Goal: Obtain resource: Download file/media

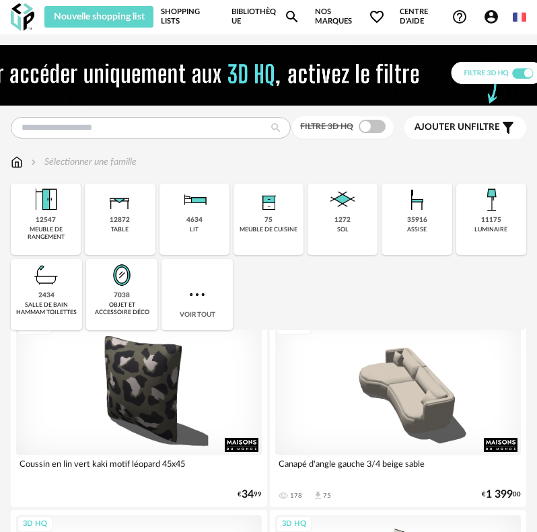
click at [190, 22] on link "Shopping Lists" at bounding box center [189, 17] width 56 height 22
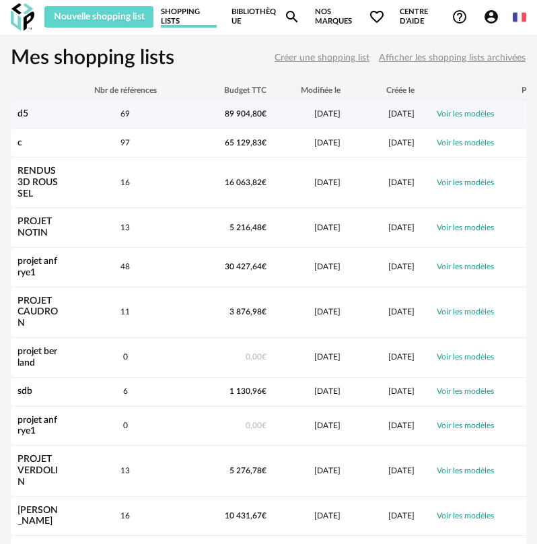
click at [26, 114] on link "d5" at bounding box center [22, 113] width 11 height 9
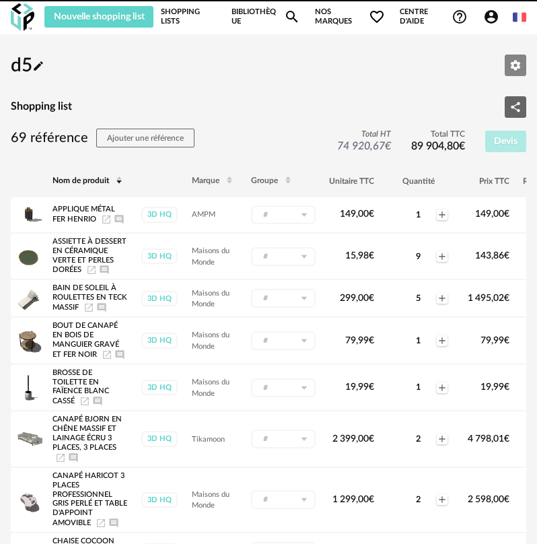
click at [509, 65] on button "Editer les paramètres" at bounding box center [516, 66] width 22 height 22
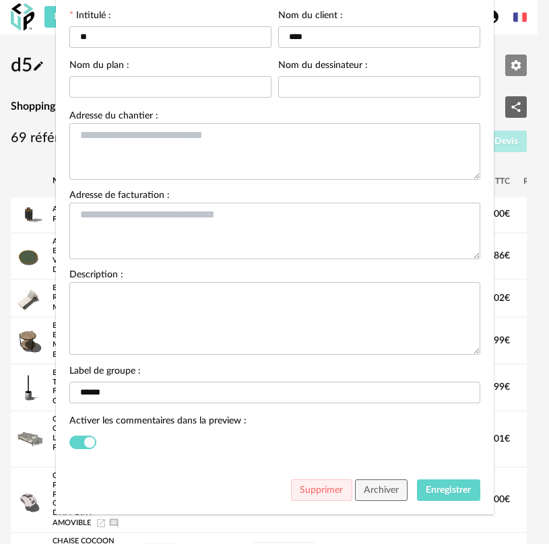
scroll to position [118, 0]
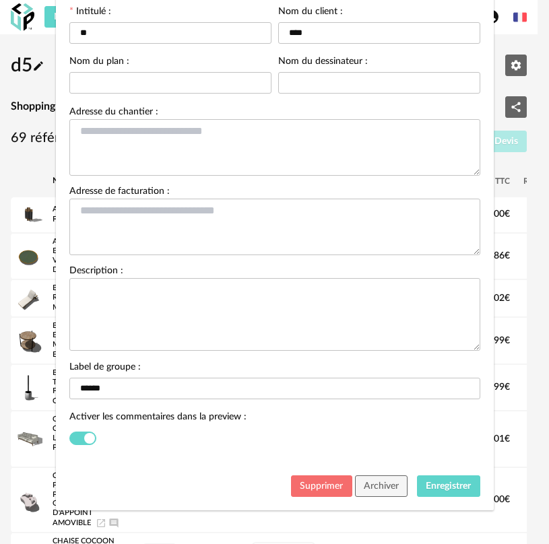
click at [308, 484] on span "Supprimer" at bounding box center [320, 485] width 43 height 9
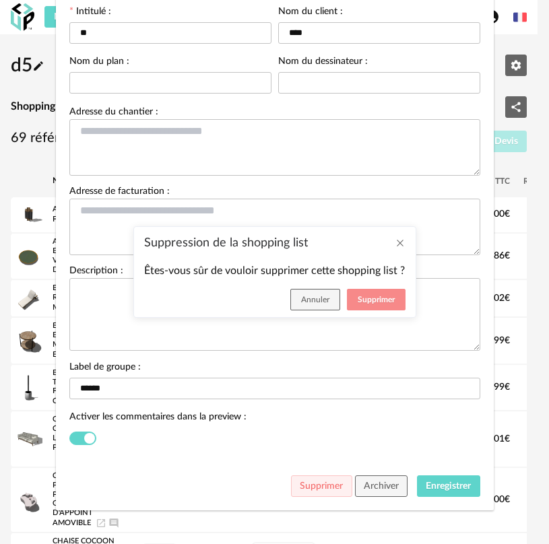
click at [369, 302] on span "Supprimer" at bounding box center [375, 299] width 37 height 8
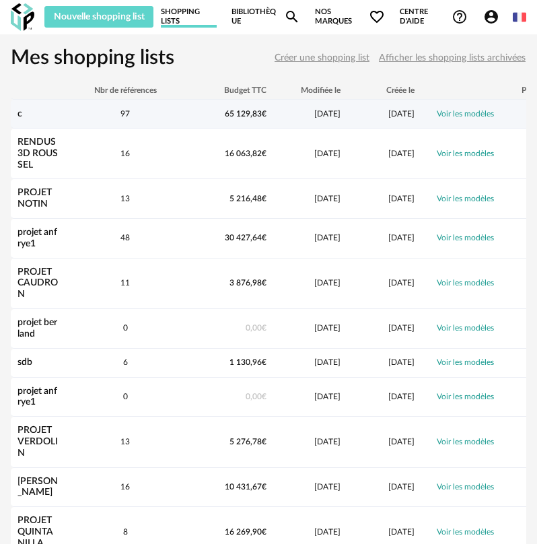
click at [20, 117] on link "c" at bounding box center [19, 113] width 5 height 9
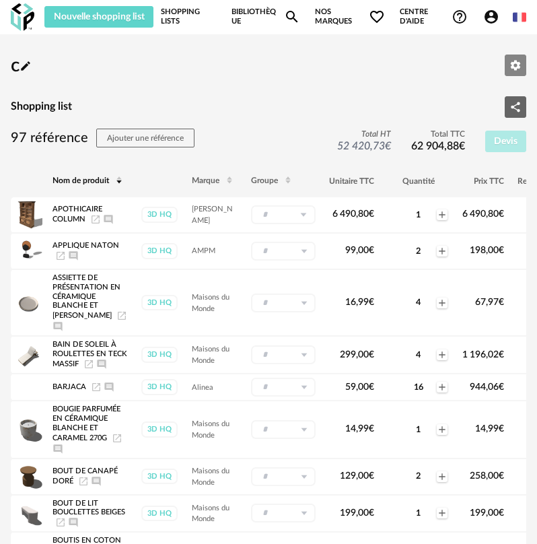
click at [517, 57] on button "Editer les paramètres" at bounding box center [516, 66] width 22 height 22
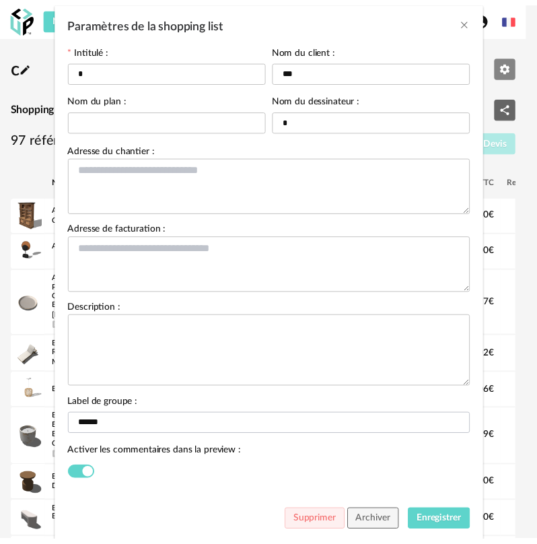
scroll to position [118, 0]
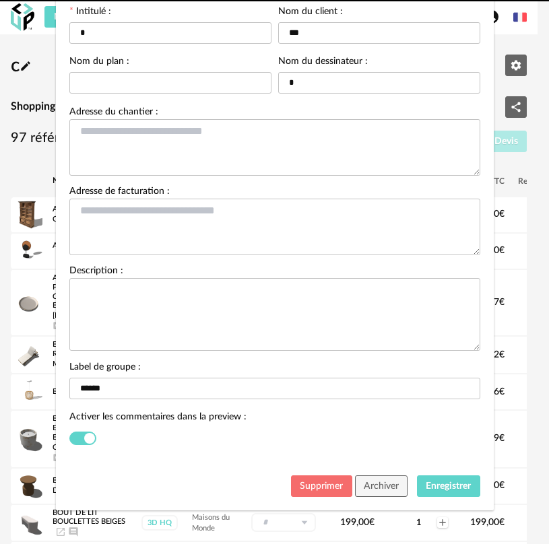
click at [325, 476] on button "Supprimer" at bounding box center [321, 486] width 61 height 22
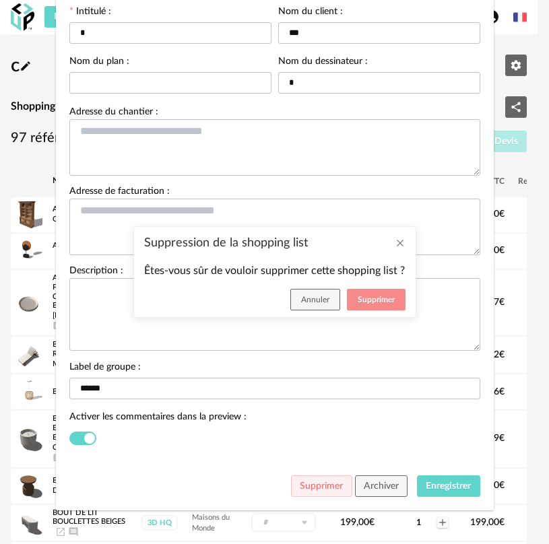
click at [394, 293] on button "Supprimer" at bounding box center [376, 300] width 59 height 22
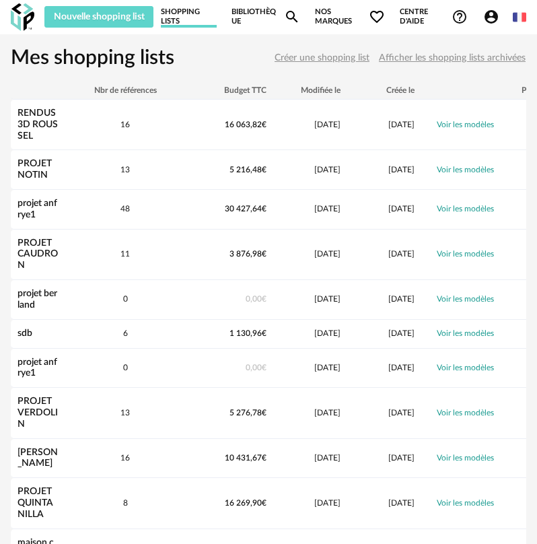
click at [15, 6] on img at bounding box center [23, 17] width 24 height 28
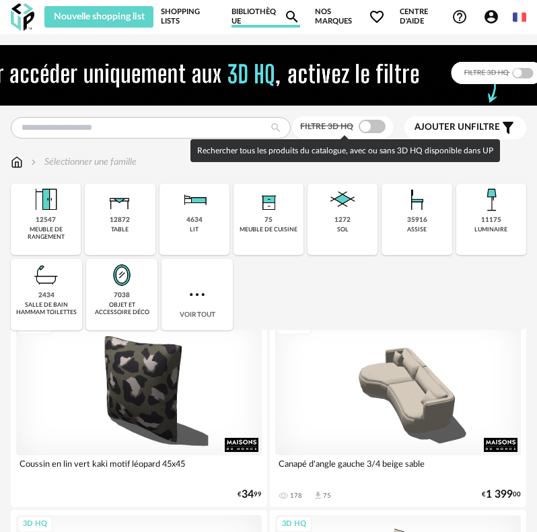
click at [378, 122] on span at bounding box center [372, 126] width 27 height 13
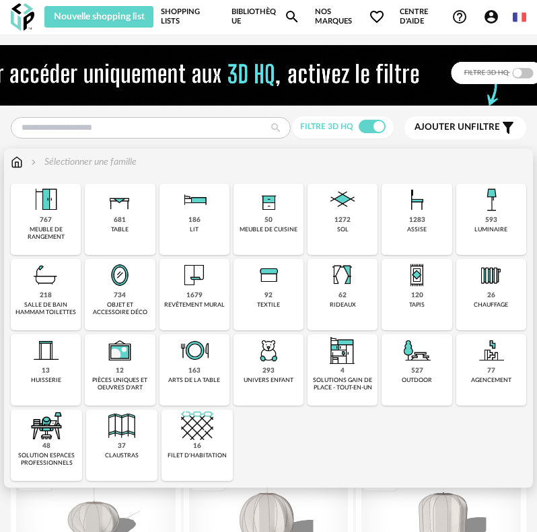
click at [333, 216] on div "1272 sol" at bounding box center [343, 219] width 70 height 71
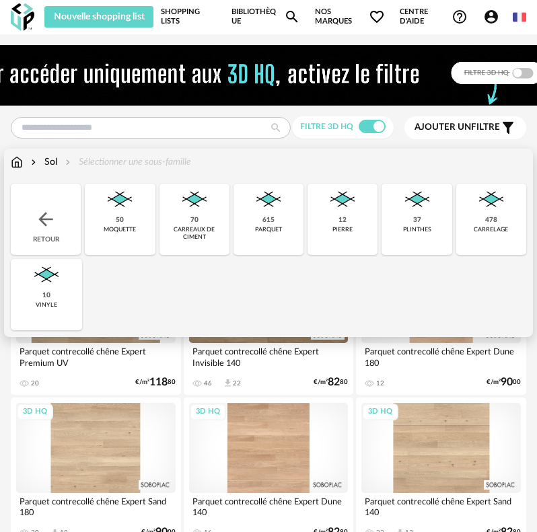
click at [489, 234] on div "478 carrelage" at bounding box center [491, 219] width 70 height 71
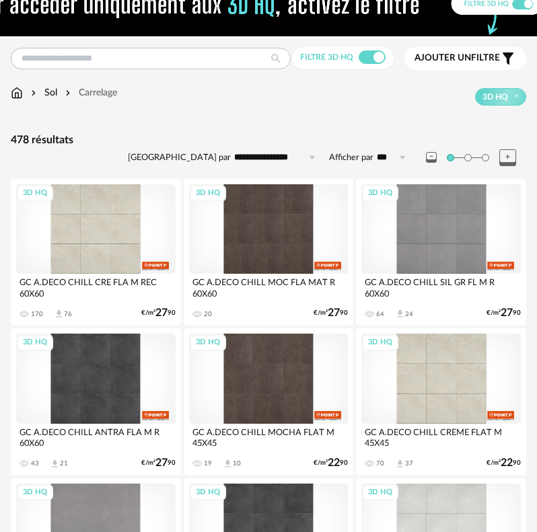
scroll to position [337, 0]
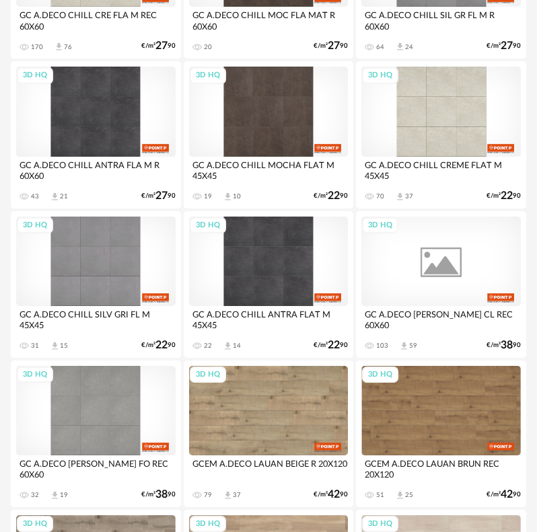
click at [413, 277] on div "3D HQ" at bounding box center [441, 262] width 160 height 90
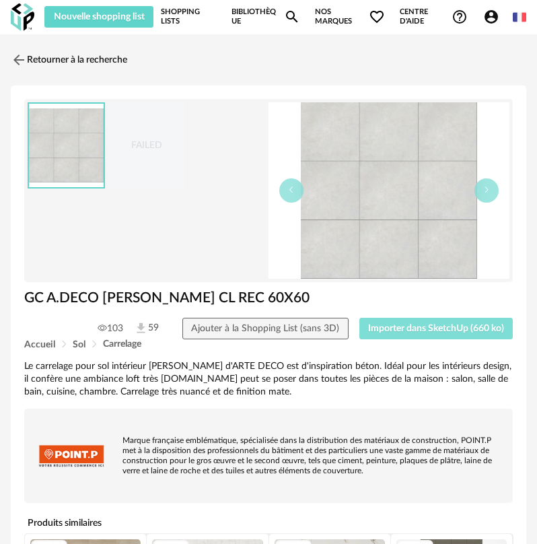
click at [410, 327] on span "Importer dans SketchUp (660 ko)" at bounding box center [436, 328] width 136 height 9
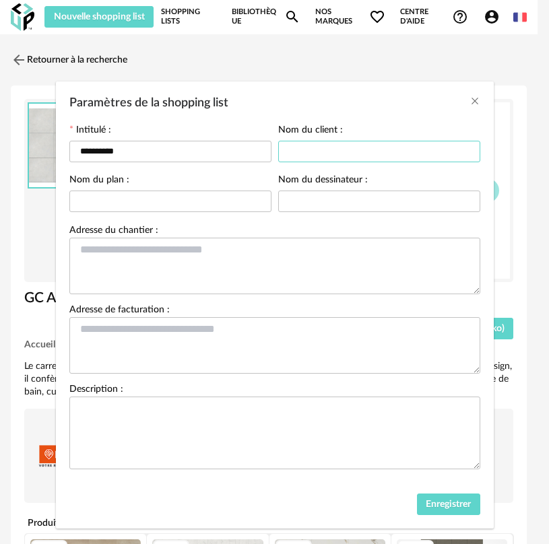
drag, startPoint x: 334, startPoint y: 147, endPoint x: 333, endPoint y: 141, distance: 6.9
click at [333, 141] on input "Paramètres de la shopping list" at bounding box center [379, 152] width 202 height 22
type input "****"
drag, startPoint x: 421, startPoint y: 528, endPoint x: 427, endPoint y: 503, distance: 25.0
click at [419, 518] on div "Enregistrer" at bounding box center [274, 508] width 437 height 42
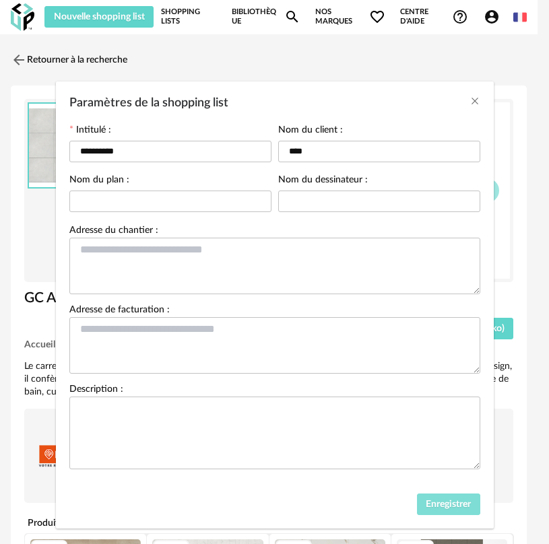
click at [427, 504] on span "Enregistrer" at bounding box center [447, 503] width 45 height 9
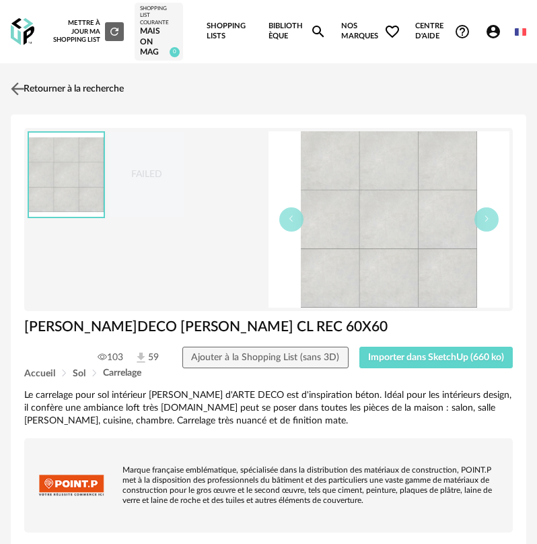
click at [25, 94] on img at bounding box center [18, 89] width 20 height 20
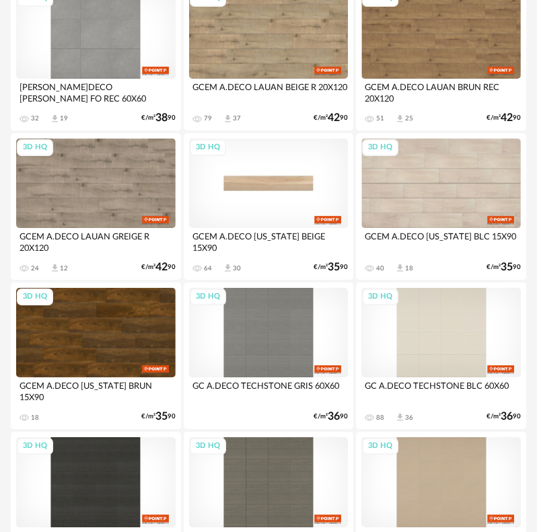
scroll to position [727, 0]
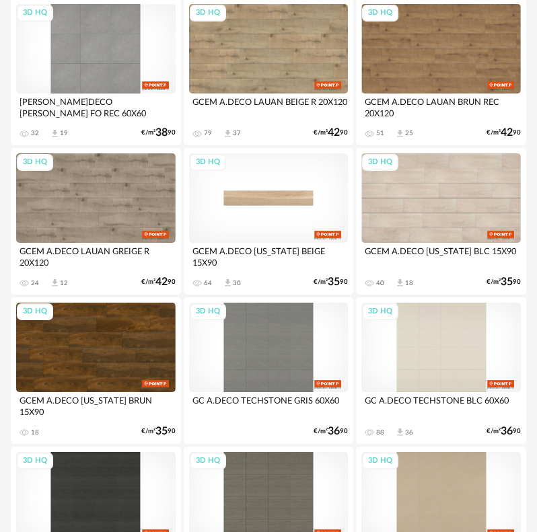
click at [246, 190] on div "3D HQ" at bounding box center [269, 198] width 160 height 90
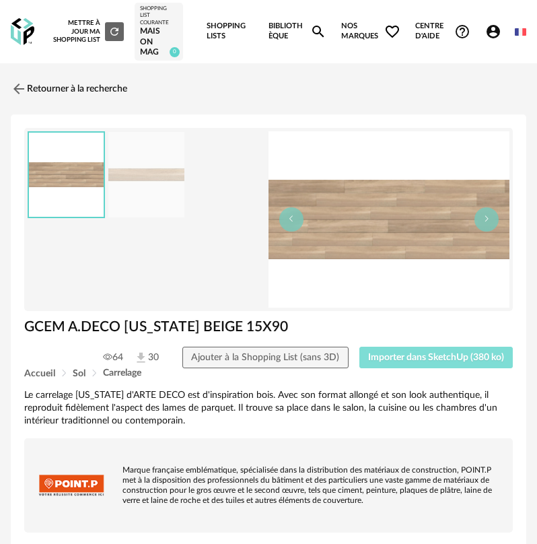
click at [401, 357] on span "Importer dans SketchUp (380 ko)" at bounding box center [436, 357] width 136 height 9
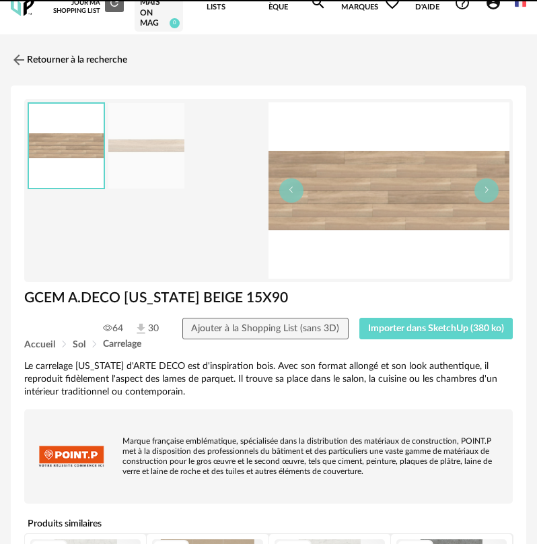
scroll to position [67, 0]
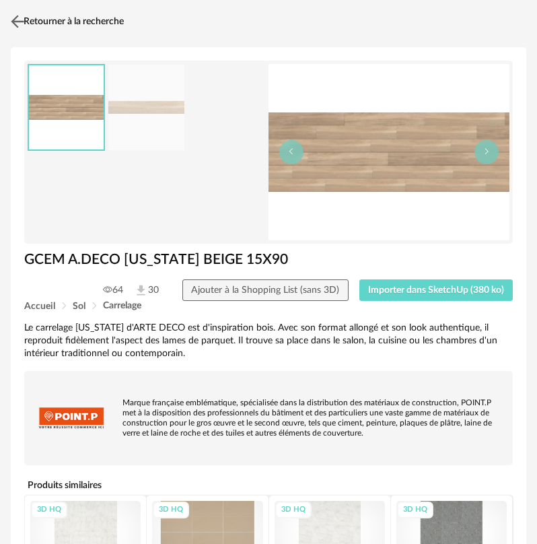
click at [13, 21] on img at bounding box center [18, 22] width 20 height 20
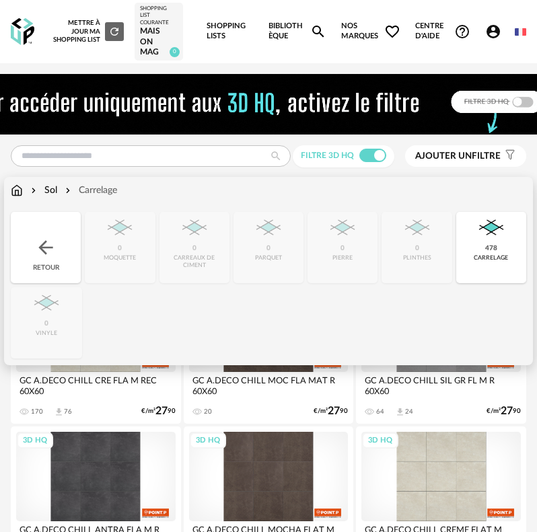
click at [41, 223] on div "Retour" at bounding box center [46, 247] width 70 height 71
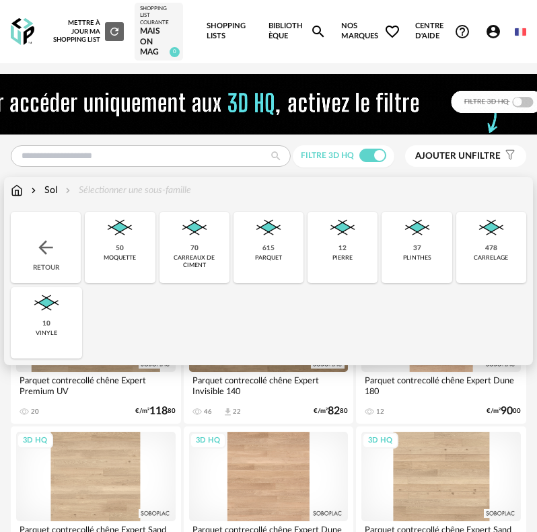
click at [73, 235] on div "Retour" at bounding box center [46, 247] width 70 height 71
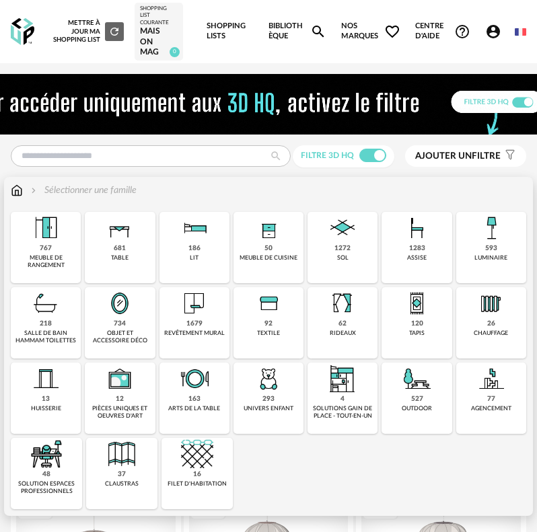
click at [270, 254] on div "meuble de cuisine" at bounding box center [269, 257] width 58 height 7
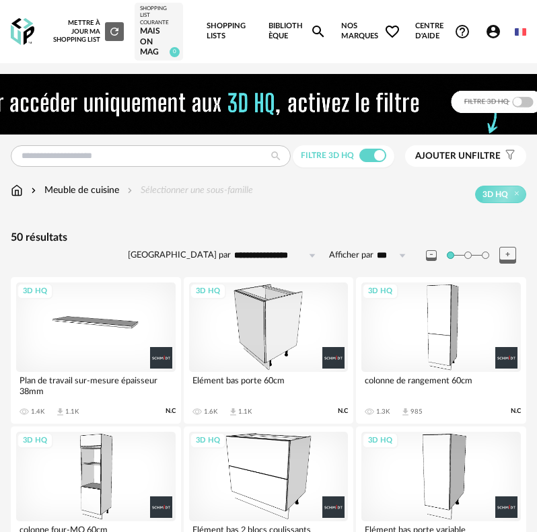
click at [439, 324] on div "3D HQ" at bounding box center [441, 328] width 160 height 90
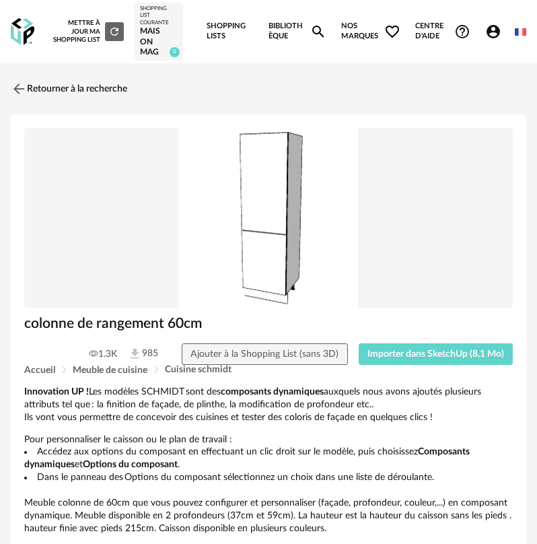
click at [425, 372] on div "Accueil Meuble de cuisine Cuisine schmidt" at bounding box center [268, 370] width 489 height 10
click at [421, 356] on span "Importer dans SketchUp (8,1 Mo)" at bounding box center [435, 353] width 137 height 9
click at [51, 79] on link "Retourner à la recherche" at bounding box center [65, 89] width 116 height 30
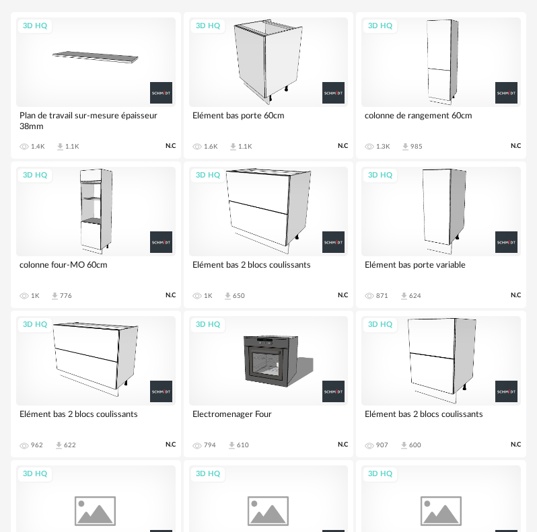
scroll to position [269, 0]
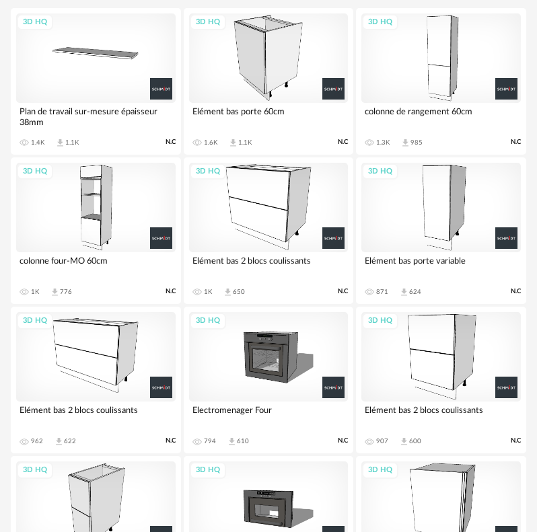
click at [102, 223] on div "3D HQ" at bounding box center [96, 208] width 160 height 90
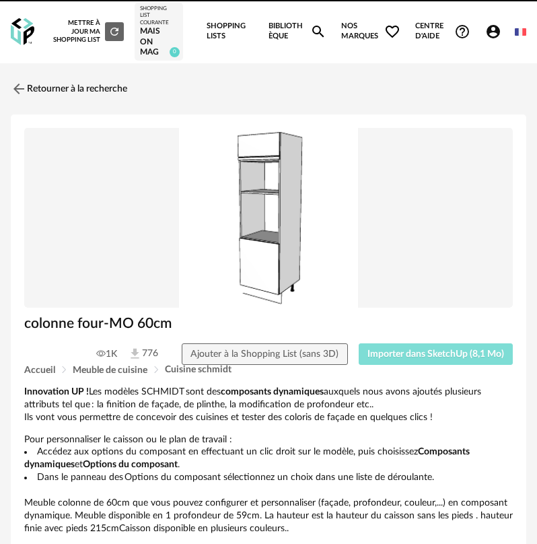
click at [406, 358] on span "Importer dans SketchUp (8,1 Mo)" at bounding box center [435, 353] width 137 height 9
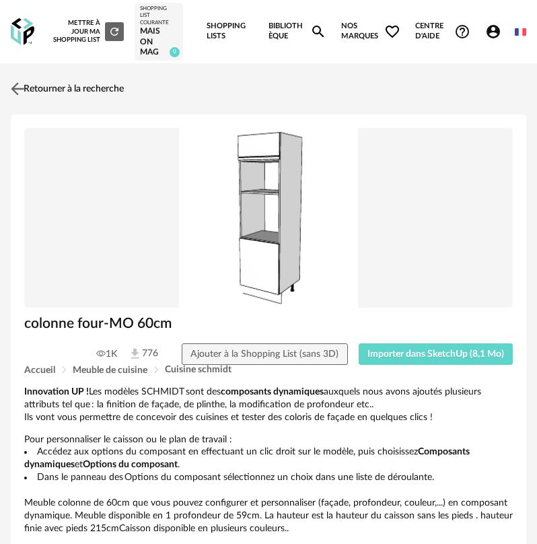
click at [22, 93] on img at bounding box center [18, 89] width 20 height 20
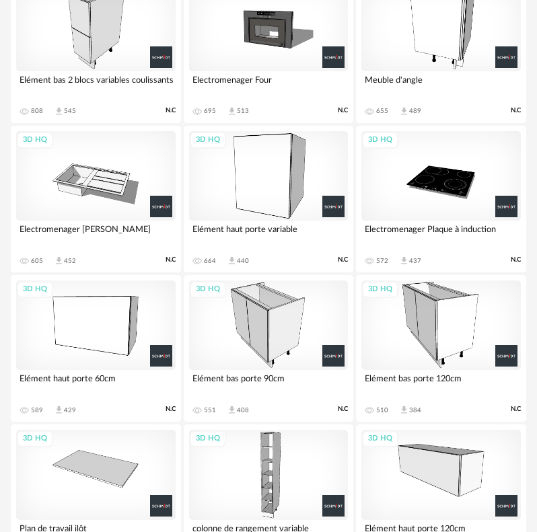
scroll to position [740, 0]
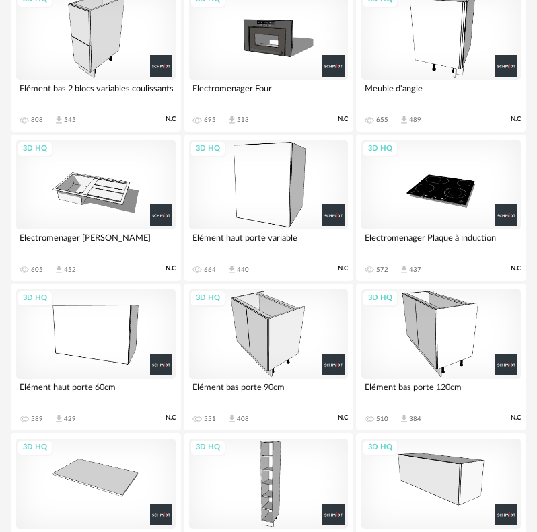
click at [444, 62] on div "3D HQ" at bounding box center [441, 36] width 160 height 90
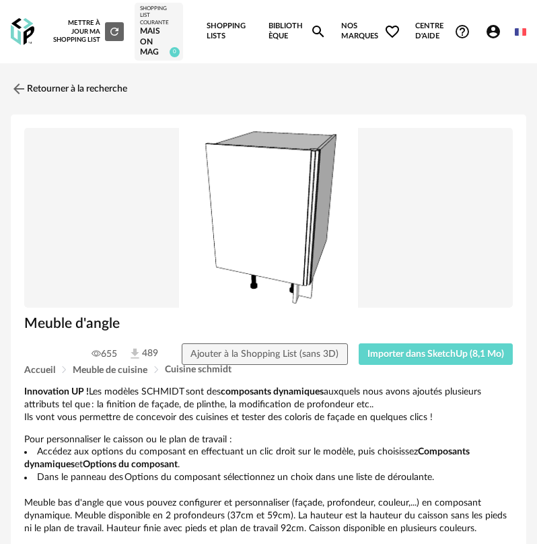
click at [421, 342] on div "Meuble d'angle" at bounding box center [268, 328] width 502 height 29
click at [415, 347] on button "Importer dans SketchUp (8,1 Mo)" at bounding box center [436, 354] width 155 height 22
click at [25, 90] on img at bounding box center [18, 89] width 20 height 20
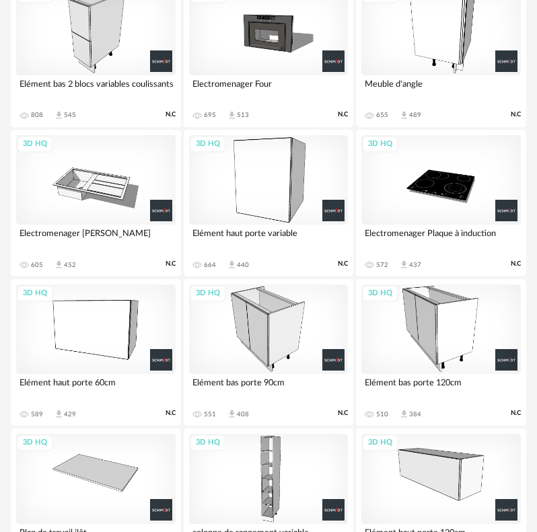
scroll to position [854, 0]
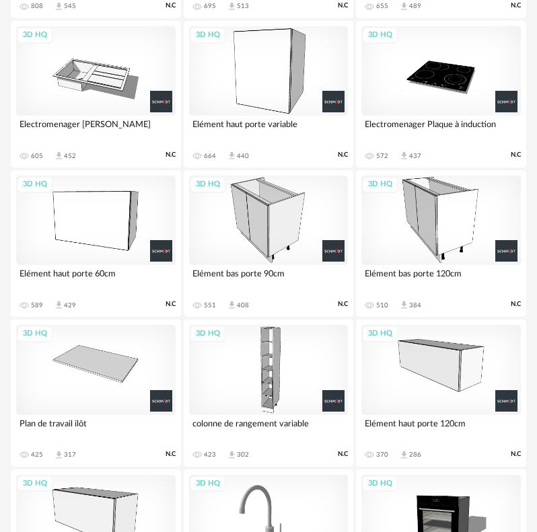
click at [260, 226] on div "3D HQ" at bounding box center [269, 221] width 160 height 90
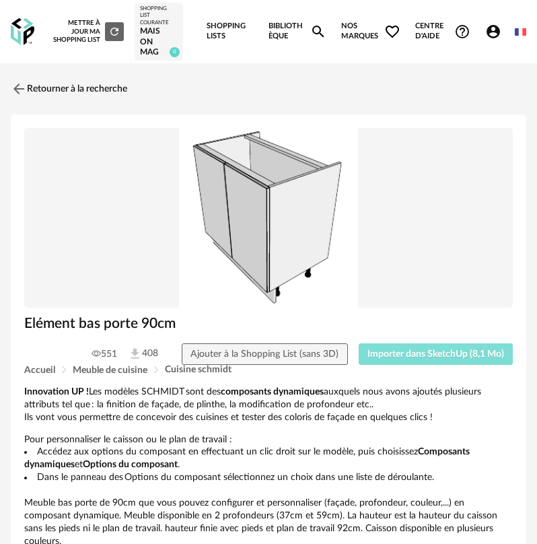
click at [392, 349] on span "Importer dans SketchUp (8,1 Mo)" at bounding box center [435, 353] width 137 height 9
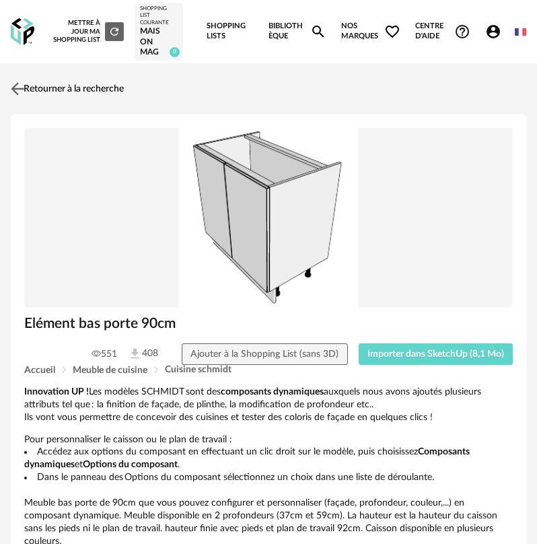
click at [32, 90] on link "Retourner à la recherche" at bounding box center [65, 89] width 116 height 30
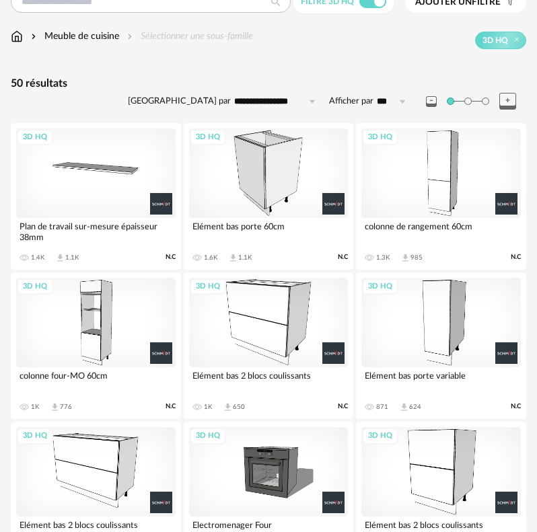
scroll to position [114, 0]
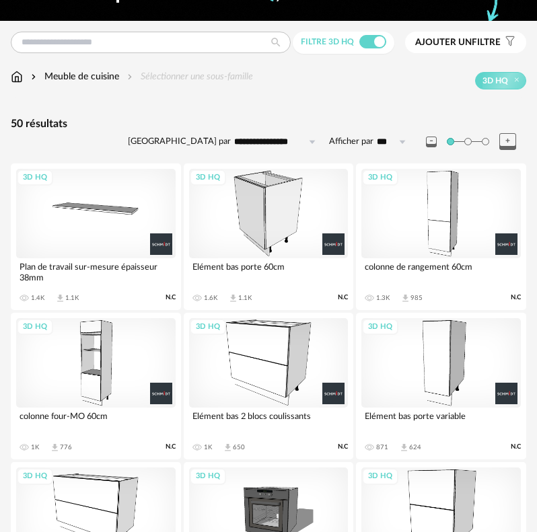
click at [271, 206] on div "3D HQ" at bounding box center [269, 214] width 160 height 90
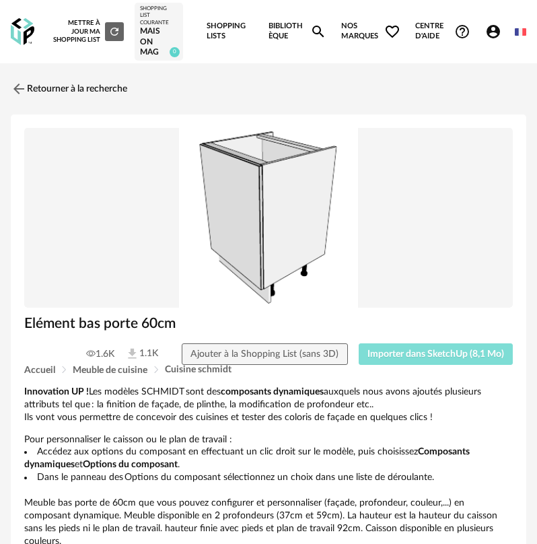
click at [419, 355] on span "Importer dans SketchUp (8,1 Mo)" at bounding box center [435, 353] width 137 height 9
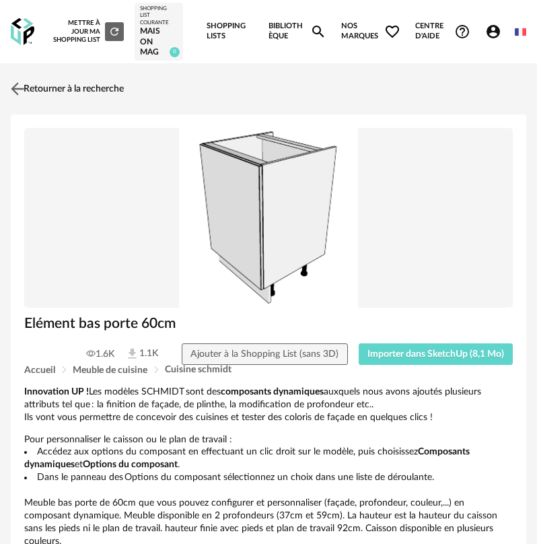
click at [34, 81] on link "Retourner à la recherche" at bounding box center [65, 89] width 116 height 30
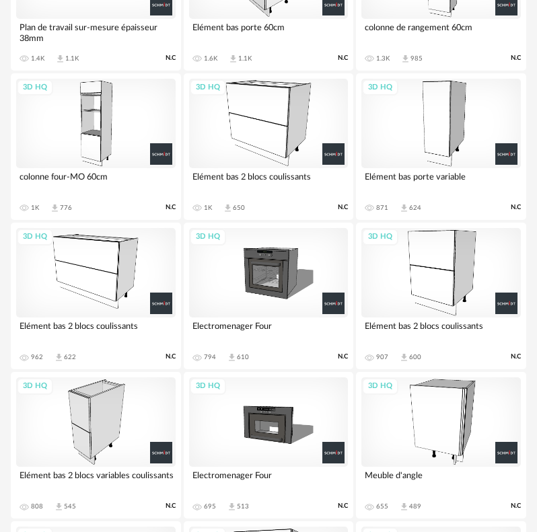
scroll to position [450, 0]
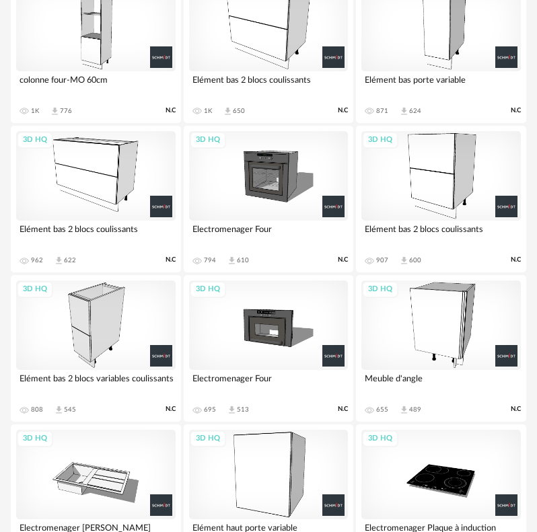
click at [112, 207] on div "3D HQ" at bounding box center [96, 176] width 160 height 90
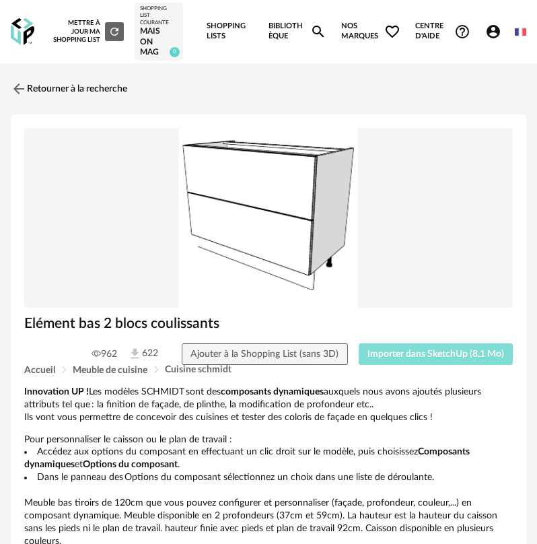
click at [411, 350] on span "Importer dans SketchUp (8,1 Mo)" at bounding box center [435, 353] width 137 height 9
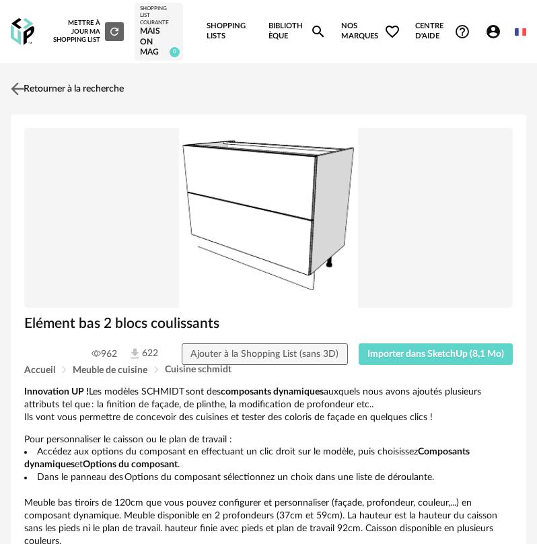
click at [71, 90] on link "Retourner à la recherche" at bounding box center [65, 89] width 116 height 30
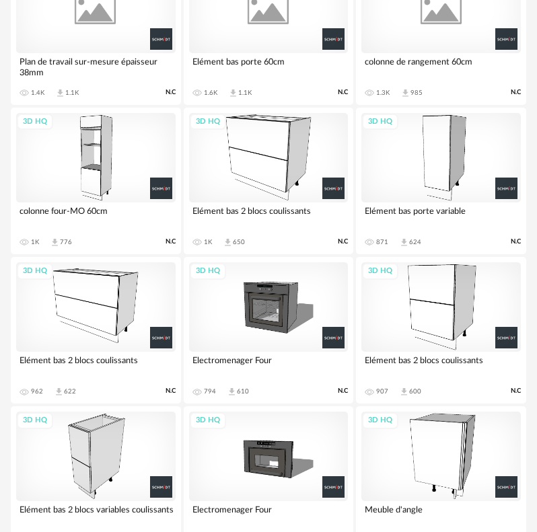
scroll to position [316, 0]
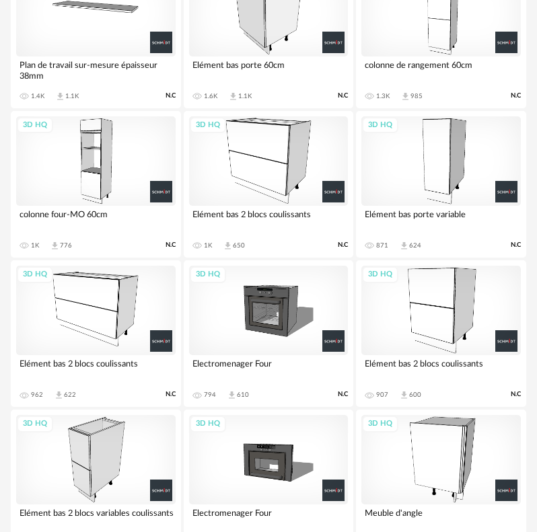
click at [131, 289] on div "3D HQ" at bounding box center [96, 311] width 160 height 90
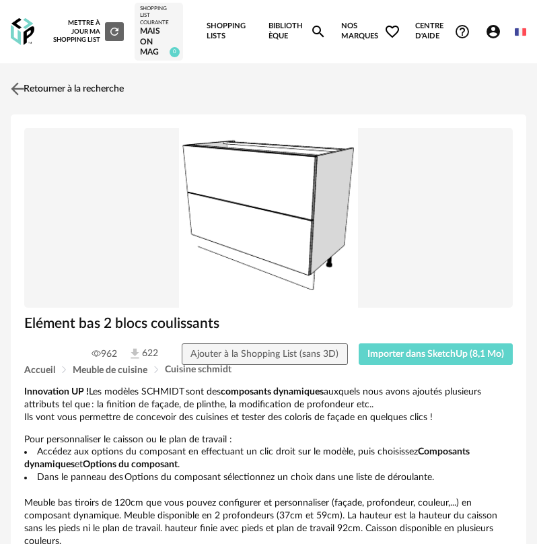
click at [34, 90] on link "Retourner à la recherche" at bounding box center [65, 89] width 116 height 30
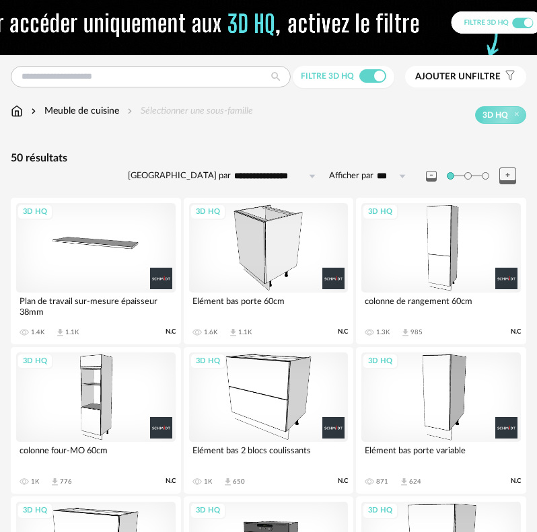
scroll to position [248, 0]
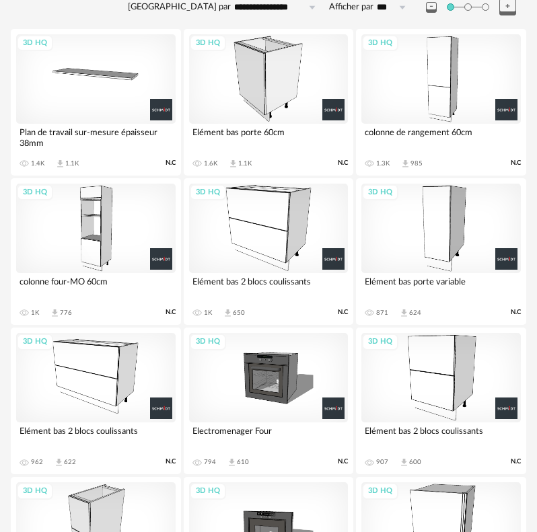
click at [265, 219] on div "3D HQ" at bounding box center [269, 229] width 160 height 90
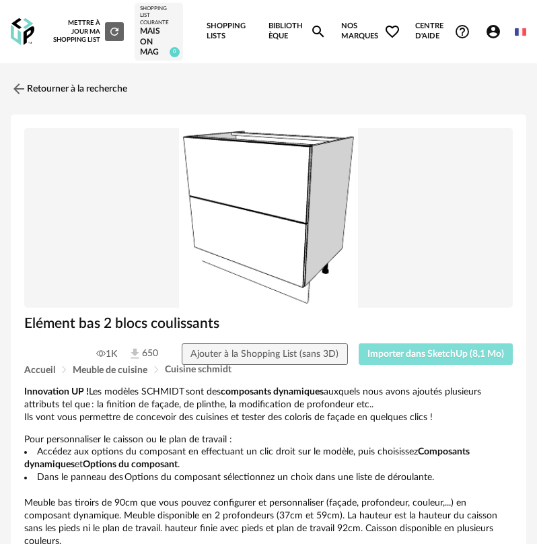
click at [416, 343] on button "Importer dans SketchUp (8,1 Mo)" at bounding box center [436, 354] width 155 height 22
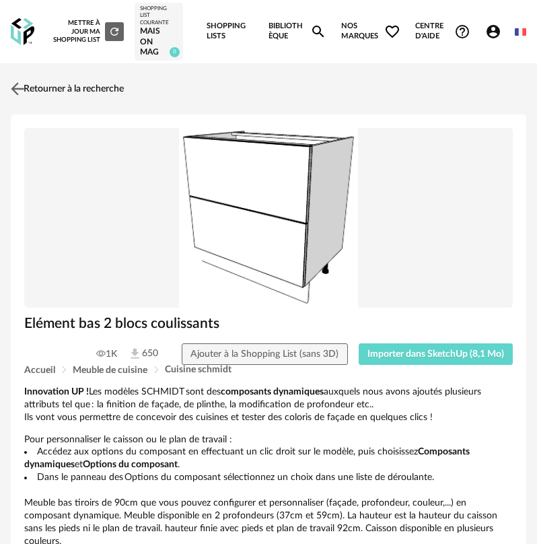
click at [65, 88] on link "Retourner à la recherche" at bounding box center [65, 89] width 116 height 30
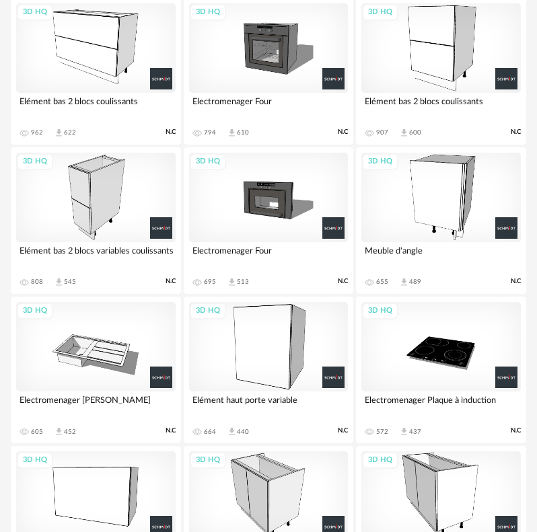
scroll to position [787, 0]
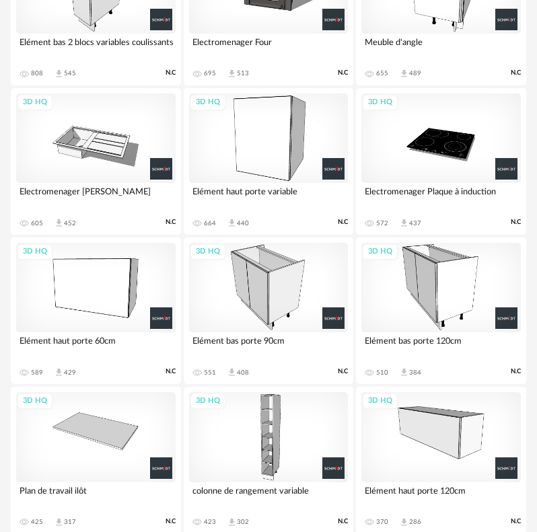
click at [280, 156] on div "3D HQ" at bounding box center [269, 139] width 160 height 90
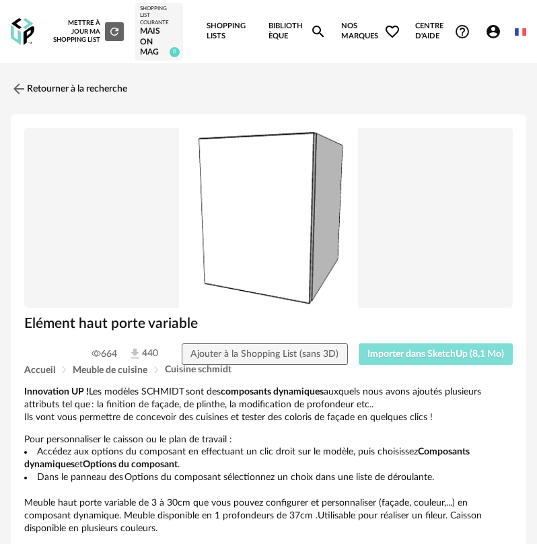
click at [405, 356] on span "Importer dans SketchUp (8,1 Mo)" at bounding box center [435, 353] width 137 height 9
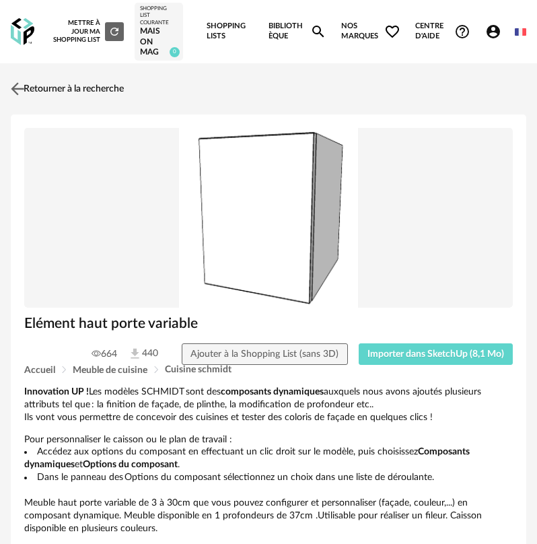
click at [73, 87] on link "Retourner à la recherche" at bounding box center [65, 89] width 116 height 30
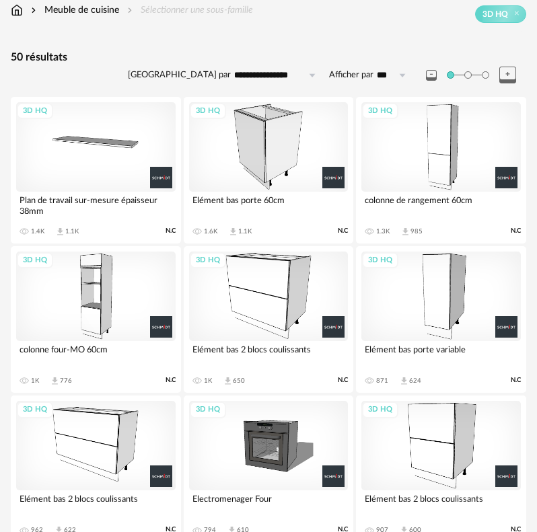
scroll to position [202, 0]
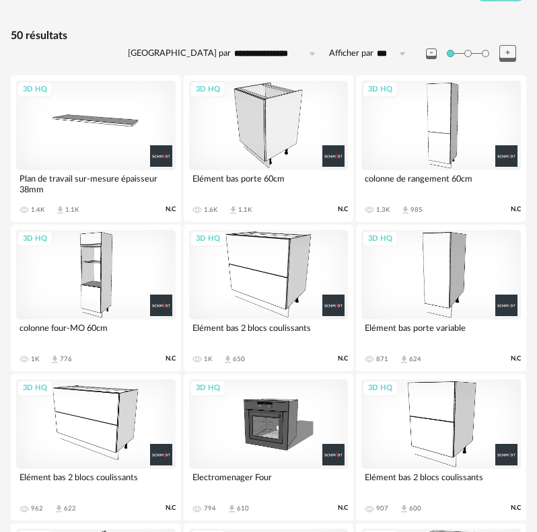
click at [104, 128] on div "3D HQ" at bounding box center [96, 126] width 160 height 90
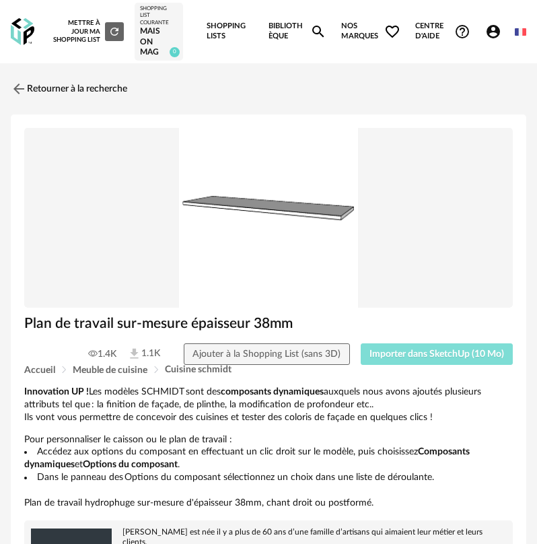
click at [406, 359] on button "Importer dans SketchUp (10 Mo)" at bounding box center [437, 354] width 153 height 22
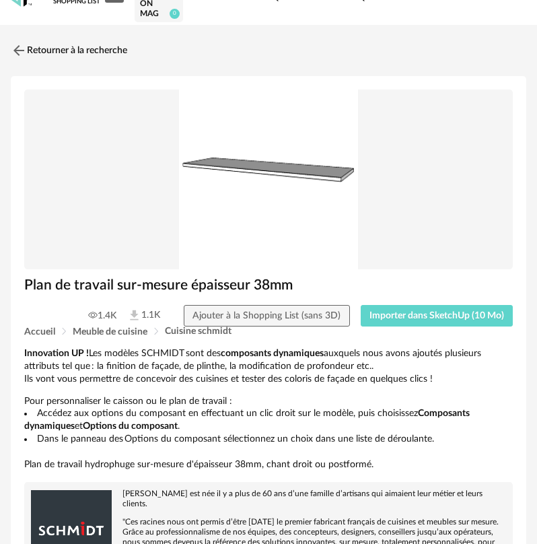
scroll to position [67, 0]
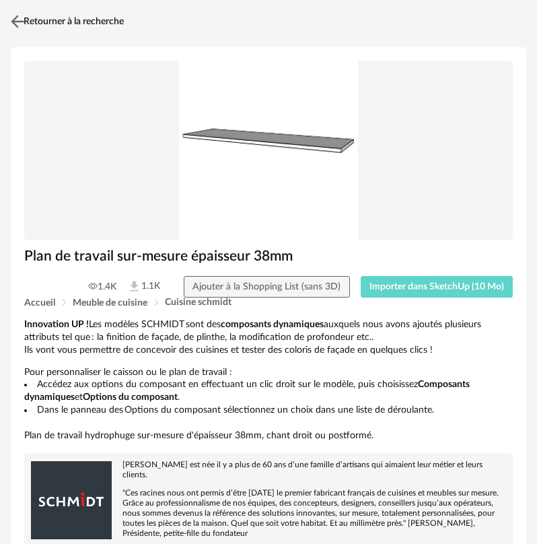
click at [45, 18] on link "Retourner à la recherche" at bounding box center [65, 22] width 116 height 30
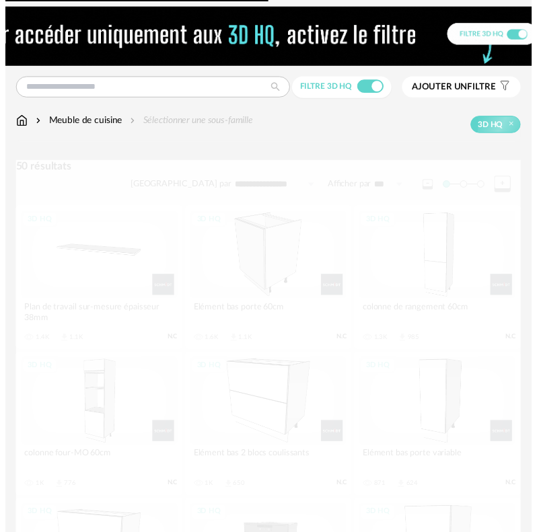
scroll to position [248, 0]
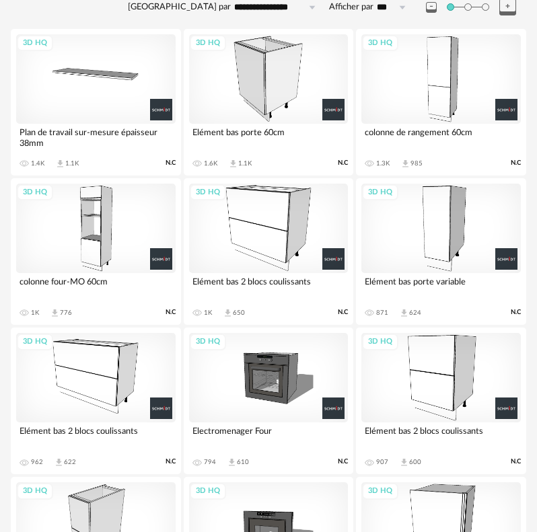
click at [268, 360] on div "3D HQ" at bounding box center [269, 378] width 160 height 90
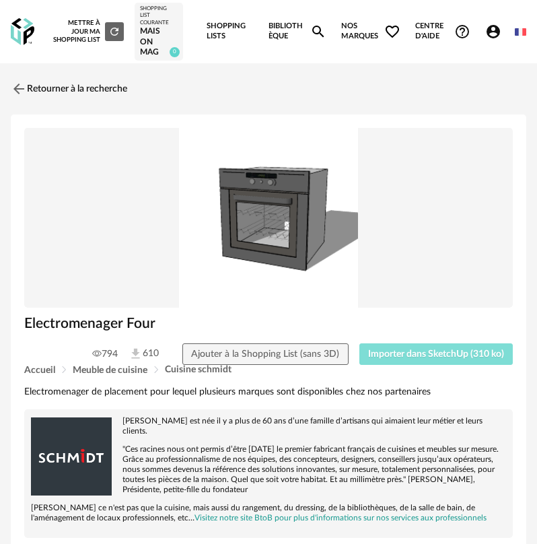
click at [398, 357] on span "Importer dans SketchUp (310 ko)" at bounding box center [436, 353] width 136 height 9
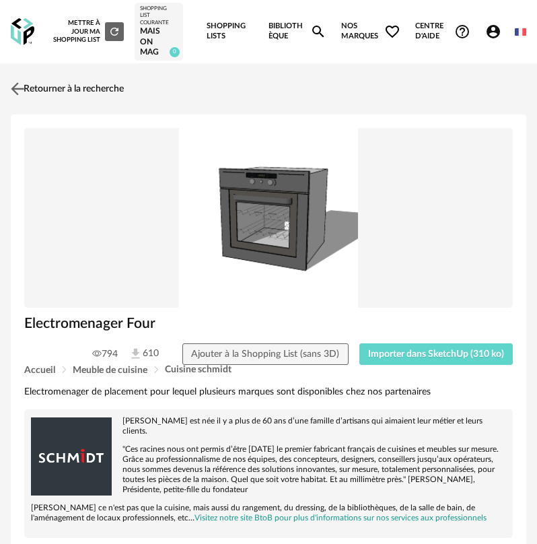
click at [73, 97] on link "Retourner à la recherche" at bounding box center [65, 89] width 116 height 30
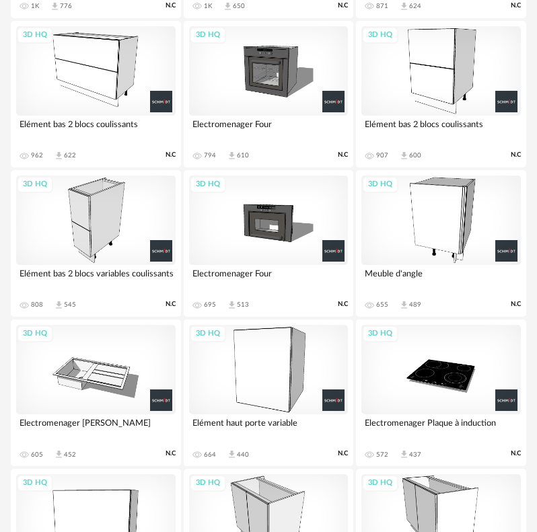
scroll to position [585, 0]
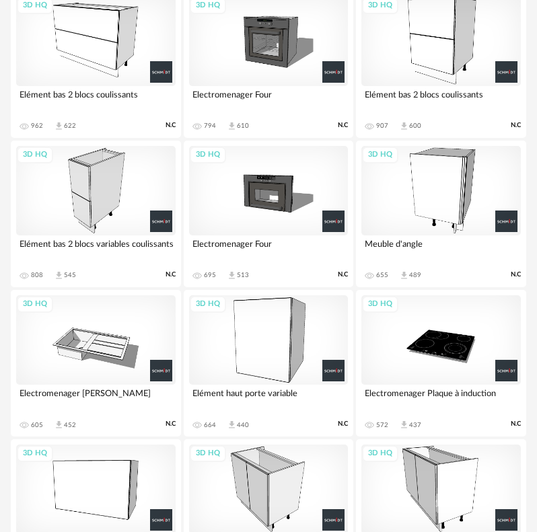
click at [260, 184] on div "3D HQ" at bounding box center [269, 191] width 160 height 90
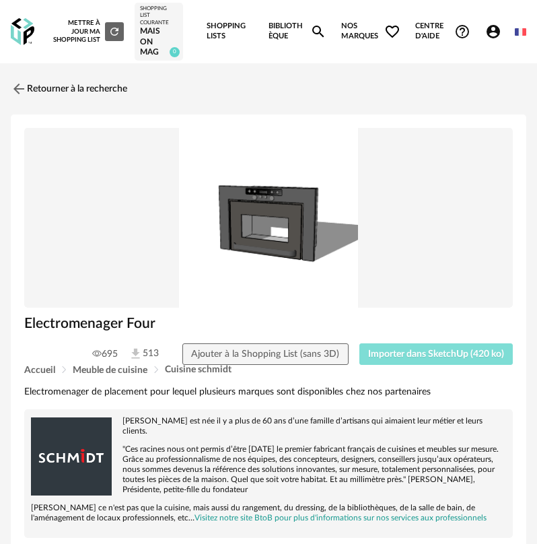
click at [365, 355] on button "Importer dans SketchUp (420 ko)" at bounding box center [436, 354] width 154 height 22
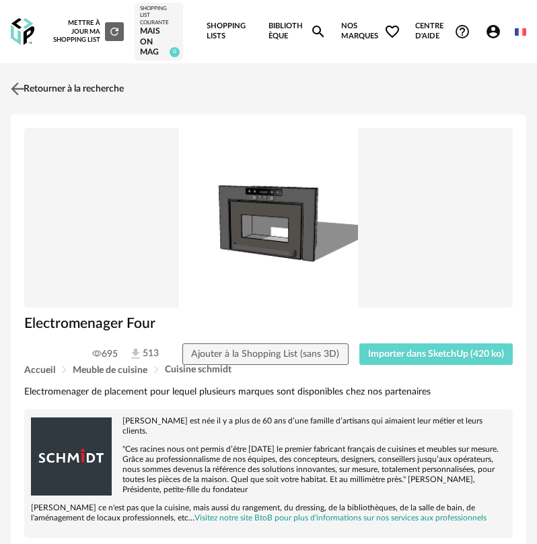
click at [28, 85] on link "Retourner à la recherche" at bounding box center [65, 89] width 116 height 30
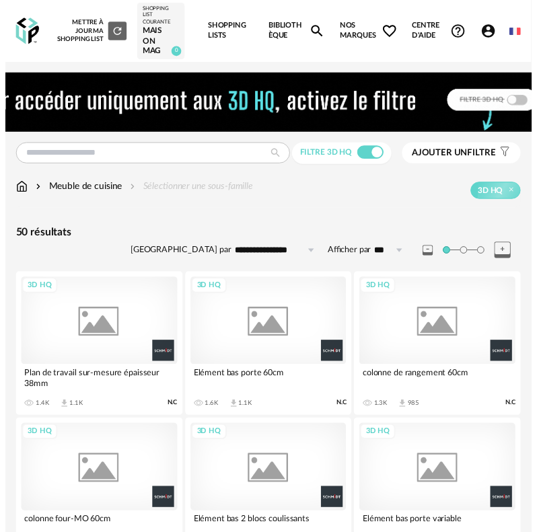
scroll to position [631, 0]
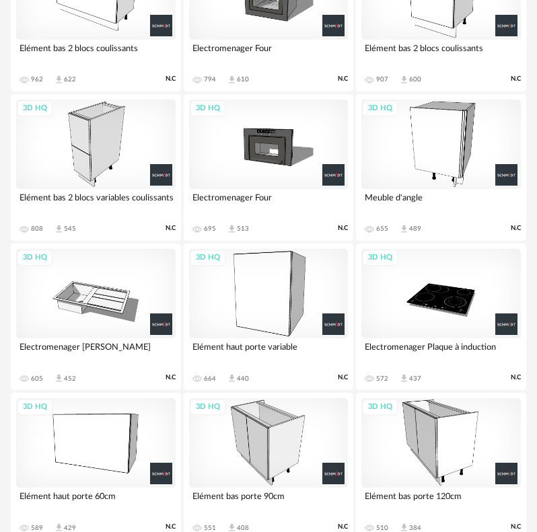
click at [409, 303] on div "3D HQ" at bounding box center [441, 294] width 160 height 90
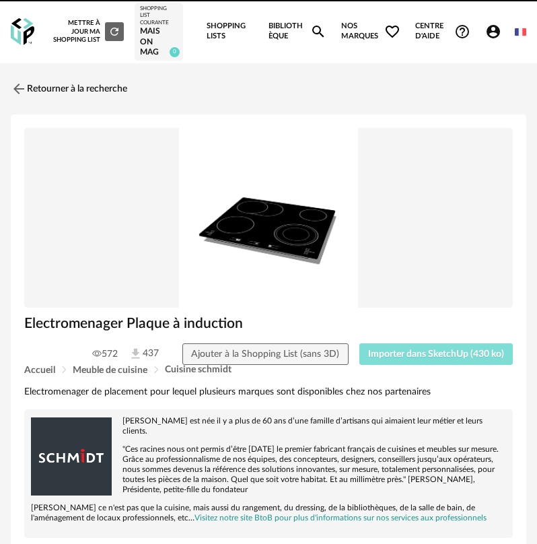
click at [435, 365] on div "Accueil Meuble de cuisine Cuisine schmidt" at bounding box center [268, 370] width 489 height 10
click at [437, 353] on span "Importer dans SketchUp (430 ko)" at bounding box center [436, 353] width 136 height 9
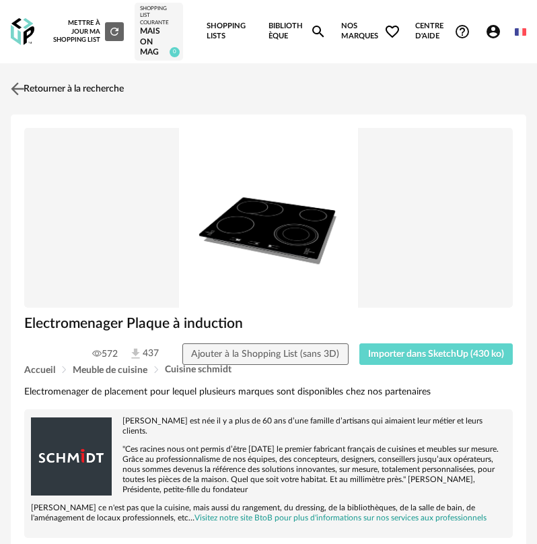
click at [40, 92] on link "Retourner à la recherche" at bounding box center [65, 89] width 116 height 30
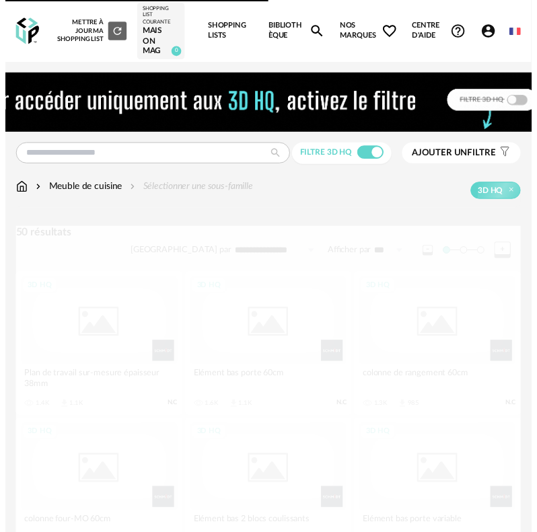
scroll to position [631, 0]
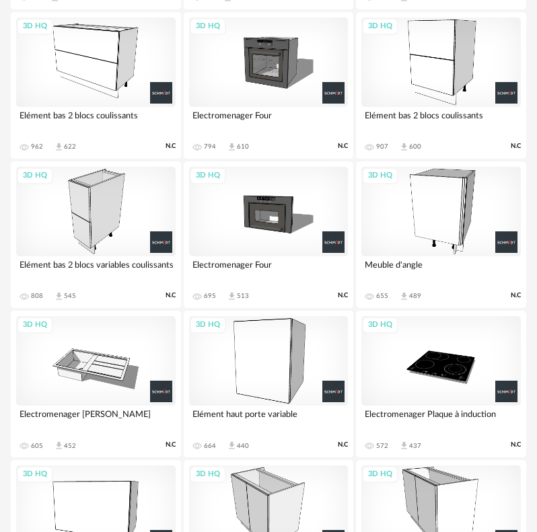
click at [123, 339] on div "3D HQ" at bounding box center [96, 361] width 160 height 90
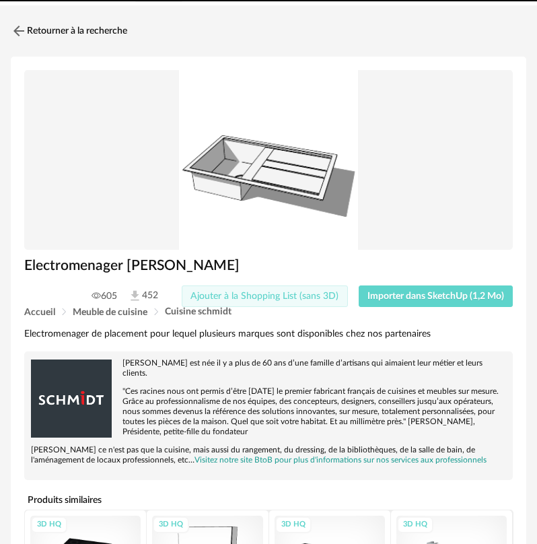
scroll to position [61, 0]
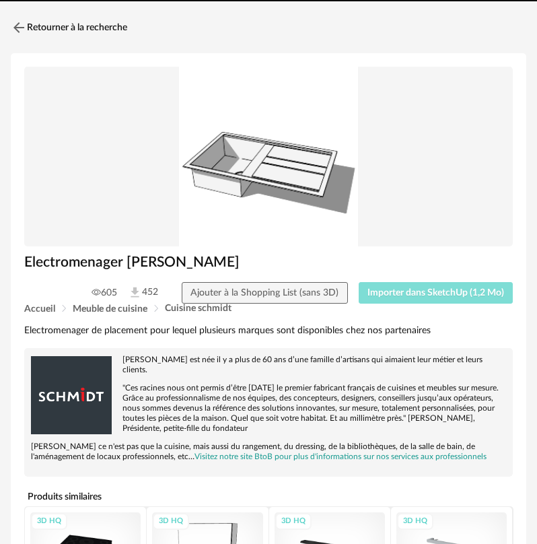
click at [406, 289] on span "Importer dans SketchUp (1,2 Mo)" at bounding box center [435, 292] width 137 height 9
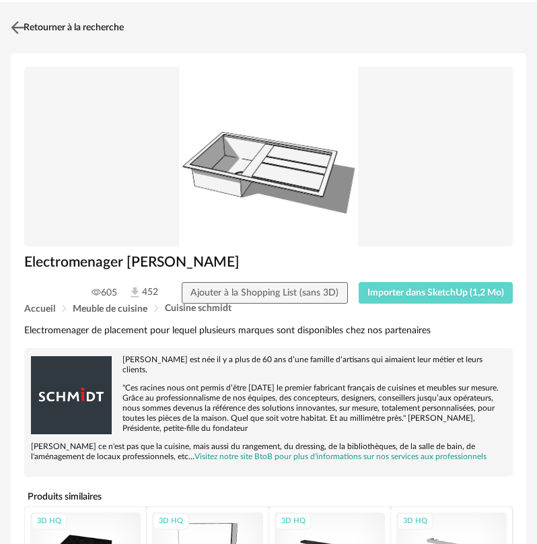
click at [17, 26] on img at bounding box center [18, 28] width 20 height 20
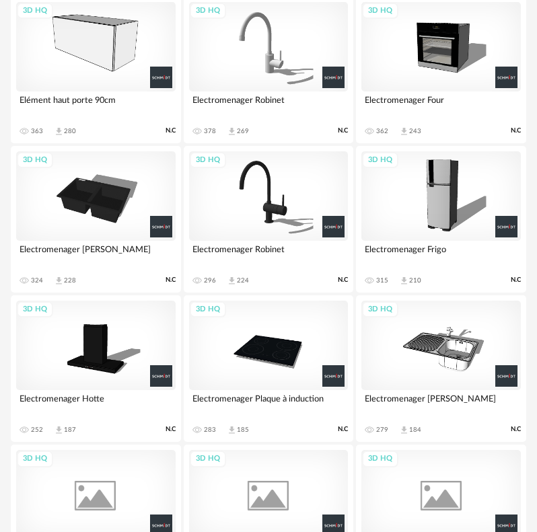
scroll to position [1353, 0]
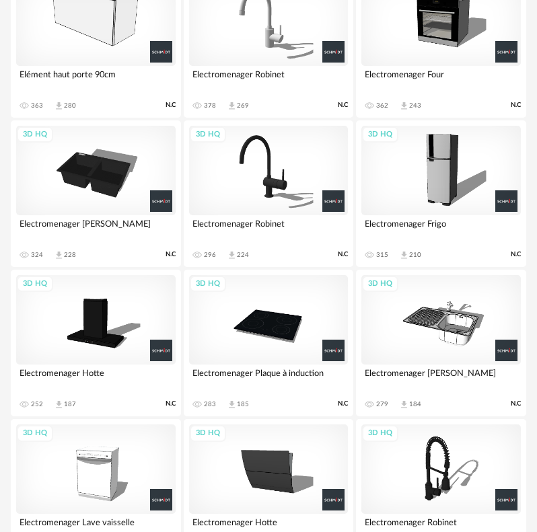
click at [257, 174] on div "3D HQ" at bounding box center [269, 171] width 160 height 90
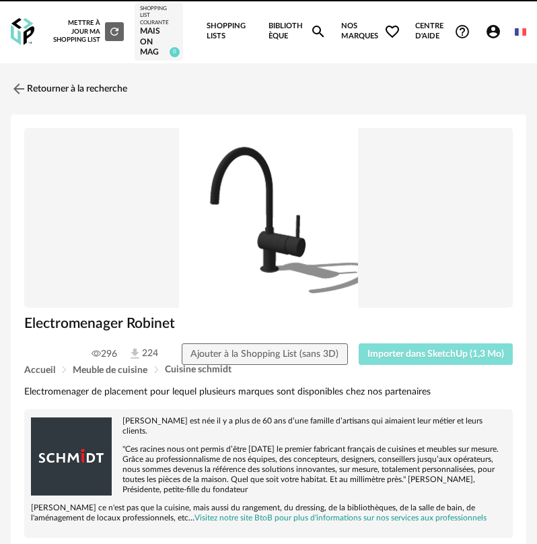
click at [434, 357] on span "Importer dans SketchUp (1,3 Mo)" at bounding box center [435, 353] width 137 height 9
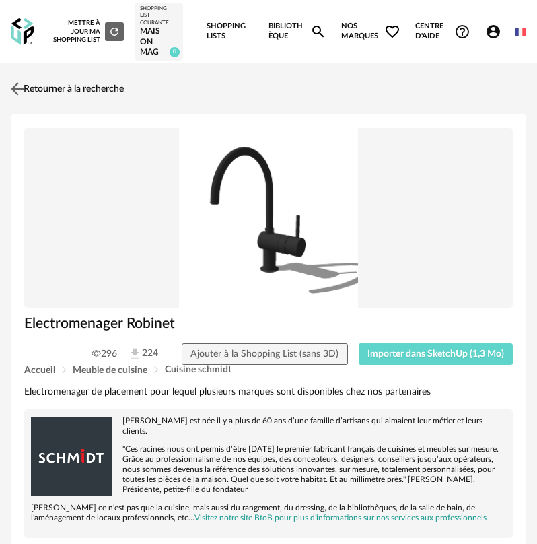
click at [36, 97] on link "Retourner à la recherche" at bounding box center [65, 89] width 116 height 30
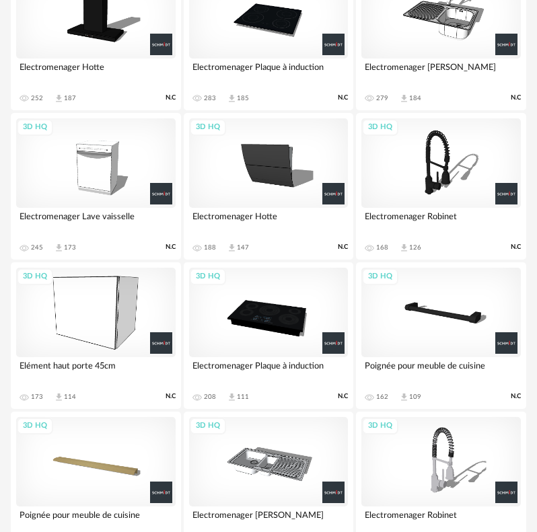
scroll to position [1668, 0]
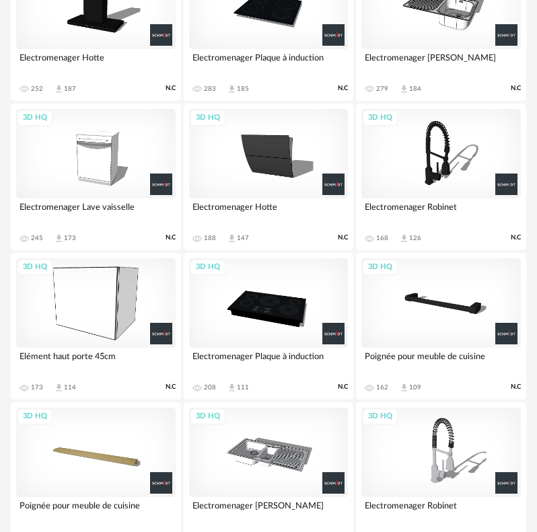
click at [263, 176] on div "3D HQ" at bounding box center [269, 154] width 160 height 90
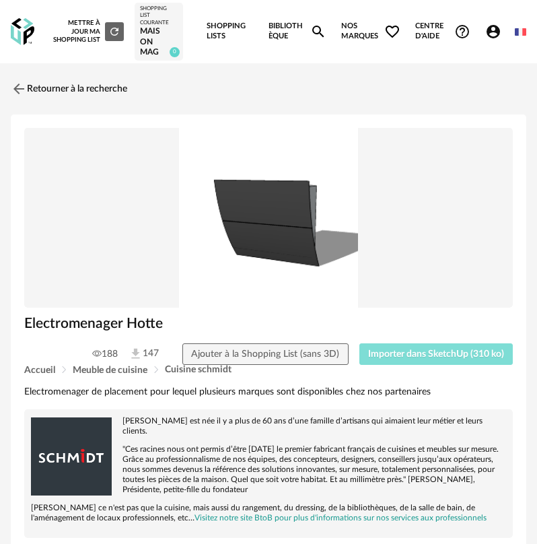
click at [388, 360] on button "Importer dans SketchUp (310 ko)" at bounding box center [436, 354] width 154 height 22
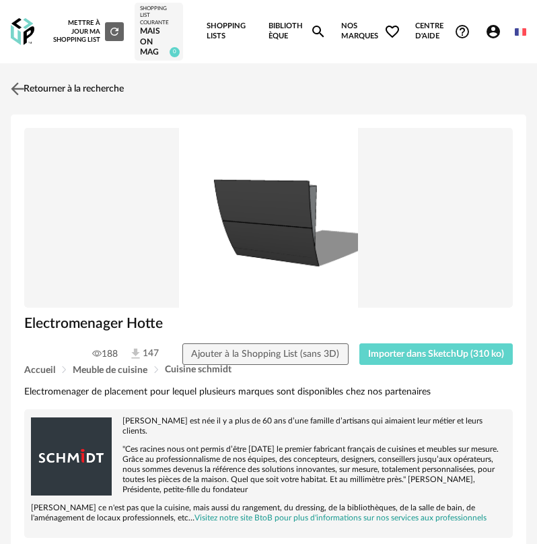
click at [33, 79] on link "Retourner à la recherche" at bounding box center [65, 89] width 116 height 30
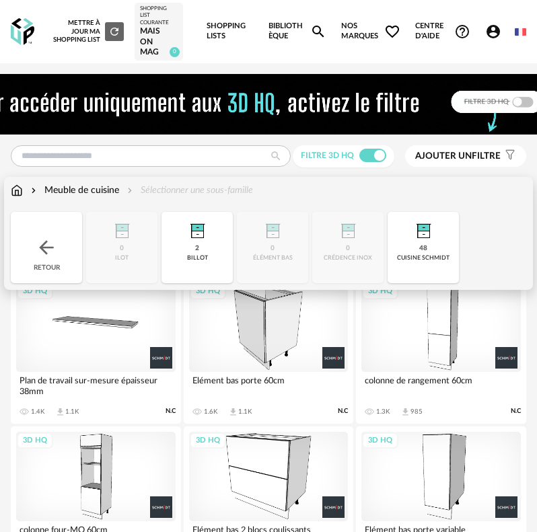
click at [55, 240] on img at bounding box center [47, 248] width 22 height 22
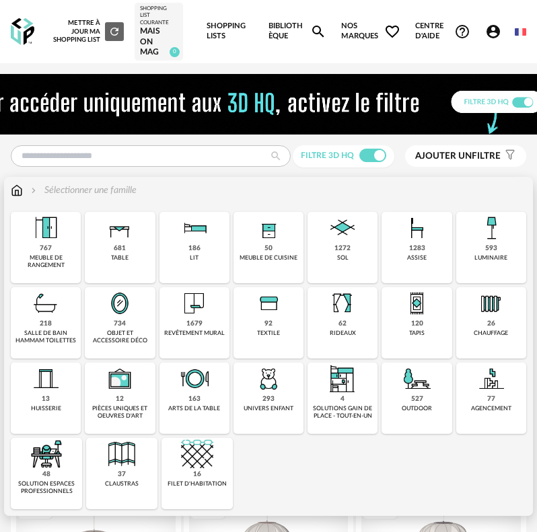
click at [115, 321] on div "734" at bounding box center [120, 324] width 12 height 9
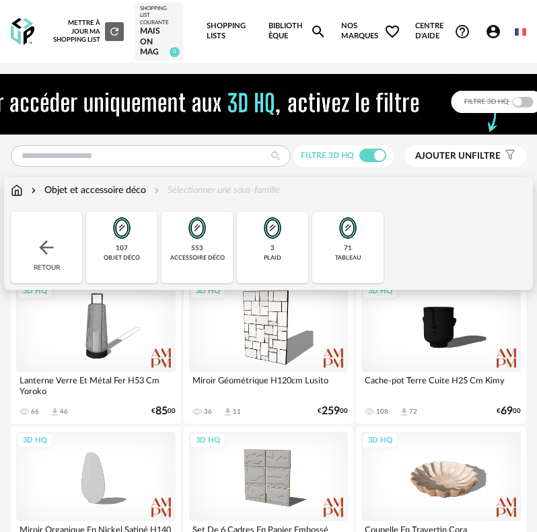
click at [441, 230] on div "Close icon Retour 107 objet déco 553 accessoire déco 3 plaid 71 tableau" at bounding box center [269, 247] width 516 height 71
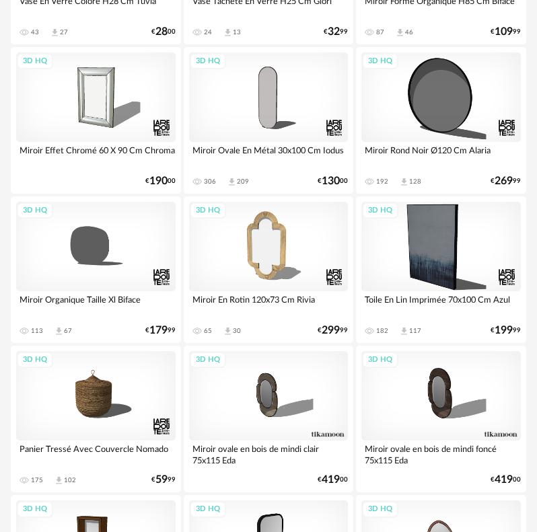
scroll to position [1279, 0]
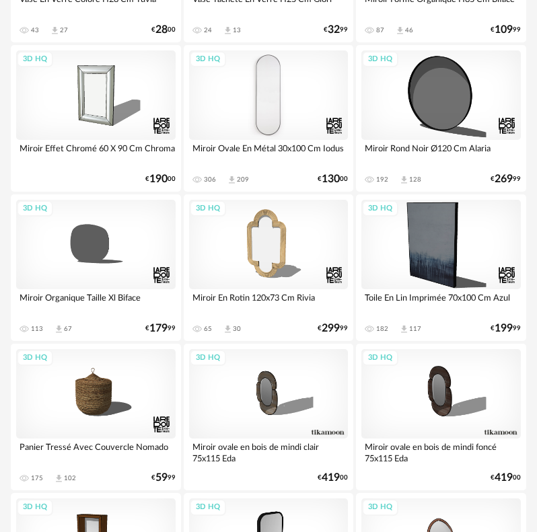
click at [285, 108] on div "3D HQ" at bounding box center [269, 95] width 160 height 90
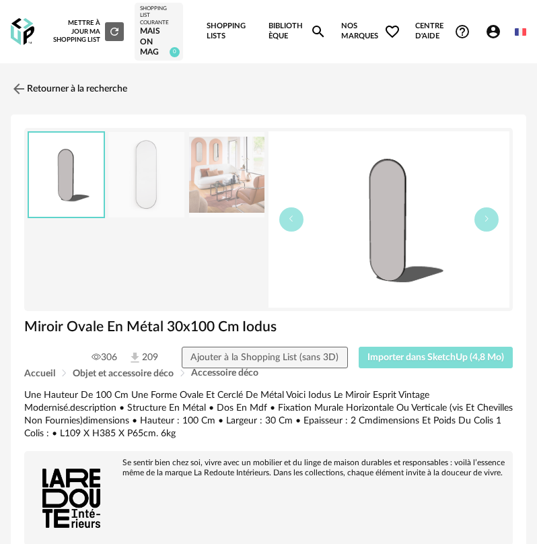
click at [435, 357] on span "Importer dans SketchUp (4,8 Mo)" at bounding box center [435, 357] width 137 height 9
click at [28, 85] on link "Retourner à la recherche" at bounding box center [65, 89] width 116 height 30
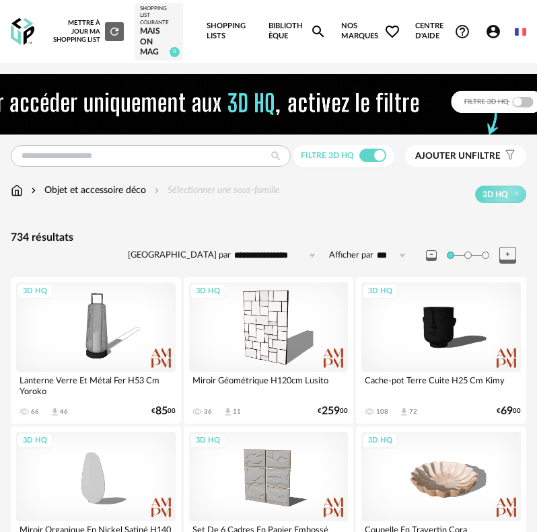
drag, startPoint x: 413, startPoint y: 427, endPoint x: 395, endPoint y: 149, distance: 279.2
click at [145, 145] on div "Filtre 3D HQ Ajouter un filtre s Filter icon Filtrer par :" at bounding box center [269, 156] width 516 height 22
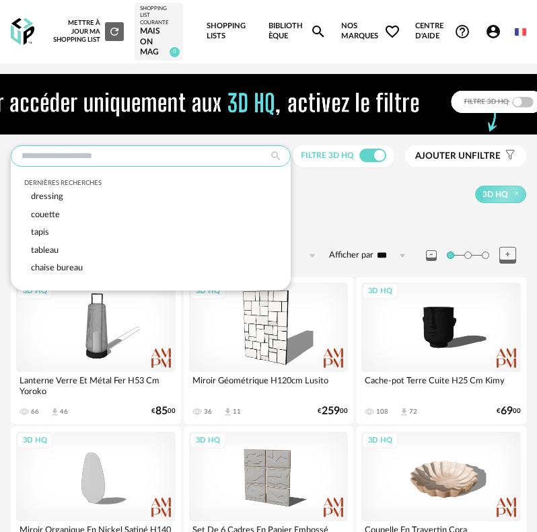
click at [143, 150] on input "text" at bounding box center [151, 156] width 280 height 22
click at [101, 157] on input "text" at bounding box center [151, 156] width 280 height 22
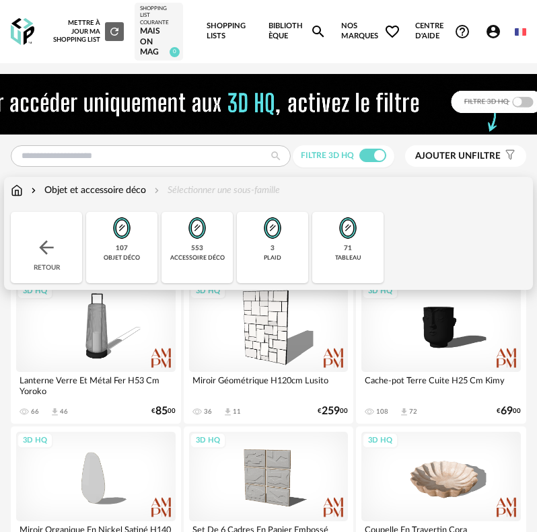
click at [151, 227] on div "107 objet déco" at bounding box center [121, 247] width 71 height 71
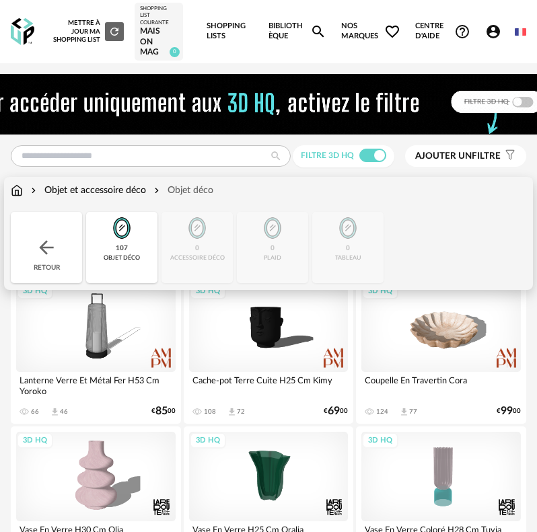
click at [110, 240] on img at bounding box center [122, 228] width 32 height 32
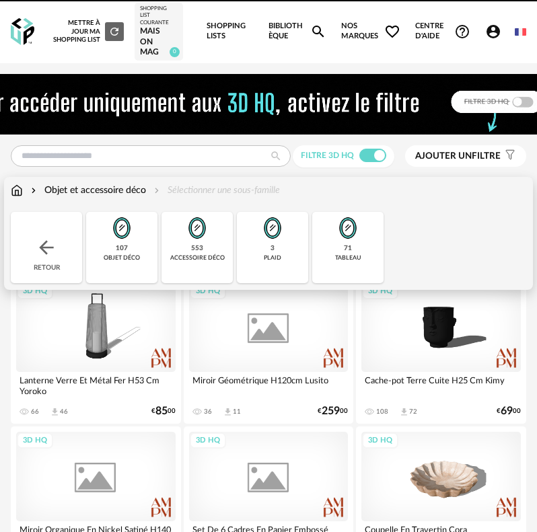
click at [209, 251] on div "553 accessoire déco" at bounding box center [197, 247] width 71 height 71
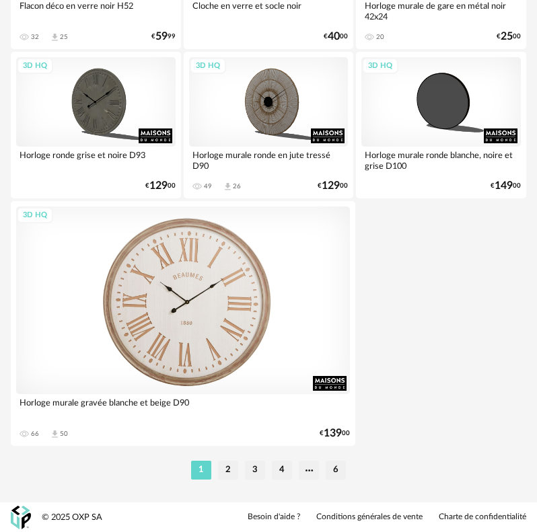
scroll to position [5010, 0]
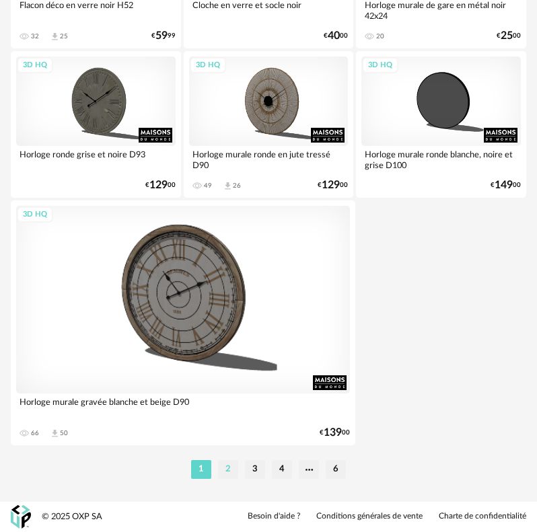
click at [229, 464] on li "2" at bounding box center [228, 469] width 20 height 19
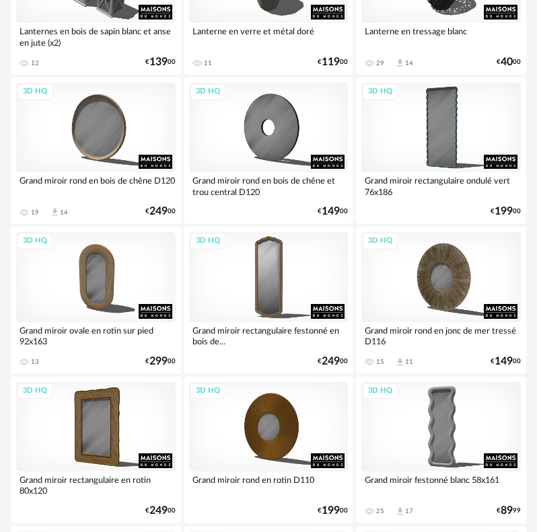
scroll to position [2154, 0]
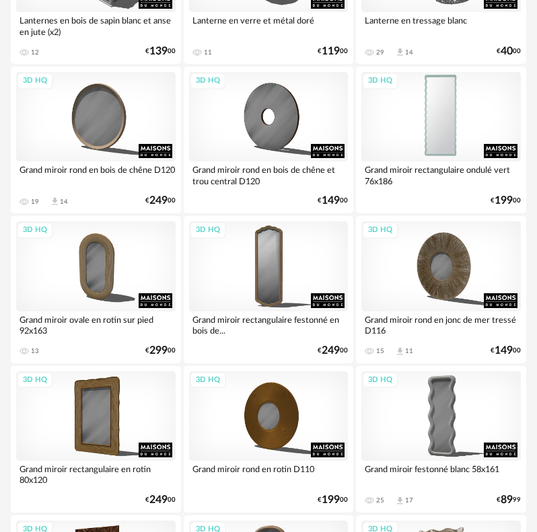
click at [405, 136] on div "3D HQ" at bounding box center [441, 117] width 160 height 90
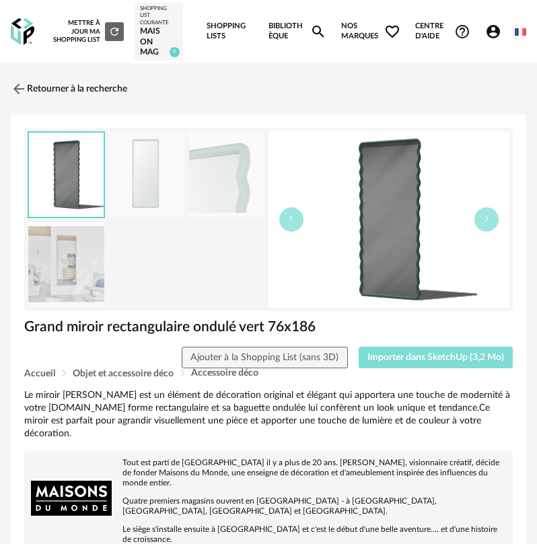
click at [415, 357] on span "Importer dans SketchUp (3,2 Mo)" at bounding box center [435, 357] width 137 height 9
click at [32, 91] on link "Retourner à la recherche" at bounding box center [65, 89] width 116 height 30
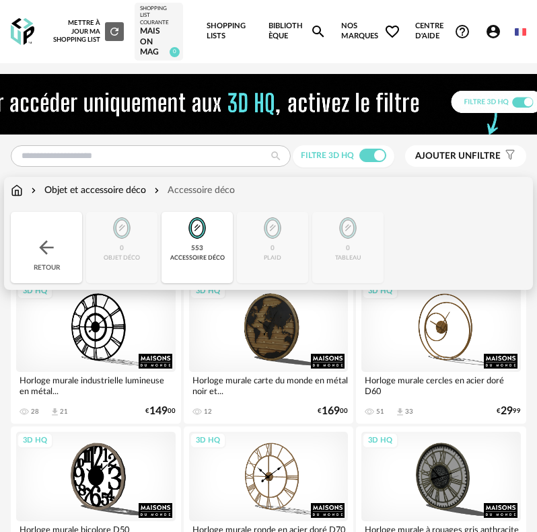
click at [67, 244] on div "Retour" at bounding box center [46, 247] width 71 height 71
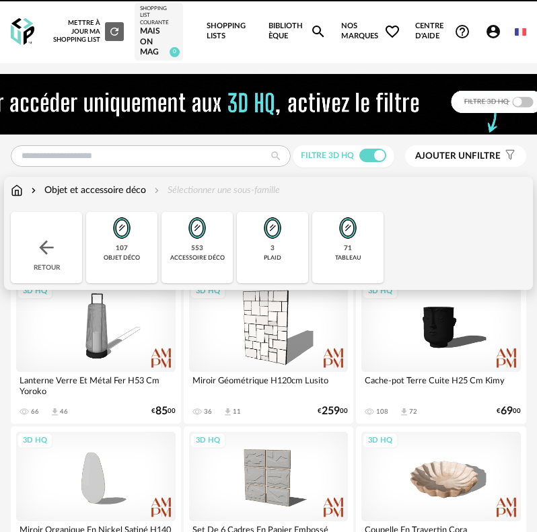
click at [67, 244] on div "Retour" at bounding box center [46, 247] width 71 height 71
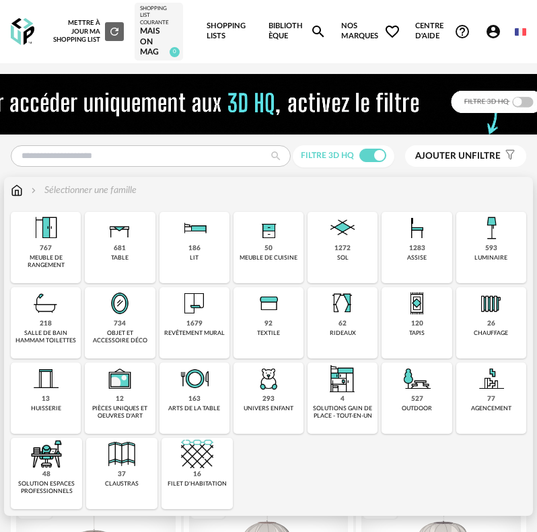
click at [110, 256] on div "681 table" at bounding box center [120, 247] width 70 height 71
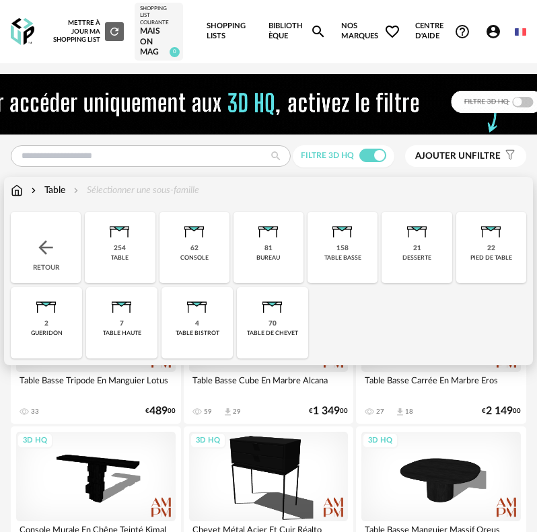
click at [110, 257] on div "254 table" at bounding box center [120, 247] width 70 height 71
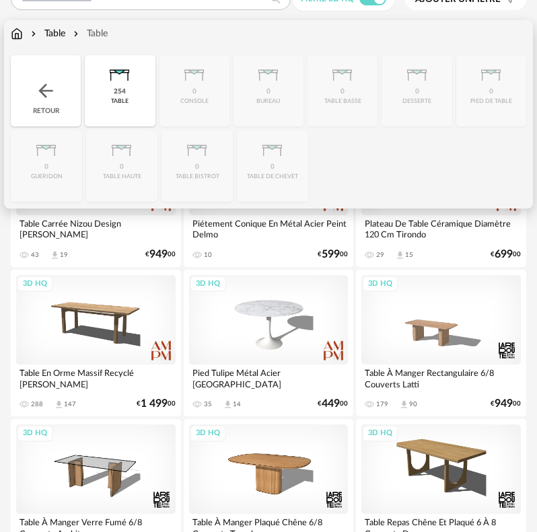
scroll to position [404, 0]
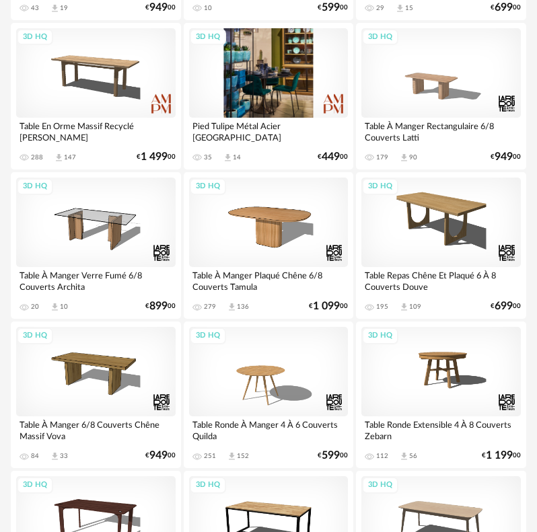
click at [262, 87] on div "3D HQ" at bounding box center [269, 73] width 160 height 90
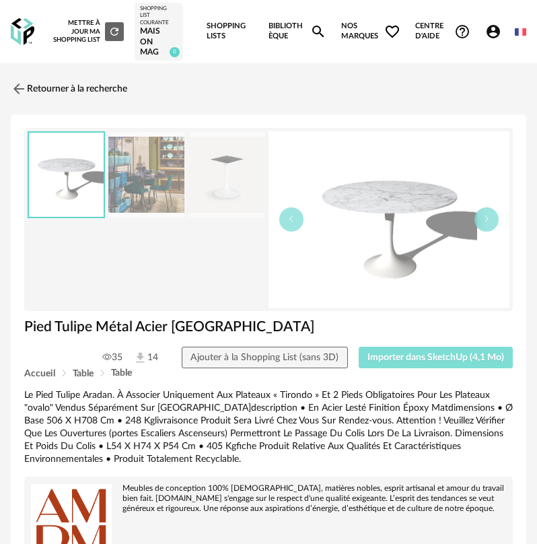
click at [367, 351] on button "Importer dans SketchUp (4,1 Mo)" at bounding box center [436, 358] width 155 height 22
click at [359, 347] on button "Importer dans SketchUp (4,1 Mo)" at bounding box center [436, 358] width 155 height 22
click at [36, 86] on link "Retourner à la recherche" at bounding box center [65, 89] width 116 height 30
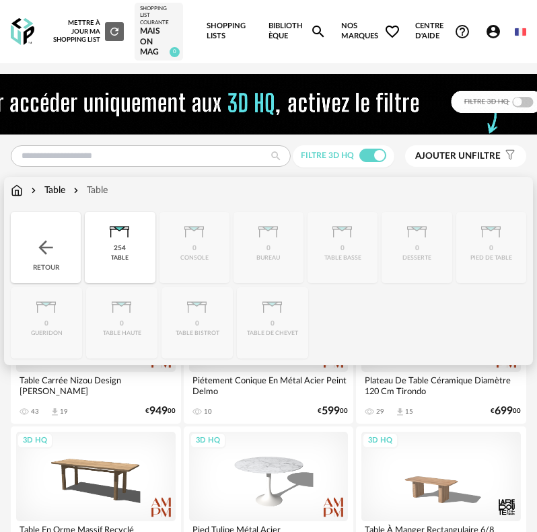
click at [114, 244] on div "254 table" at bounding box center [120, 247] width 70 height 71
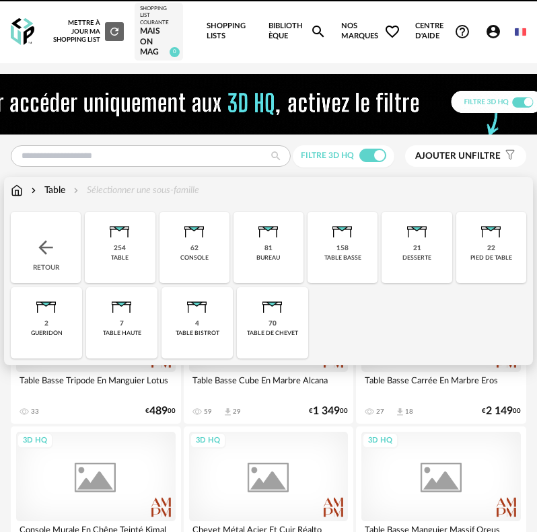
click at [53, 242] on img at bounding box center [46, 248] width 22 height 22
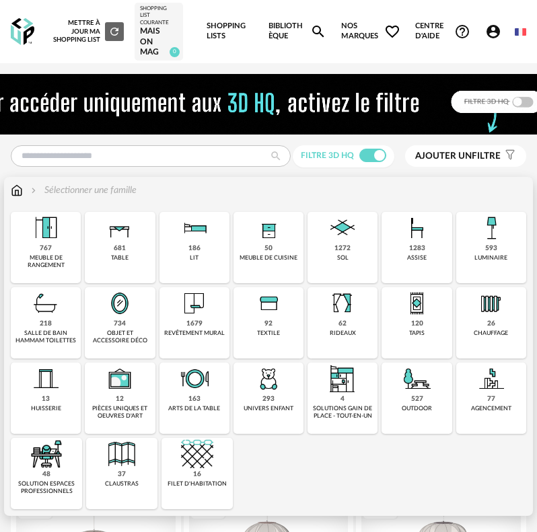
click at [408, 252] on div "1283 assise" at bounding box center [417, 247] width 70 height 71
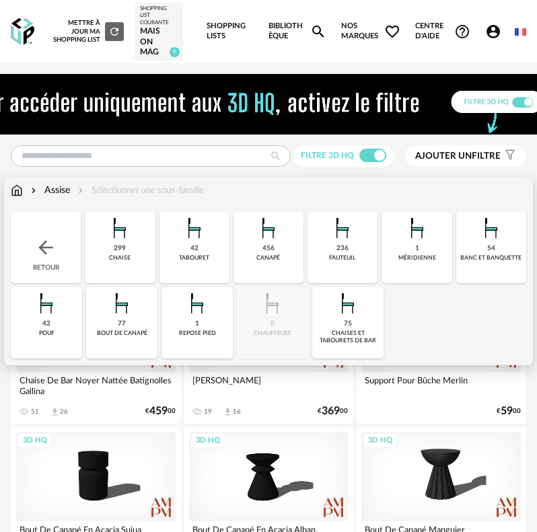
click at [140, 254] on div "299 chaise" at bounding box center [120, 247] width 70 height 71
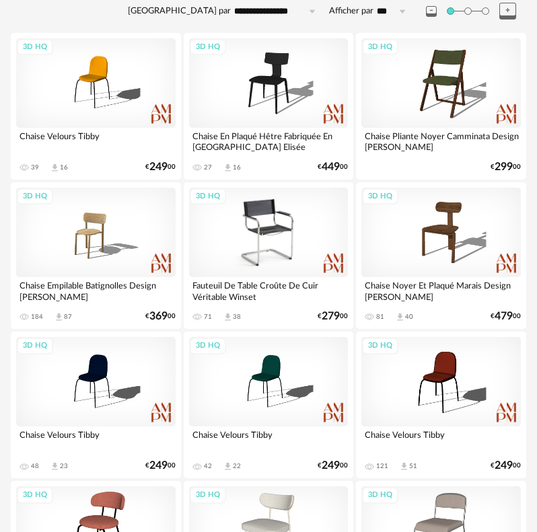
scroll to position [269, 0]
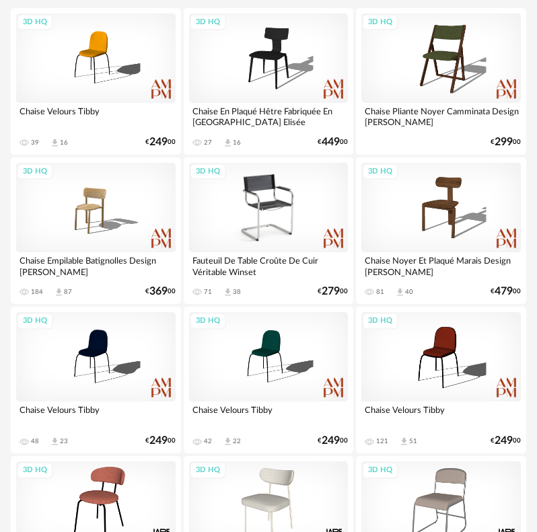
click at [252, 211] on div "3D HQ" at bounding box center [269, 208] width 160 height 90
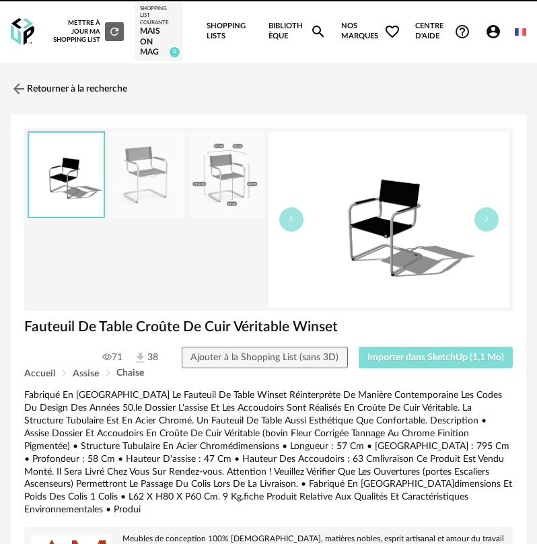
click at [407, 363] on button "Importer dans SketchUp (1,1 Mo)" at bounding box center [436, 358] width 155 height 22
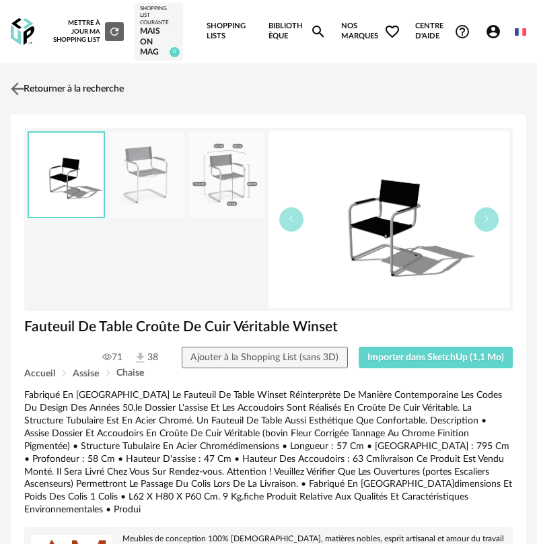
click at [26, 94] on img at bounding box center [18, 89] width 20 height 20
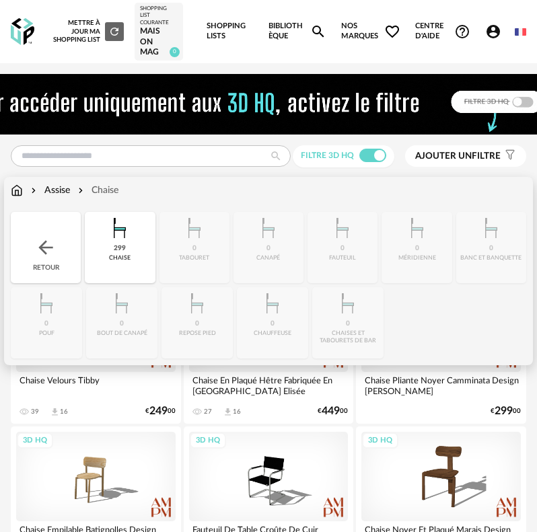
click at [51, 228] on div "Retour" at bounding box center [46, 247] width 70 height 71
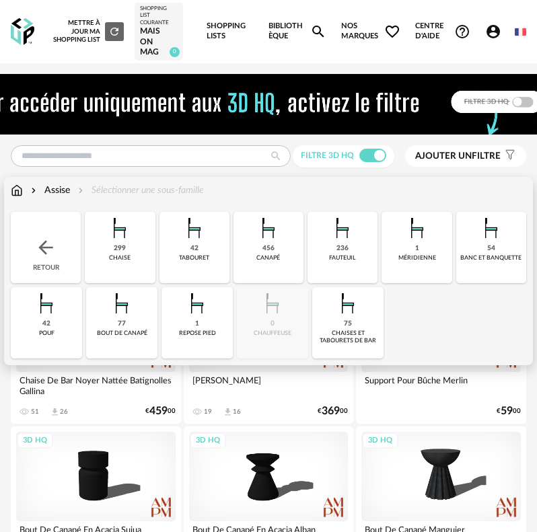
click at [51, 228] on div "Retour" at bounding box center [46, 247] width 70 height 71
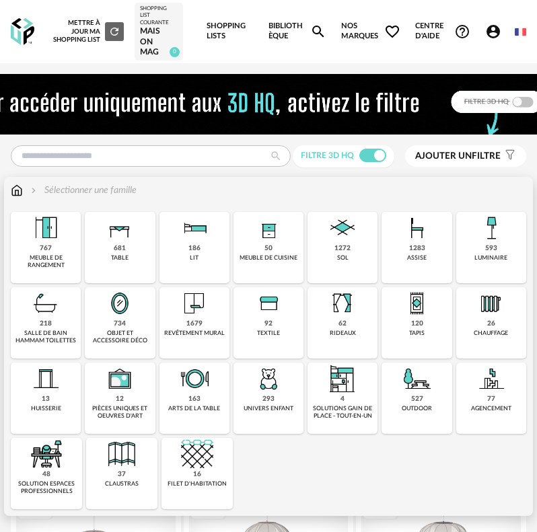
click at [76, 241] on div "767 meuble de rangement" at bounding box center [46, 247] width 70 height 71
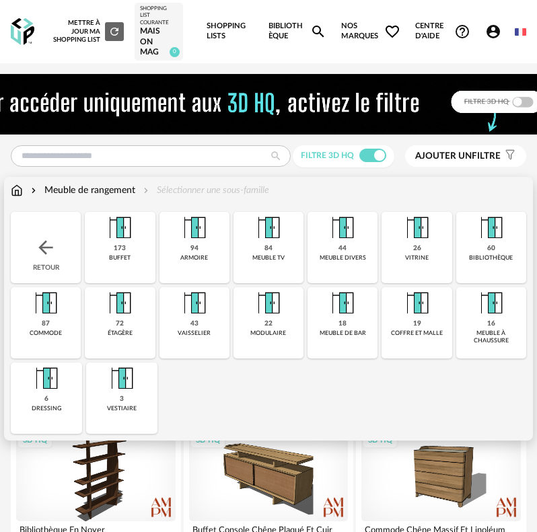
click at [277, 262] on div "84 meuble tv" at bounding box center [269, 247] width 70 height 71
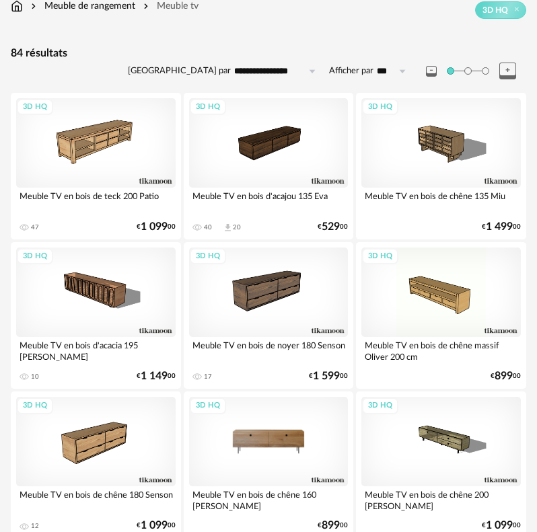
scroll to position [202, 0]
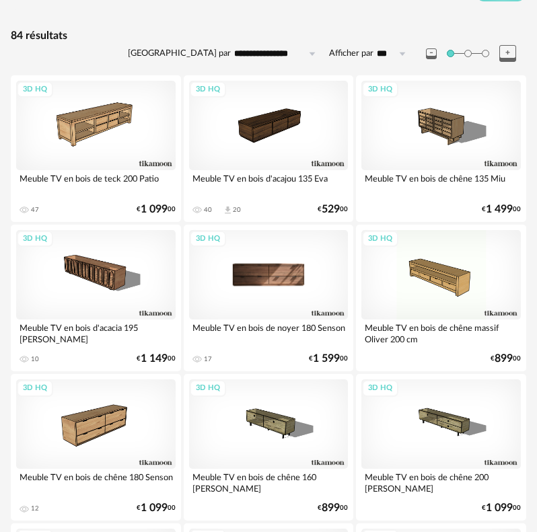
click at [256, 271] on div "3D HQ" at bounding box center [269, 275] width 160 height 90
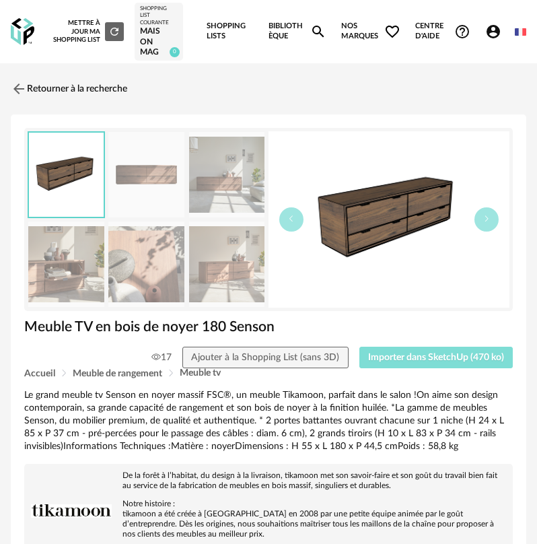
click at [435, 365] on button "Importer dans SketchUp (470 ko)" at bounding box center [436, 358] width 154 height 22
click at [34, 87] on link "Retourner à la recherche" at bounding box center [65, 89] width 116 height 30
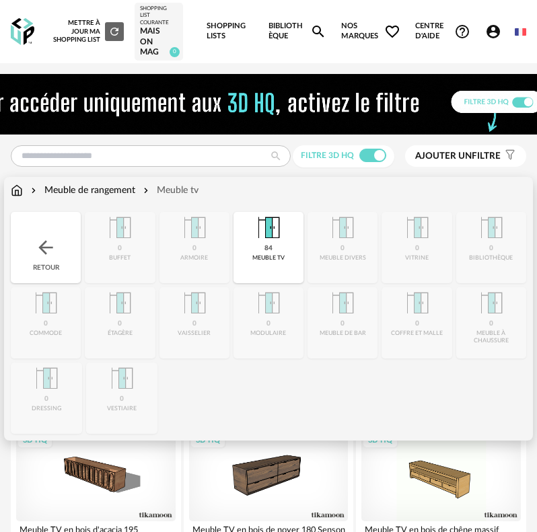
click at [52, 238] on img at bounding box center [46, 248] width 22 height 22
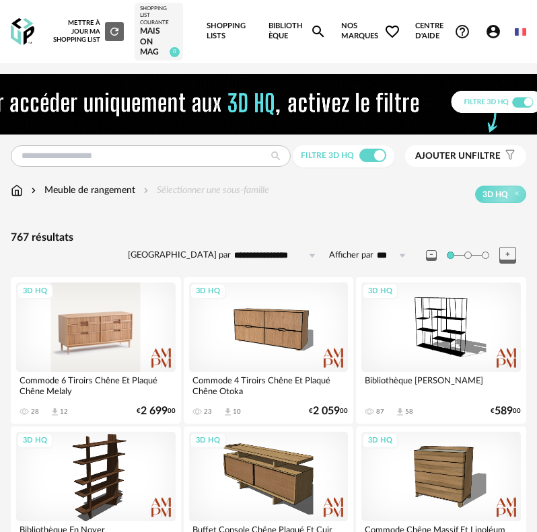
click at [116, 345] on div "3D HQ" at bounding box center [96, 328] width 160 height 90
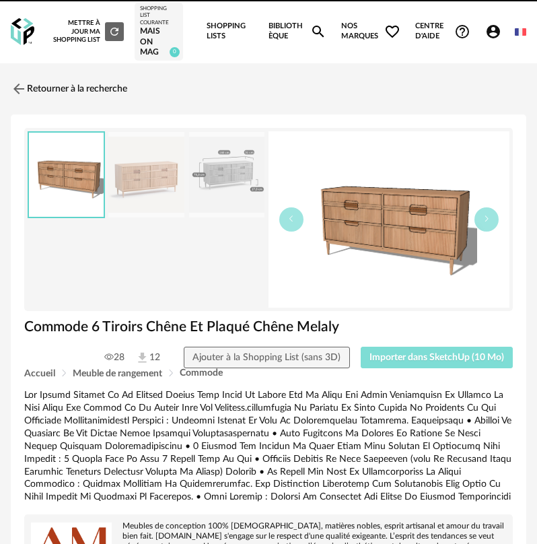
click at [396, 367] on button "Importer dans SketchUp (10 Mo)" at bounding box center [437, 358] width 153 height 22
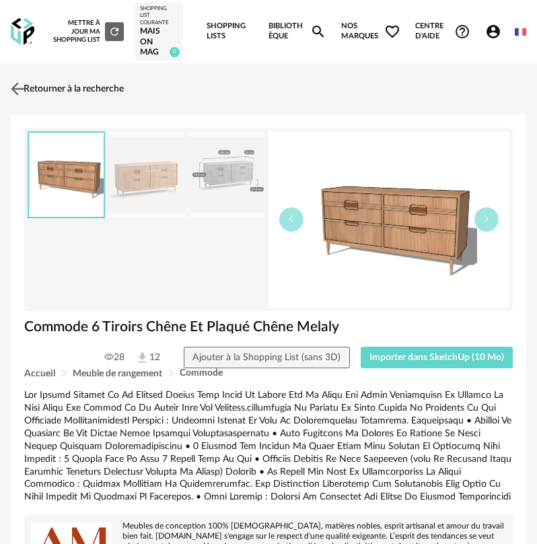
click at [20, 85] on img at bounding box center [18, 89] width 20 height 20
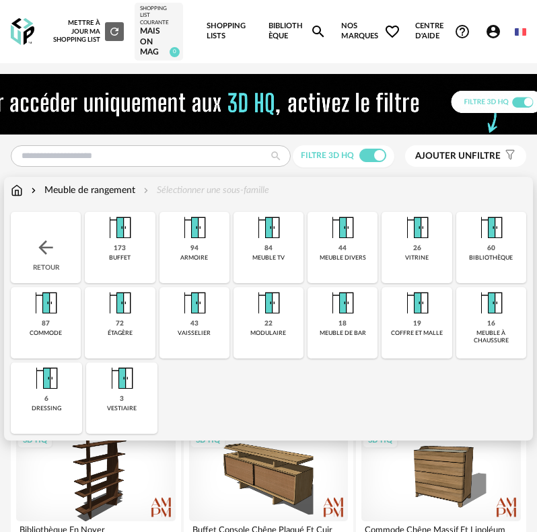
click at [42, 236] on div "Retour" at bounding box center [46, 247] width 70 height 71
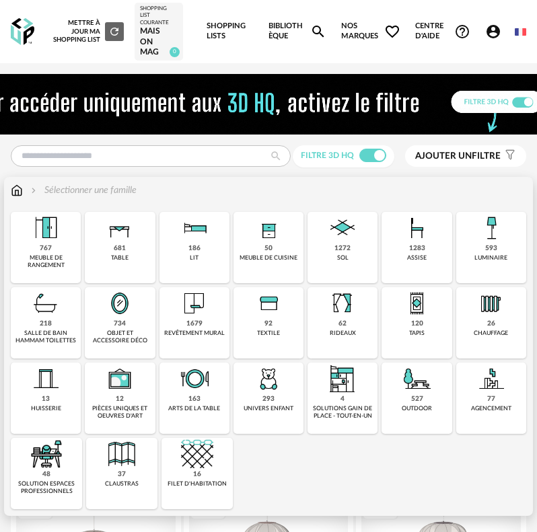
click at [424, 251] on div "1283" at bounding box center [417, 248] width 16 height 9
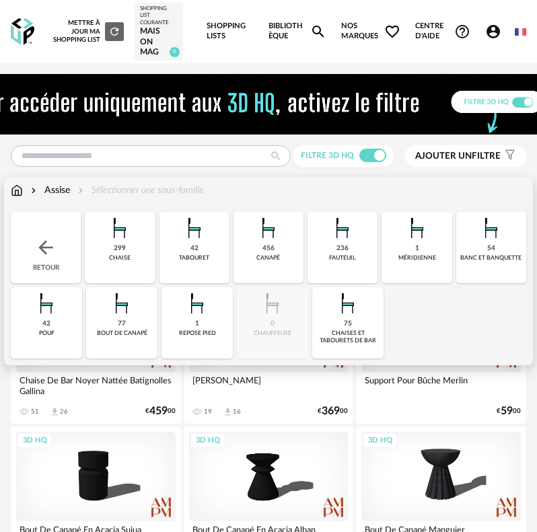
click at [281, 261] on div "456 canapé" at bounding box center [269, 247] width 70 height 71
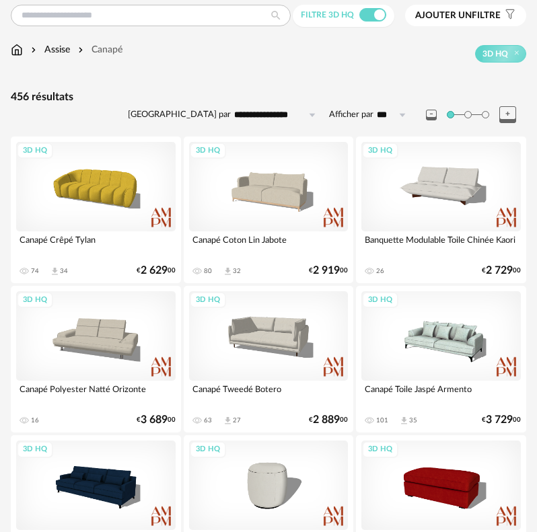
scroll to position [135, 0]
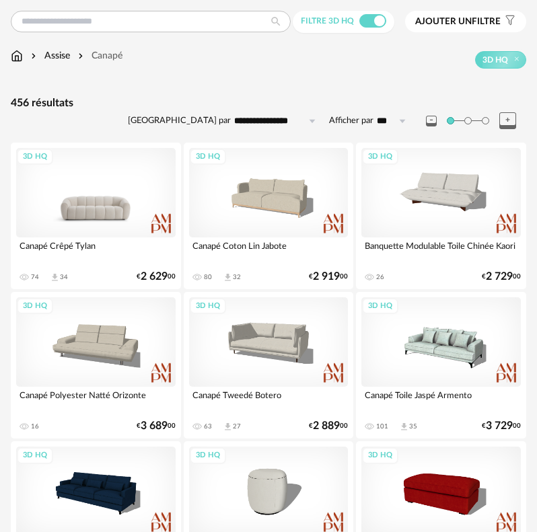
click at [117, 220] on div "3D HQ" at bounding box center [96, 193] width 160 height 90
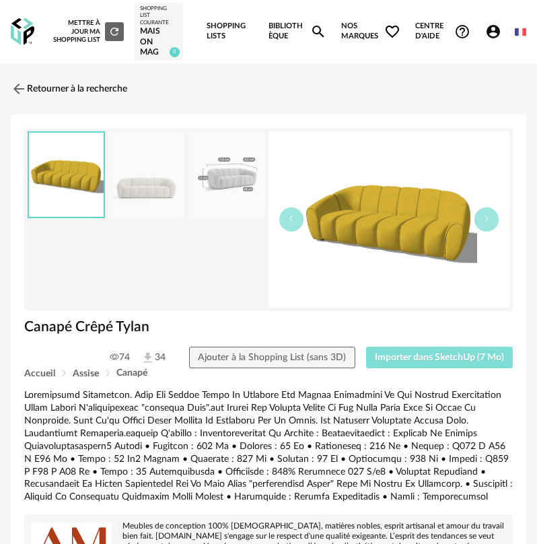
click at [401, 364] on button "Importer dans SketchUp (7 Mo)" at bounding box center [439, 358] width 147 height 22
click at [61, 94] on link "Retourner à la recherche" at bounding box center [65, 89] width 116 height 30
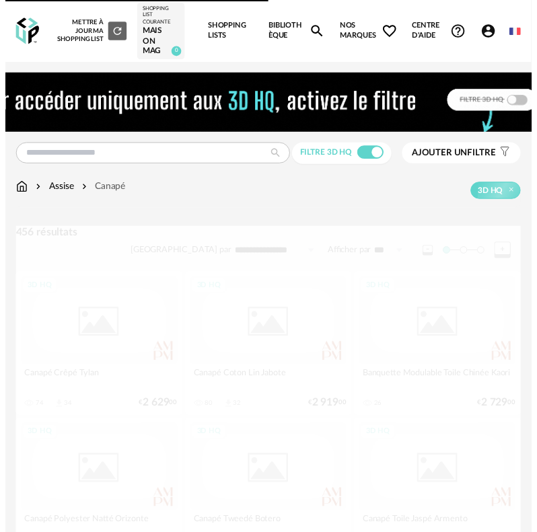
scroll to position [135, 0]
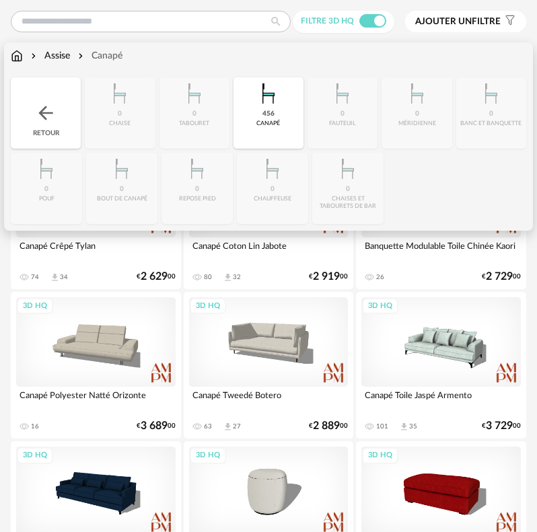
click at [253, 122] on div "456 canapé" at bounding box center [269, 112] width 70 height 71
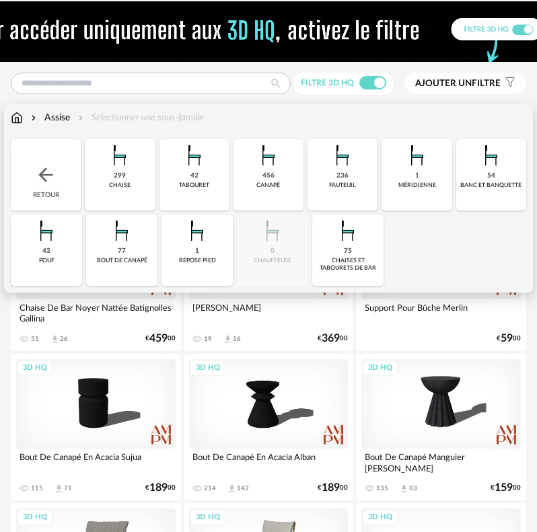
scroll to position [67, 0]
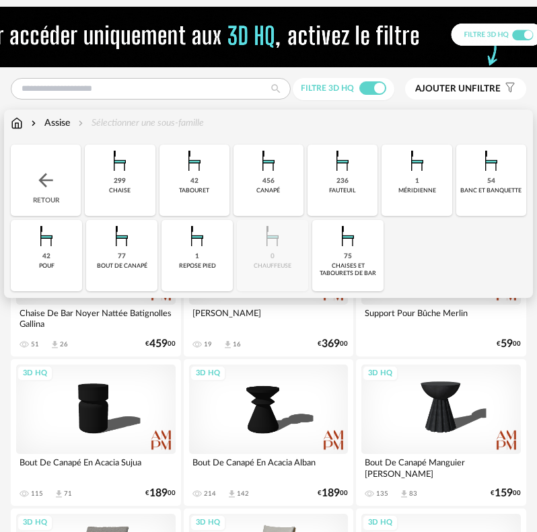
click at [347, 179] on div "236" at bounding box center [343, 181] width 12 height 9
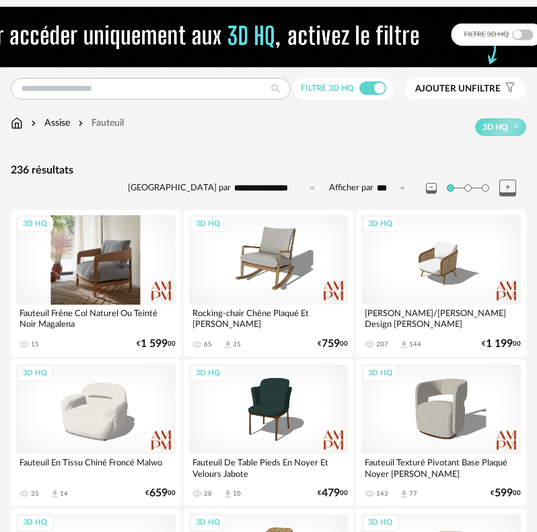
click at [127, 275] on div "3D HQ" at bounding box center [96, 260] width 160 height 90
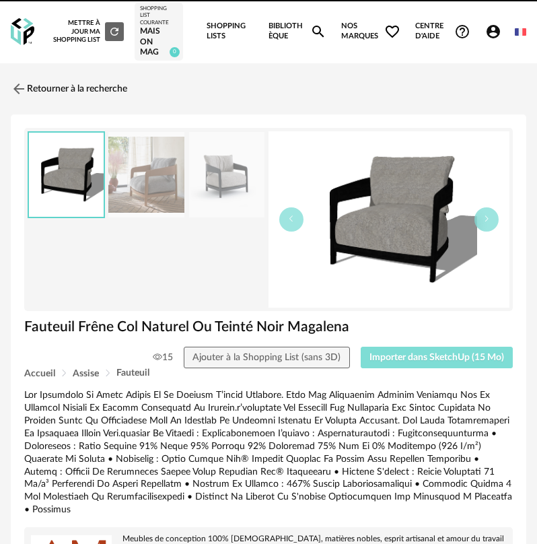
click at [421, 356] on span "Importer dans SketchUp (15 Mo)" at bounding box center [436, 357] width 135 height 9
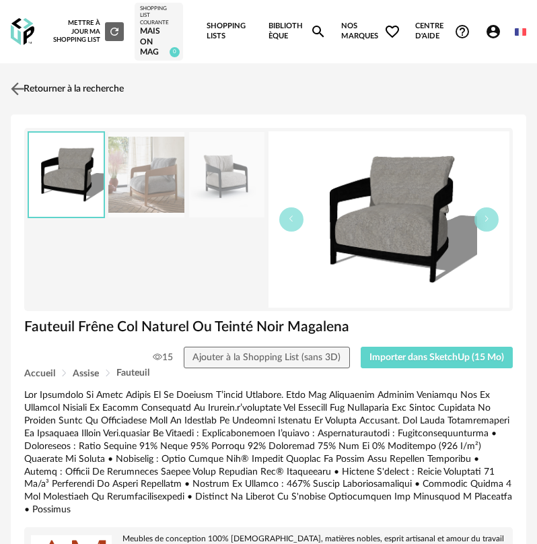
click at [36, 93] on link "Retourner à la recherche" at bounding box center [65, 89] width 116 height 30
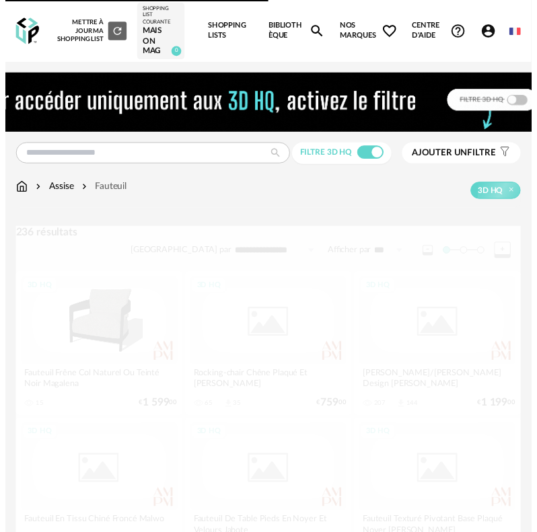
scroll to position [67, 0]
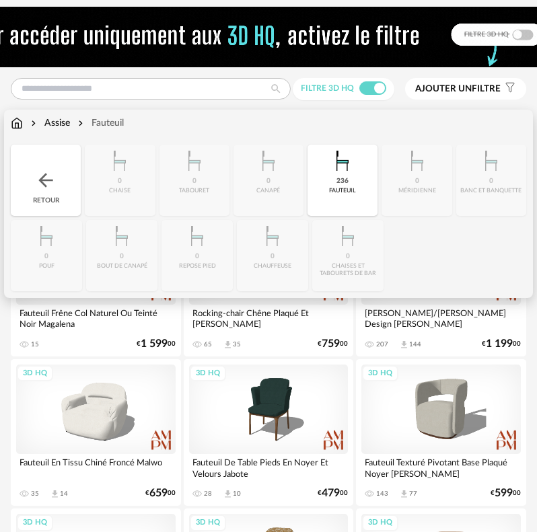
click at [60, 197] on div "Retour" at bounding box center [46, 180] width 70 height 71
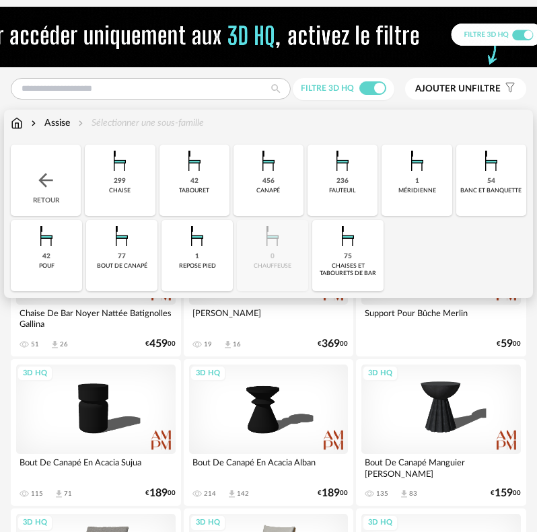
click at [68, 184] on div "Retour" at bounding box center [46, 180] width 70 height 71
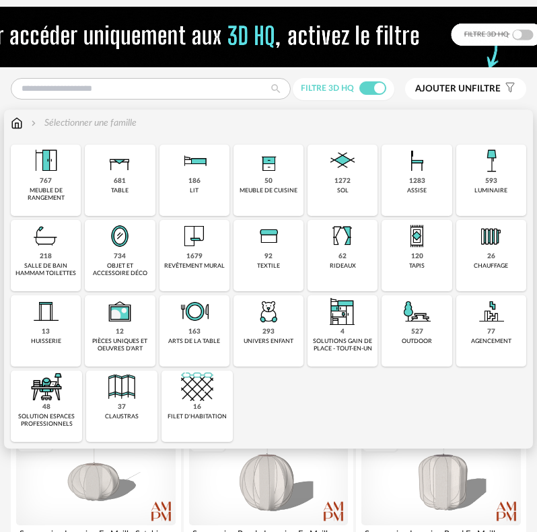
click at [130, 192] on div "681 table" at bounding box center [120, 180] width 70 height 71
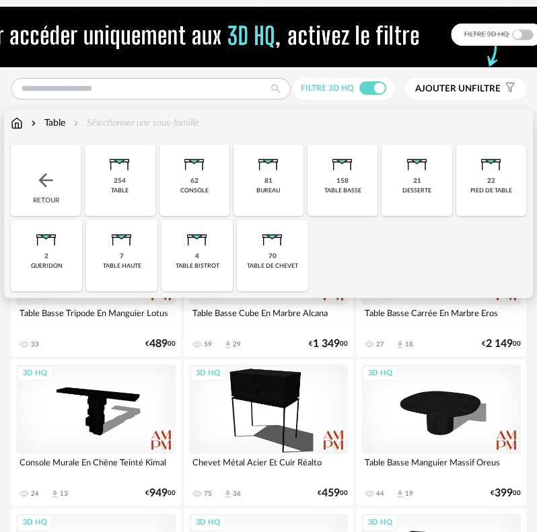
click at [344, 182] on div "158" at bounding box center [343, 181] width 12 height 9
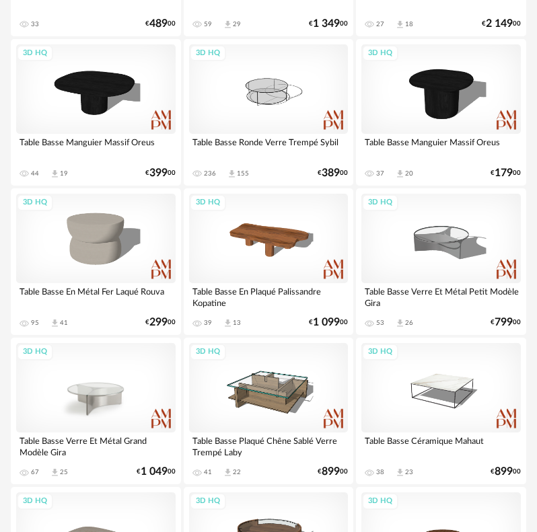
scroll to position [538, 0]
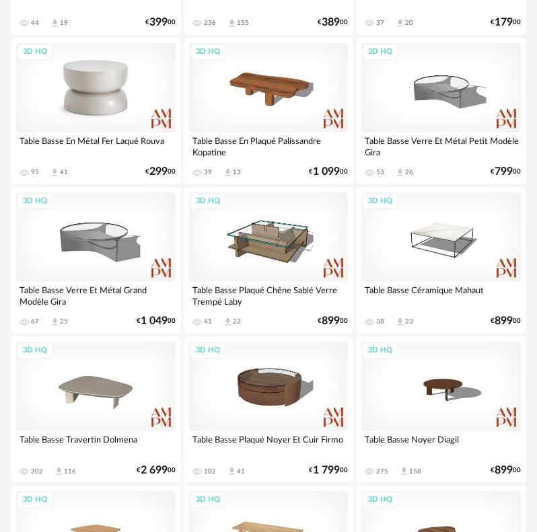
click at [106, 110] on div "3D HQ" at bounding box center [96, 88] width 160 height 90
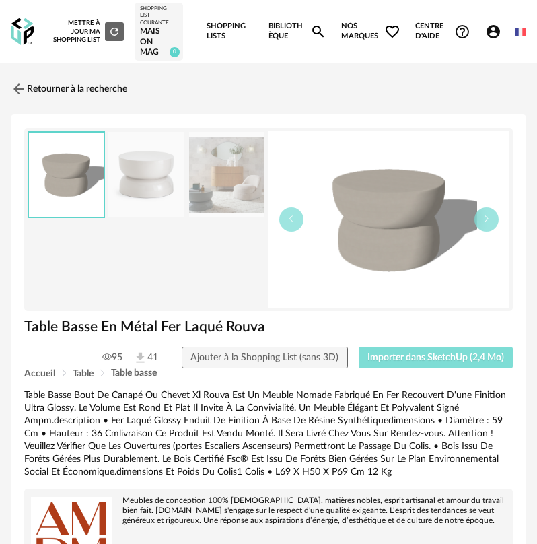
drag, startPoint x: 395, startPoint y: 358, endPoint x: 155, endPoint y: 291, distance: 249.3
click at [394, 358] on span "Importer dans SketchUp (2,4 Mo)" at bounding box center [435, 357] width 137 height 9
click at [32, 96] on link "Retourner à la recherche" at bounding box center [65, 89] width 116 height 30
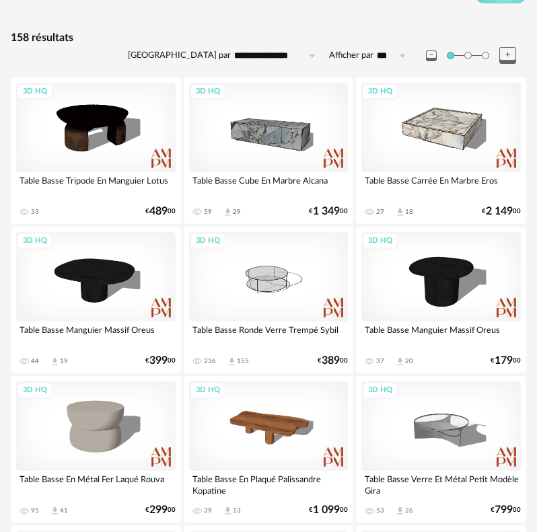
scroll to position [202, 0]
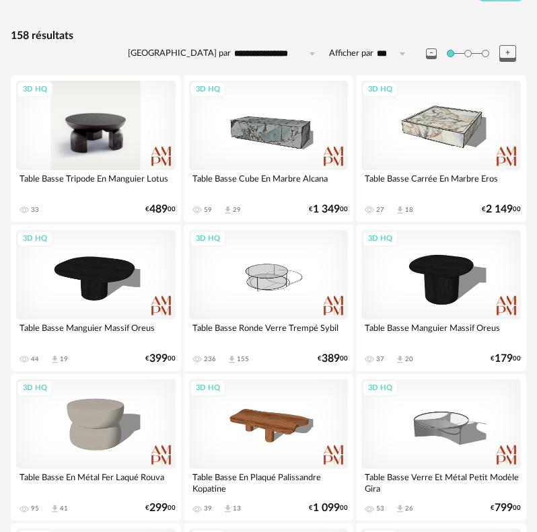
click at [98, 127] on div "3D HQ" at bounding box center [96, 126] width 160 height 90
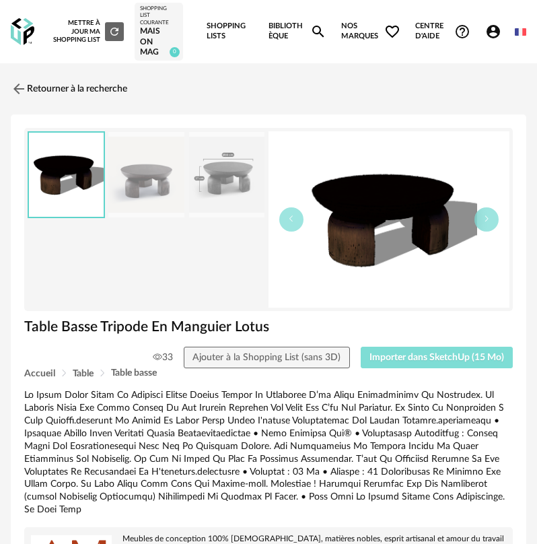
click at [402, 361] on span "Importer dans SketchUp (15 Mo)" at bounding box center [436, 357] width 135 height 9
click at [19, 85] on img at bounding box center [18, 89] width 20 height 20
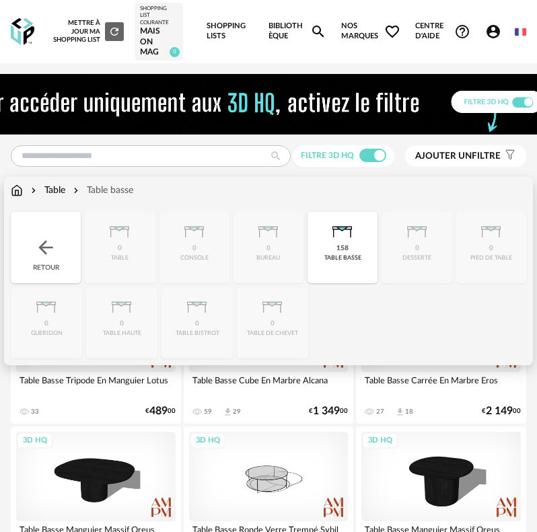
click at [55, 231] on div "Retour" at bounding box center [46, 247] width 70 height 71
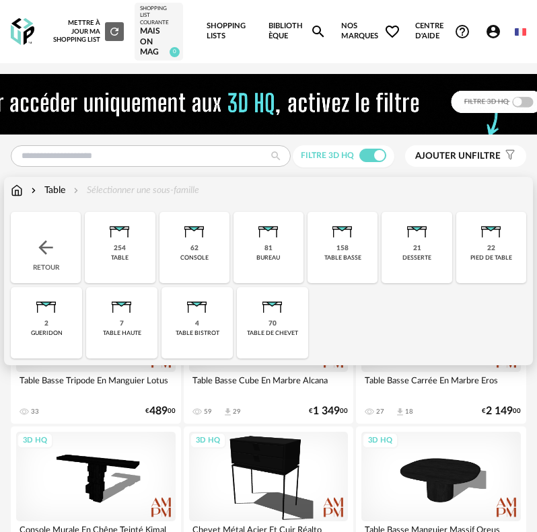
click at [58, 256] on div "Retour" at bounding box center [46, 247] width 70 height 71
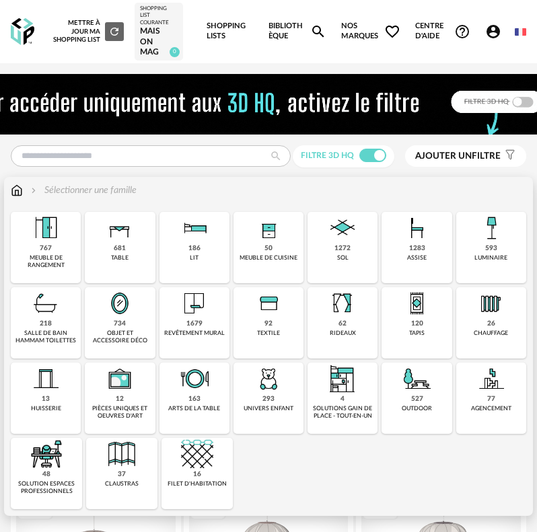
click at [426, 318] on img at bounding box center [417, 303] width 32 height 32
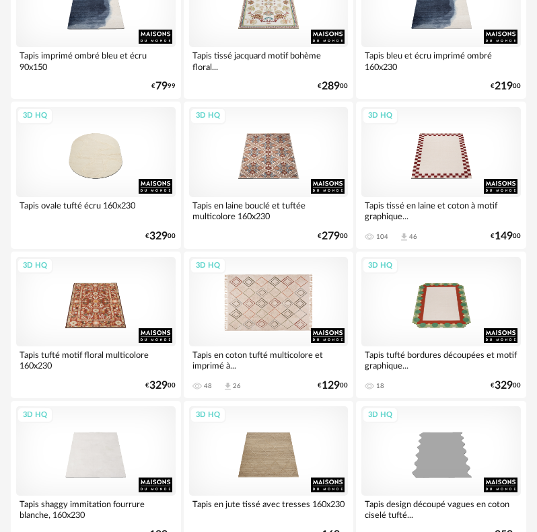
scroll to position [1077, 0]
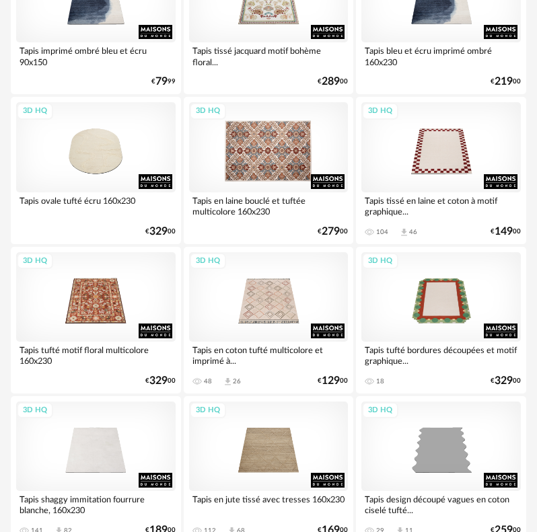
click at [246, 174] on div "3D HQ" at bounding box center [269, 147] width 160 height 90
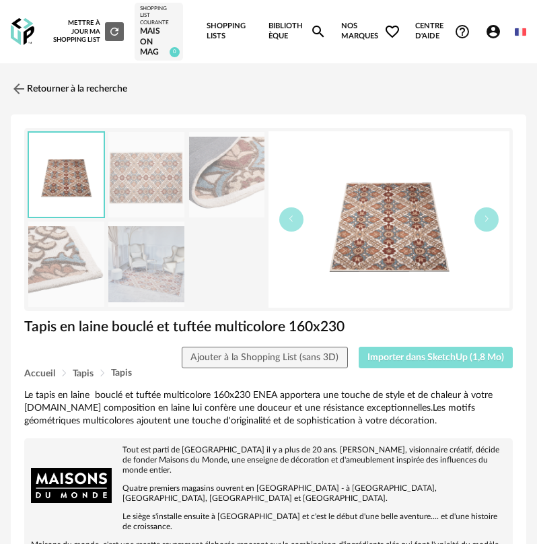
click at [431, 355] on span "Importer dans SketchUp (1,8 Mo)" at bounding box center [435, 357] width 137 height 9
click at [38, 84] on link "Retourner à la recherche" at bounding box center [65, 89] width 116 height 30
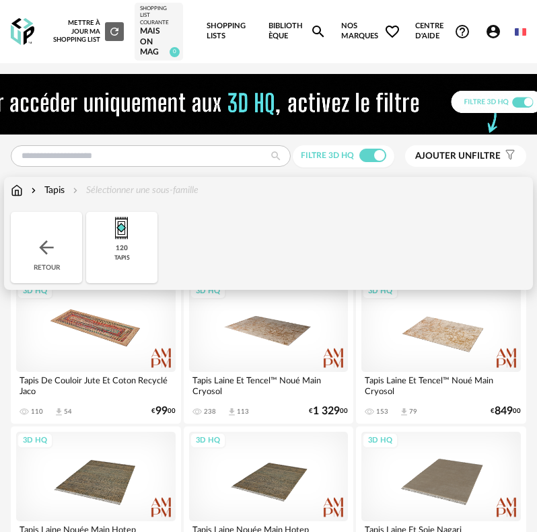
click at [44, 237] on img at bounding box center [47, 248] width 22 height 22
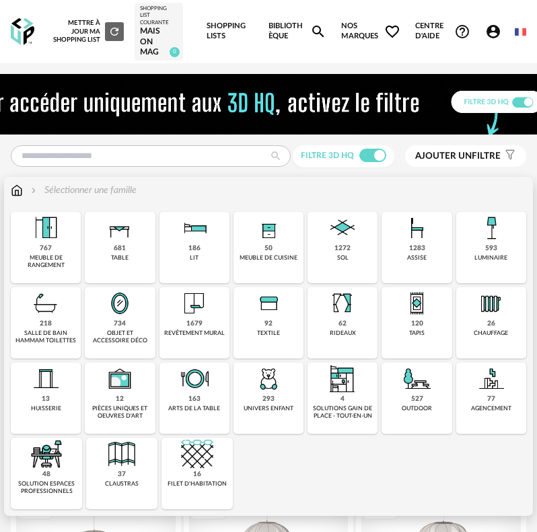
click at [490, 257] on div "luminaire" at bounding box center [490, 257] width 33 height 7
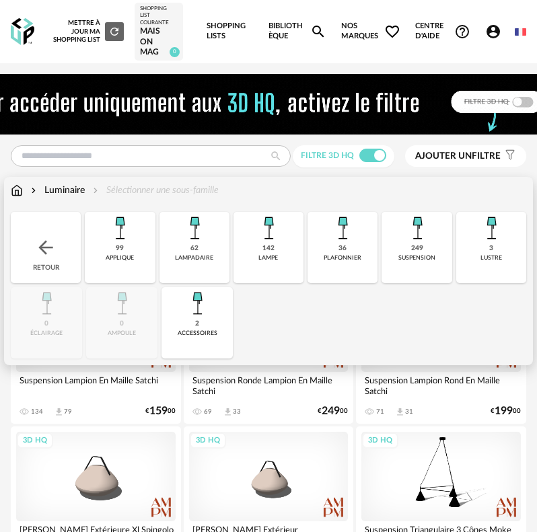
drag, startPoint x: 363, startPoint y: 256, endPoint x: 423, endPoint y: 285, distance: 67.4
click at [423, 285] on div "Close icon Retour 99 applique 62 lampadaire 142 lampe 36 plafonnier 249 suspens…" at bounding box center [269, 285] width 516 height 147
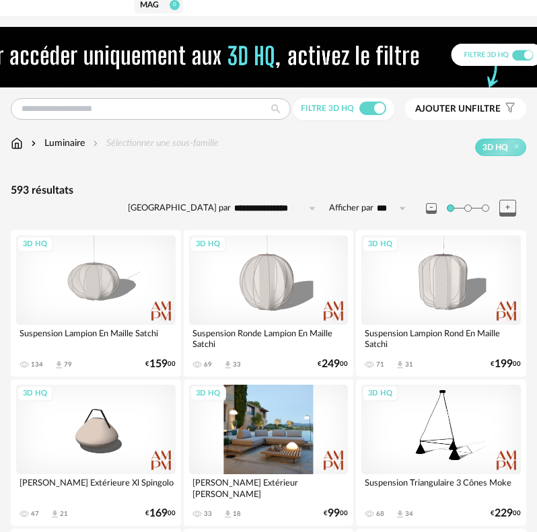
scroll to position [269, 0]
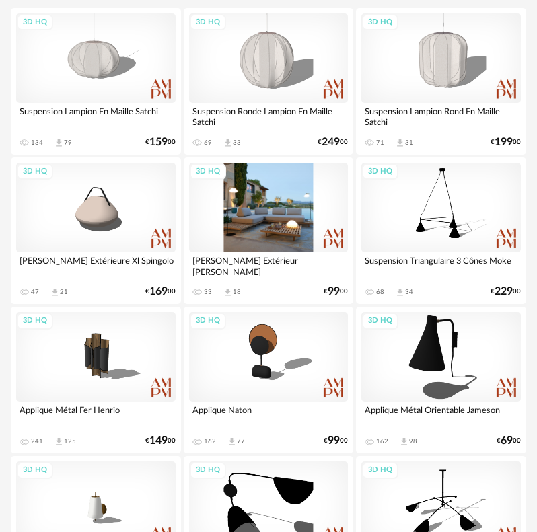
click at [260, 202] on div "3D HQ" at bounding box center [269, 208] width 160 height 90
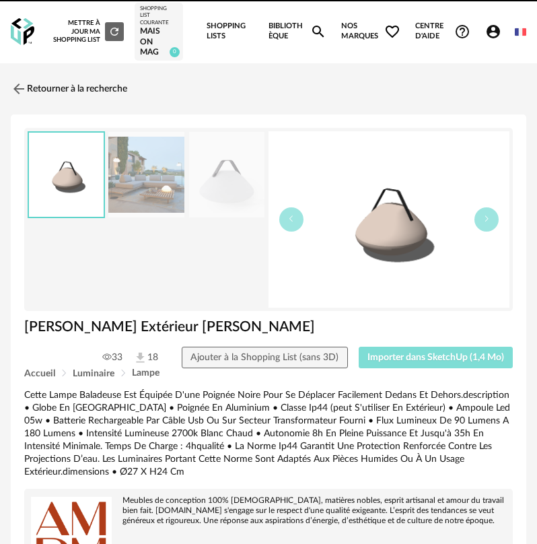
click at [409, 357] on span "Importer dans SketchUp (1,4 Mo)" at bounding box center [435, 357] width 137 height 9
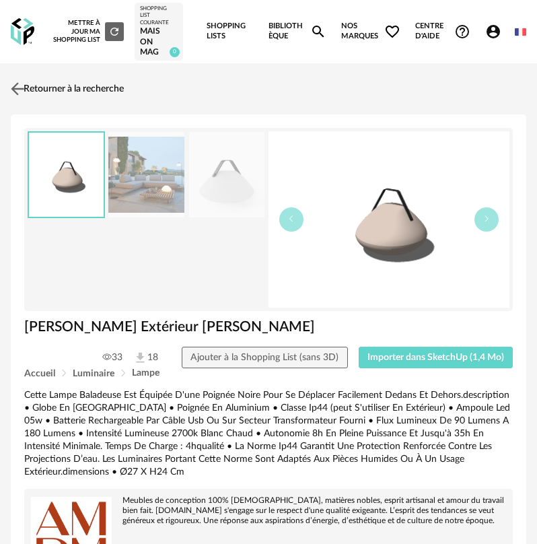
click at [23, 88] on img at bounding box center [18, 89] width 20 height 20
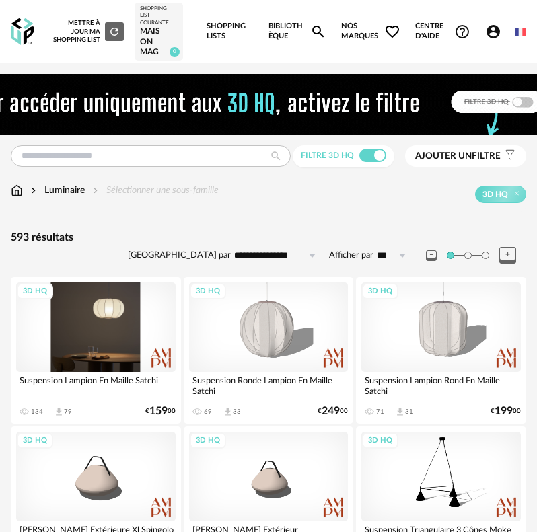
click at [116, 314] on div "3D HQ" at bounding box center [96, 328] width 160 height 90
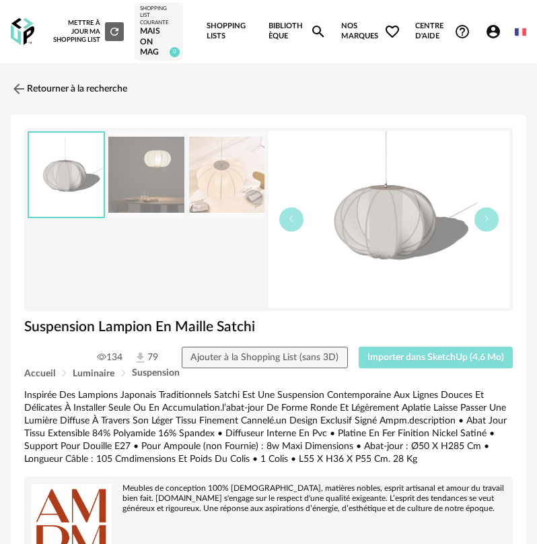
click at [407, 355] on span "Importer dans SketchUp (4,6 Mo)" at bounding box center [435, 357] width 137 height 9
click at [27, 93] on img at bounding box center [18, 89] width 20 height 20
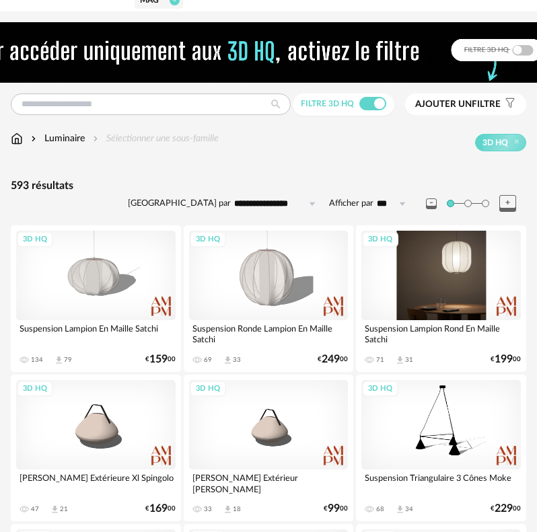
scroll to position [67, 0]
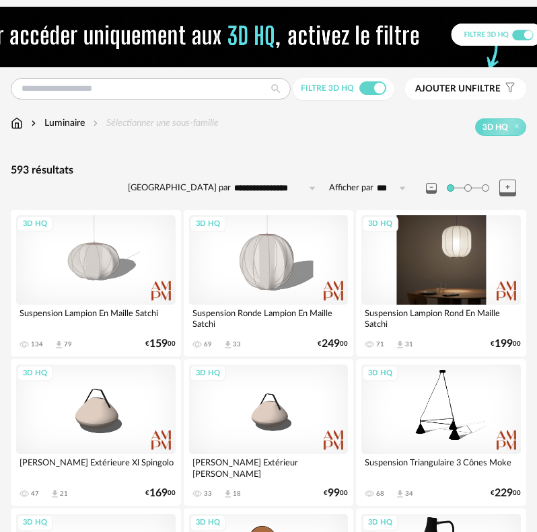
click at [411, 258] on div "3D HQ" at bounding box center [441, 260] width 160 height 90
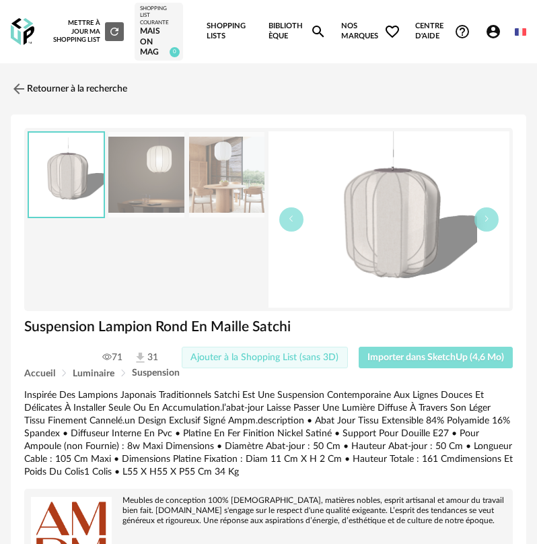
drag, startPoint x: 372, startPoint y: 357, endPoint x: 324, endPoint y: 350, distance: 48.4
click at [372, 359] on span "Importer dans SketchUp (4,6 Mo)" at bounding box center [435, 357] width 137 height 9
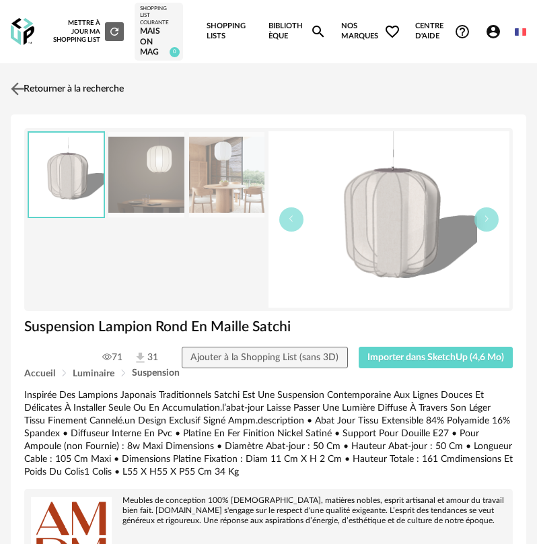
click at [59, 90] on link "Retourner à la recherche" at bounding box center [65, 89] width 116 height 30
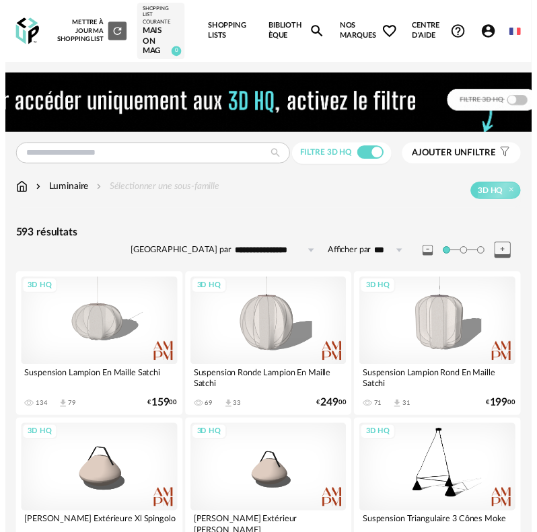
scroll to position [67, 0]
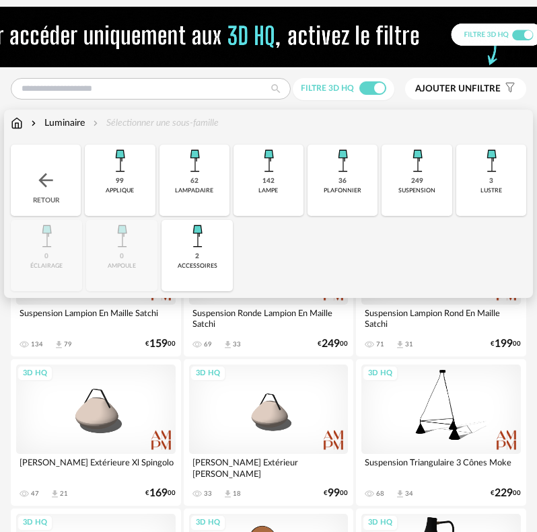
click at [60, 182] on div "Retour" at bounding box center [46, 180] width 70 height 71
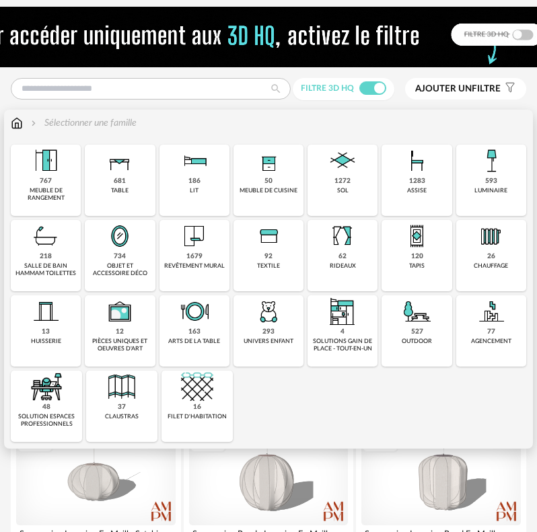
click at [496, 172] on img at bounding box center [491, 161] width 32 height 32
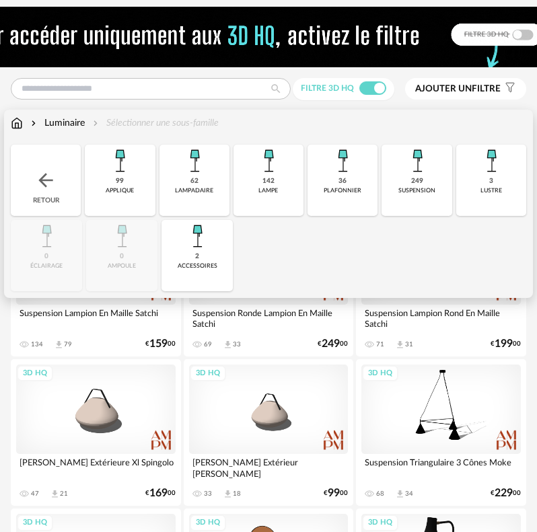
click at [324, 176] on div "36 plafonnier" at bounding box center [343, 180] width 70 height 71
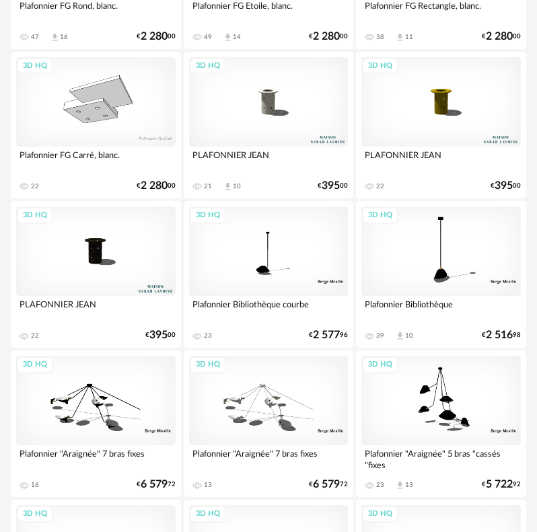
scroll to position [404, 0]
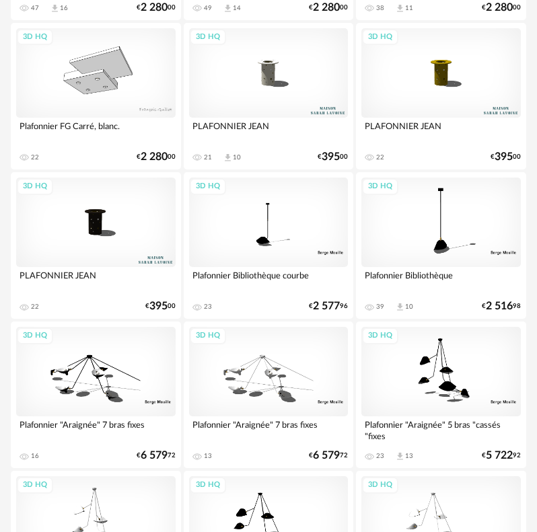
click at [92, 225] on div "3D HQ" at bounding box center [96, 223] width 160 height 90
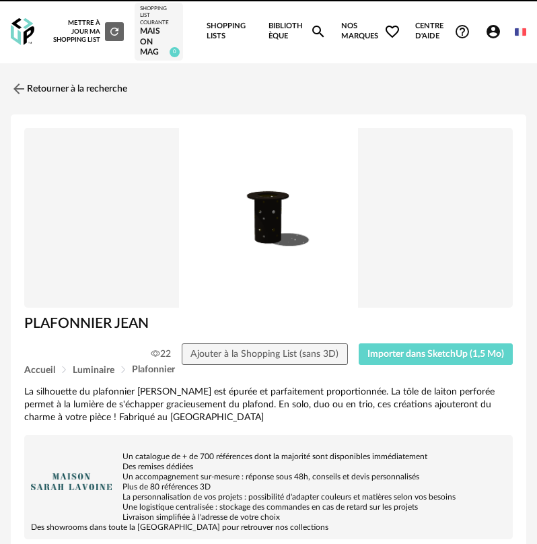
click at [399, 365] on div "Accueil Luminaire Plafonnier" at bounding box center [268, 370] width 489 height 10
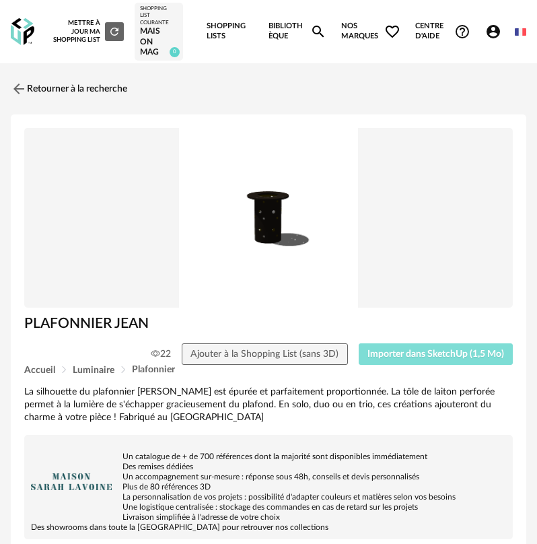
click at [372, 354] on span "Importer dans SketchUp (1,5 Mo)" at bounding box center [435, 353] width 137 height 9
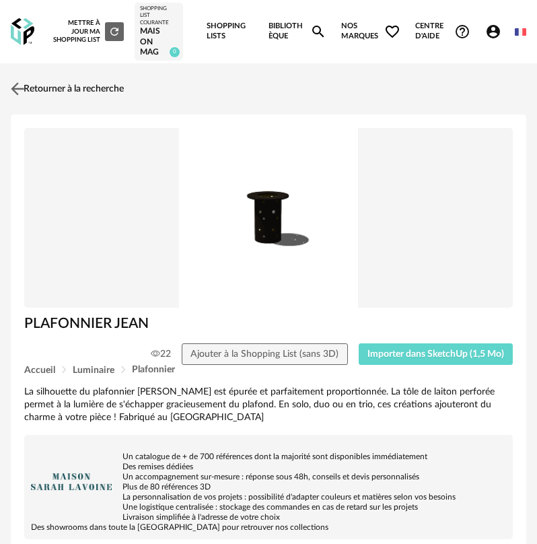
click at [21, 92] on img at bounding box center [18, 89] width 20 height 20
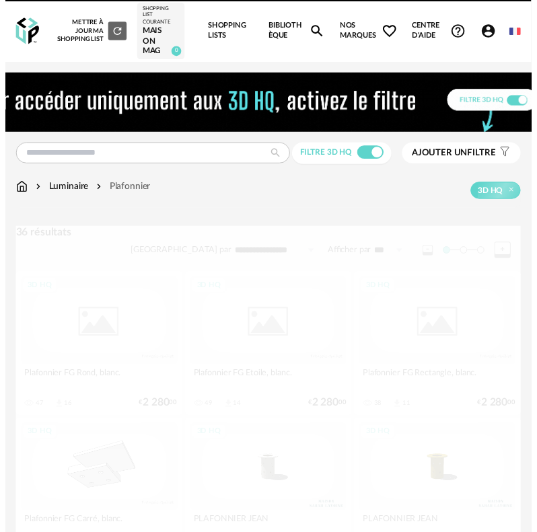
scroll to position [404, 0]
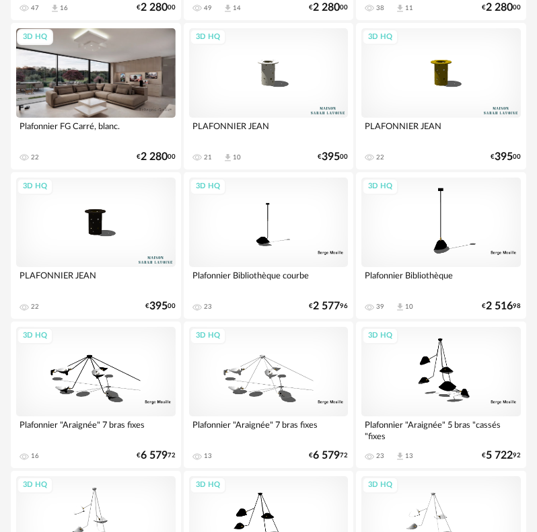
click at [69, 96] on div "3D HQ" at bounding box center [96, 73] width 160 height 90
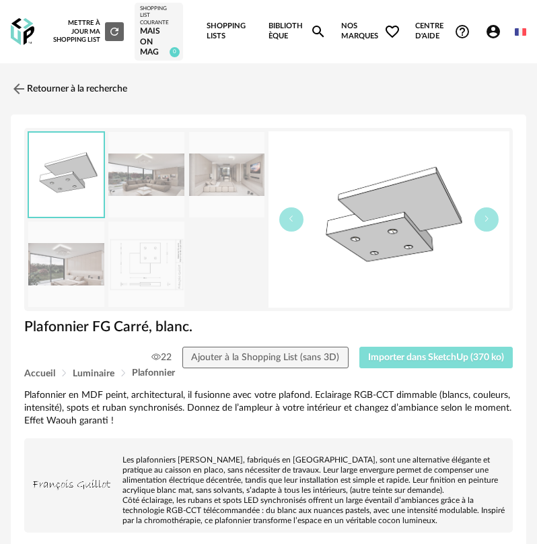
click at [385, 363] on button "Importer dans SketchUp (370 ko)" at bounding box center [436, 358] width 154 height 22
click at [46, 78] on link "Retourner à la recherche" at bounding box center [65, 89] width 116 height 30
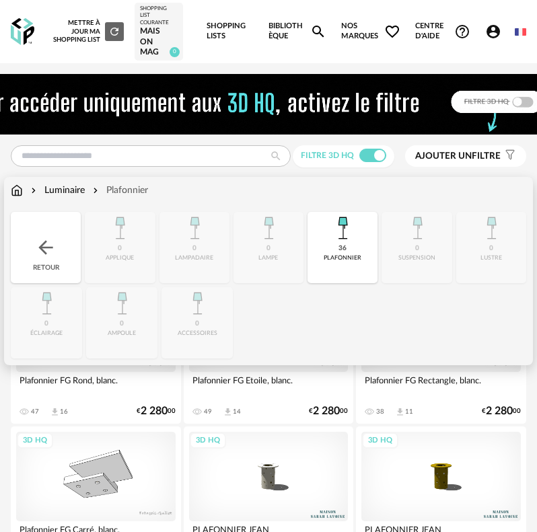
click at [46, 238] on img at bounding box center [46, 248] width 22 height 22
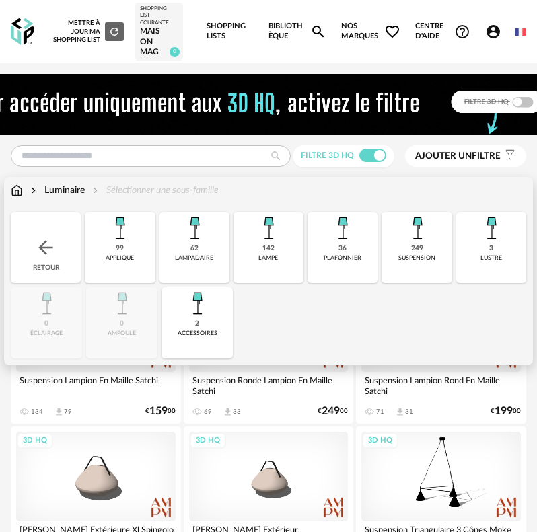
click at [417, 258] on div "suspension" at bounding box center [416, 257] width 37 height 7
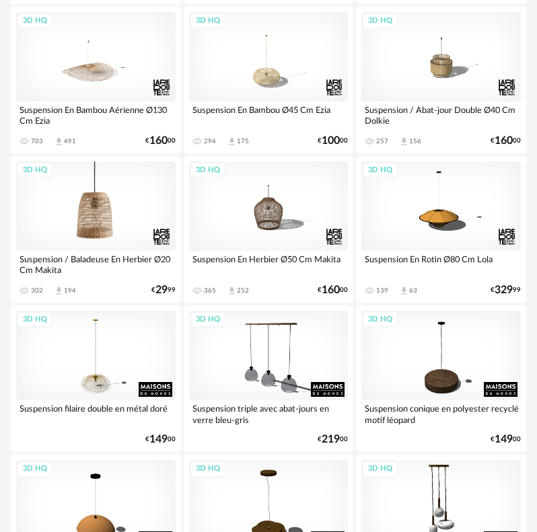
scroll to position [1279, 0]
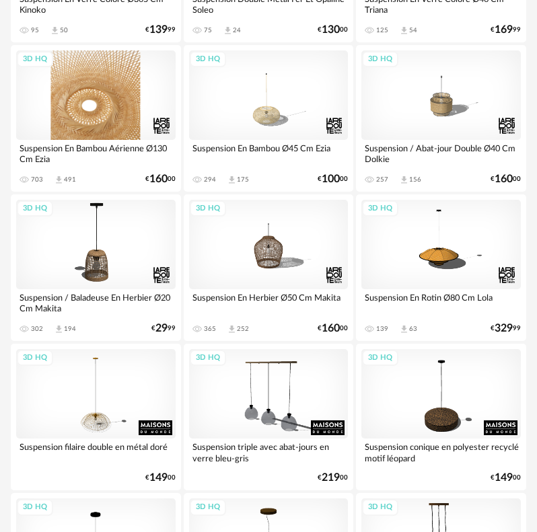
click at [118, 109] on div "3D HQ" at bounding box center [96, 95] width 160 height 90
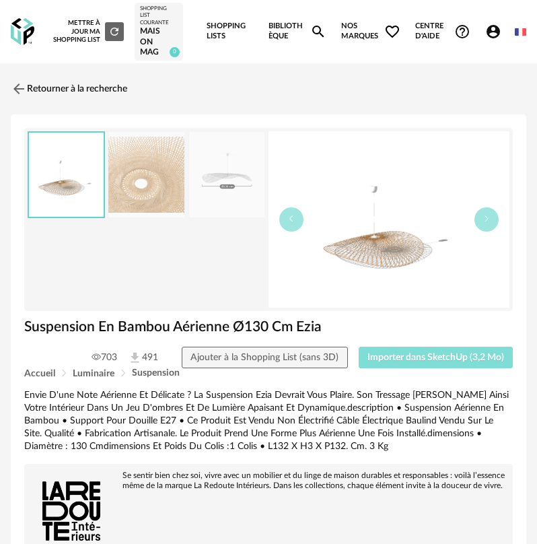
click at [374, 350] on button "Importer dans SketchUp (3,2 Mo)" at bounding box center [436, 358] width 155 height 22
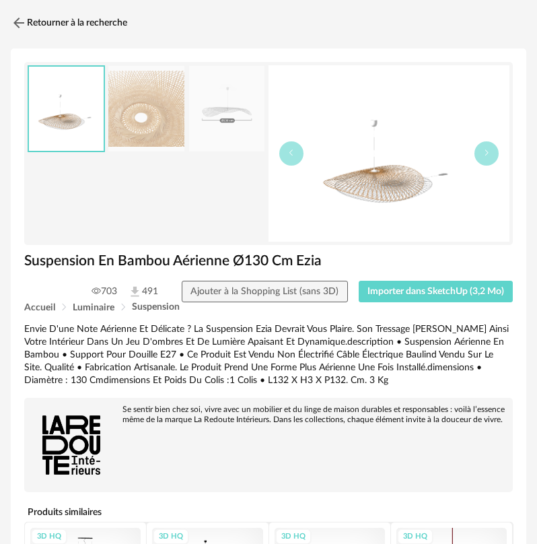
scroll to position [67, 0]
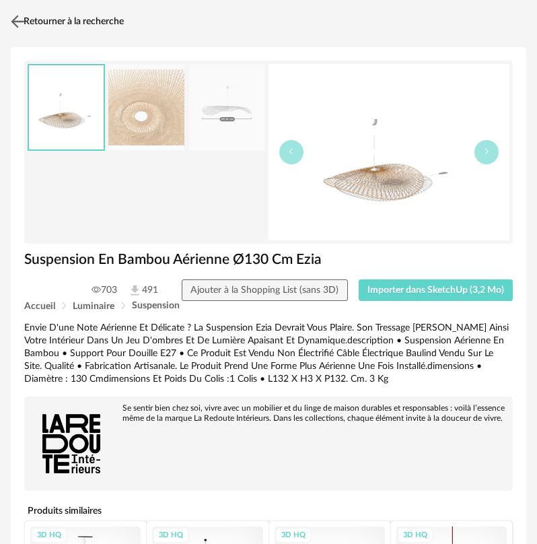
click at [9, 20] on img at bounding box center [18, 22] width 20 height 20
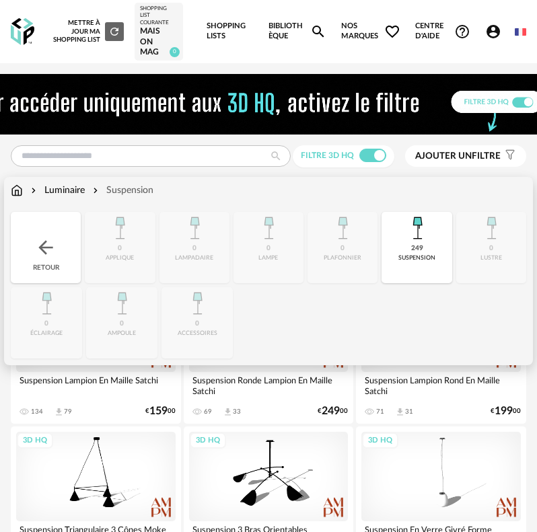
click at [40, 242] on img at bounding box center [46, 248] width 22 height 22
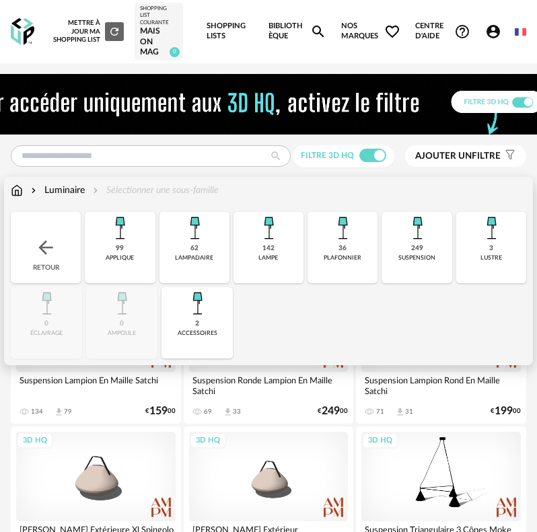
click at [51, 246] on img at bounding box center [46, 248] width 22 height 22
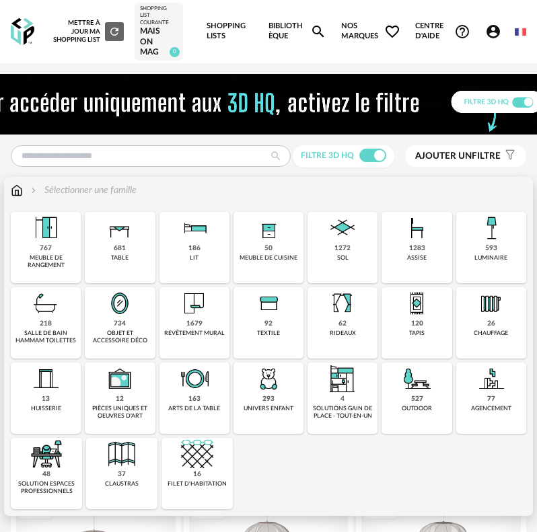
click at [119, 310] on img at bounding box center [120, 303] width 32 height 32
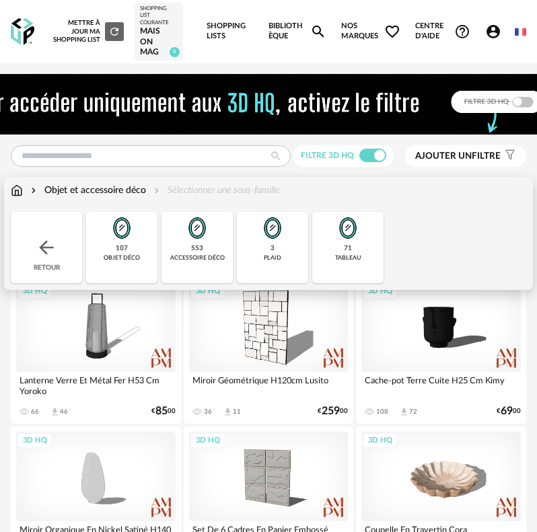
click at [339, 244] on div "71 tableau" at bounding box center [347, 247] width 71 height 71
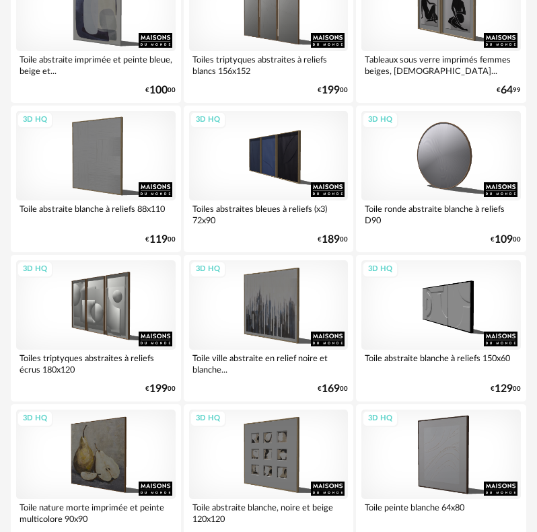
scroll to position [673, 0]
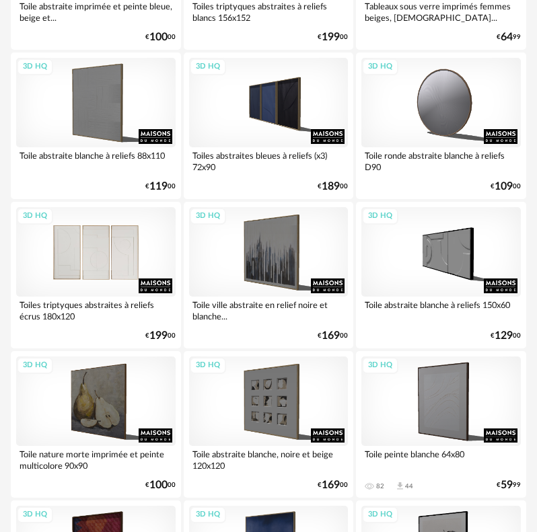
click at [112, 271] on div "3D HQ" at bounding box center [96, 252] width 160 height 90
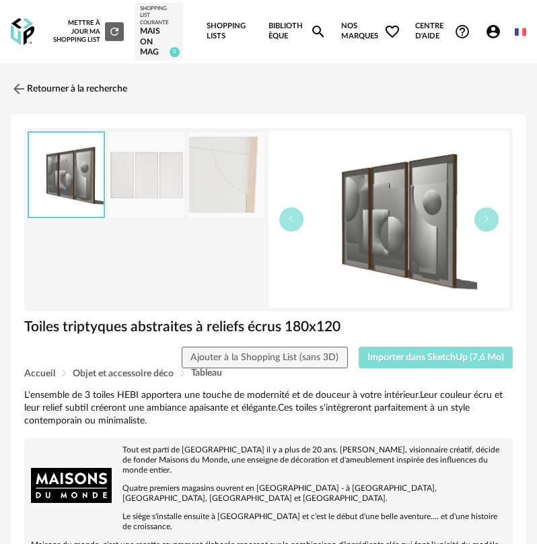
click at [423, 356] on span "Importer dans SketchUp (7,6 Mo)" at bounding box center [435, 357] width 137 height 9
click at [42, 87] on link "Retourner à la recherche" at bounding box center [65, 89] width 116 height 30
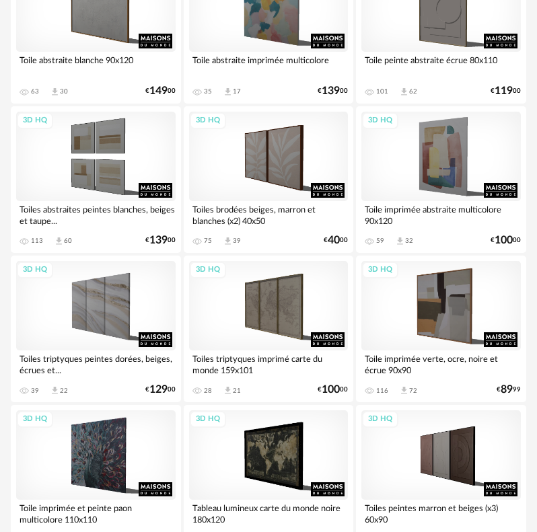
scroll to position [1817, 0]
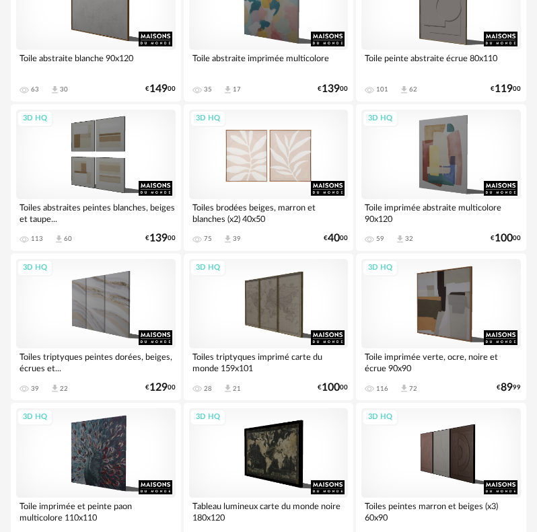
click at [264, 177] on div "3D HQ" at bounding box center [269, 155] width 160 height 90
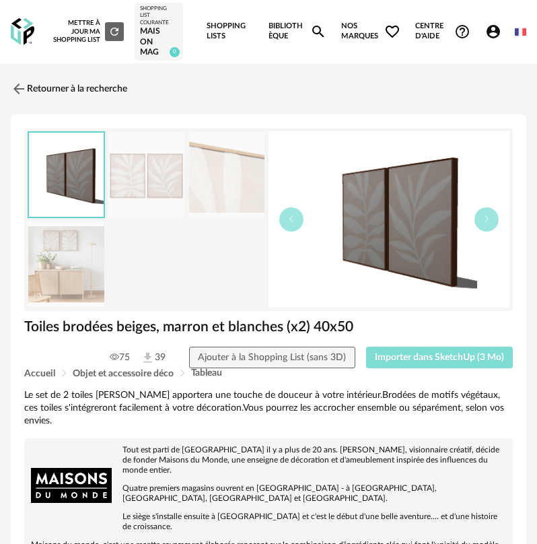
click at [419, 359] on span "Importer dans SketchUp (3 Mo)" at bounding box center [439, 357] width 129 height 9
click at [19, 84] on img at bounding box center [18, 89] width 20 height 20
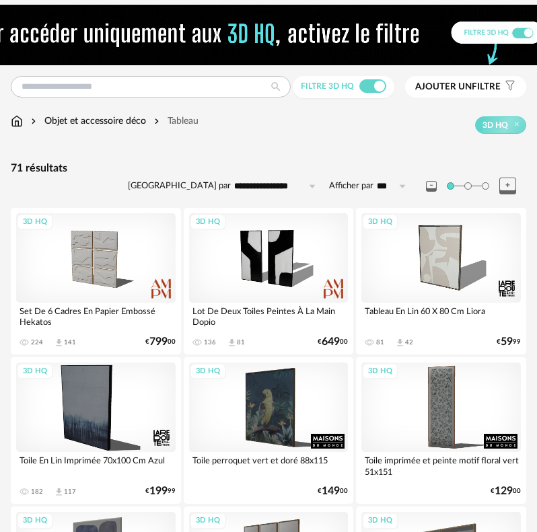
scroll to position [67, 0]
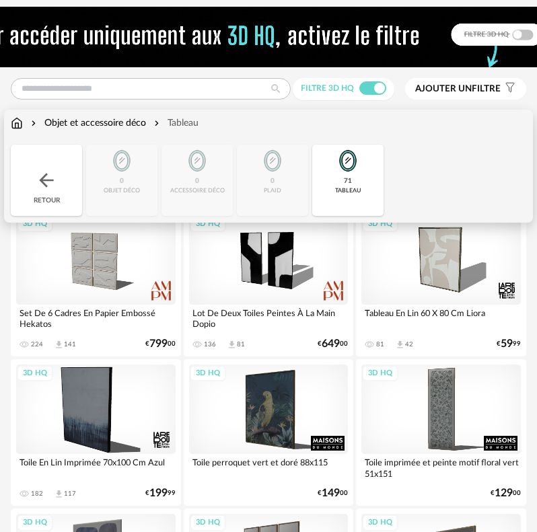
click at [331, 179] on div "71 tableau" at bounding box center [347, 180] width 71 height 71
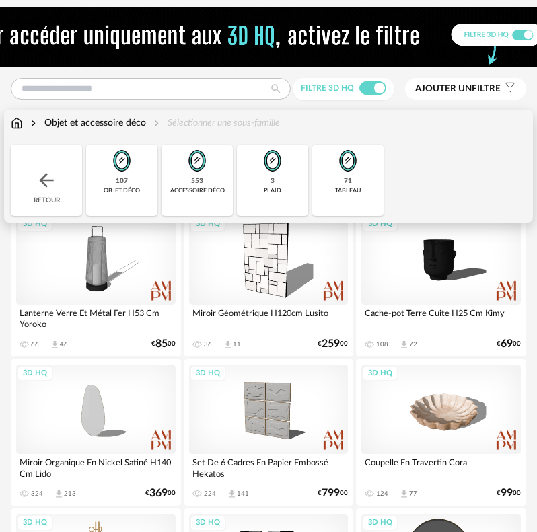
click at [122, 174] on img at bounding box center [122, 161] width 32 height 32
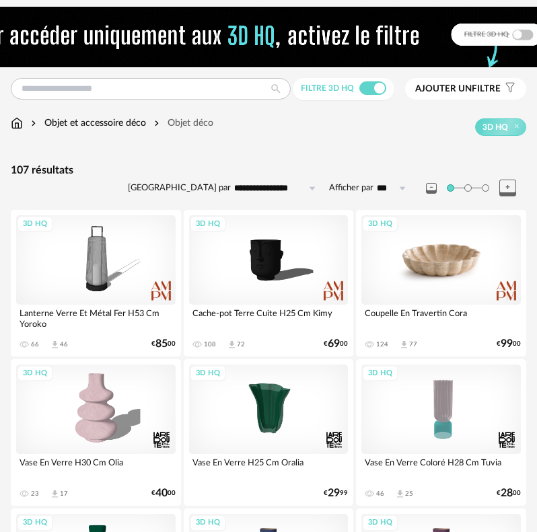
click at [443, 271] on div "3D HQ" at bounding box center [441, 260] width 160 height 90
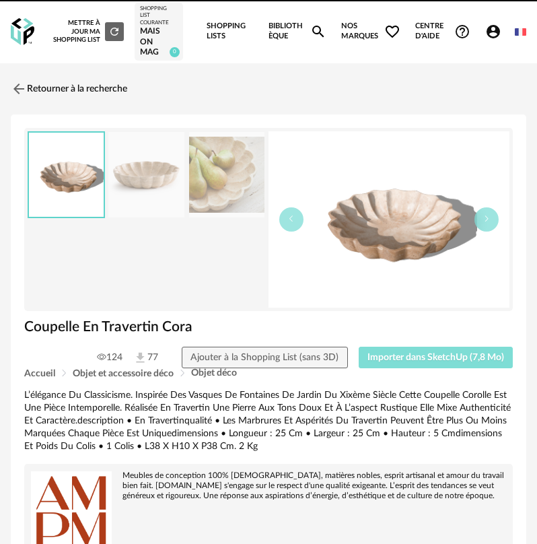
click at [435, 367] on button "Importer dans SketchUp (7,8 Mo)" at bounding box center [436, 358] width 155 height 22
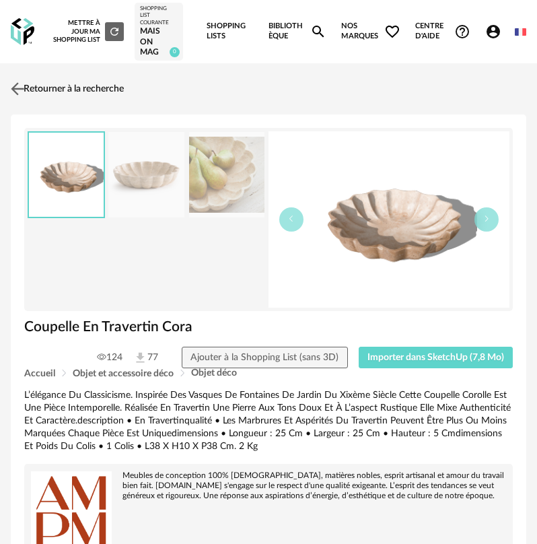
click at [21, 93] on img at bounding box center [18, 89] width 20 height 20
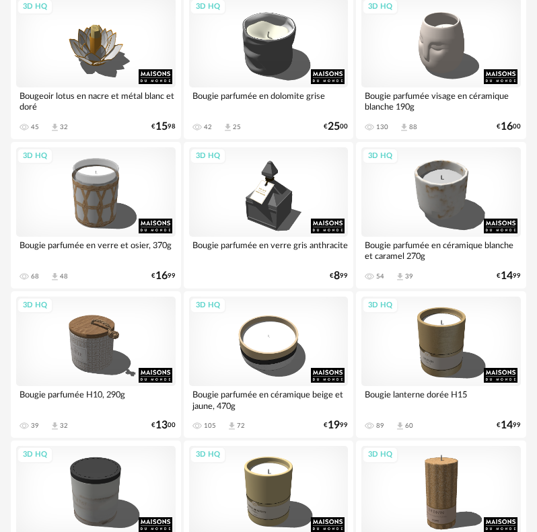
scroll to position [1346, 0]
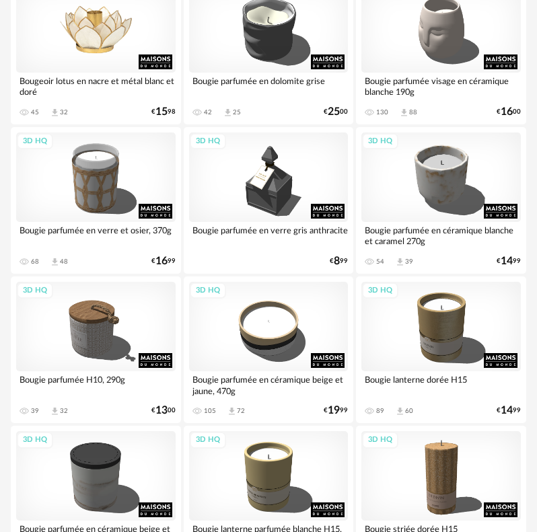
click at [90, 35] on div "3D HQ" at bounding box center [96, 28] width 160 height 90
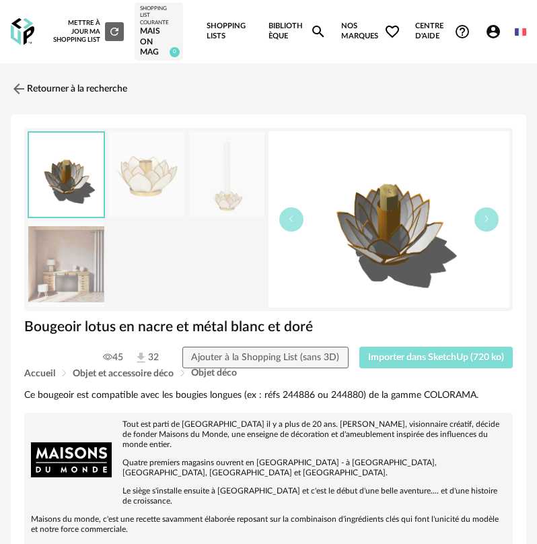
click at [417, 367] on button "Importer dans SketchUp (720 ko)" at bounding box center [436, 358] width 154 height 22
click at [21, 83] on img at bounding box center [18, 89] width 20 height 20
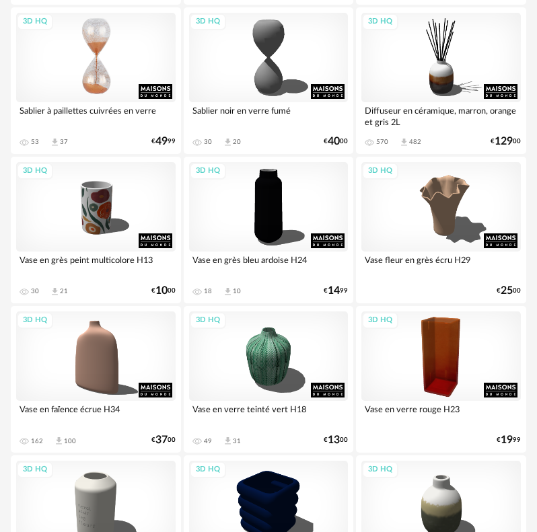
scroll to position [2961, 0]
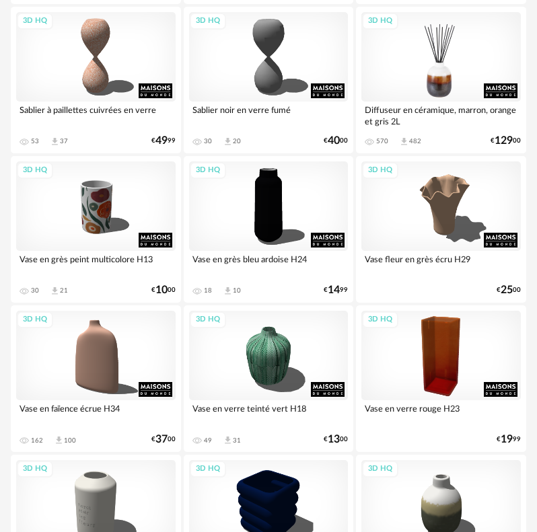
click at [437, 54] on div "3D HQ" at bounding box center [441, 57] width 160 height 90
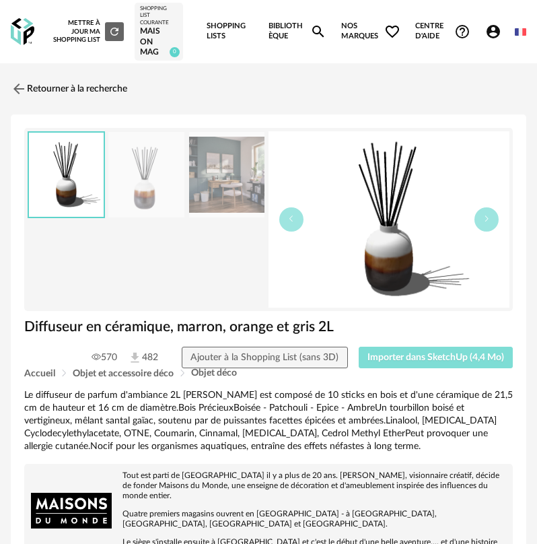
click at [402, 351] on button "Importer dans SketchUp (4,4 Mo)" at bounding box center [436, 358] width 155 height 22
click at [35, 81] on link "Retourner à la recherche" at bounding box center [65, 89] width 116 height 30
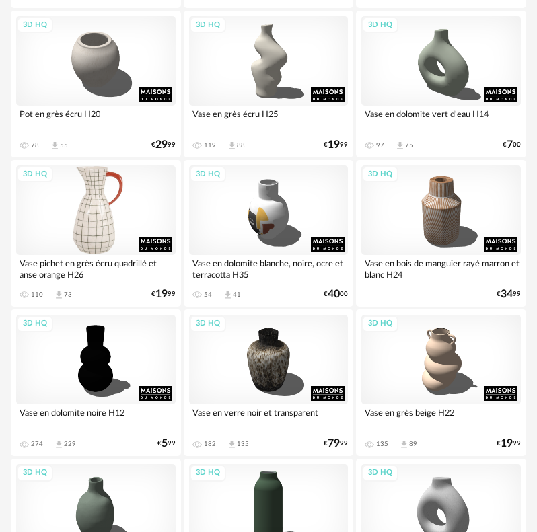
scroll to position [3836, 0]
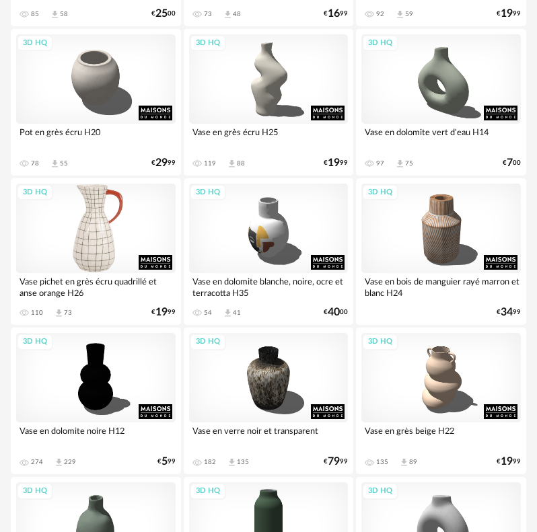
click at [102, 227] on div "3D HQ" at bounding box center [96, 229] width 160 height 90
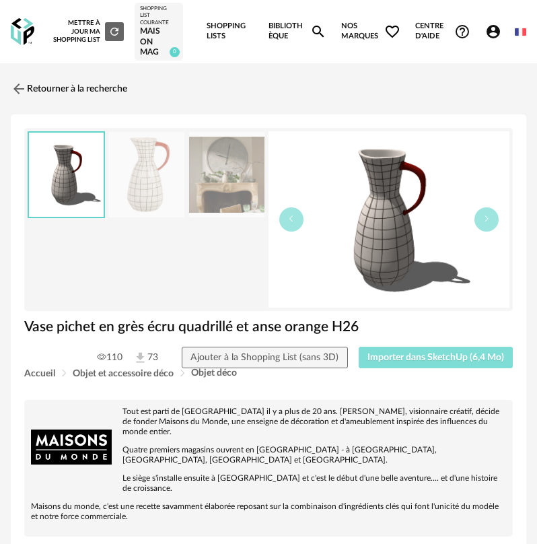
drag, startPoint x: 400, startPoint y: 352, endPoint x: 227, endPoint y: 293, distance: 182.6
click at [400, 352] on button "Importer dans SketchUp (6,4 Mo)" at bounding box center [436, 358] width 155 height 22
click at [44, 90] on link "Retourner à la recherche" at bounding box center [65, 89] width 116 height 30
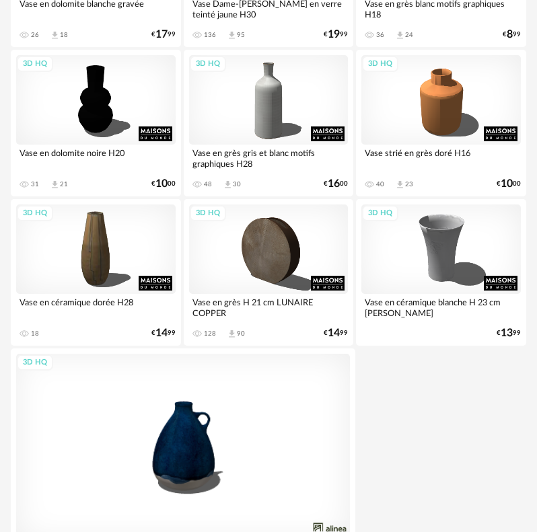
scroll to position [4808, 0]
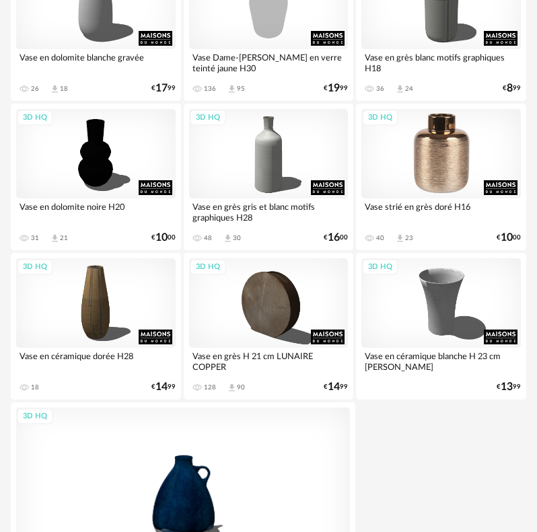
click at [417, 172] on div "3D HQ" at bounding box center [441, 154] width 160 height 90
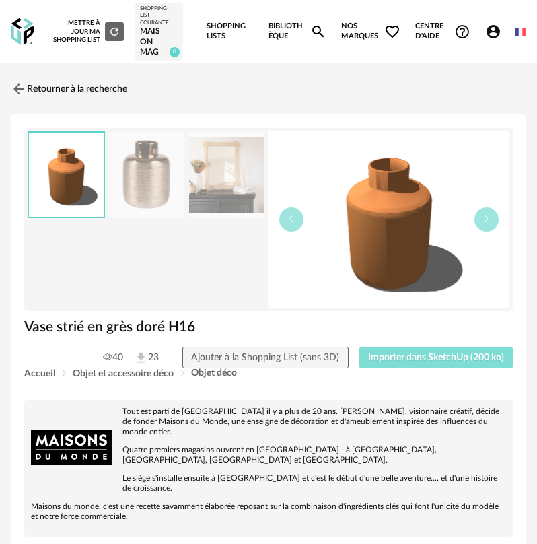
click at [392, 359] on span "Importer dans SketchUp (200 ko)" at bounding box center [436, 357] width 136 height 9
click at [24, 83] on img at bounding box center [18, 89] width 20 height 20
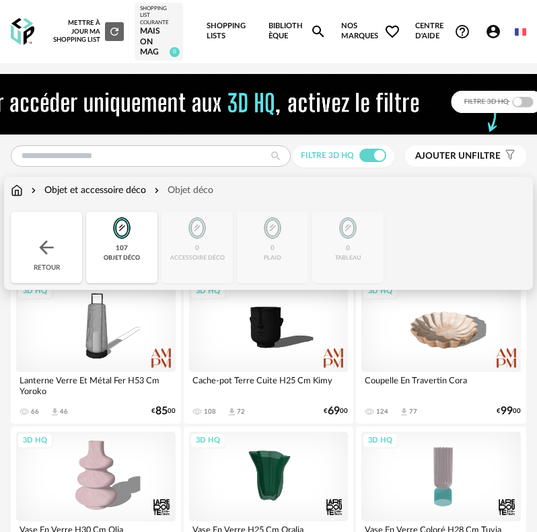
click at [46, 237] on img at bounding box center [47, 248] width 22 height 22
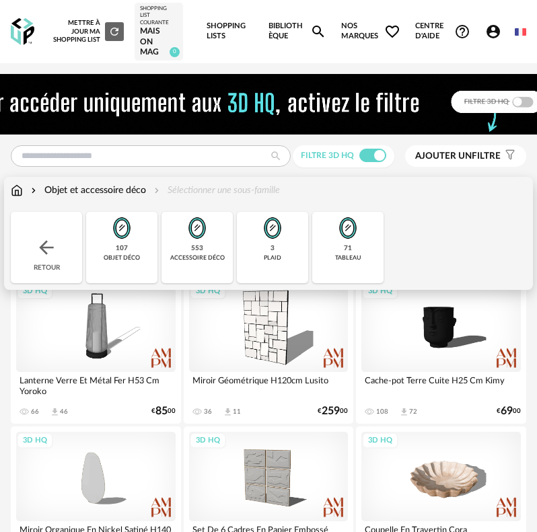
click at [28, 234] on div "Retour" at bounding box center [46, 247] width 71 height 71
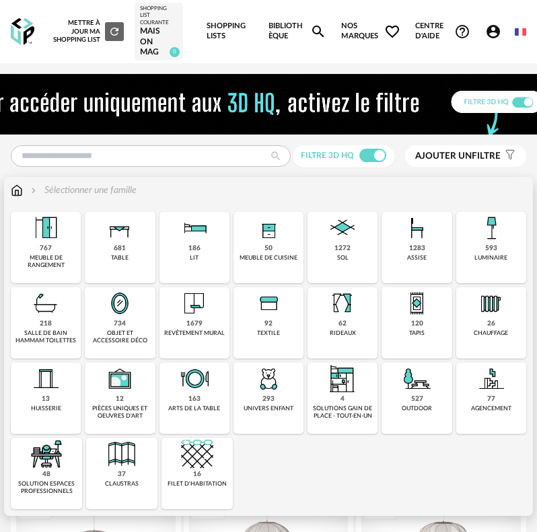
click at [67, 455] on div "48 solution espaces professionnels" at bounding box center [46, 473] width 71 height 71
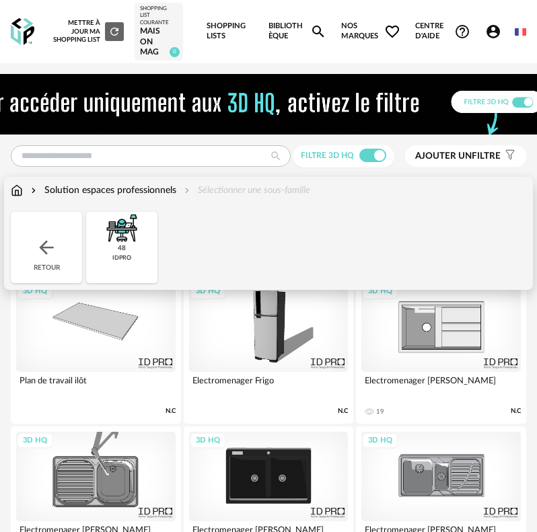
click at [39, 232] on div "Retour" at bounding box center [46, 247] width 71 height 71
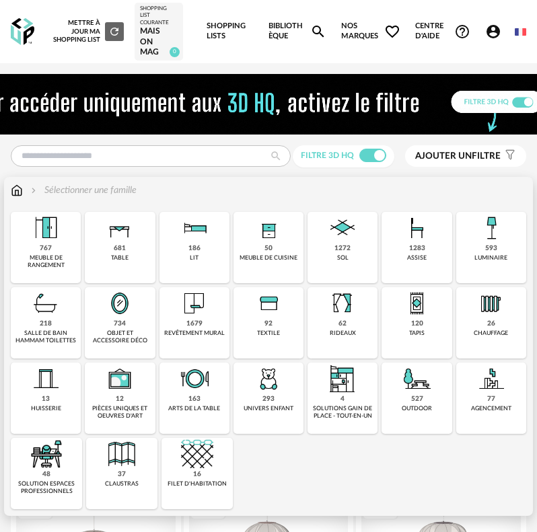
click at [186, 393] on img at bounding box center [194, 379] width 32 height 32
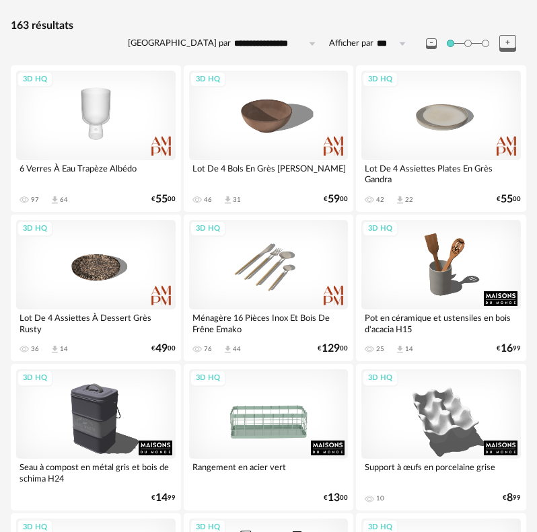
scroll to position [202, 0]
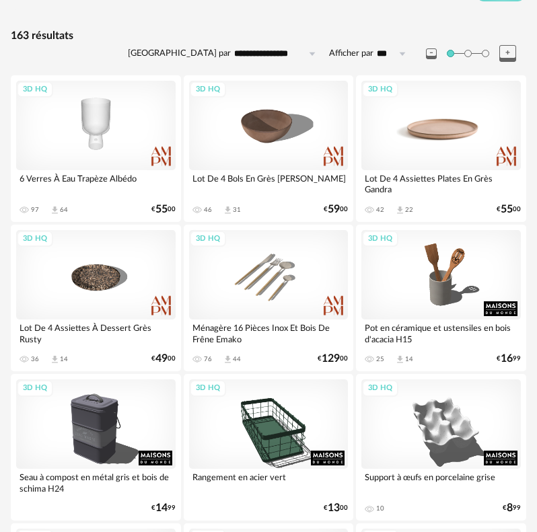
click at [450, 125] on div "3D HQ" at bounding box center [441, 126] width 160 height 90
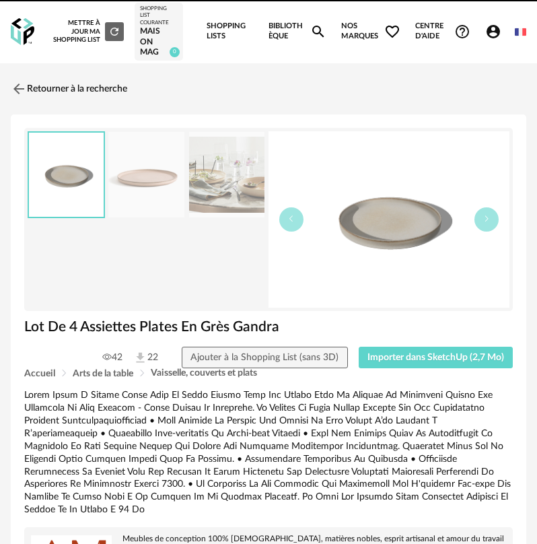
click at [425, 369] on div "Accueil Arts de la table Vaisselle, couverts et plats" at bounding box center [268, 373] width 489 height 10
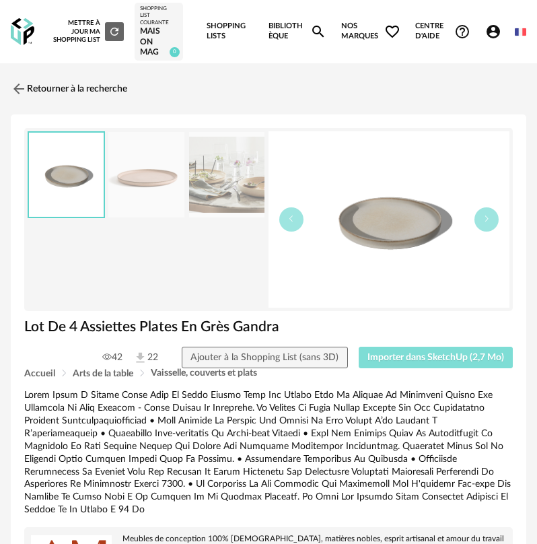
click at [414, 361] on span "Importer dans SketchUp (2,7 Mo)" at bounding box center [435, 357] width 137 height 9
click at [12, 91] on img at bounding box center [18, 89] width 20 height 20
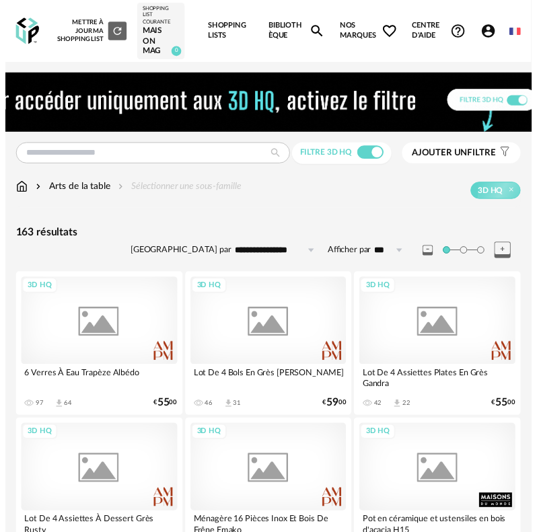
scroll to position [202, 0]
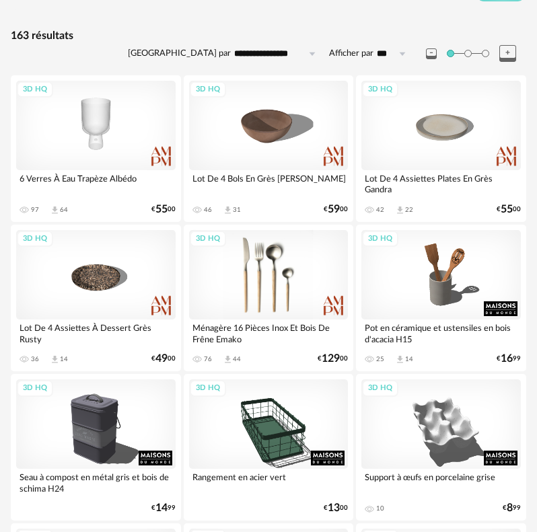
click at [229, 270] on div "3D HQ" at bounding box center [269, 275] width 160 height 90
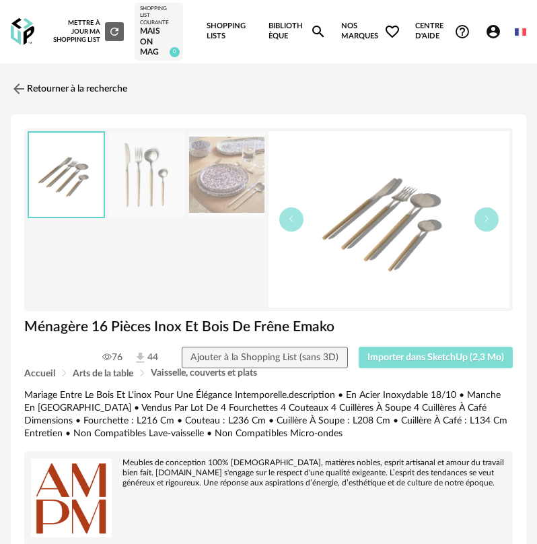
click at [395, 356] on span "Importer dans SketchUp (2,3 Mo)" at bounding box center [435, 357] width 137 height 9
click at [34, 85] on link "Retourner à la recherche" at bounding box center [65, 89] width 116 height 30
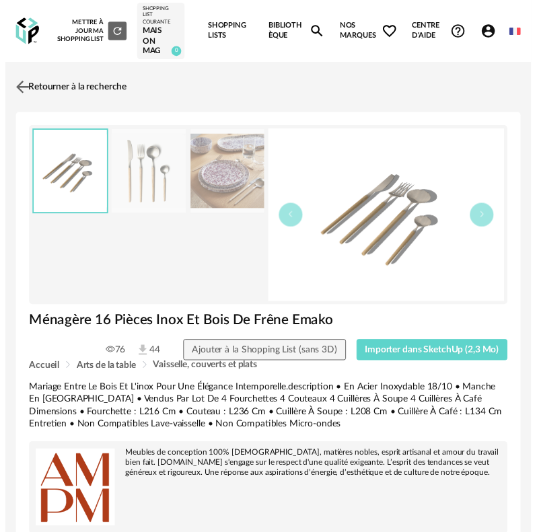
scroll to position [202, 0]
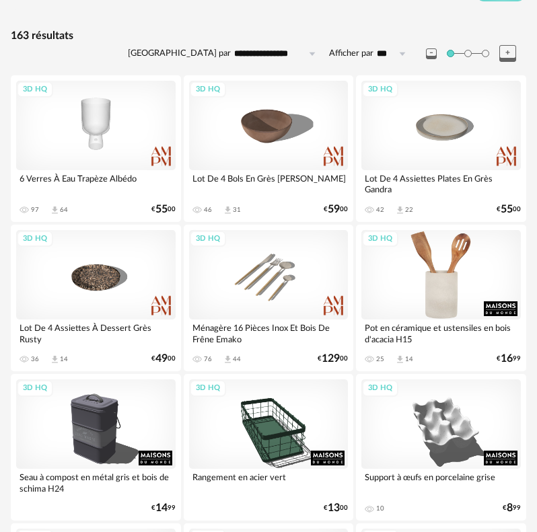
click at [399, 289] on div "3D HQ" at bounding box center [441, 275] width 160 height 90
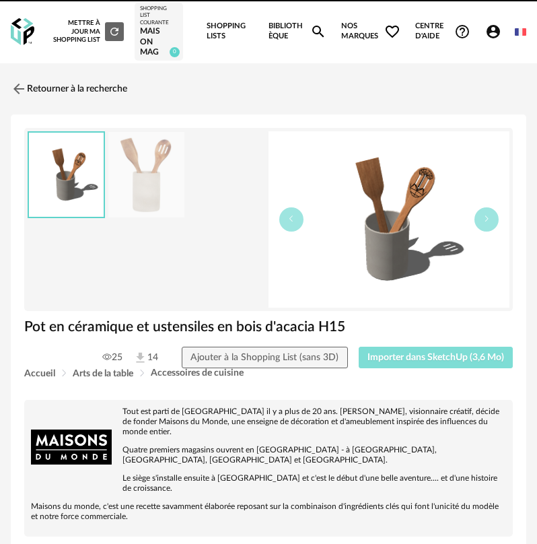
click at [423, 351] on button "Importer dans SketchUp (3,6 Mo)" at bounding box center [436, 358] width 155 height 22
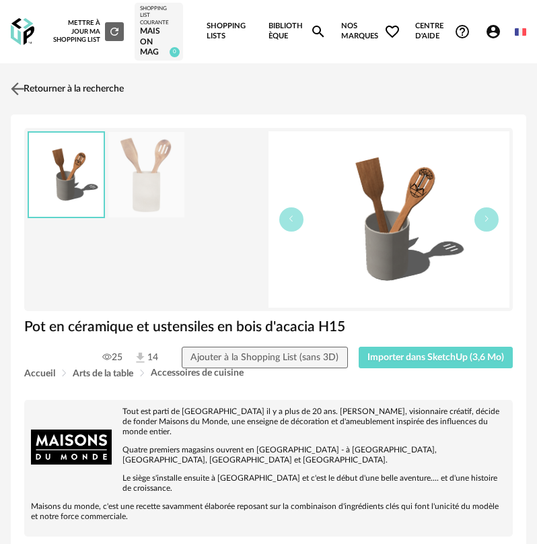
click at [55, 99] on link "Retourner à la recherche" at bounding box center [65, 89] width 116 height 30
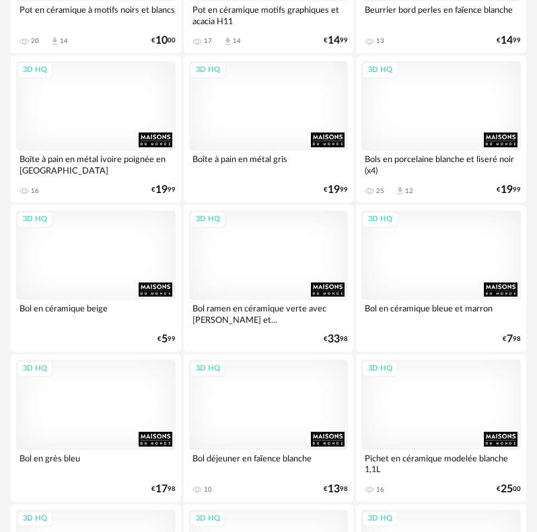
scroll to position [3230, 0]
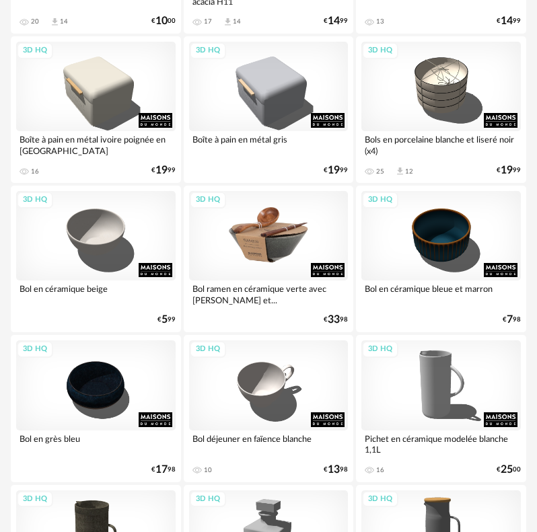
drag, startPoint x: 276, startPoint y: 264, endPoint x: 281, endPoint y: 271, distance: 7.7
click at [276, 264] on div "3D HQ" at bounding box center [269, 236] width 160 height 90
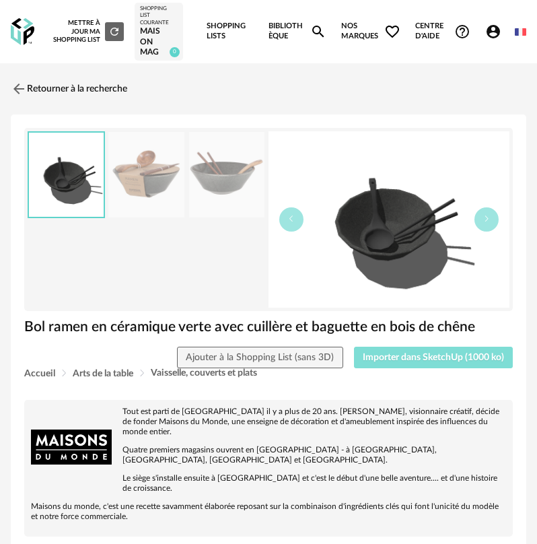
click at [416, 364] on button "Importer dans SketchUp (1000 ko)" at bounding box center [434, 358] width 160 height 22
click at [45, 81] on link "Retourner à la recherche" at bounding box center [65, 89] width 116 height 30
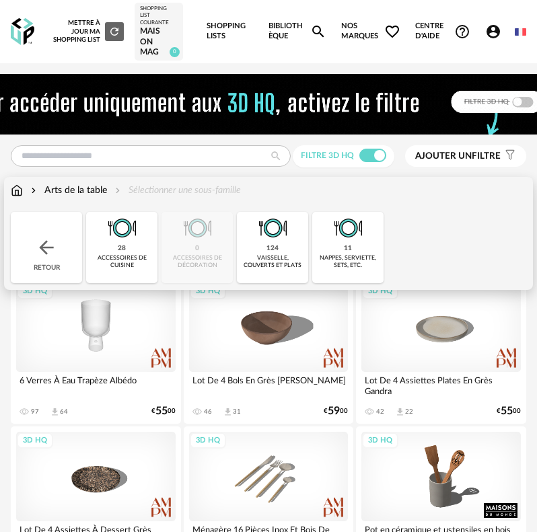
click at [64, 244] on div "Retour" at bounding box center [46, 247] width 71 height 71
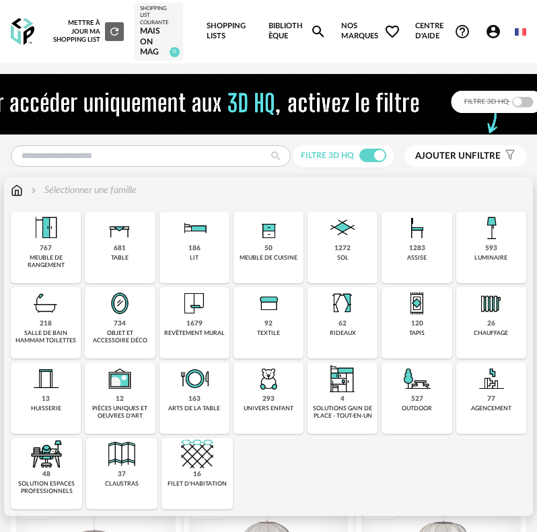
click at [273, 314] on img at bounding box center [268, 303] width 32 height 32
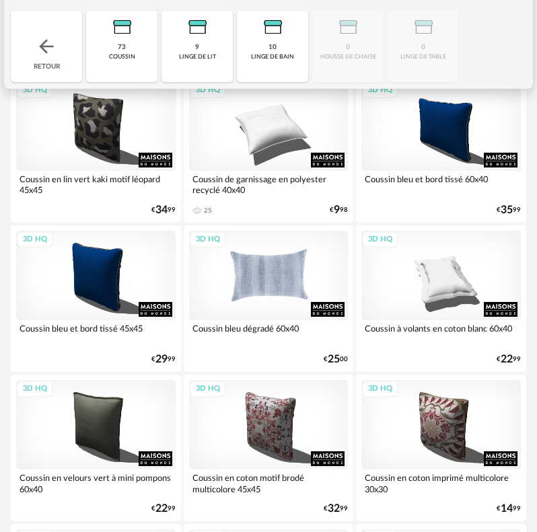
scroll to position [202, 0]
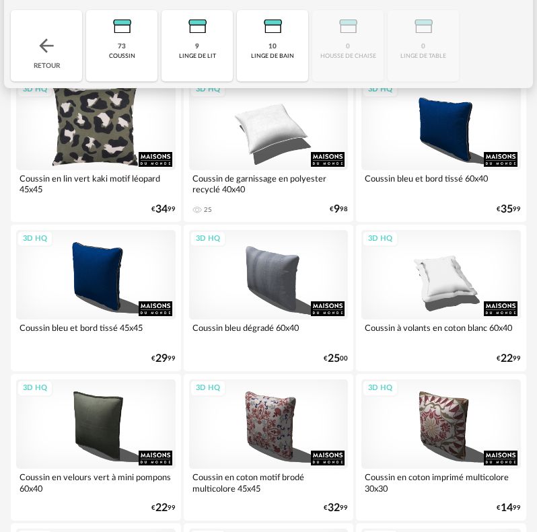
click at [124, 141] on div "3D HQ" at bounding box center [96, 126] width 160 height 90
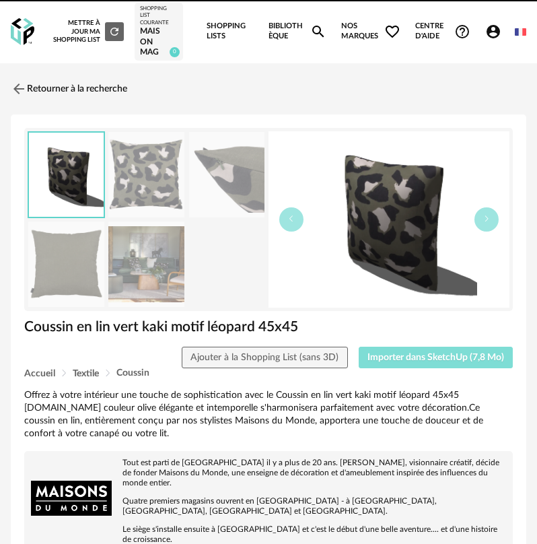
click at [376, 359] on span "Importer dans SketchUp (7,8 Mo)" at bounding box center [435, 357] width 137 height 9
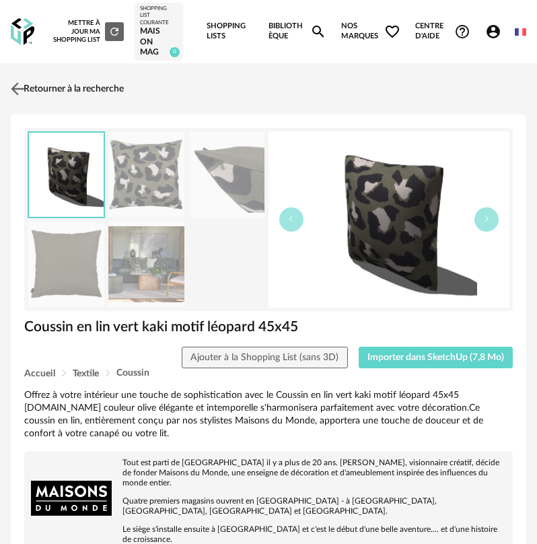
click at [28, 96] on link "Retourner à la recherche" at bounding box center [65, 89] width 116 height 30
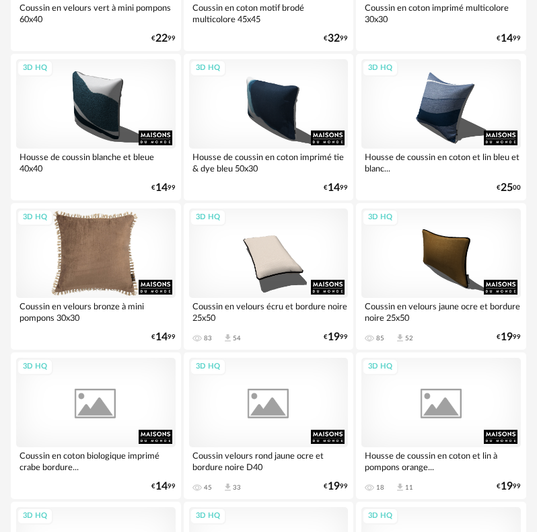
scroll to position [673, 0]
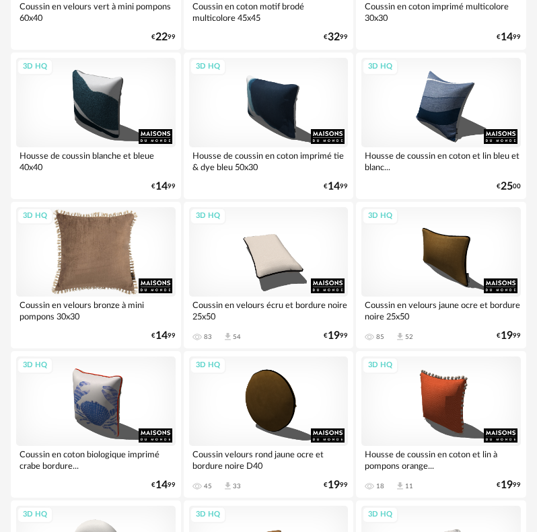
click at [90, 270] on div "3D HQ" at bounding box center [96, 252] width 160 height 90
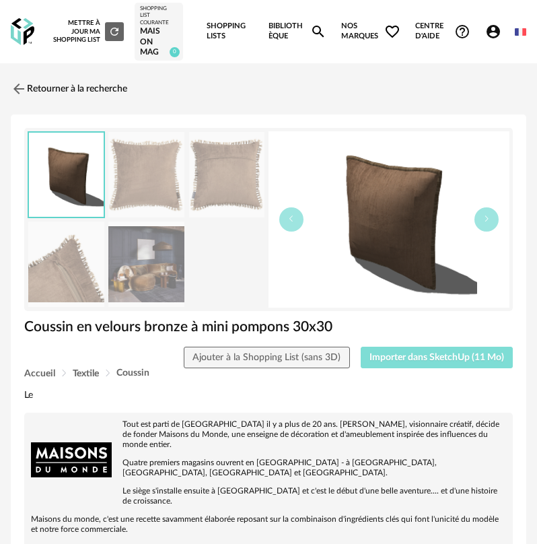
click at [386, 353] on button "Importer dans SketchUp (11 Mo)" at bounding box center [437, 358] width 153 height 22
click at [31, 88] on link "Retourner à la recherche" at bounding box center [65, 89] width 116 height 30
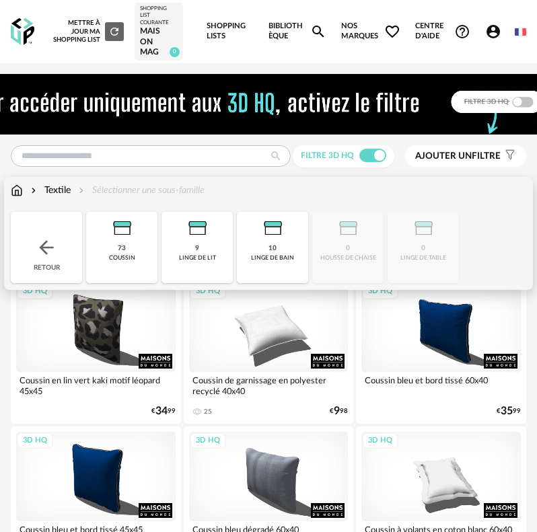
click at [22, 188] on img at bounding box center [17, 190] width 12 height 13
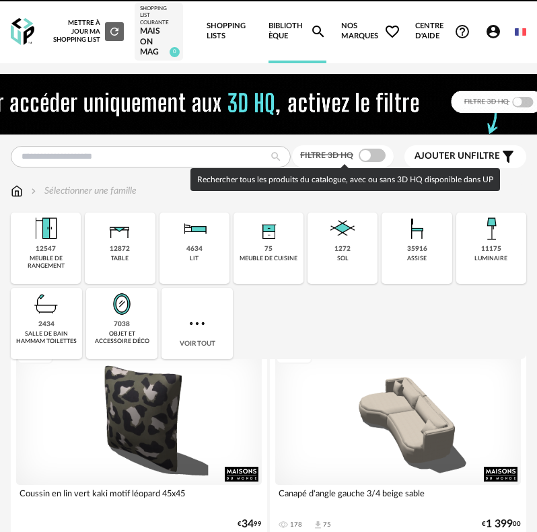
click at [373, 153] on span at bounding box center [372, 155] width 27 height 13
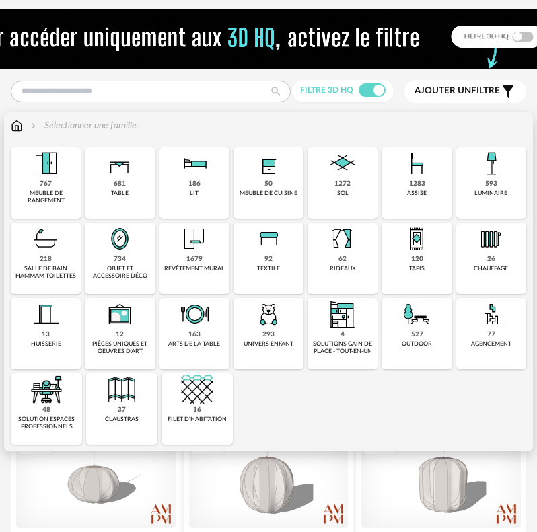
scroll to position [67, 0]
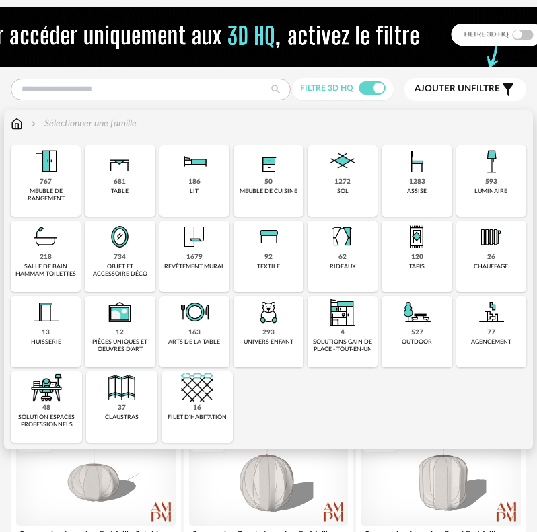
click at [205, 249] on img at bounding box center [194, 237] width 32 height 32
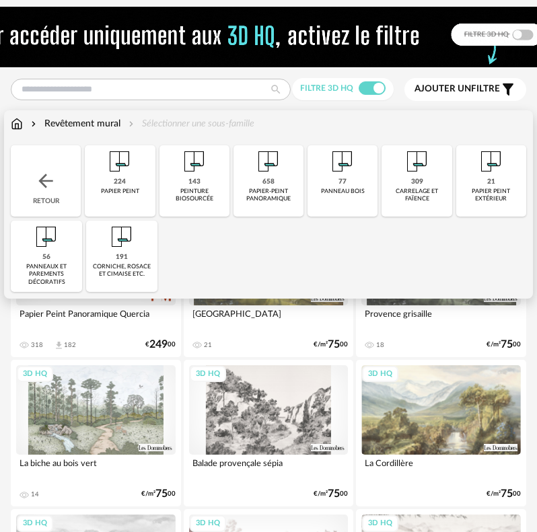
drag, startPoint x: 135, startPoint y: 197, endPoint x: 194, endPoint y: 235, distance: 70.6
click at [194, 237] on div "Close icon Retour 224 papier peint 143 peinture biosourcée 658 papier-peint pan…" at bounding box center [269, 218] width 516 height 147
click at [194, 234] on div "Close icon Retour 224 papier peint 143 peinture biosourcée 658 papier-peint pan…" at bounding box center [269, 218] width 516 height 147
click at [211, 199] on div "peinture biosourcée" at bounding box center [195, 195] width 62 height 15
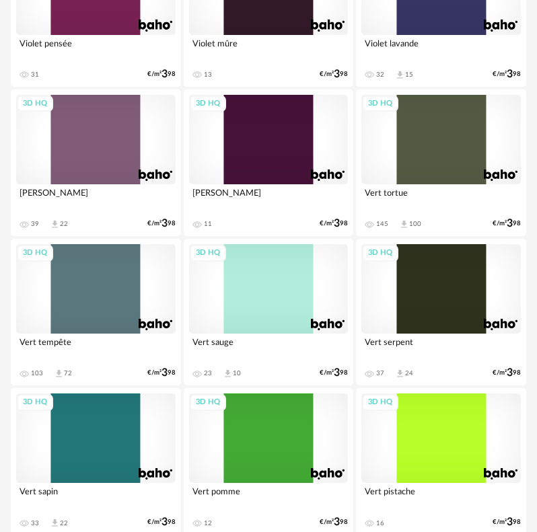
scroll to position [337, 0]
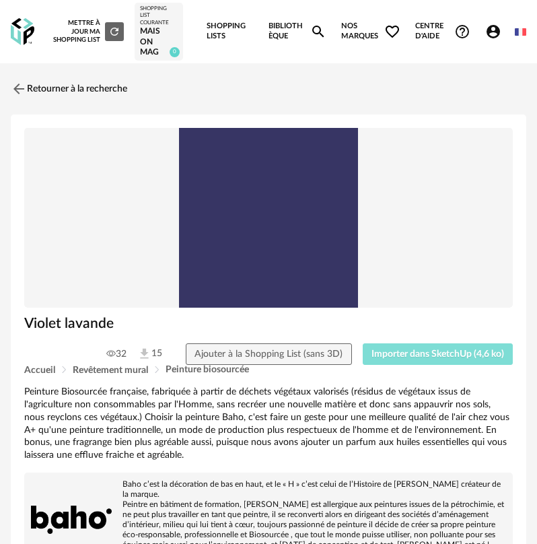
click at [396, 349] on span "Importer dans SketchUp (4,6 ko)" at bounding box center [438, 353] width 133 height 9
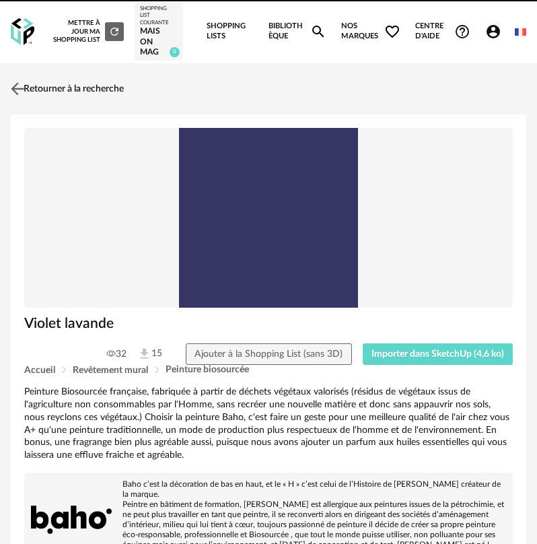
click at [15, 90] on img at bounding box center [18, 89] width 20 height 20
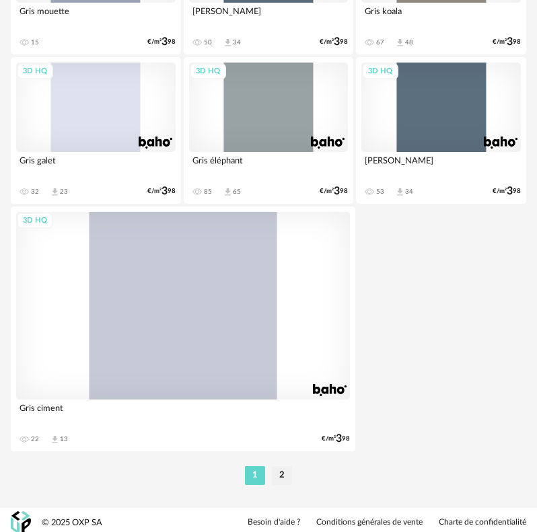
scroll to position [5010, 0]
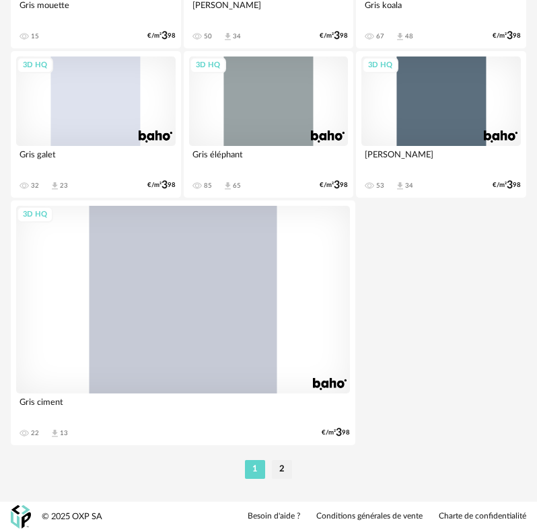
click at [285, 464] on li "2" at bounding box center [282, 469] width 20 height 19
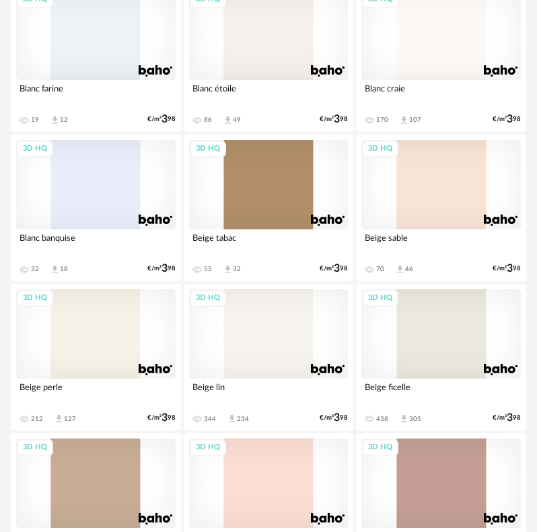
scroll to position [1750, 0]
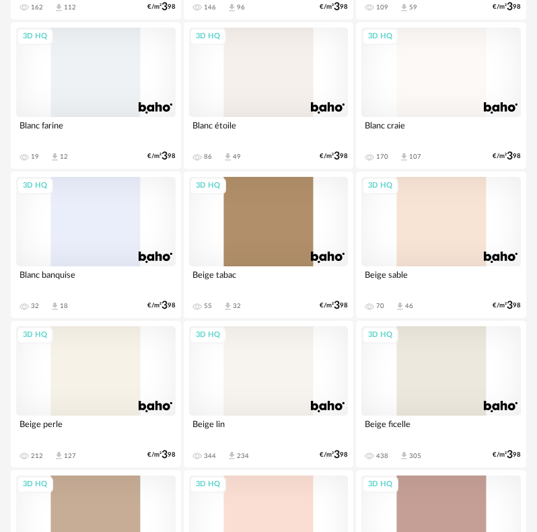
click at [95, 349] on div "3D HQ" at bounding box center [96, 371] width 160 height 90
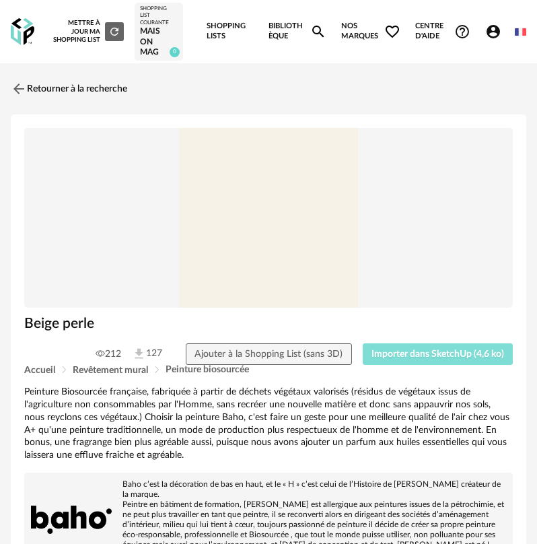
click at [390, 359] on button "Importer dans SketchUp (4,6 ko)" at bounding box center [438, 354] width 151 height 22
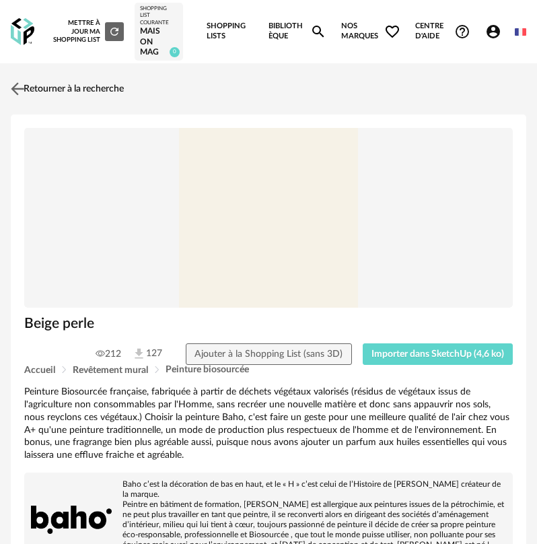
click at [28, 87] on link "Retourner à la recherche" at bounding box center [65, 89] width 116 height 30
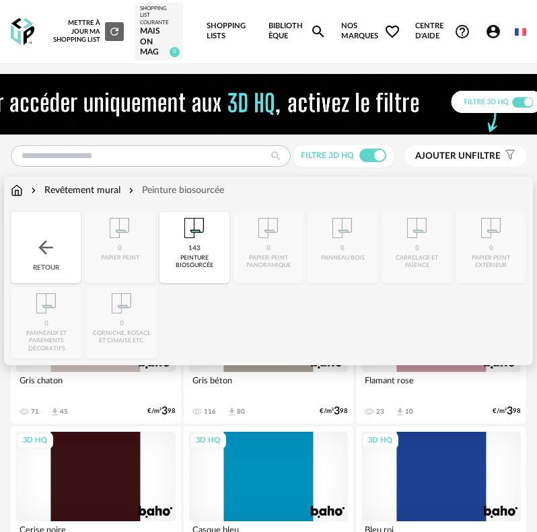
click at [44, 227] on div "Retour" at bounding box center [46, 247] width 70 height 71
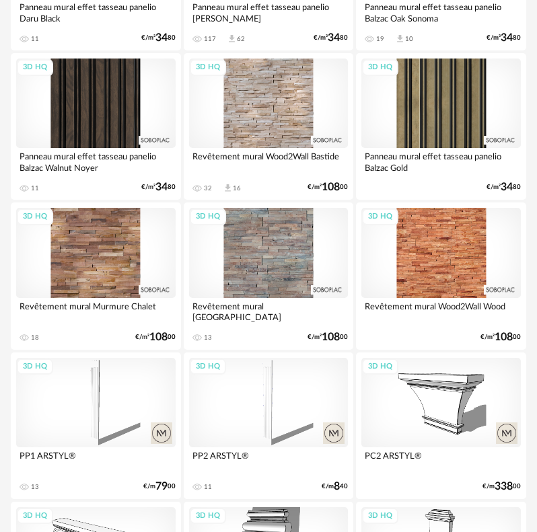
scroll to position [3298, 0]
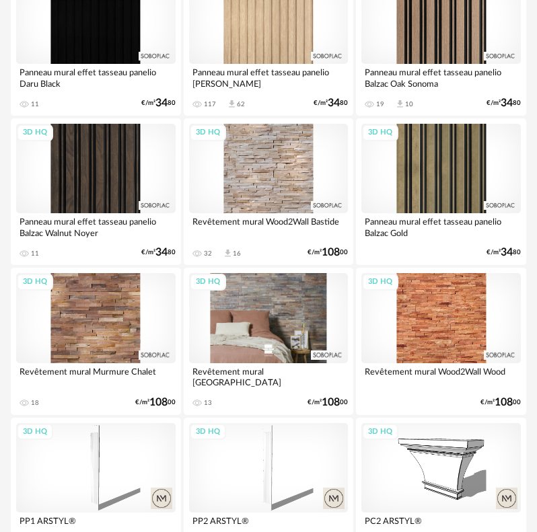
click at [240, 347] on div "3D HQ" at bounding box center [269, 318] width 160 height 90
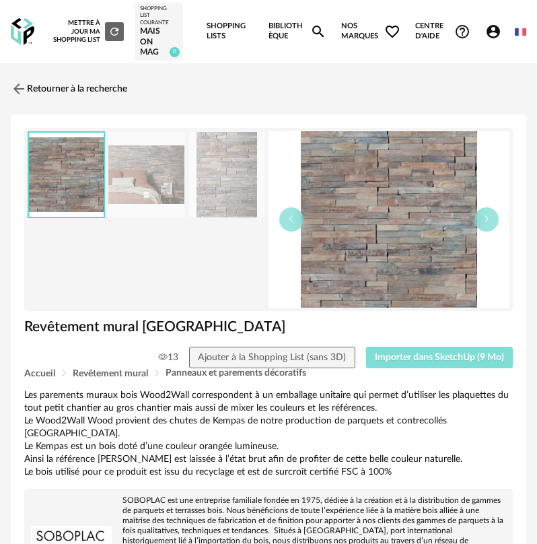
click at [421, 352] on button "Importer dans SketchUp (9 Mo)" at bounding box center [439, 358] width 147 height 22
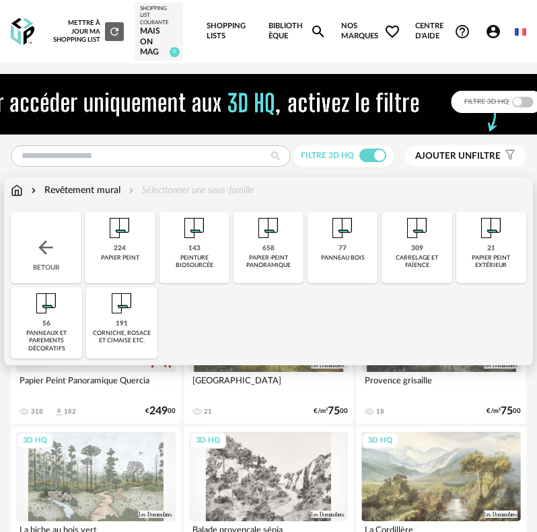
click at [408, 259] on div "carrelage et faïence" at bounding box center [417, 261] width 62 height 15
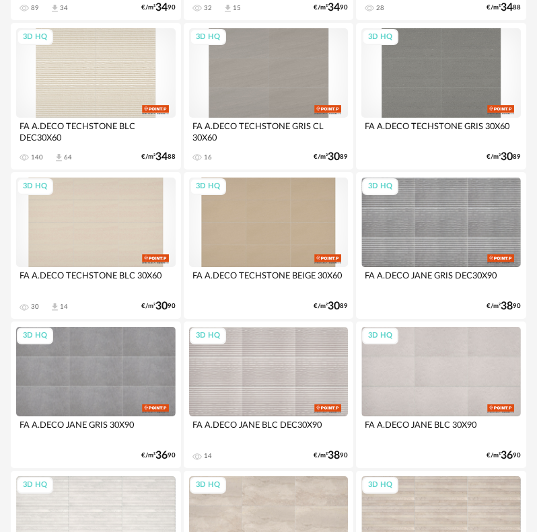
scroll to position [875, 0]
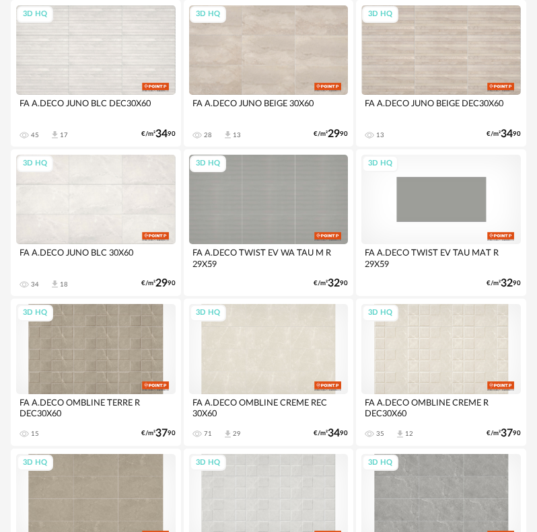
click at [390, 211] on div "3D HQ" at bounding box center [441, 200] width 160 height 90
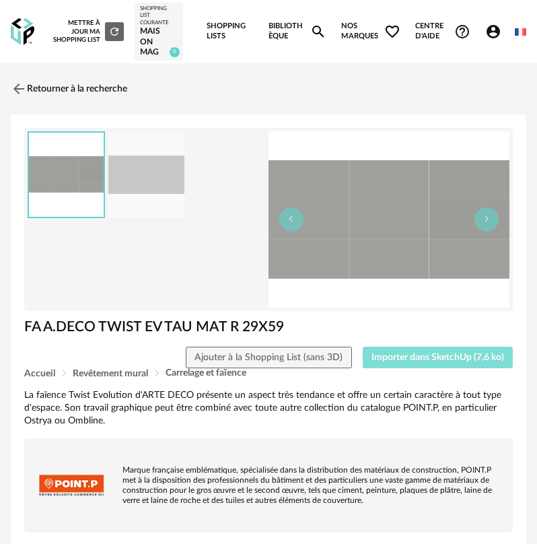
click at [406, 363] on button "Importer dans SketchUp (7,6 ko)" at bounding box center [438, 358] width 151 height 22
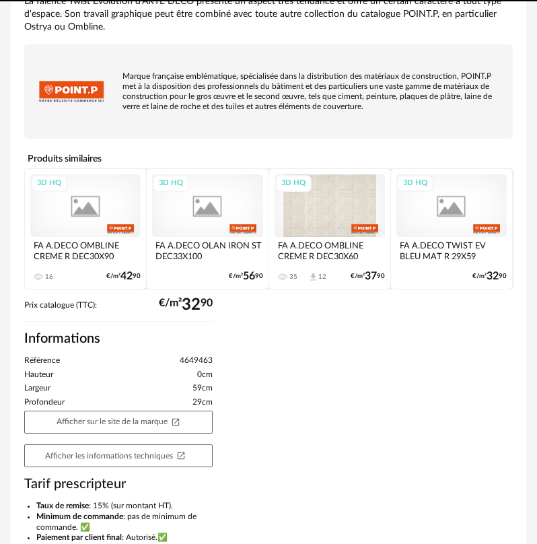
scroll to position [471, 0]
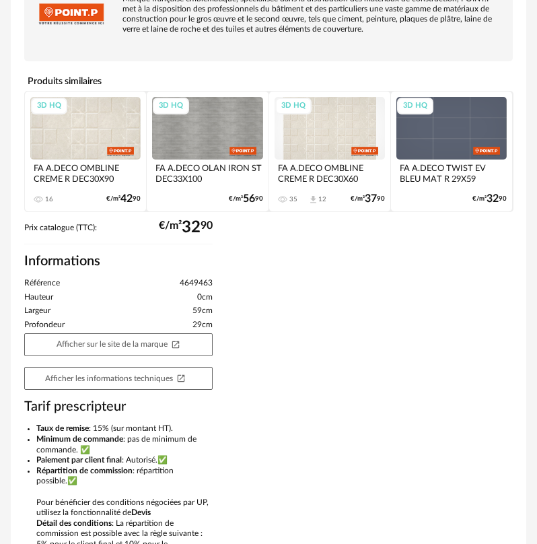
click at [116, 151] on div "3D HQ" at bounding box center [85, 128] width 110 height 62
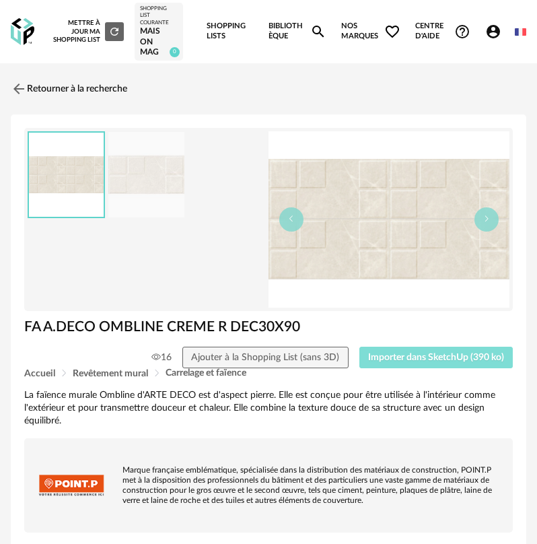
click at [424, 352] on button "Importer dans SketchUp (390 ko)" at bounding box center [436, 358] width 154 height 22
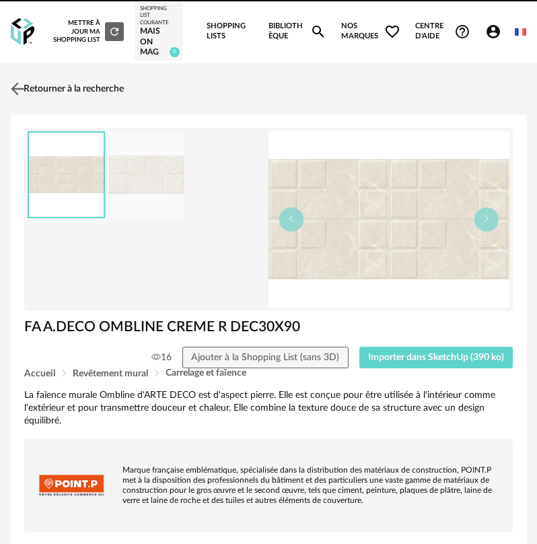
click at [28, 82] on link "Retourner à la recherche" at bounding box center [65, 89] width 116 height 30
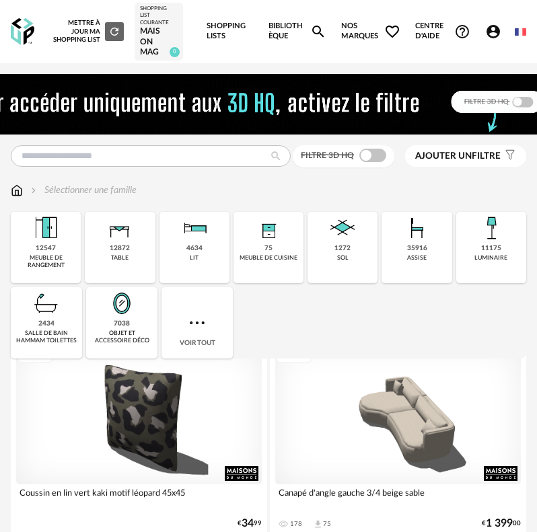
click at [372, 165] on div "Filtre 3D HQ" at bounding box center [344, 156] width 102 height 22
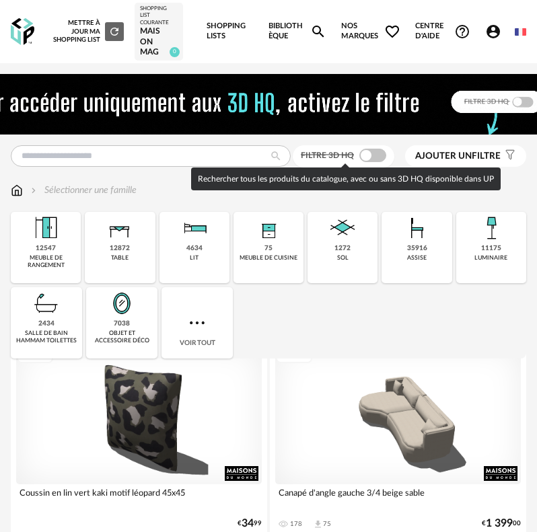
click at [371, 157] on span at bounding box center [372, 155] width 27 height 13
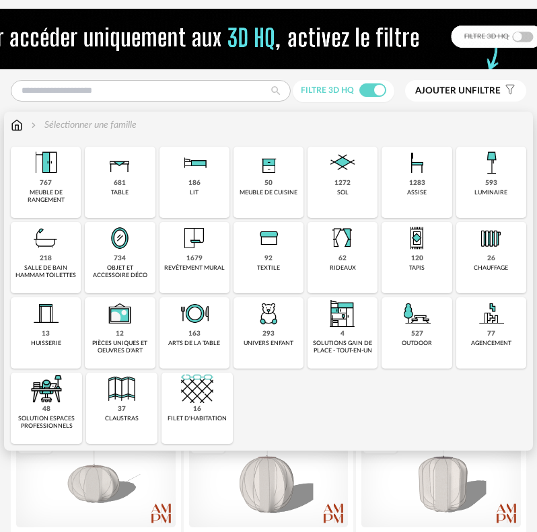
scroll to position [67, 0]
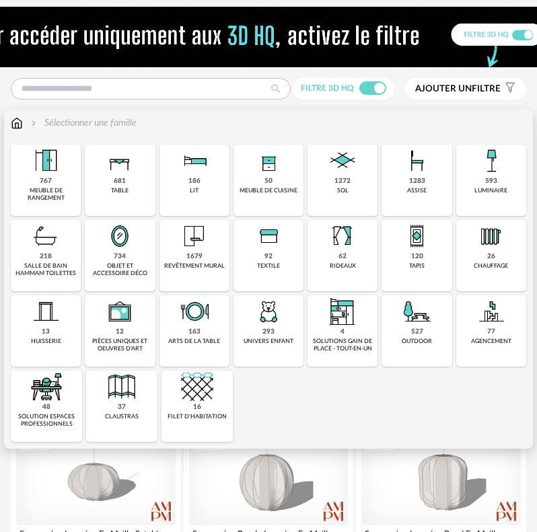
click at [122, 262] on div "objet et accessoire déco" at bounding box center [120, 269] width 62 height 15
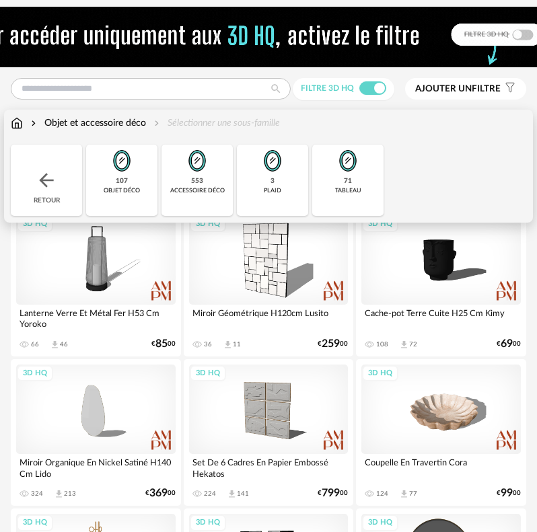
drag, startPoint x: 141, startPoint y: 197, endPoint x: 142, endPoint y: 209, distance: 12.2
click at [141, 198] on div "107 objet déco" at bounding box center [121, 180] width 71 height 71
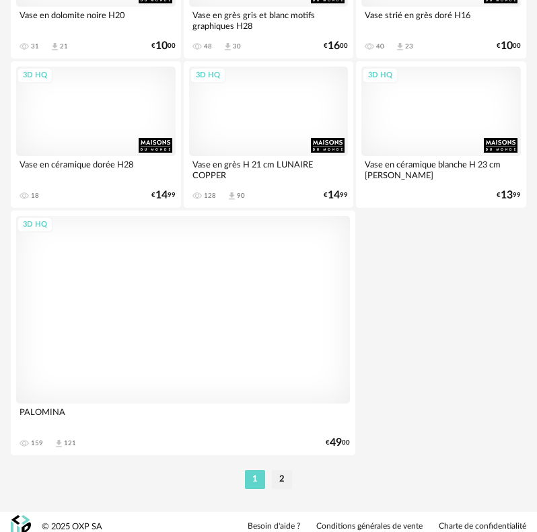
scroll to position [5010, 0]
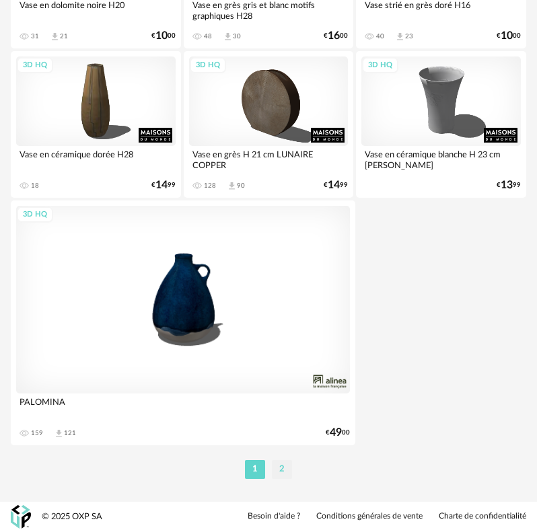
click at [276, 471] on li "2" at bounding box center [282, 469] width 20 height 19
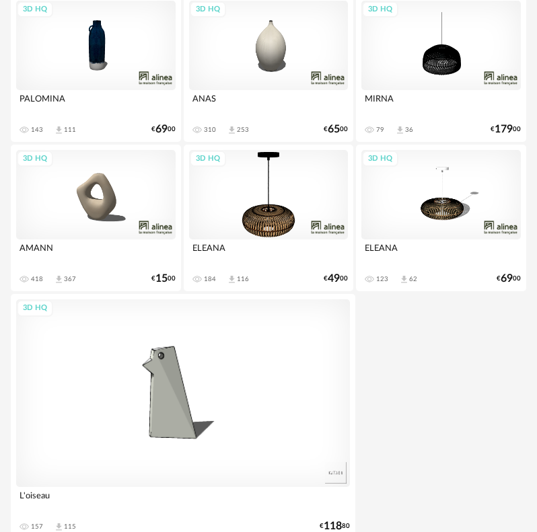
scroll to position [241, 0]
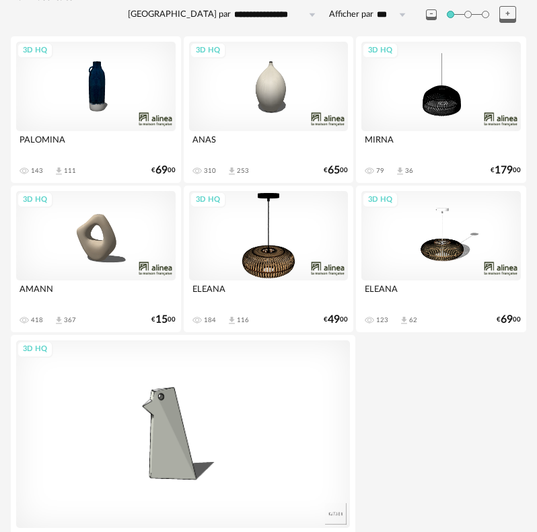
click at [186, 413] on div "3D HQ" at bounding box center [183, 435] width 334 height 188
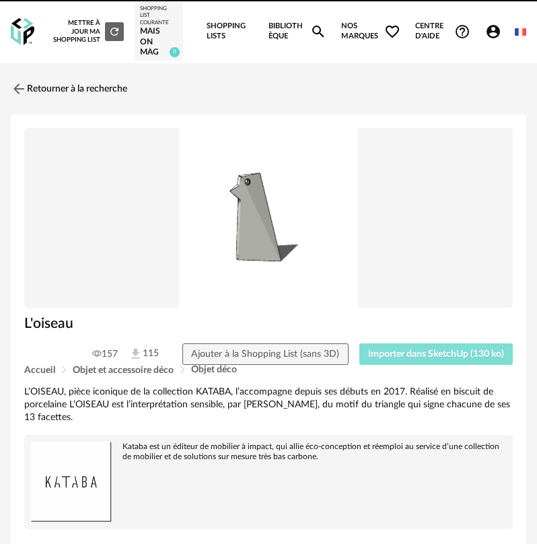
click at [411, 360] on button "Importer dans SketchUp (130 ko)" at bounding box center [436, 354] width 154 height 22
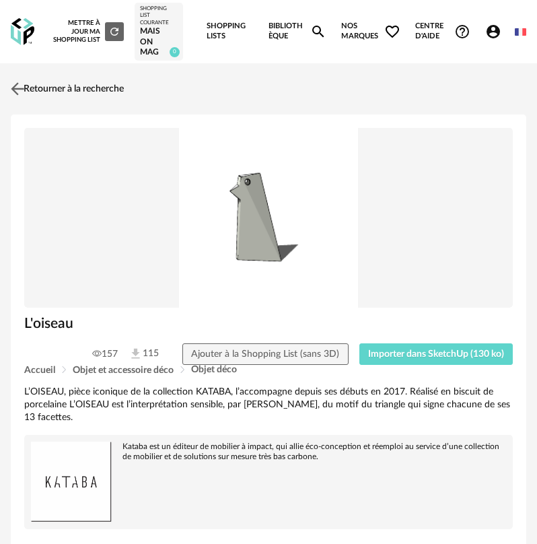
click at [25, 85] on img at bounding box center [18, 89] width 20 height 20
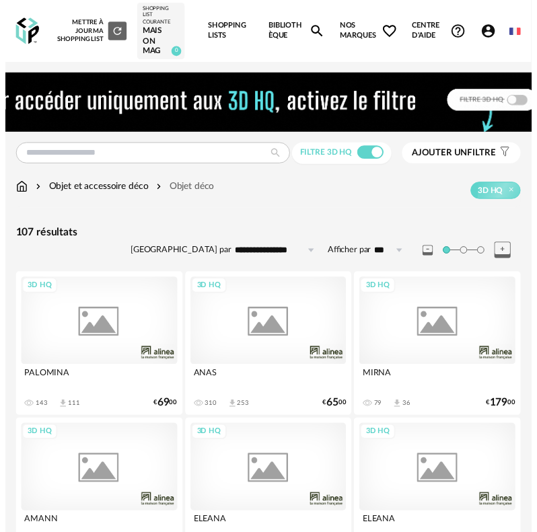
scroll to position [241, 0]
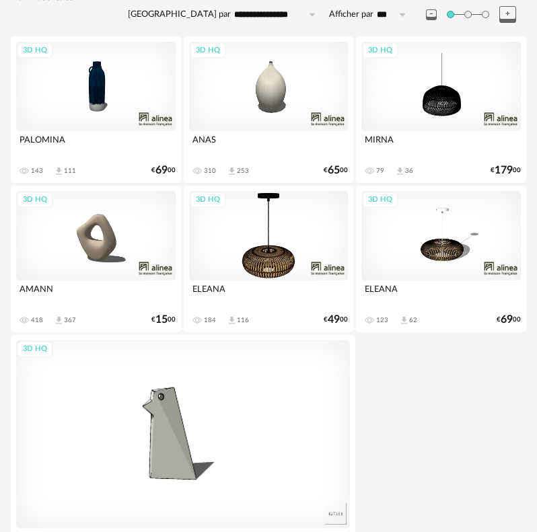
click at [94, 260] on div "3D HQ" at bounding box center [96, 236] width 160 height 90
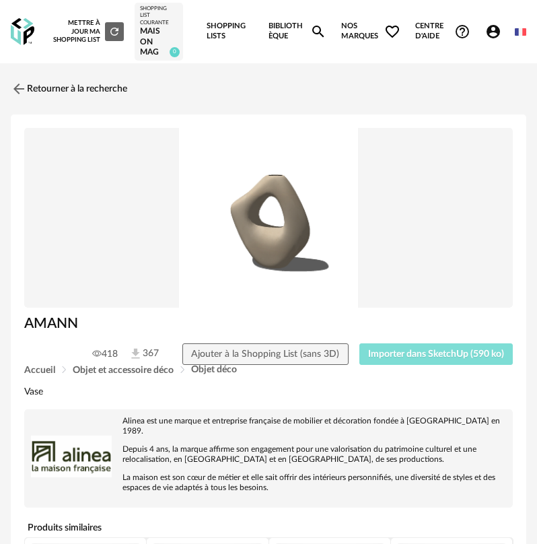
drag, startPoint x: 413, startPoint y: 348, endPoint x: 370, endPoint y: 339, distance: 43.4
click at [412, 348] on button "Importer dans SketchUp (590 ko)" at bounding box center [436, 354] width 154 height 22
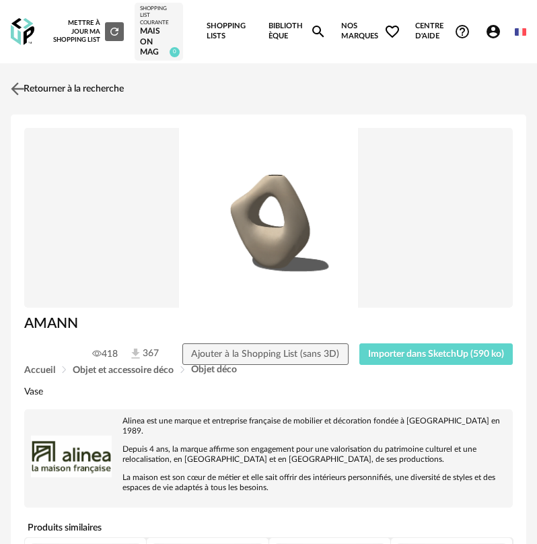
click at [11, 86] on img at bounding box center [18, 89] width 20 height 20
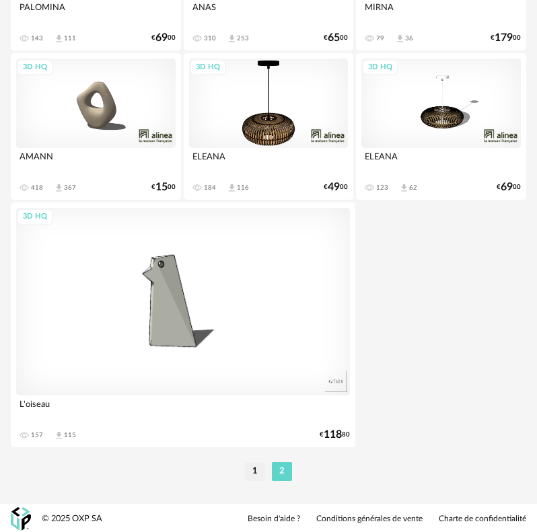
scroll to position [376, 0]
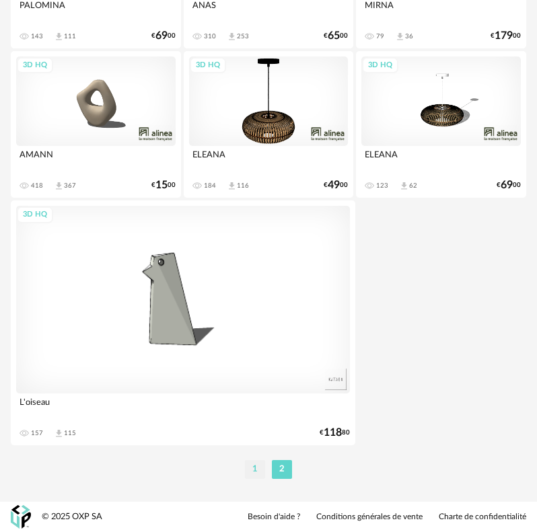
click at [250, 466] on li "1" at bounding box center [255, 469] width 20 height 19
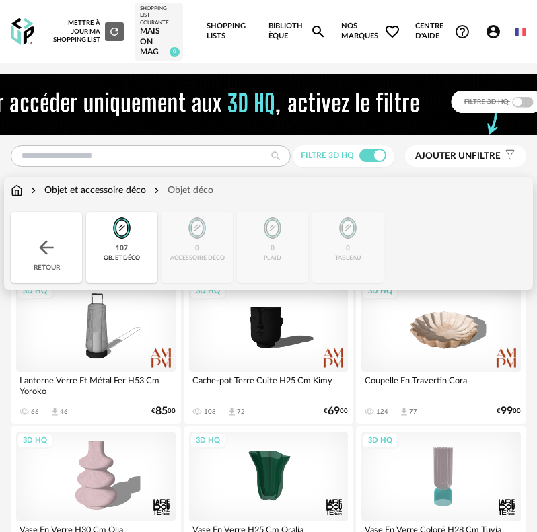
click at [120, 247] on div "107" at bounding box center [122, 248] width 12 height 9
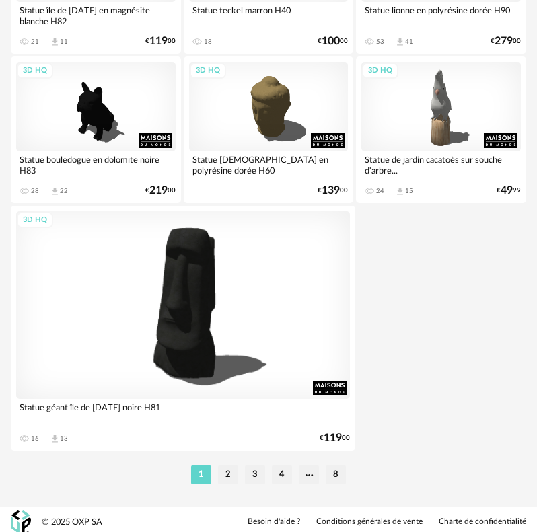
scroll to position [5010, 0]
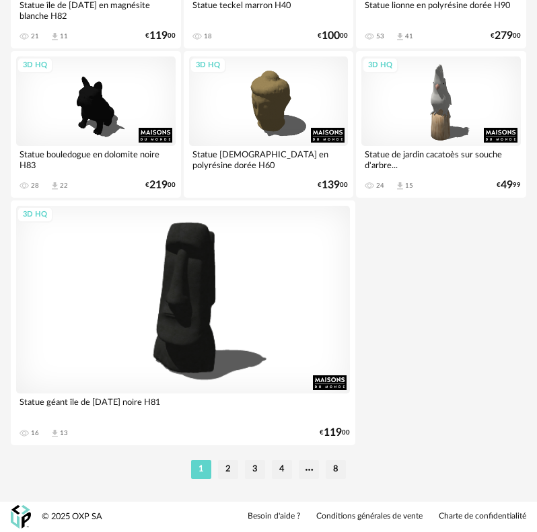
click at [226, 466] on li "2" at bounding box center [228, 469] width 20 height 19
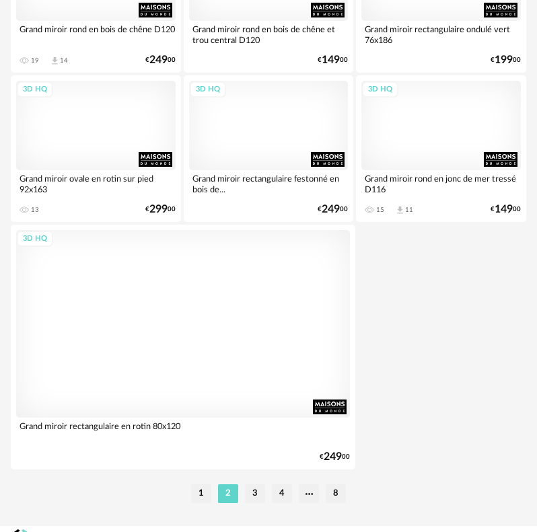
scroll to position [5010, 0]
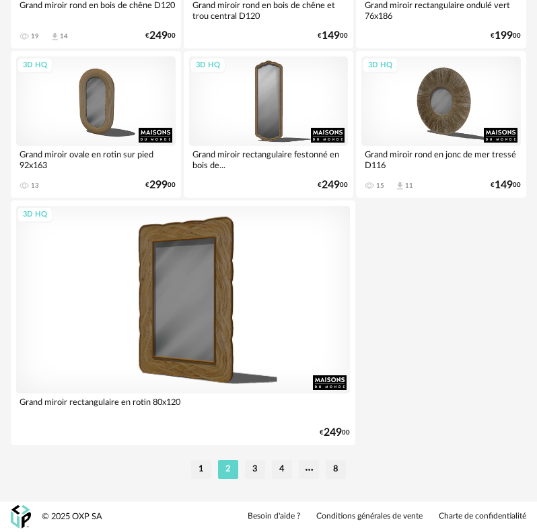
click at [262, 471] on li "3" at bounding box center [255, 469] width 20 height 19
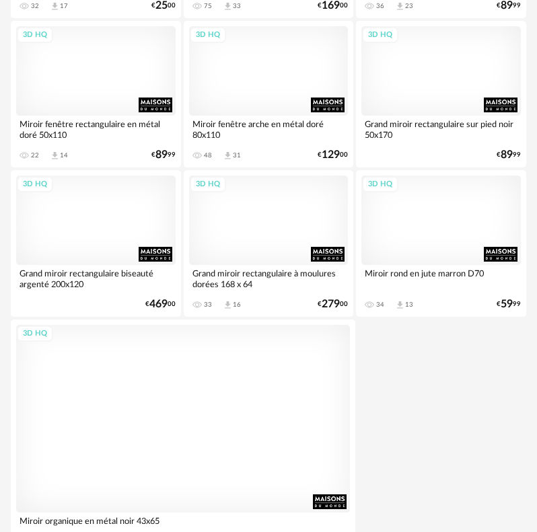
scroll to position [5010, 0]
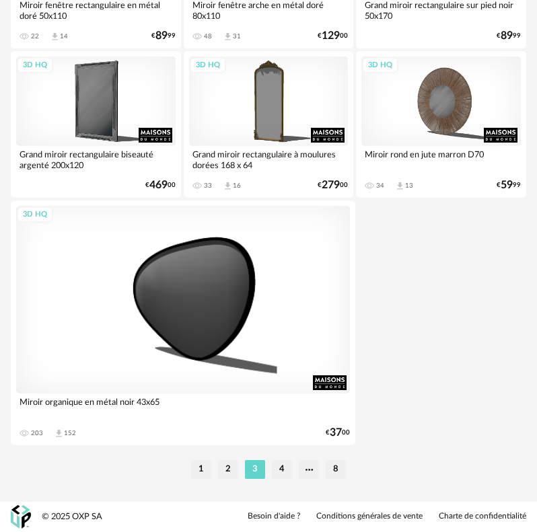
click at [289, 473] on li "4" at bounding box center [282, 469] width 20 height 19
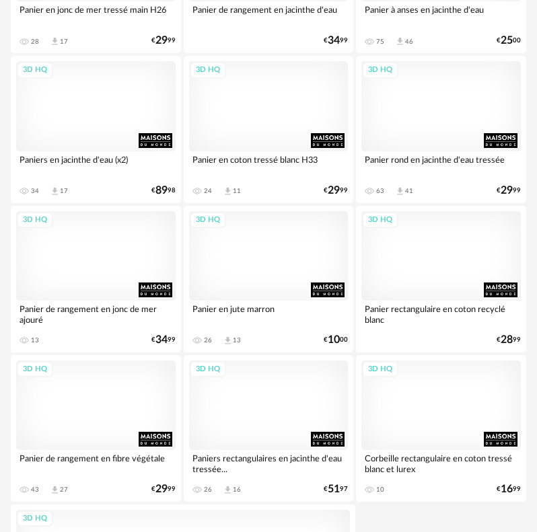
scroll to position [4711, 0]
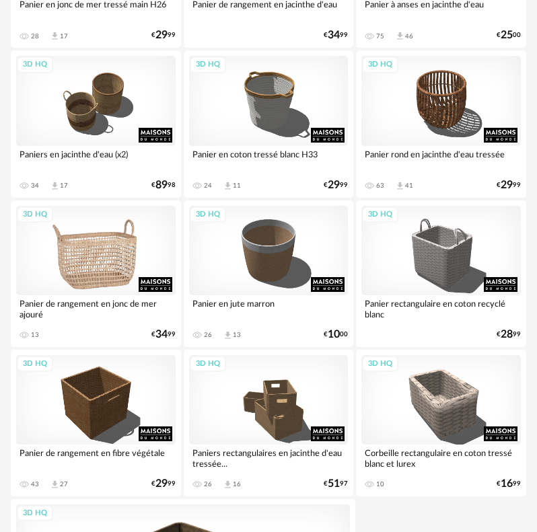
click at [115, 275] on div "3D HQ" at bounding box center [96, 251] width 160 height 90
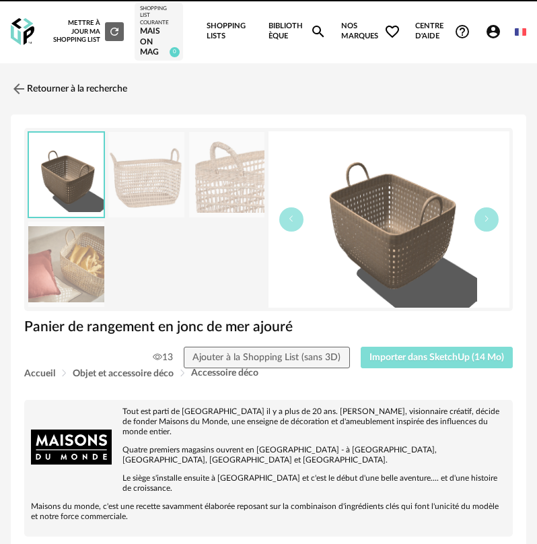
click at [410, 353] on span "Importer dans SketchUp (14 Mo)" at bounding box center [436, 357] width 135 height 9
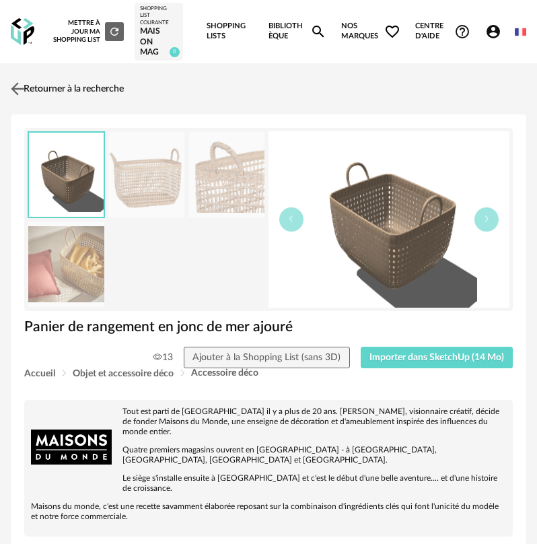
click at [23, 85] on img at bounding box center [18, 89] width 20 height 20
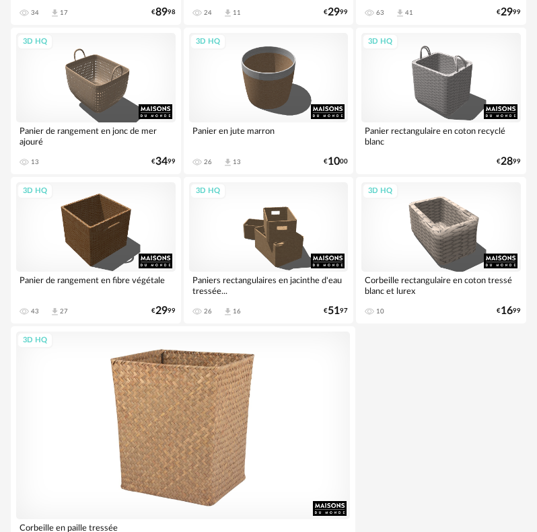
scroll to position [5010, 0]
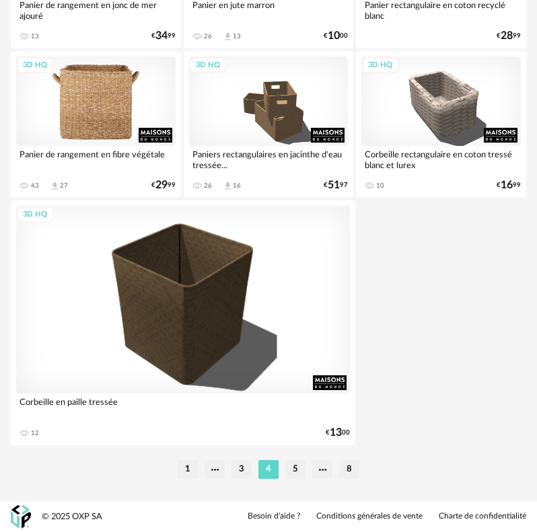
click at [101, 107] on div "3D HQ" at bounding box center [96, 102] width 160 height 90
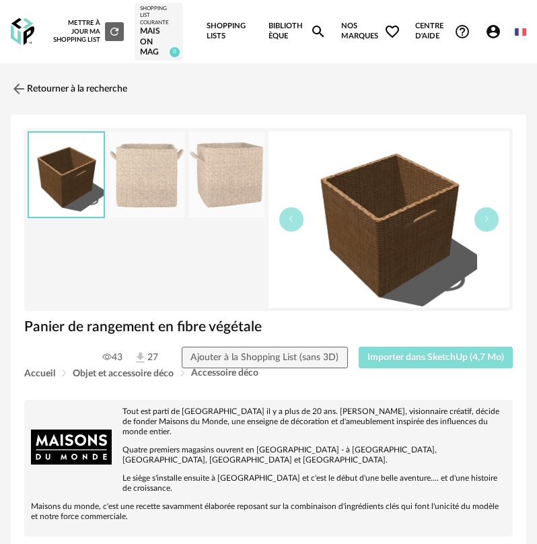
click at [417, 353] on button "Importer dans SketchUp (4,7 Mo)" at bounding box center [436, 358] width 155 height 22
click at [13, 83] on img at bounding box center [18, 89] width 20 height 20
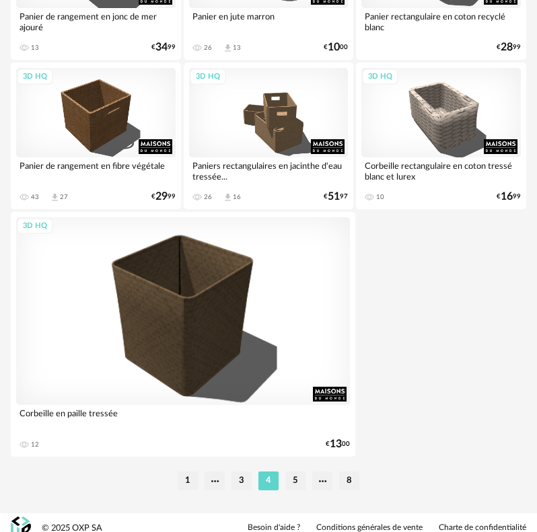
scroll to position [5010, 0]
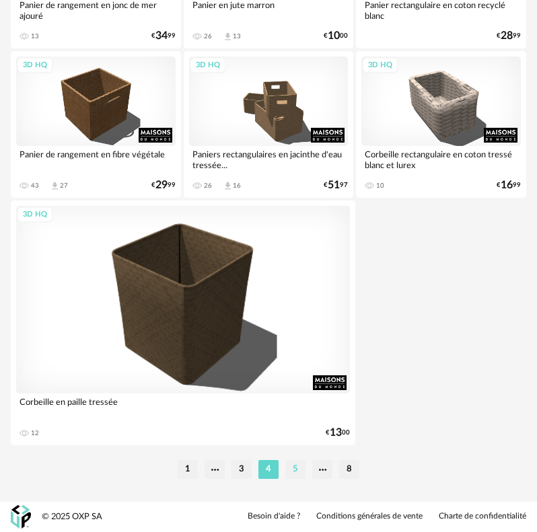
click at [292, 470] on li "5" at bounding box center [295, 469] width 20 height 19
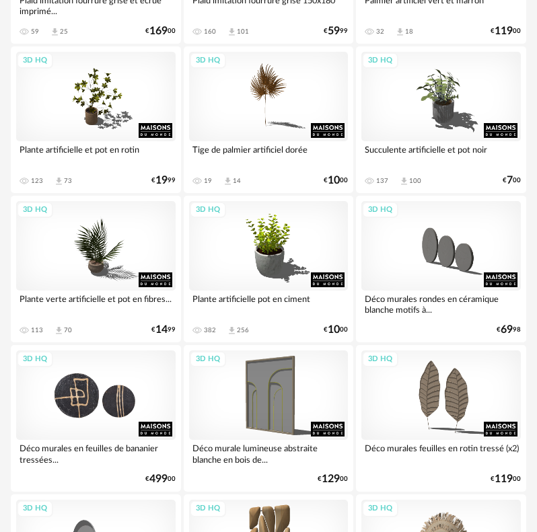
scroll to position [1279, 0]
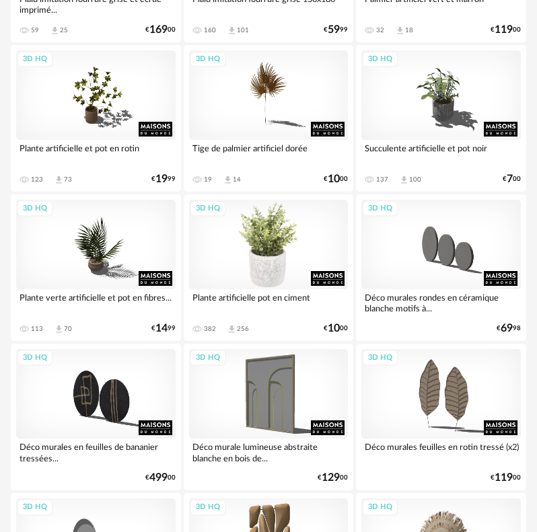
click at [297, 243] on div "3D HQ" at bounding box center [269, 245] width 160 height 90
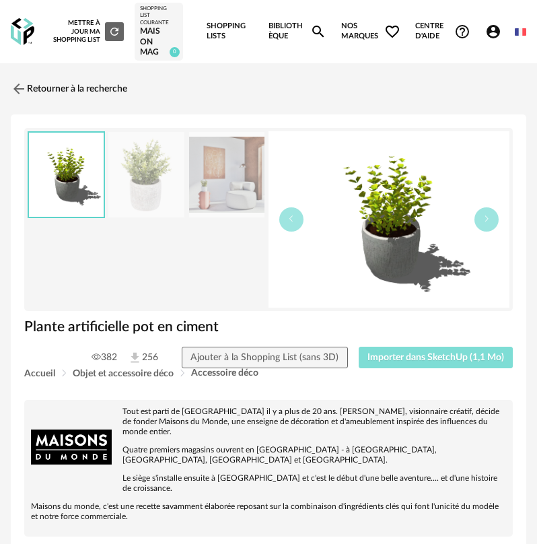
click at [469, 360] on span "Importer dans SketchUp (1,1 Mo)" at bounding box center [435, 357] width 137 height 9
click at [22, 88] on img at bounding box center [18, 89] width 20 height 20
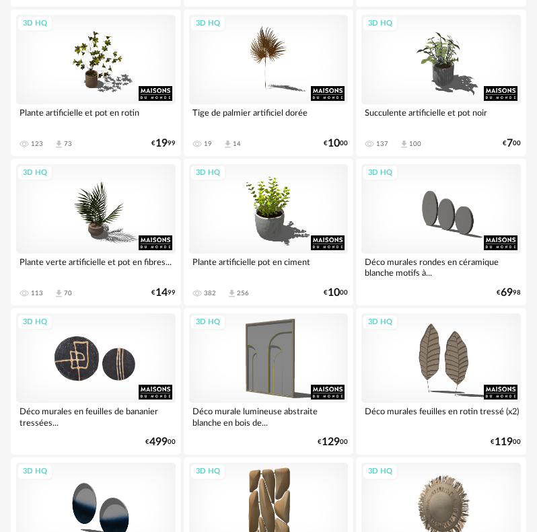
scroll to position [1346, 0]
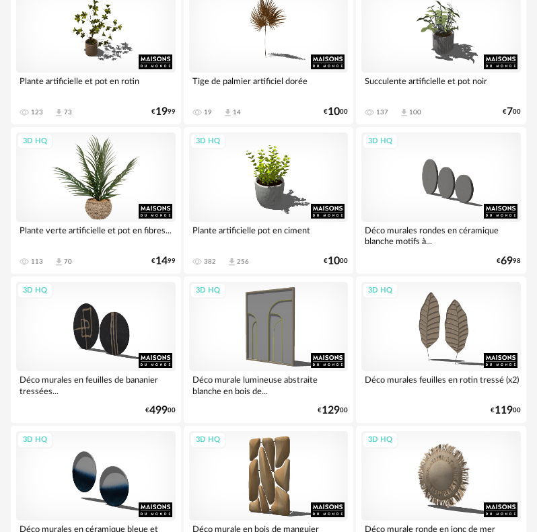
click at [107, 188] on div "3D HQ" at bounding box center [96, 178] width 160 height 90
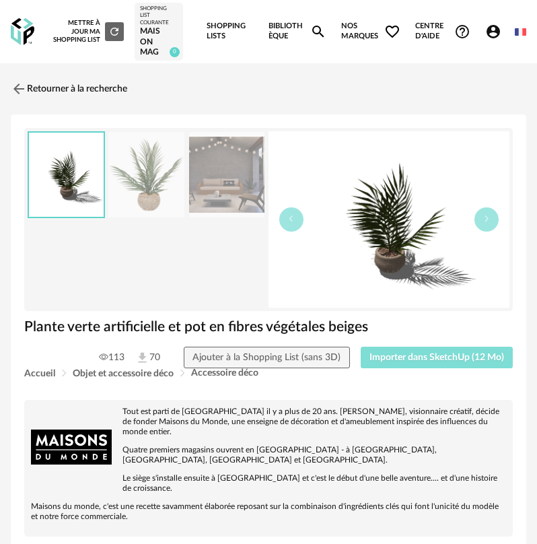
click at [390, 363] on button "Importer dans SketchUp (12 Mo)" at bounding box center [437, 358] width 153 height 22
click at [36, 83] on link "Retourner à la recherche" at bounding box center [65, 89] width 116 height 30
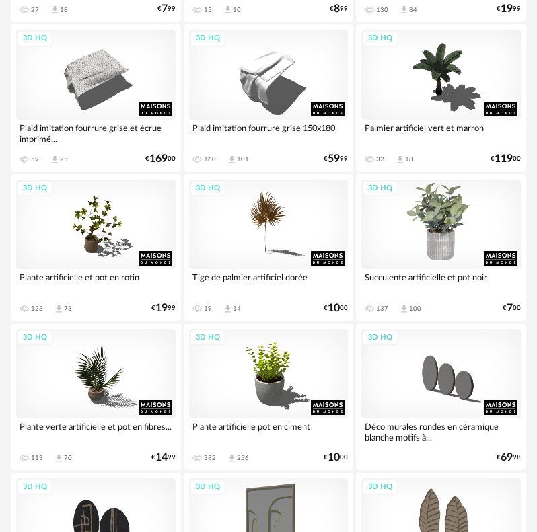
scroll to position [1144, 0]
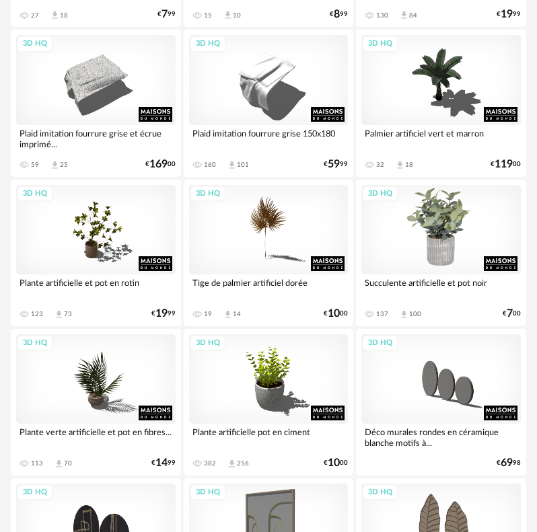
click at [431, 220] on div "3D HQ" at bounding box center [441, 230] width 160 height 90
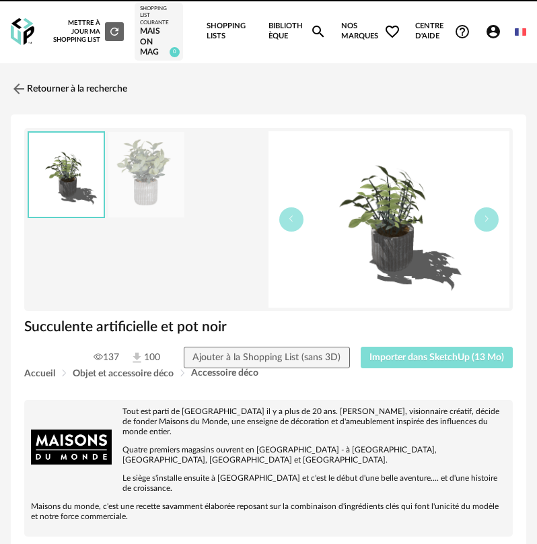
click at [447, 351] on button "Importer dans SketchUp (13 Mo)" at bounding box center [437, 358] width 153 height 22
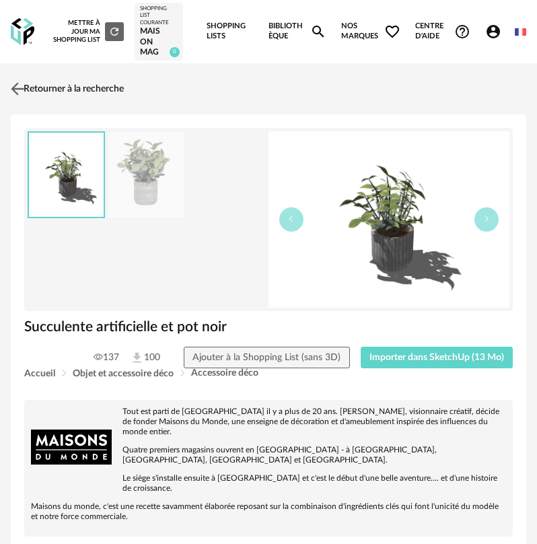
click at [20, 88] on img at bounding box center [18, 89] width 20 height 20
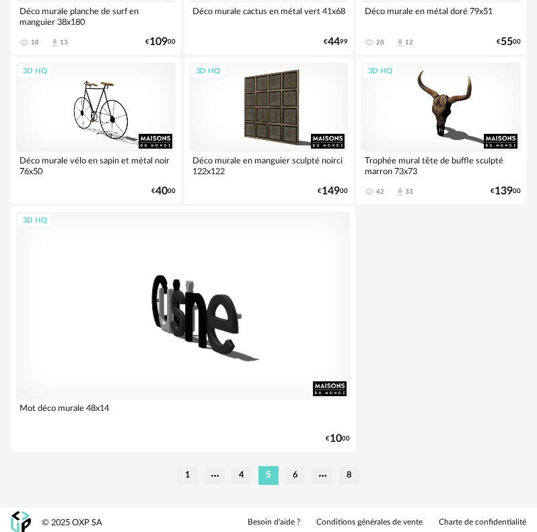
scroll to position [5010, 0]
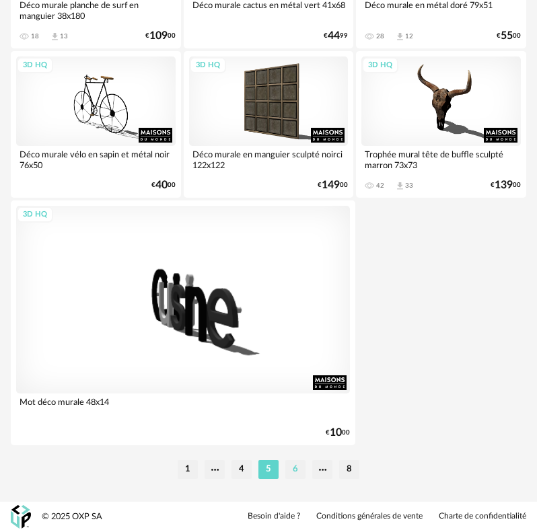
click at [296, 471] on li "6" at bounding box center [295, 469] width 20 height 19
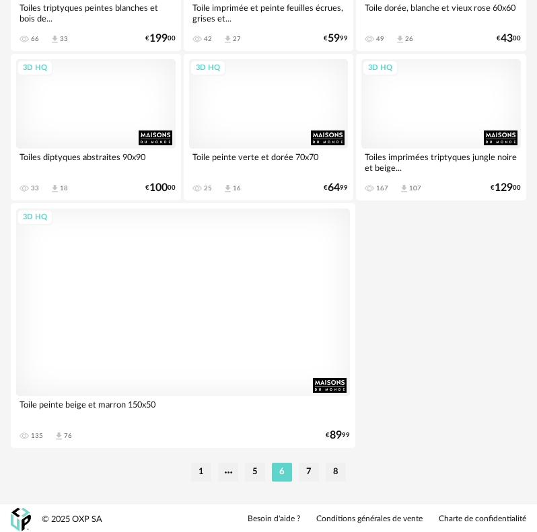
scroll to position [5010, 0]
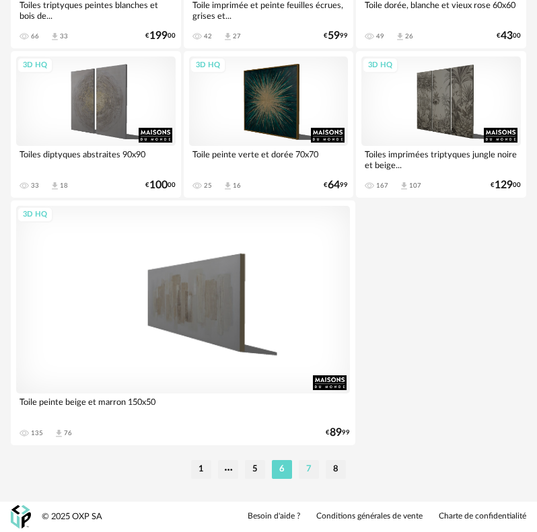
click at [318, 472] on ul "1 5 6 7 8" at bounding box center [269, 469] width 162 height 19
click at [313, 470] on li "7" at bounding box center [309, 469] width 20 height 19
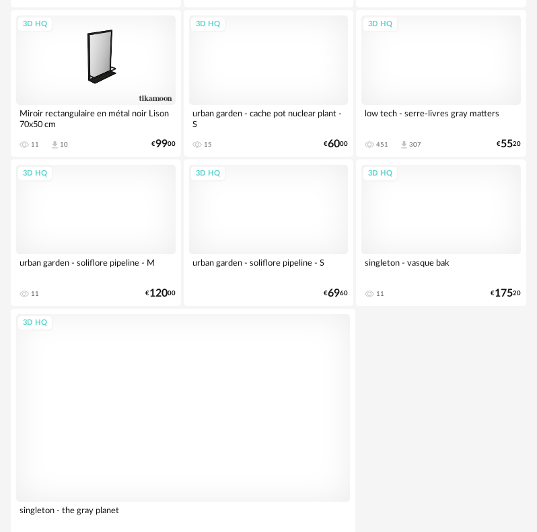
scroll to position [4980, 0]
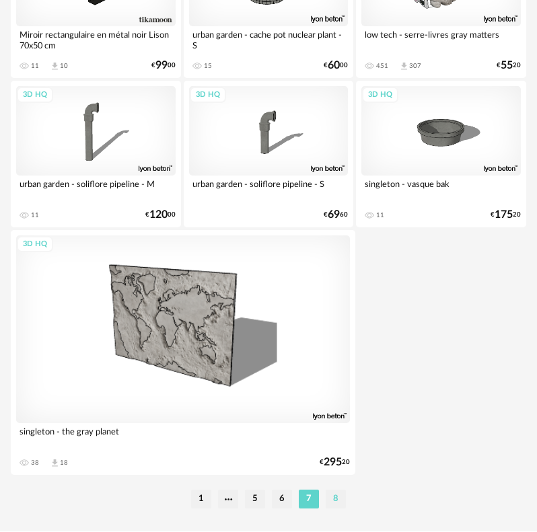
click at [334, 493] on li "8" at bounding box center [336, 499] width 20 height 19
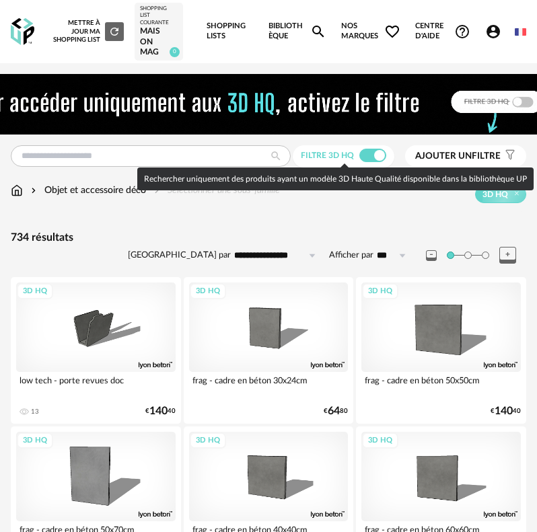
drag, startPoint x: 383, startPoint y: 427, endPoint x: 306, endPoint y: 106, distance: 330.2
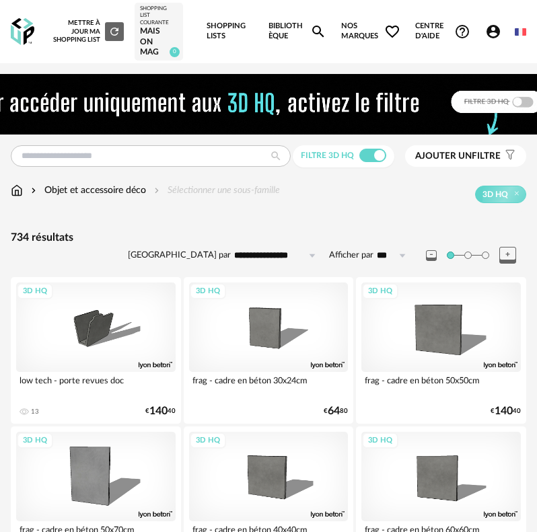
click at [14, 192] on img at bounding box center [17, 190] width 12 height 13
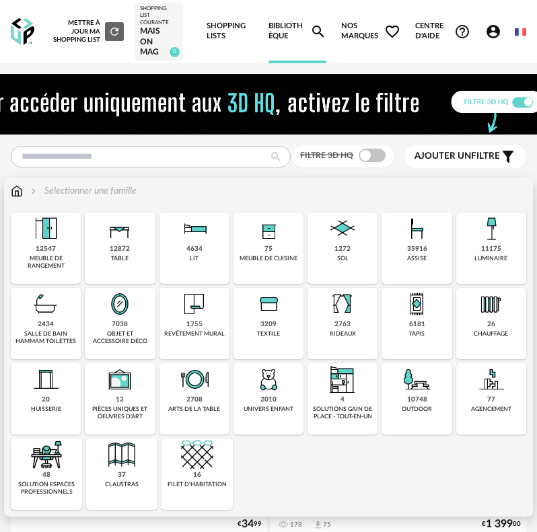
click at [241, 256] on div "meuble de cuisine" at bounding box center [269, 258] width 58 height 7
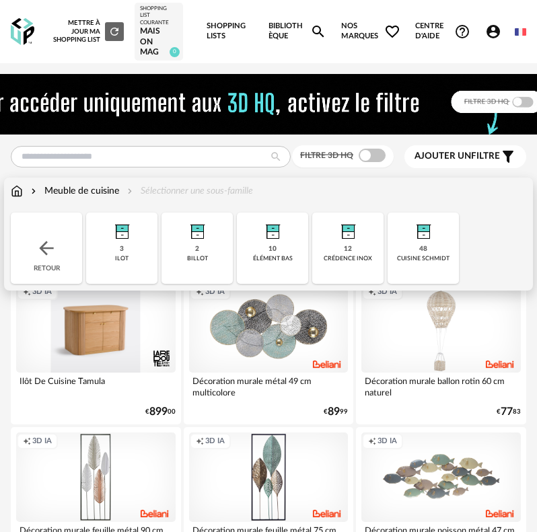
click at [61, 246] on div "Retour" at bounding box center [46, 248] width 71 height 71
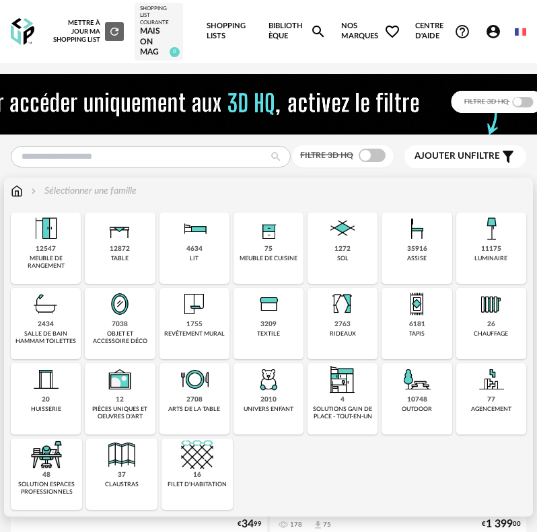
click at [215, 394] on div "2708 arts de la table" at bounding box center [195, 398] width 70 height 71
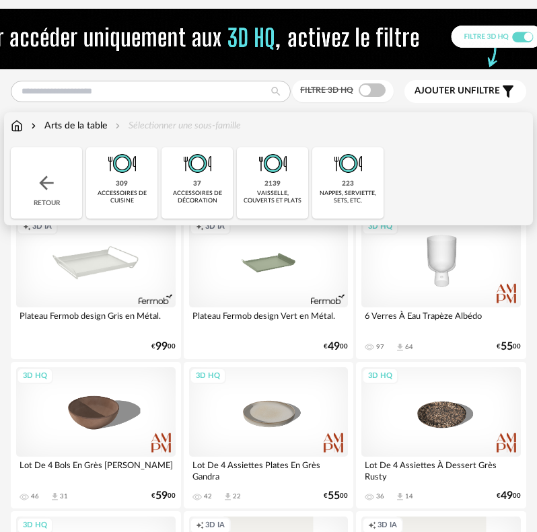
scroll to position [67, 0]
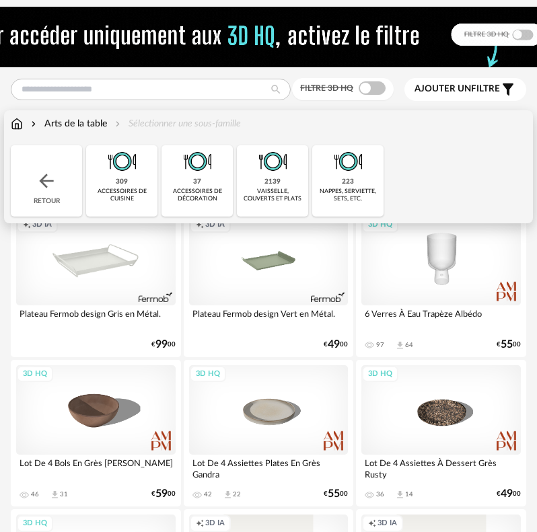
click at [125, 197] on div "accessoires de cuisine" at bounding box center [121, 195] width 63 height 15
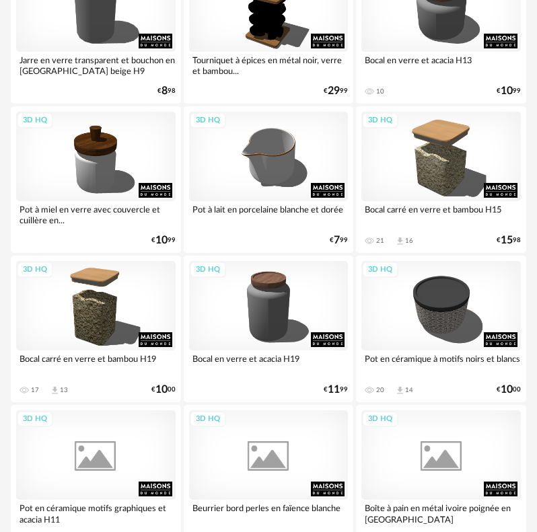
scroll to position [1077, 0]
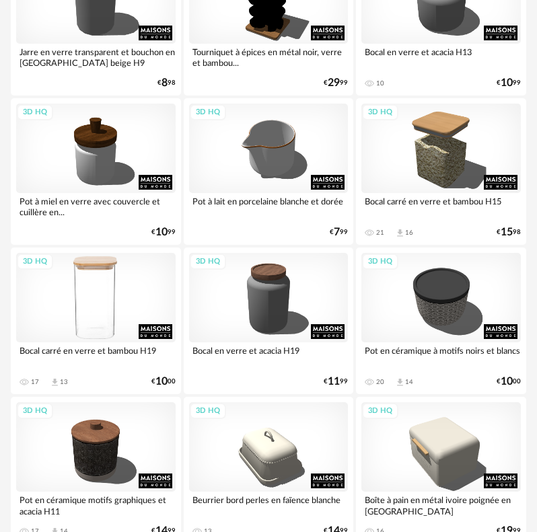
click at [92, 318] on div "3D HQ" at bounding box center [96, 298] width 160 height 90
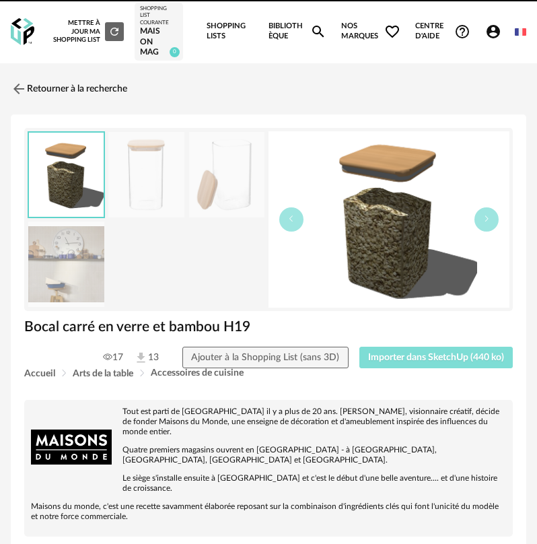
click at [392, 351] on button "Importer dans SketchUp (440 ko)" at bounding box center [436, 358] width 154 height 22
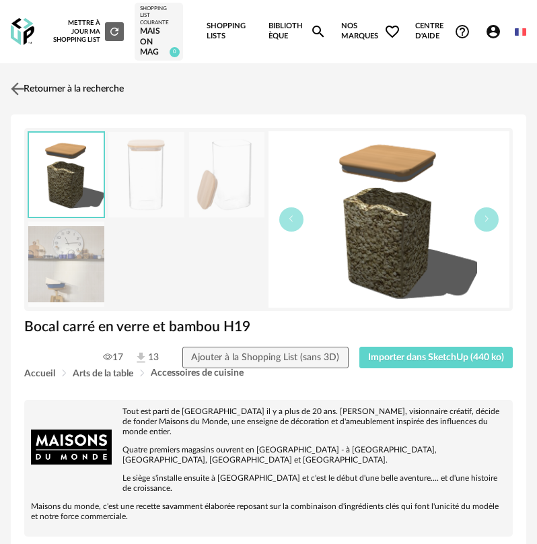
click at [22, 93] on img at bounding box center [18, 89] width 20 height 20
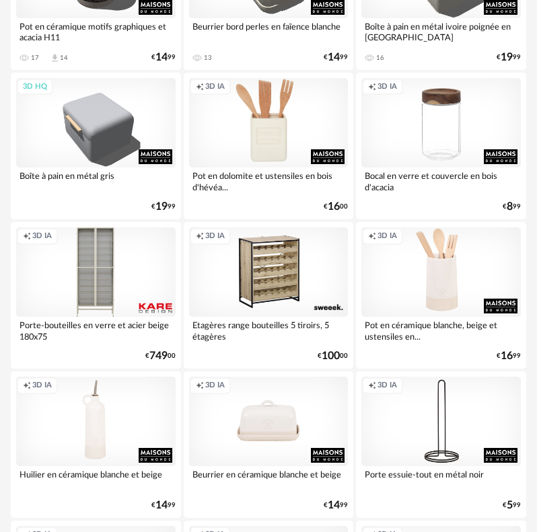
scroll to position [1548, 0]
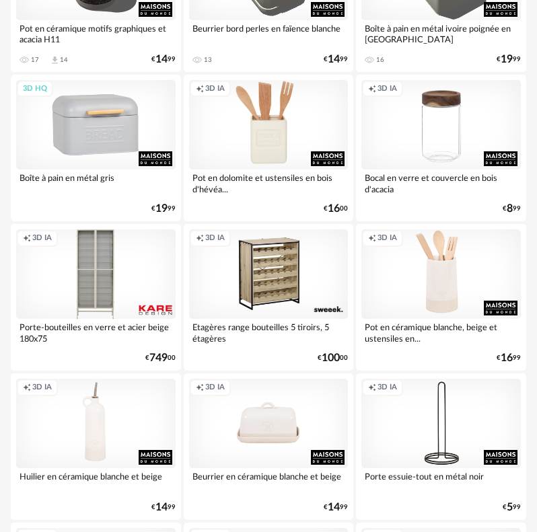
click at [110, 151] on div "3D HQ" at bounding box center [96, 125] width 160 height 90
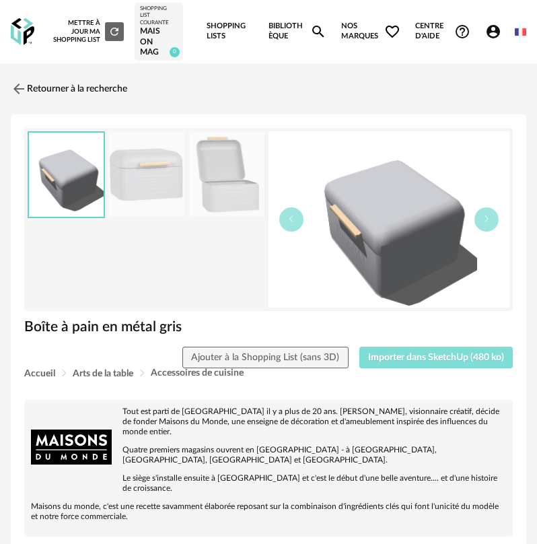
click at [419, 361] on span "Importer dans SketchUp (480 ko)" at bounding box center [436, 357] width 136 height 9
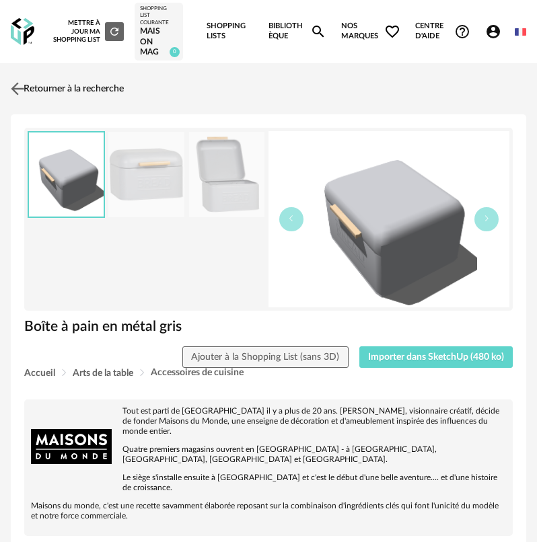
click at [65, 81] on link "Retourner à la recherche" at bounding box center [65, 89] width 116 height 30
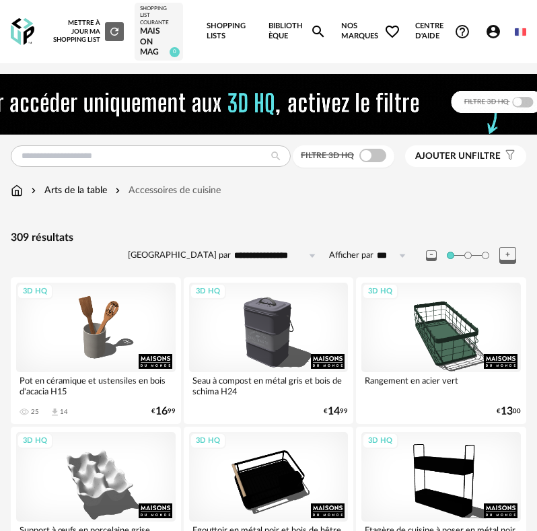
click at [26, 44] on img at bounding box center [23, 32] width 24 height 28
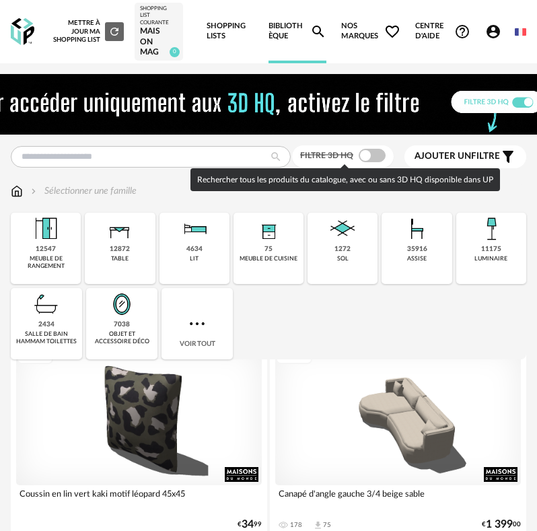
click at [369, 161] on span at bounding box center [372, 155] width 27 height 13
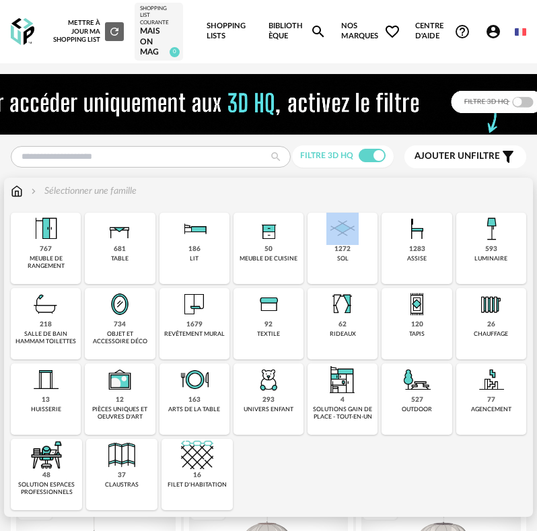
click at [328, 253] on div "1272 sol" at bounding box center [343, 248] width 70 height 71
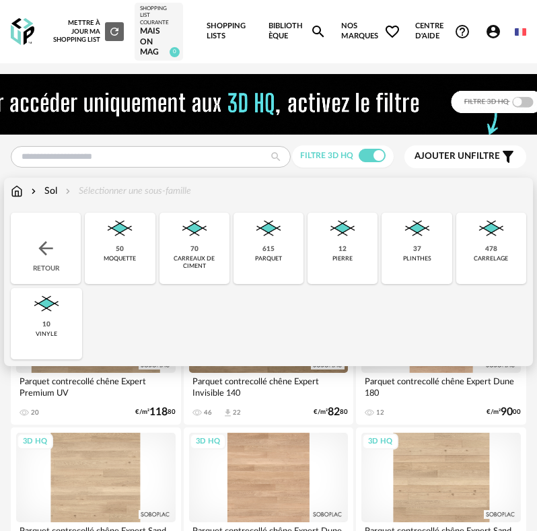
click at [58, 256] on div "Retour" at bounding box center [46, 248] width 70 height 71
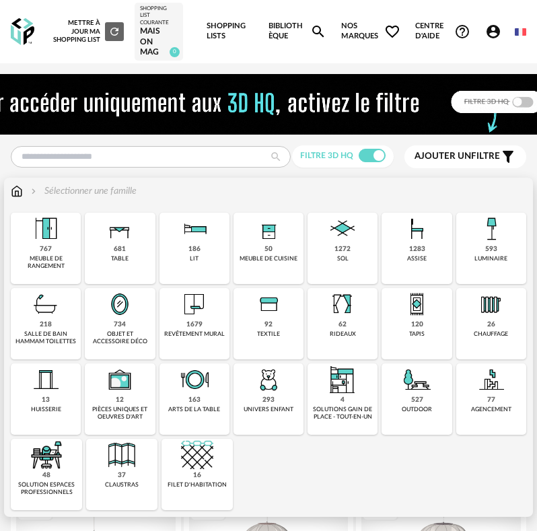
click at [318, 256] on div "1272 sol" at bounding box center [343, 248] width 70 height 71
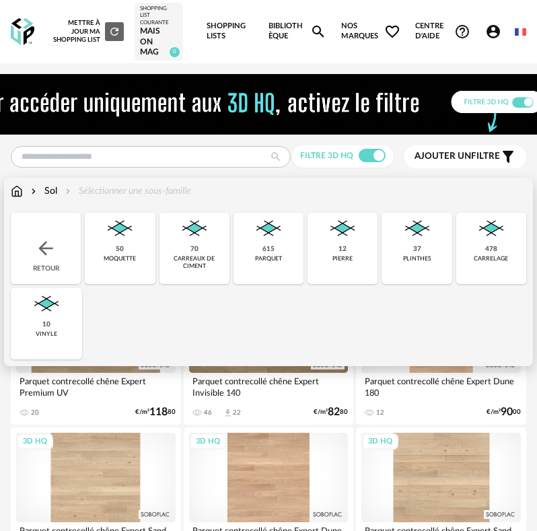
click at [510, 247] on div "478 [GEOGRAPHIC_DATA]" at bounding box center [491, 248] width 70 height 71
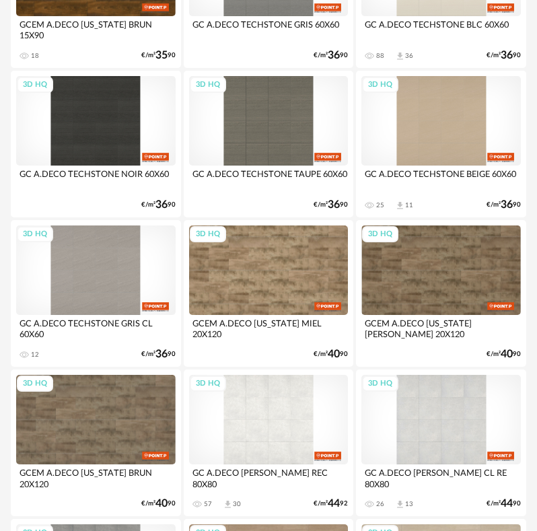
scroll to position [942, 0]
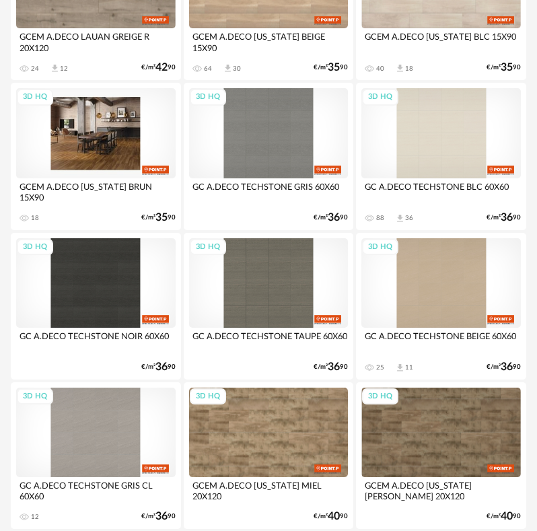
click at [116, 140] on div "3D HQ" at bounding box center [96, 133] width 160 height 90
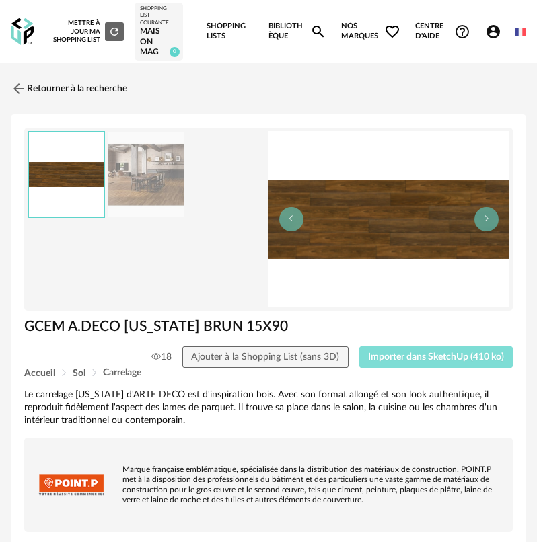
click at [414, 365] on button "Importer dans SketchUp (410 ko)" at bounding box center [436, 358] width 154 height 22
click at [36, 85] on link "Retourner à la recherche" at bounding box center [65, 89] width 116 height 30
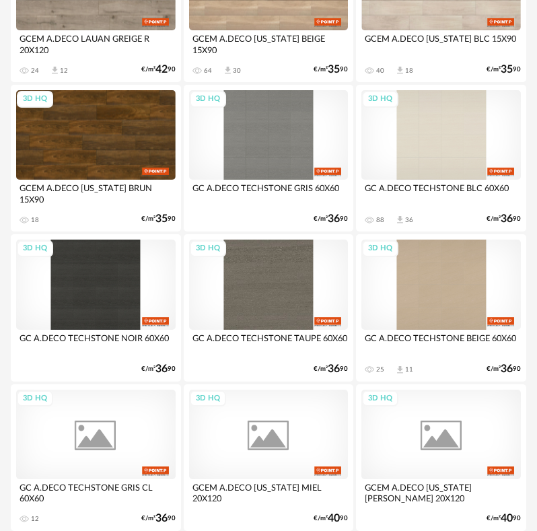
scroll to position [973, 0]
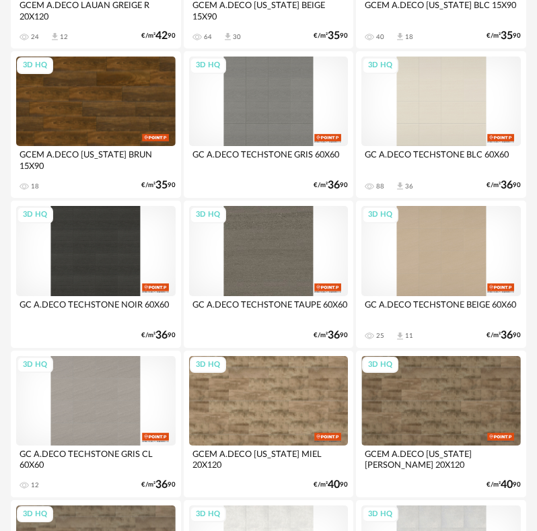
click at [273, 255] on div "3D HQ" at bounding box center [269, 251] width 160 height 90
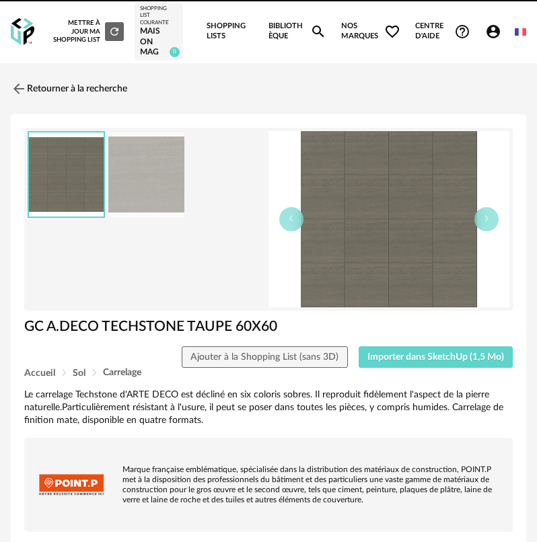
click at [400, 340] on div "GC A.DECO TECHSTONE TAUPE 60X60" at bounding box center [268, 332] width 502 height 29
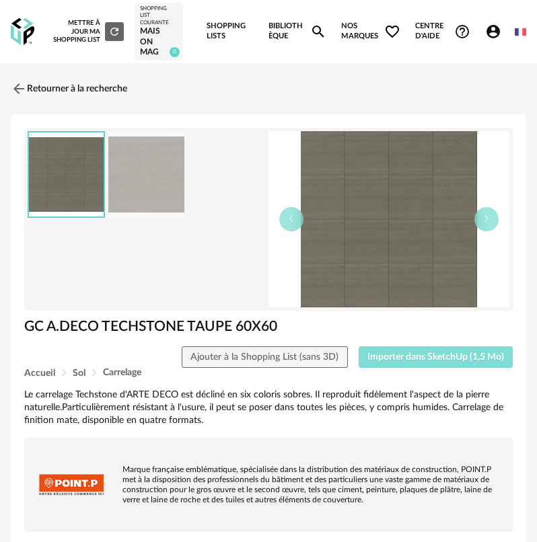
click at [394, 361] on span "Importer dans SketchUp (1,5 Mo)" at bounding box center [435, 357] width 137 height 9
click at [30, 94] on link "Retourner à la recherche" at bounding box center [65, 89] width 116 height 30
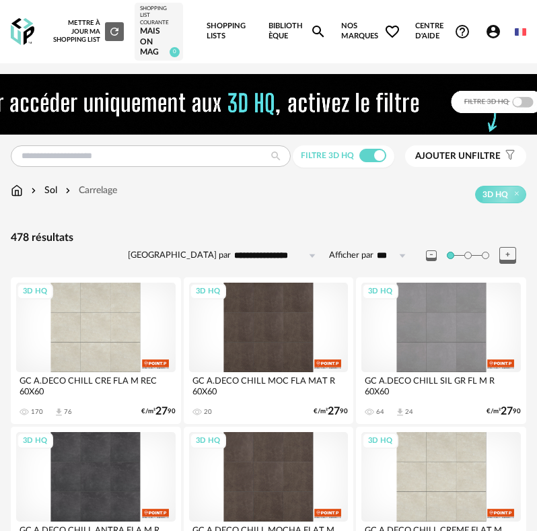
click at [25, 37] on img at bounding box center [23, 32] width 24 height 28
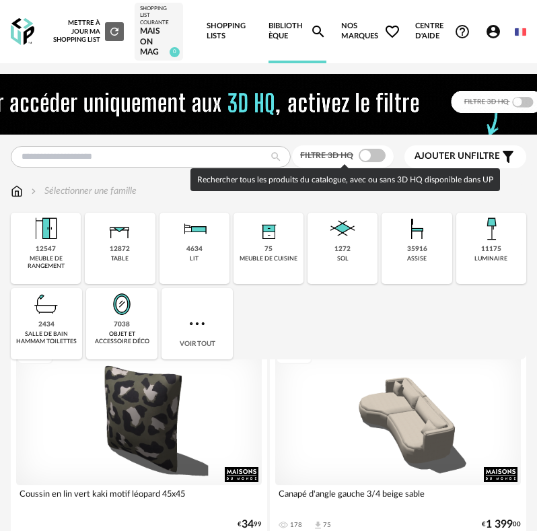
click at [371, 159] on span at bounding box center [372, 155] width 27 height 13
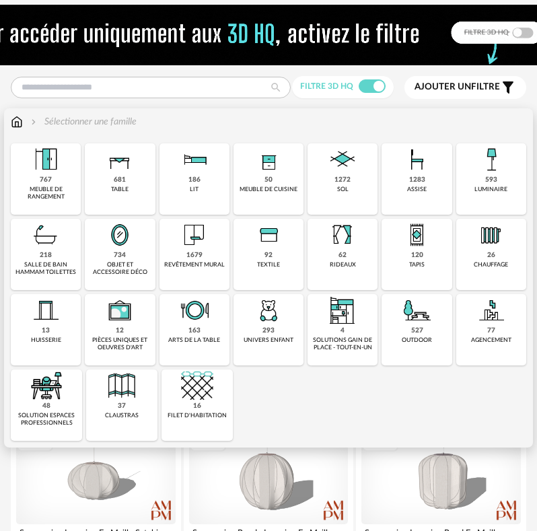
scroll to position [67, 0]
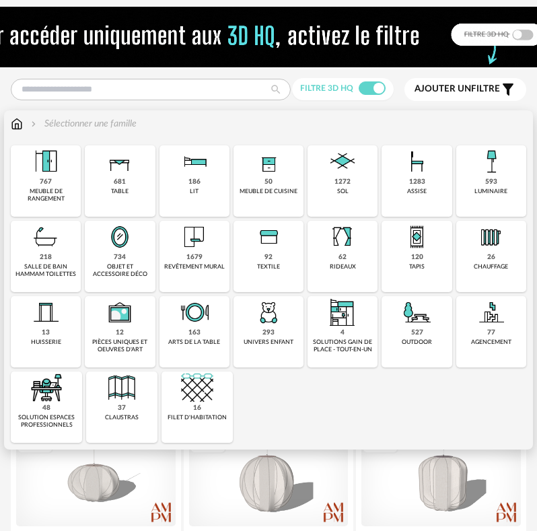
click at [51, 256] on div "218" at bounding box center [46, 257] width 12 height 9
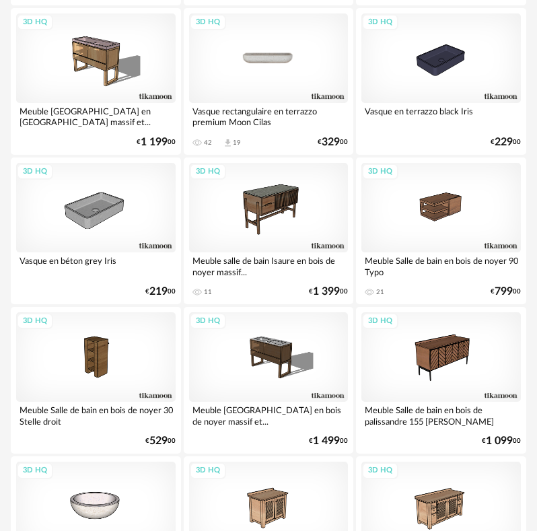
scroll to position [1548, 0]
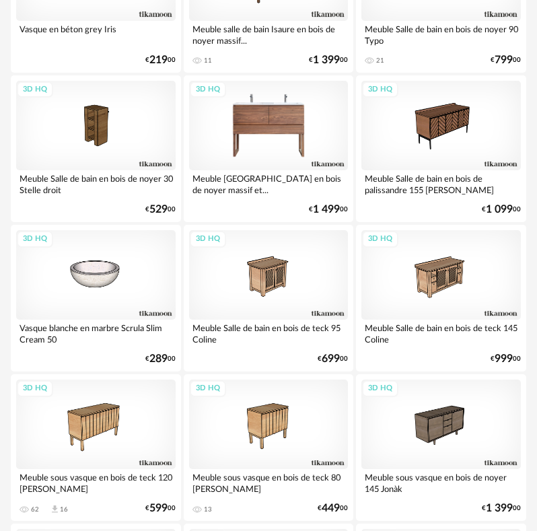
click at [281, 125] on div "3D HQ" at bounding box center [269, 126] width 160 height 90
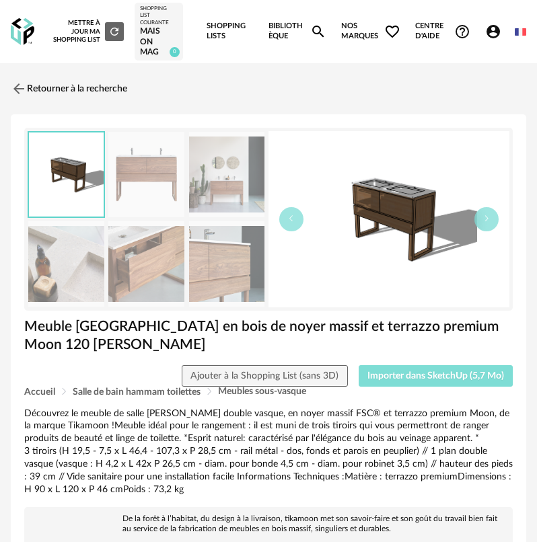
click at [409, 378] on span "Importer dans SketchUp (5,7 Mo)" at bounding box center [435, 376] width 137 height 9
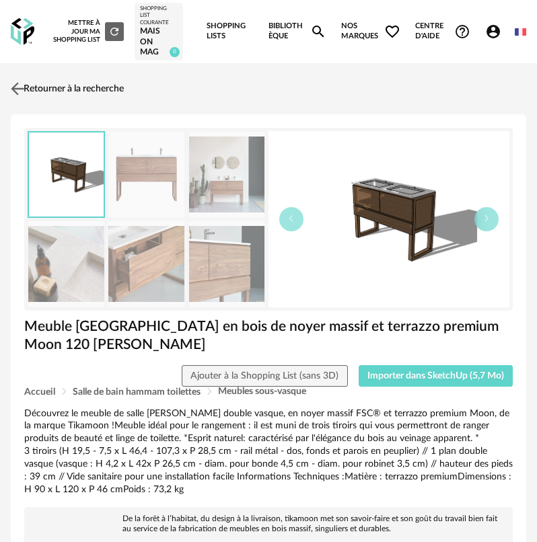
click at [50, 91] on link "Retourner à la recherche" at bounding box center [65, 89] width 116 height 30
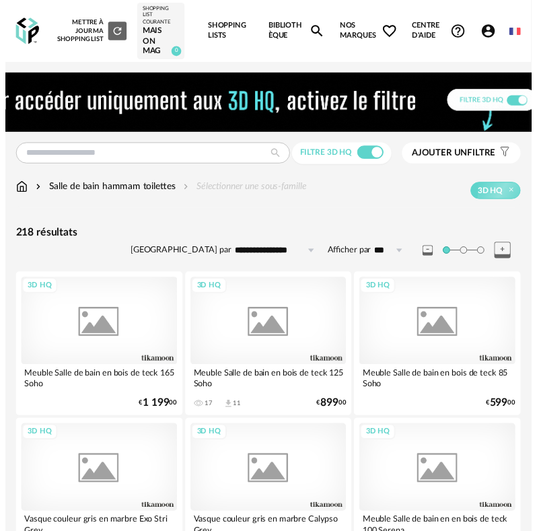
scroll to position [1548, 0]
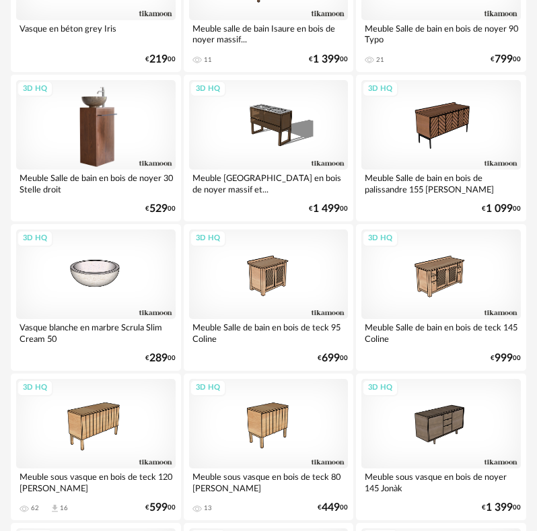
click at [90, 145] on div "3D HQ" at bounding box center [96, 125] width 160 height 90
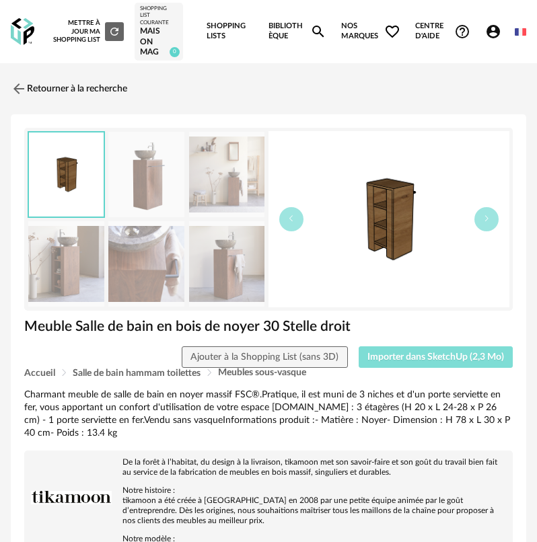
click at [379, 351] on button "Importer dans SketchUp (2,3 Mo)" at bounding box center [436, 358] width 155 height 22
click at [58, 98] on link "Retourner à la recherche" at bounding box center [65, 89] width 116 height 30
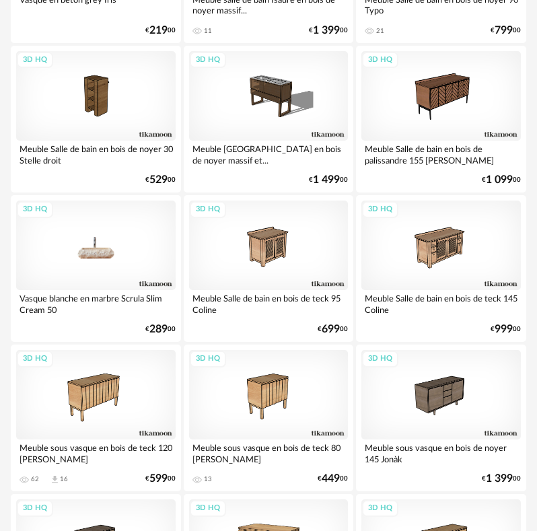
scroll to position [1548, 0]
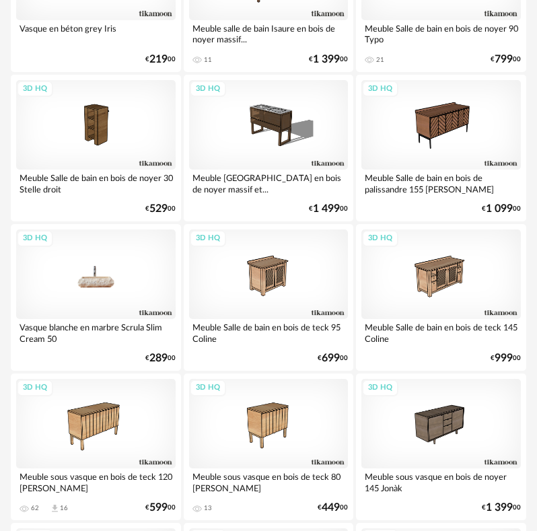
click at [106, 268] on div "3D HQ" at bounding box center [96, 274] width 160 height 90
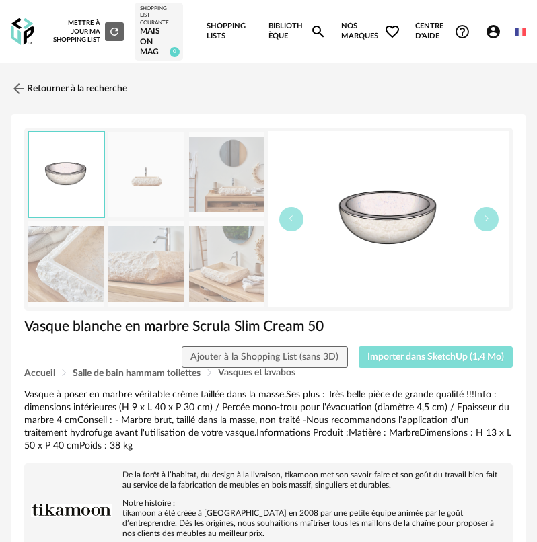
click at [408, 349] on button "Importer dans SketchUp (1,4 Mo)" at bounding box center [436, 358] width 155 height 22
click at [32, 94] on link "Retourner à la recherche" at bounding box center [65, 89] width 116 height 30
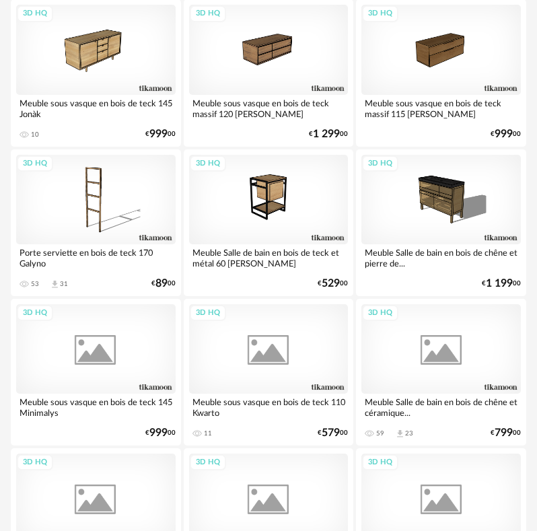
scroll to position [3567, 0]
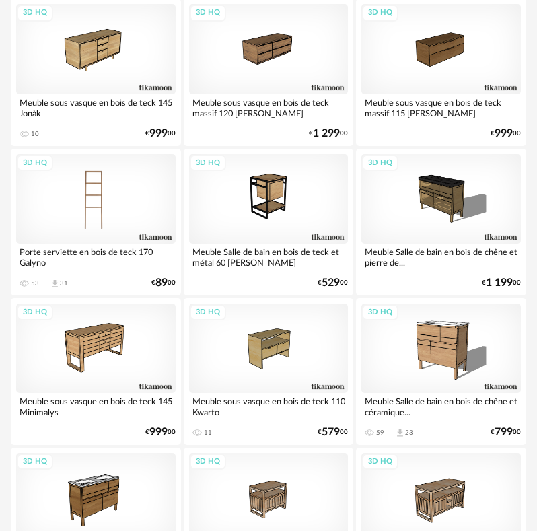
click at [96, 199] on div "3D HQ" at bounding box center [96, 199] width 160 height 90
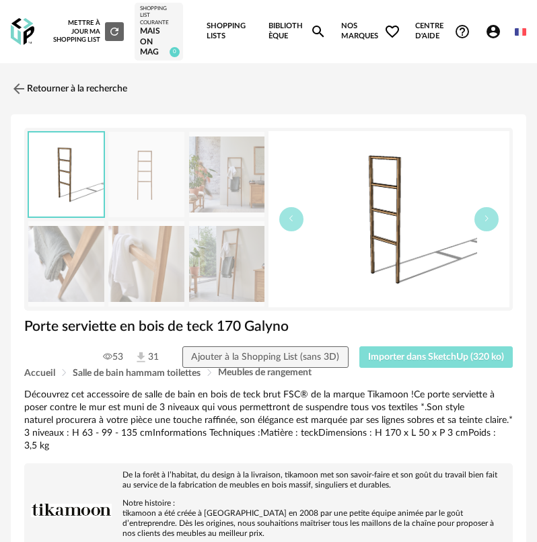
click at [376, 360] on span "Importer dans SketchUp (320 ko)" at bounding box center [436, 357] width 136 height 9
click at [23, 93] on img at bounding box center [18, 89] width 20 height 20
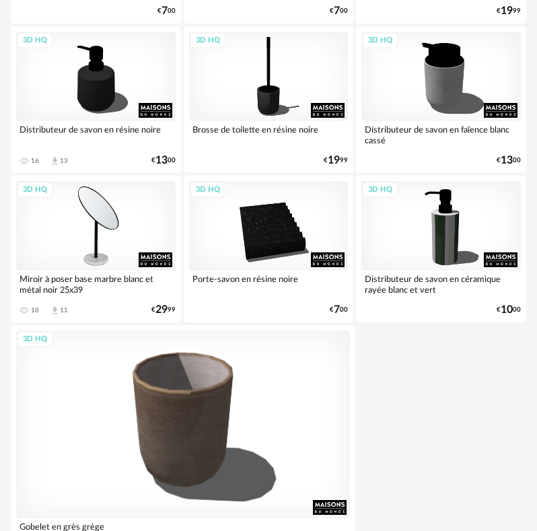
scroll to position [4877, 0]
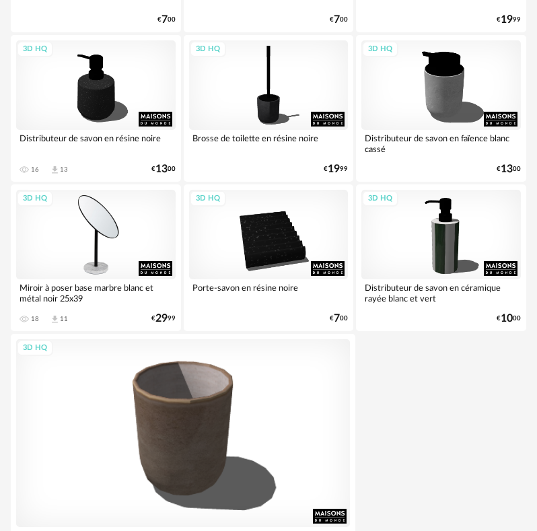
click at [104, 205] on div "3D HQ" at bounding box center [96, 235] width 160 height 90
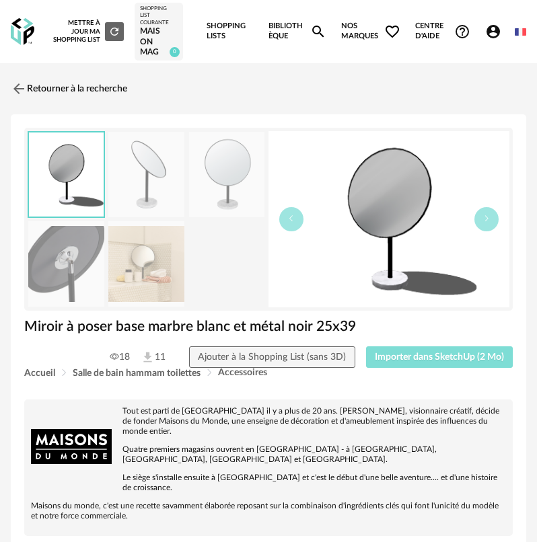
click at [422, 361] on span "Importer dans SketchUp (2 Mo)" at bounding box center [439, 357] width 129 height 9
click at [32, 84] on link "Retourner à la recherche" at bounding box center [65, 89] width 116 height 30
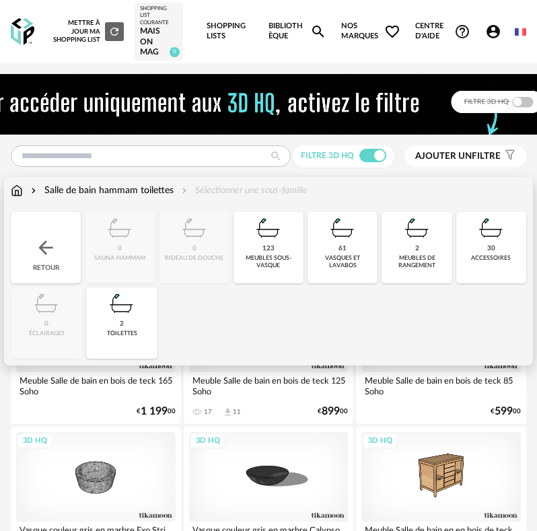
click at [51, 240] on img at bounding box center [46, 248] width 22 height 22
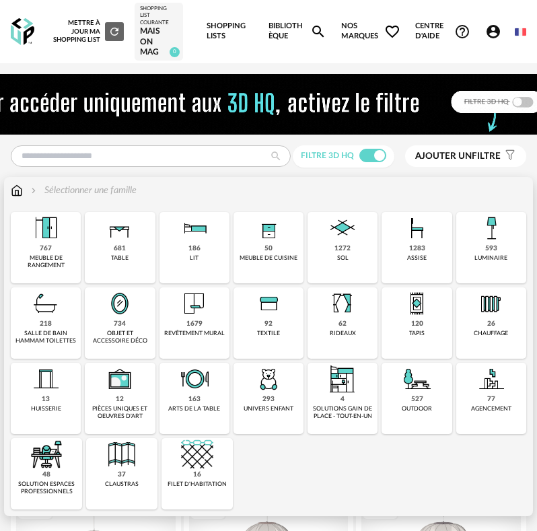
click at [127, 337] on div "objet et accessoire déco" at bounding box center [120, 337] width 62 height 15
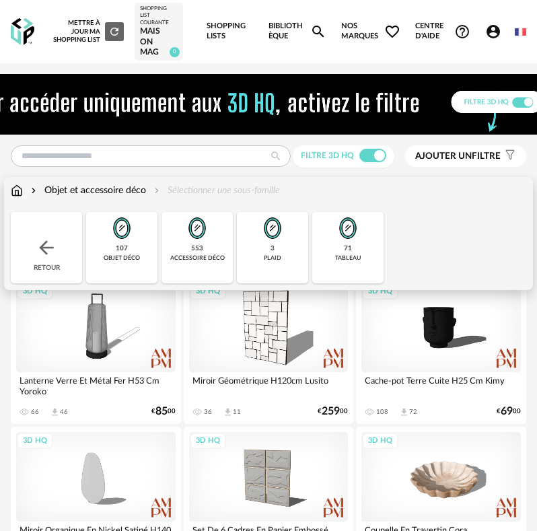
click at [187, 236] on img at bounding box center [197, 228] width 32 height 32
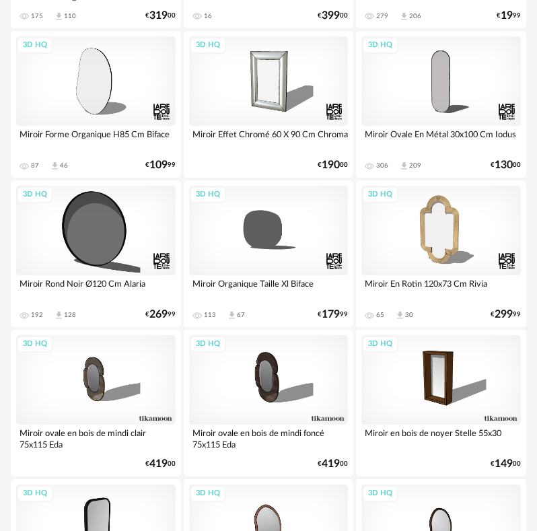
scroll to position [538, 0]
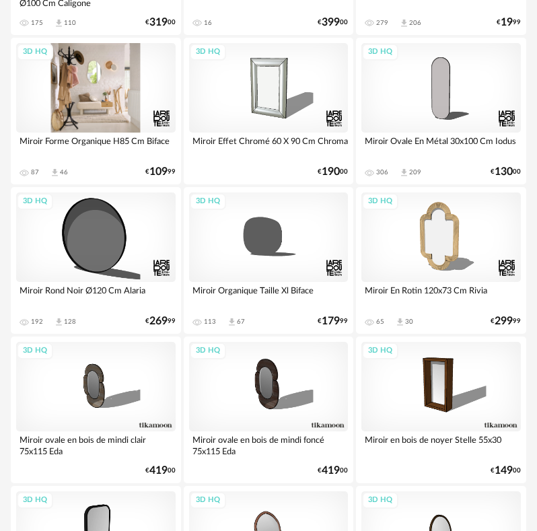
click at [90, 123] on div "3D HQ" at bounding box center [96, 88] width 160 height 90
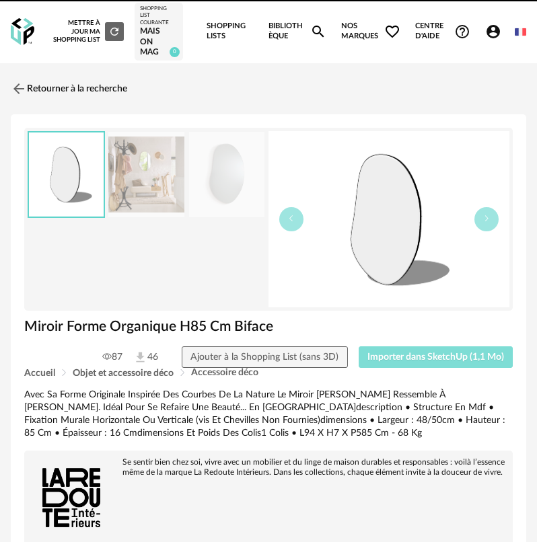
click at [385, 348] on button "Importer dans SketchUp (1,1 Mo)" at bounding box center [436, 358] width 155 height 22
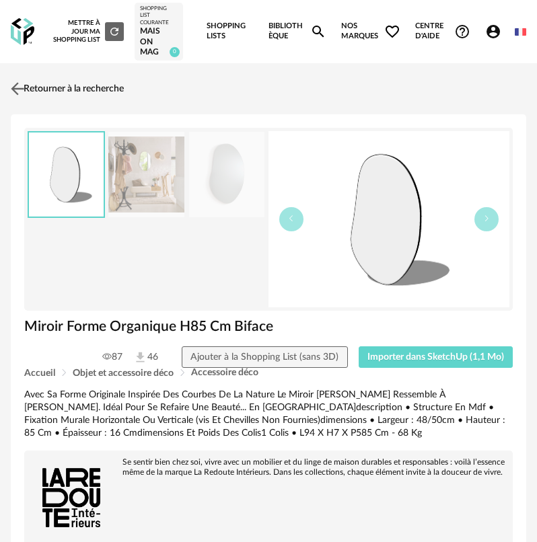
click at [27, 95] on img at bounding box center [18, 89] width 20 height 20
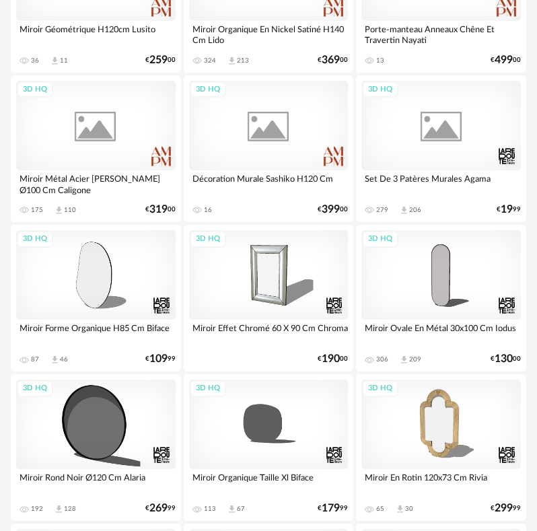
scroll to position [135, 0]
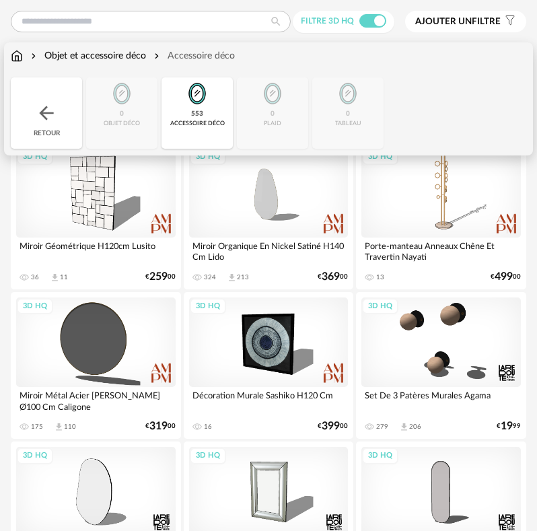
click at [193, 102] on img at bounding box center [197, 93] width 32 height 32
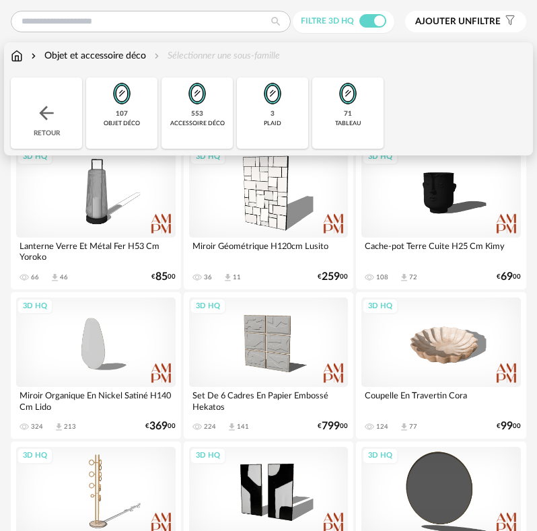
click at [356, 104] on img at bounding box center [348, 93] width 32 height 32
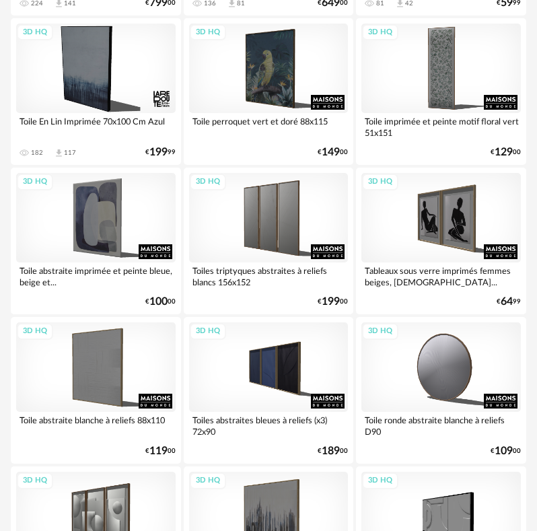
scroll to position [404, 0]
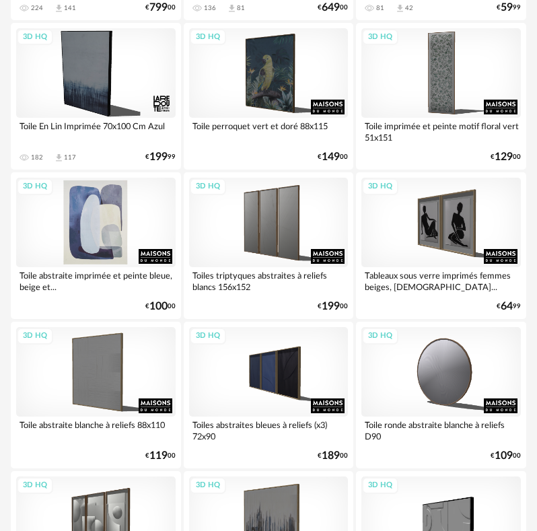
click at [109, 216] on div "3D HQ" at bounding box center [96, 223] width 160 height 90
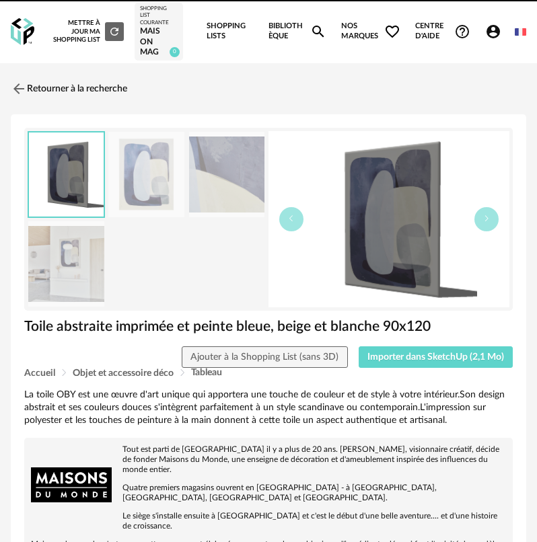
drag, startPoint x: 419, startPoint y: 330, endPoint x: 423, endPoint y: 345, distance: 15.2
click at [421, 334] on h1 "Toile abstraite imprimée et peinte bleue, beige et blanche 90x120" at bounding box center [268, 327] width 489 height 18
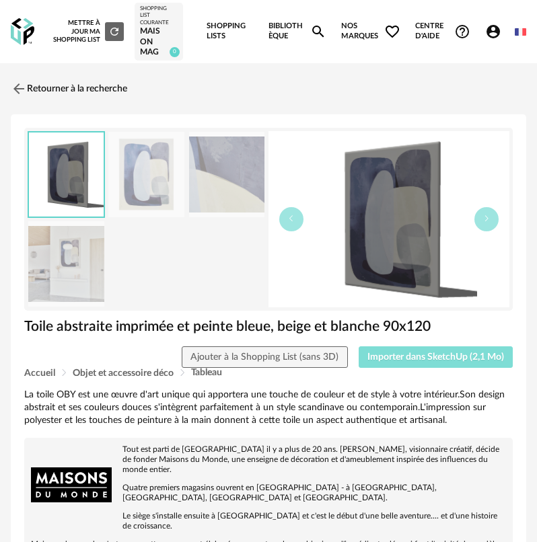
click at [422, 351] on button "Importer dans SketchUp (2,1 Mo)" at bounding box center [436, 358] width 155 height 22
click at [22, 76] on link "Retourner à la recherche" at bounding box center [65, 89] width 116 height 30
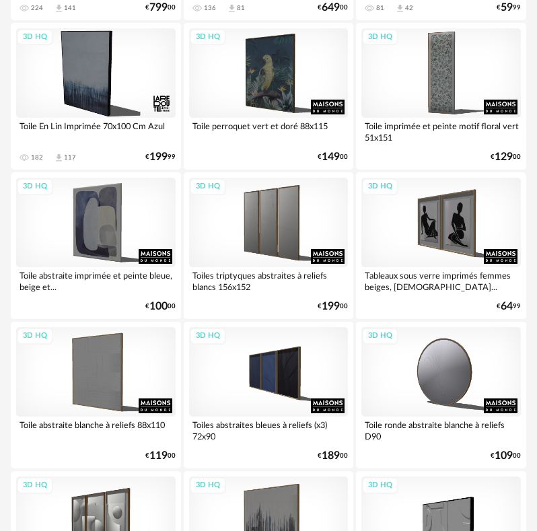
scroll to position [67, 0]
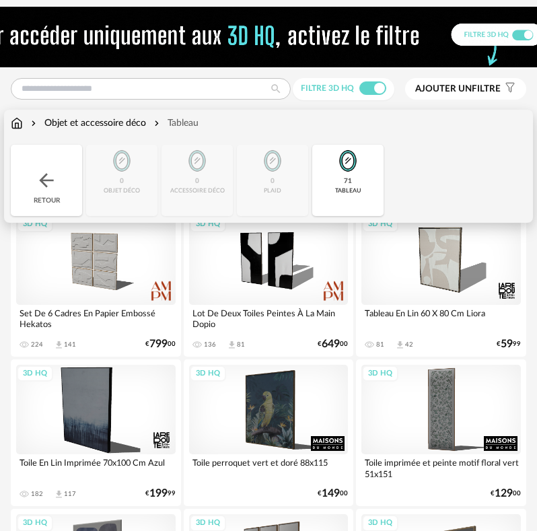
click at [44, 176] on img at bounding box center [47, 181] width 22 height 22
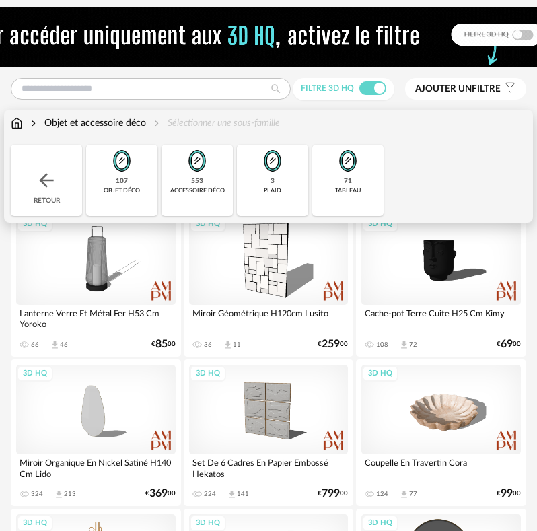
click at [48, 169] on div "Retour" at bounding box center [46, 180] width 71 height 71
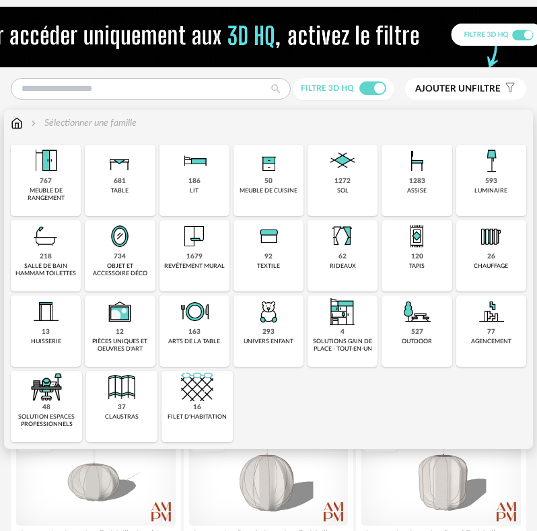
click at [226, 180] on div "Close icon 767 meuble de rangement 681 table 186 lit 50 meuble de cuisine 1272 …" at bounding box center [269, 293] width 516 height 297
click at [211, 180] on div "186 lit" at bounding box center [195, 180] width 70 height 71
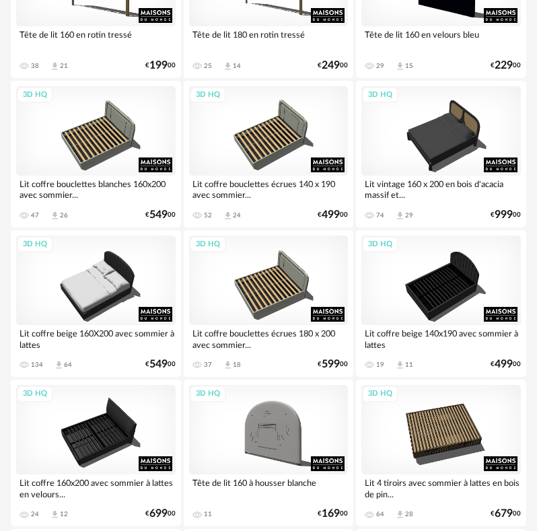
scroll to position [2625, 0]
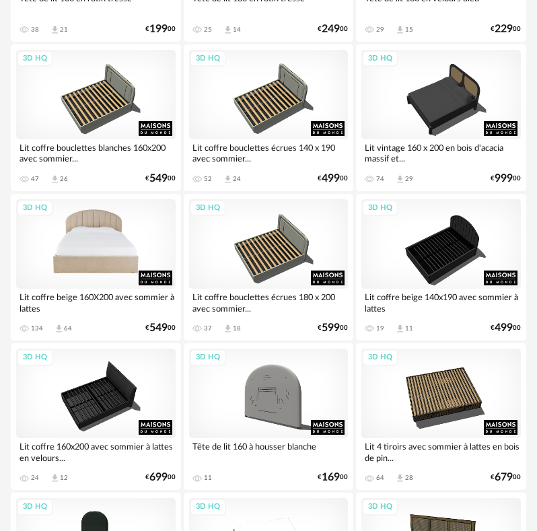
click at [145, 211] on div "3D HQ" at bounding box center [96, 244] width 160 height 90
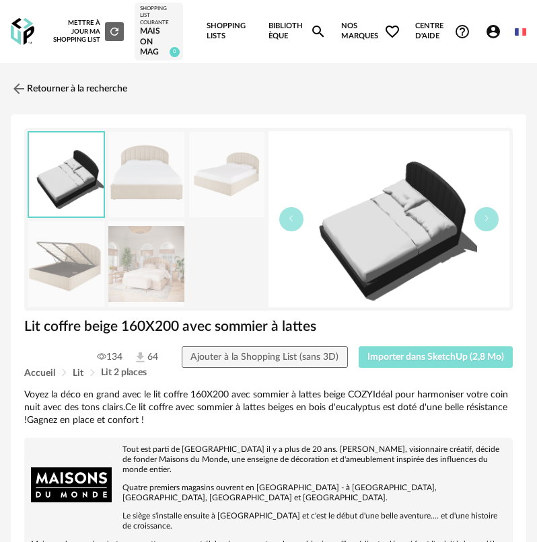
click at [464, 357] on span "Importer dans SketchUp (2,8 Mo)" at bounding box center [435, 357] width 137 height 9
click at [81, 85] on link "Retourner à la recherche" at bounding box center [65, 89] width 116 height 30
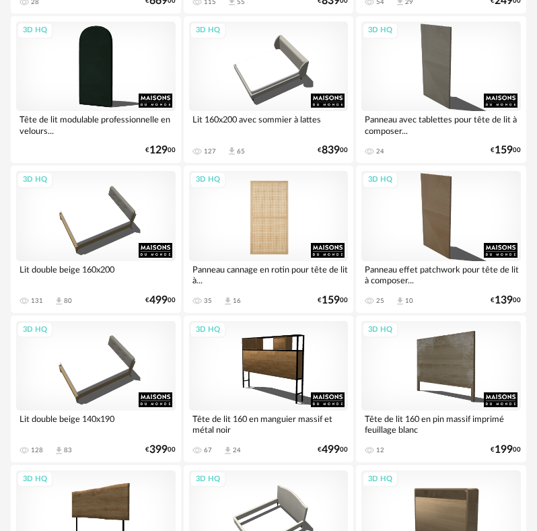
scroll to position [3298, 0]
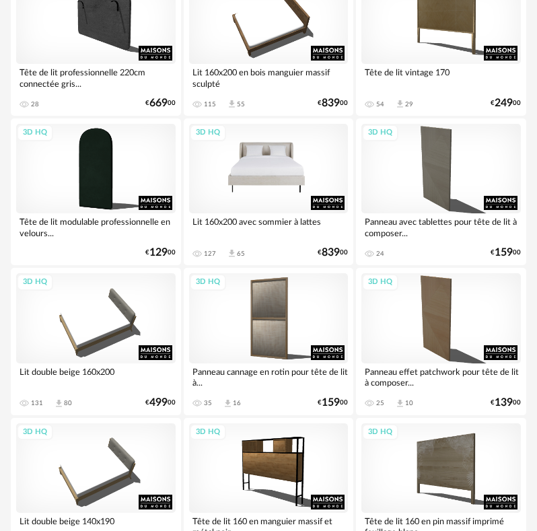
click at [255, 186] on div "3D HQ" at bounding box center [269, 169] width 160 height 90
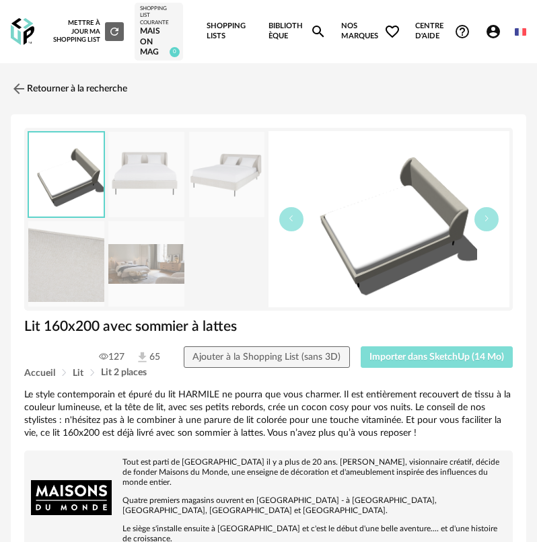
click at [441, 362] on span "Importer dans SketchUp (14 Mo)" at bounding box center [436, 357] width 135 height 9
click at [50, 83] on link "Retourner à la recherche" at bounding box center [65, 89] width 116 height 30
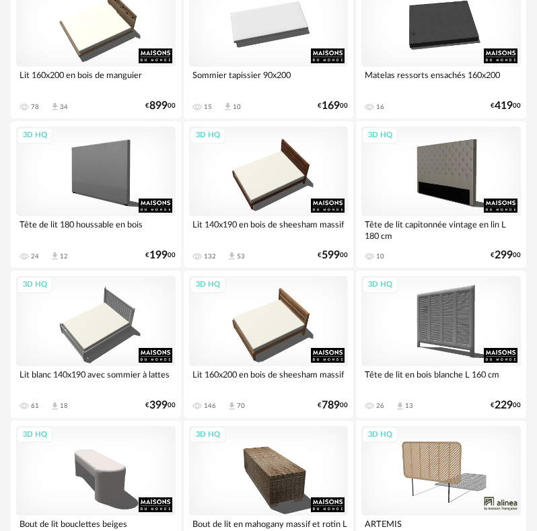
scroll to position [4509, 0]
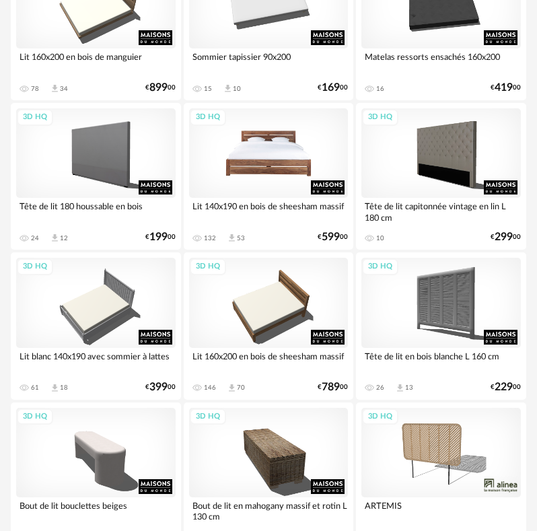
click at [285, 179] on div "3D HQ" at bounding box center [269, 153] width 160 height 90
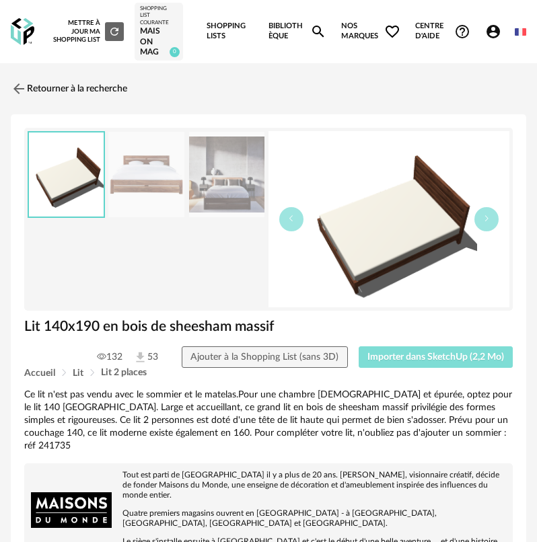
click at [408, 353] on button "Importer dans SketchUp (2,2 Mo)" at bounding box center [436, 358] width 155 height 22
click at [18, 87] on img at bounding box center [18, 89] width 20 height 20
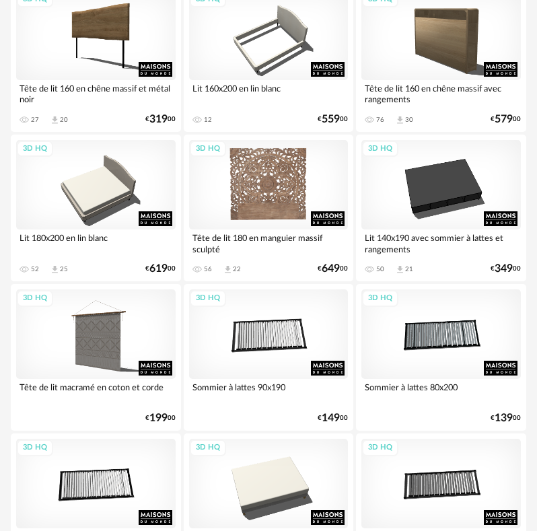
scroll to position [3903, 0]
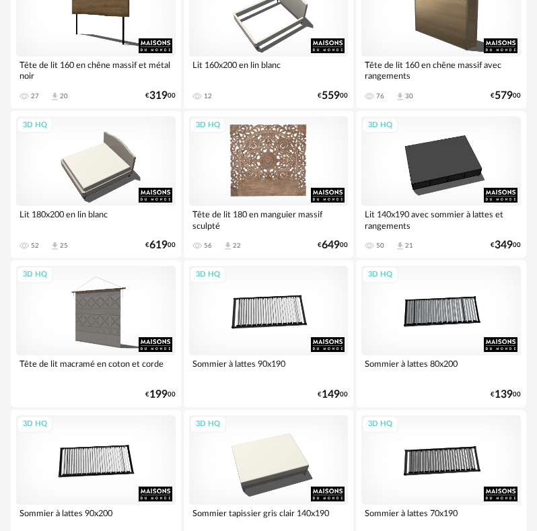
click at [273, 164] on div "3D HQ" at bounding box center [269, 161] width 160 height 90
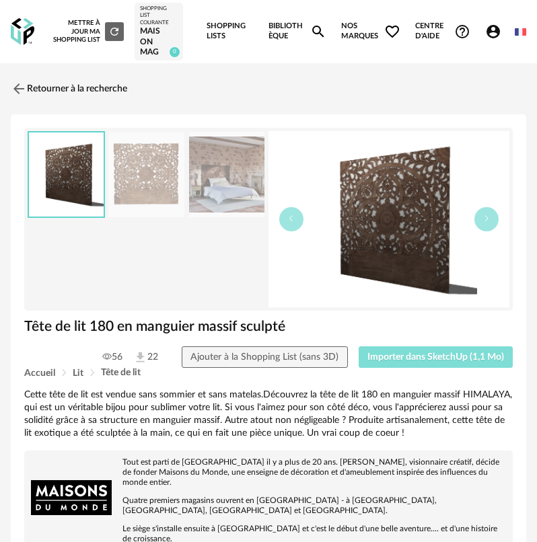
click at [411, 357] on span "Importer dans SketchUp (1,1 Mo)" at bounding box center [435, 357] width 137 height 9
drag, startPoint x: 15, startPoint y: 92, endPoint x: 22, endPoint y: 92, distance: 7.4
click at [23, 92] on img at bounding box center [18, 89] width 20 height 20
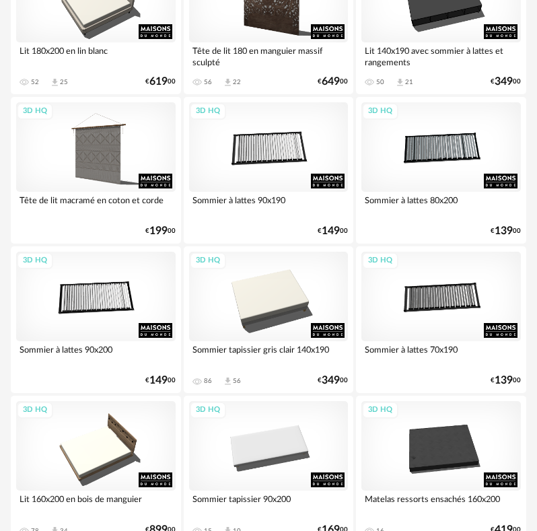
scroll to position [4105, 0]
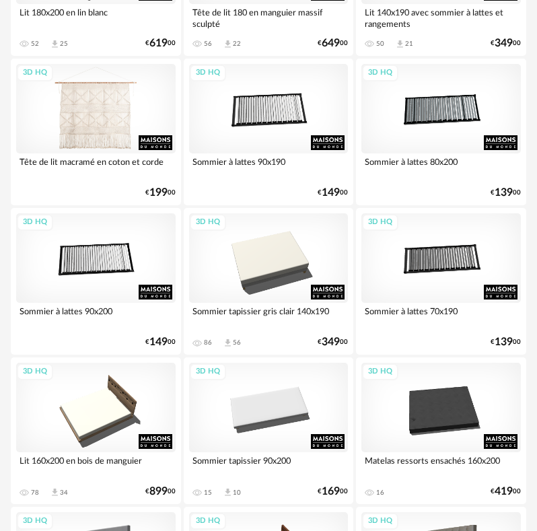
click at [99, 133] on div "3D HQ" at bounding box center [96, 109] width 160 height 90
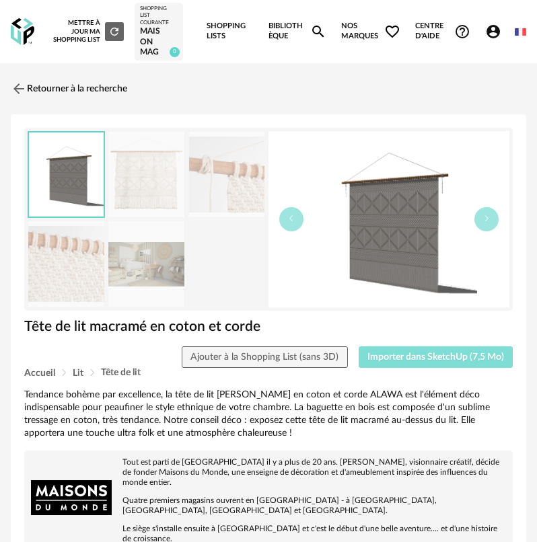
click at [390, 349] on button "Importer dans SketchUp (7,5 Mo)" at bounding box center [436, 358] width 155 height 22
click at [15, 87] on img at bounding box center [18, 89] width 20 height 20
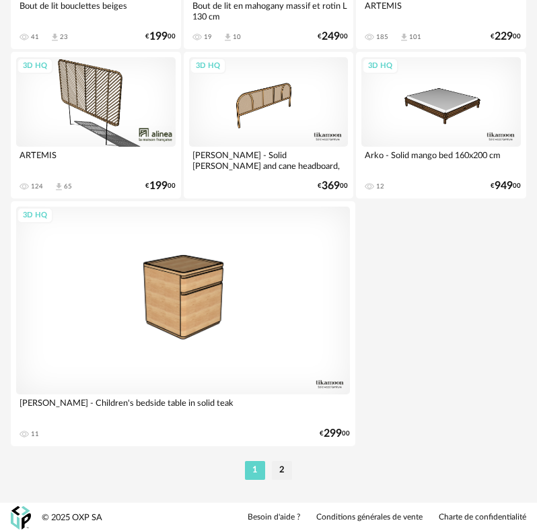
scroll to position [5011, 0]
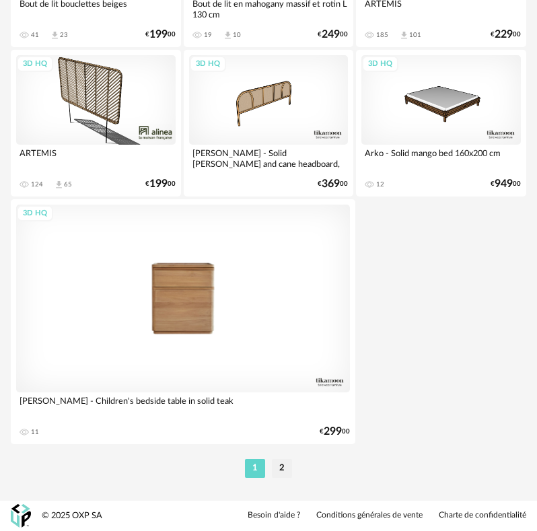
click at [167, 259] on div "3D HQ" at bounding box center [183, 299] width 334 height 188
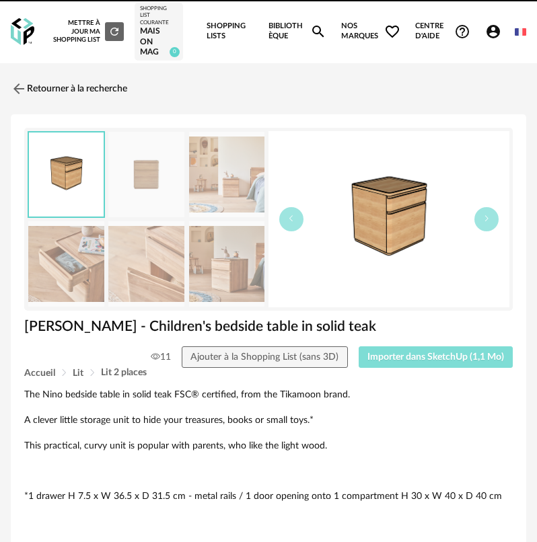
click at [423, 348] on button "Importer dans SketchUp (1,1 Mo)" at bounding box center [436, 358] width 155 height 22
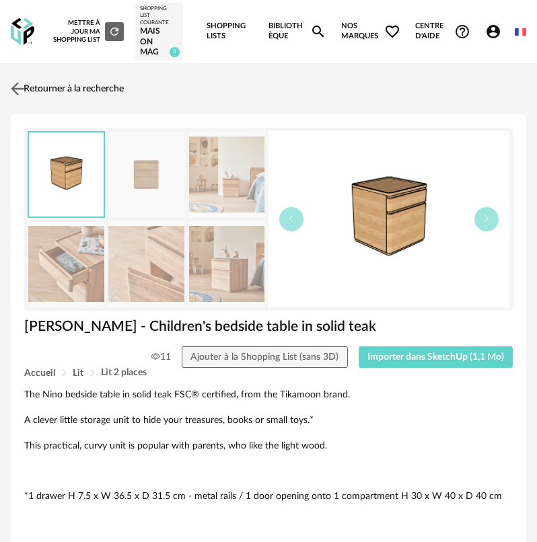
click at [23, 87] on img at bounding box center [18, 89] width 20 height 20
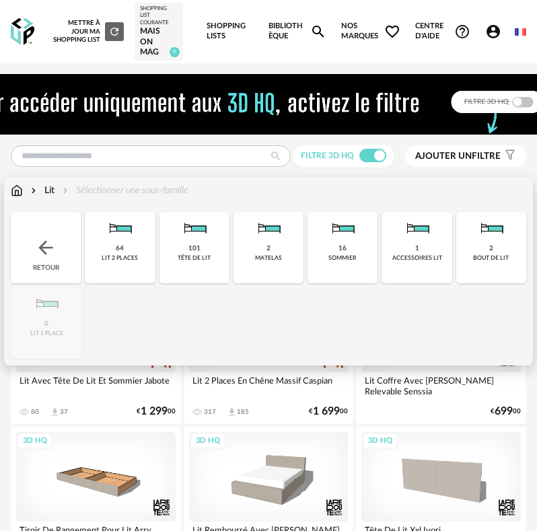
click at [40, 240] on img at bounding box center [46, 248] width 22 height 22
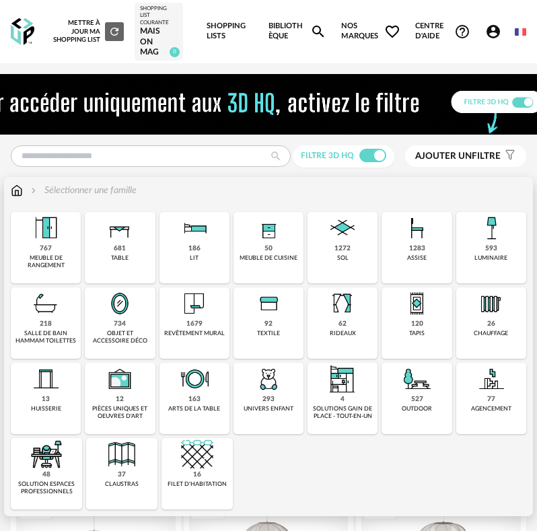
click at [41, 239] on img at bounding box center [46, 228] width 32 height 32
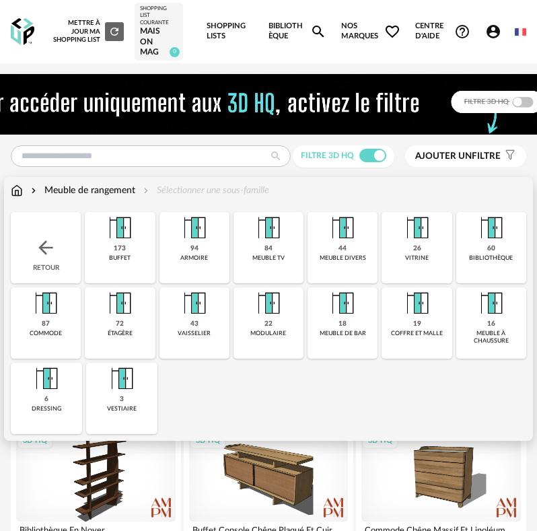
click at [190, 252] on div "94" at bounding box center [194, 248] width 8 height 9
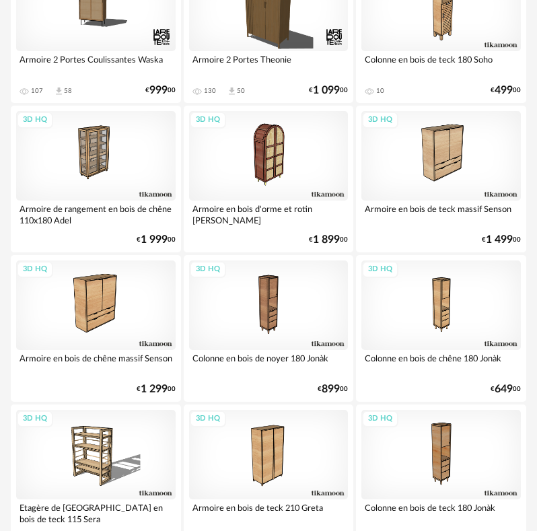
scroll to position [673, 0]
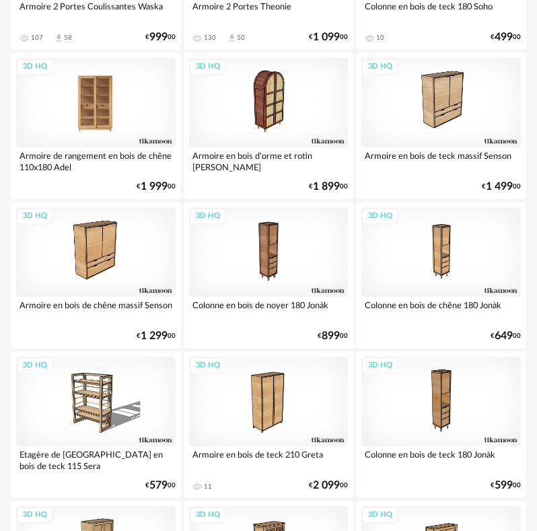
click at [106, 98] on div "3D HQ" at bounding box center [96, 103] width 160 height 90
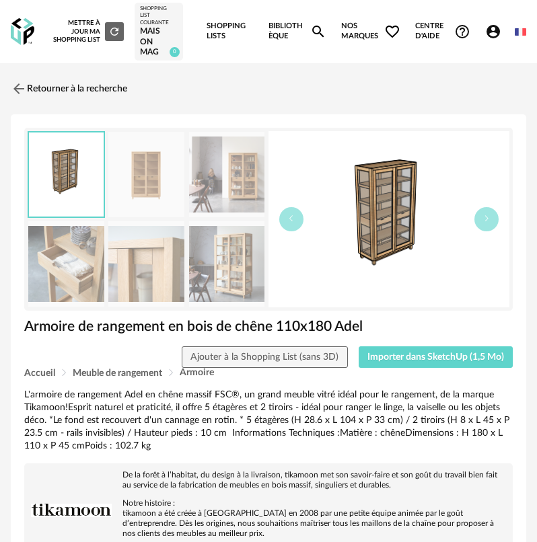
click at [423, 345] on div "Armoire de rangement en bois de chêne 110x180 Adel" at bounding box center [268, 332] width 502 height 29
click at [419, 357] on span "Importer dans SketchUp (1,5 Mo)" at bounding box center [435, 357] width 137 height 9
click at [48, 92] on link "Retourner à la recherche" at bounding box center [65, 89] width 116 height 30
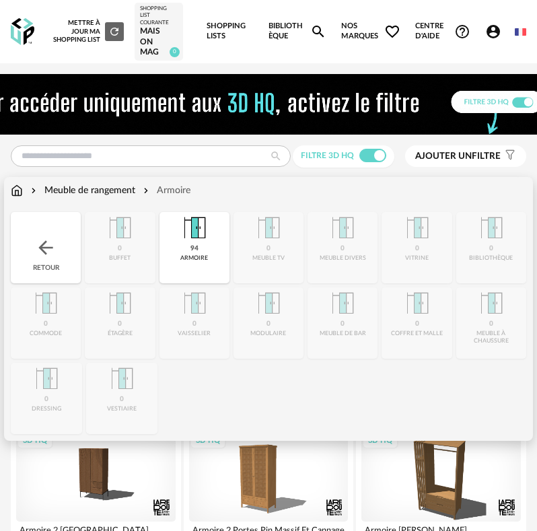
click at [63, 237] on div "Retour" at bounding box center [46, 247] width 70 height 71
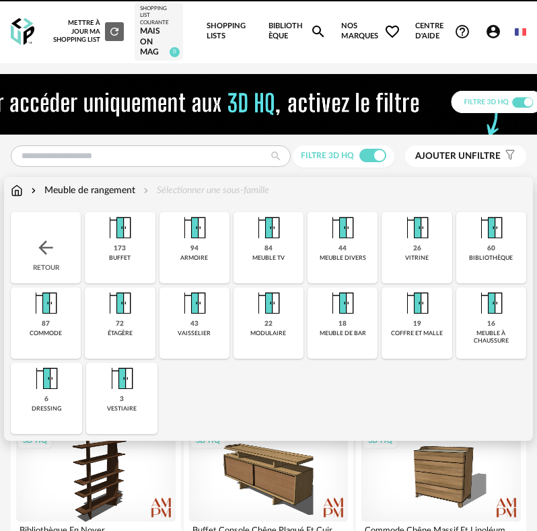
click at [61, 237] on div "Retour" at bounding box center [46, 247] width 70 height 71
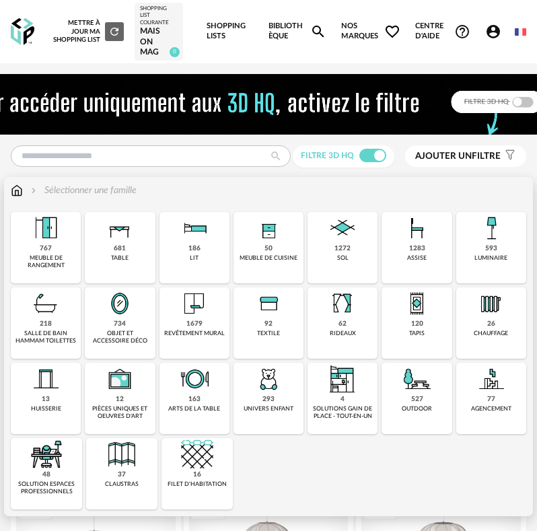
click at [394, 326] on div "120 tapis" at bounding box center [417, 322] width 70 height 71
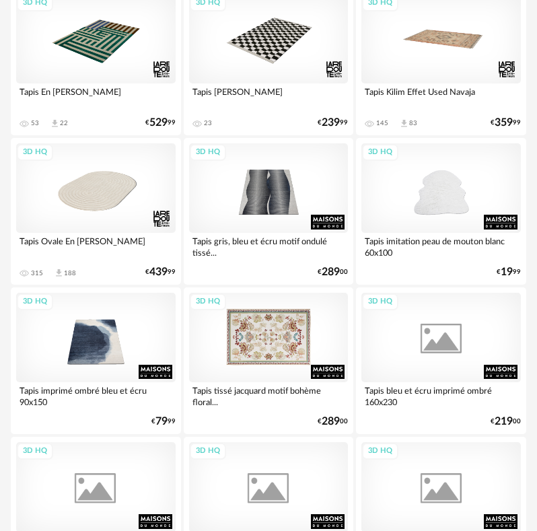
scroll to position [740, 0]
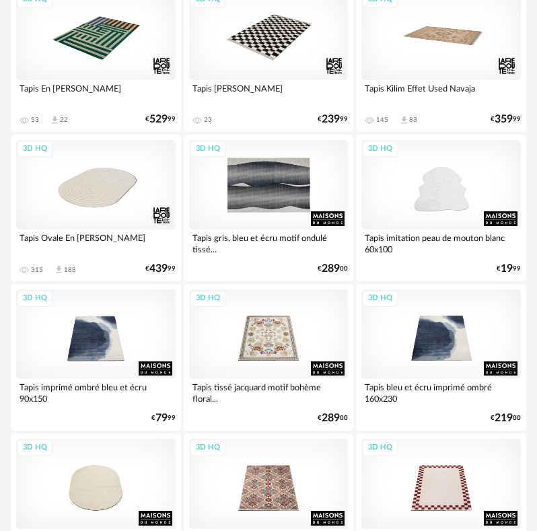
click at [248, 178] on div "3D HQ" at bounding box center [269, 185] width 160 height 90
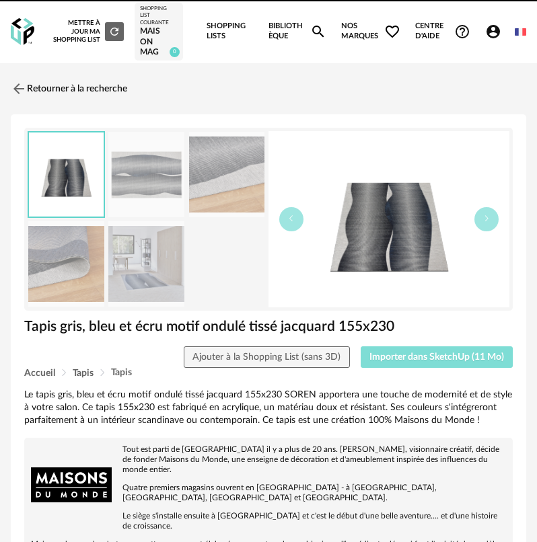
click at [372, 359] on span "Importer dans SketchUp (11 Mo)" at bounding box center [436, 357] width 135 height 9
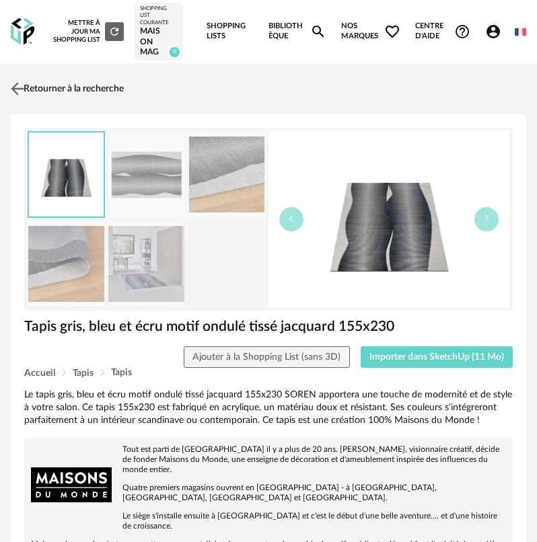
click at [32, 87] on link "Retourner à la recherche" at bounding box center [65, 89] width 116 height 30
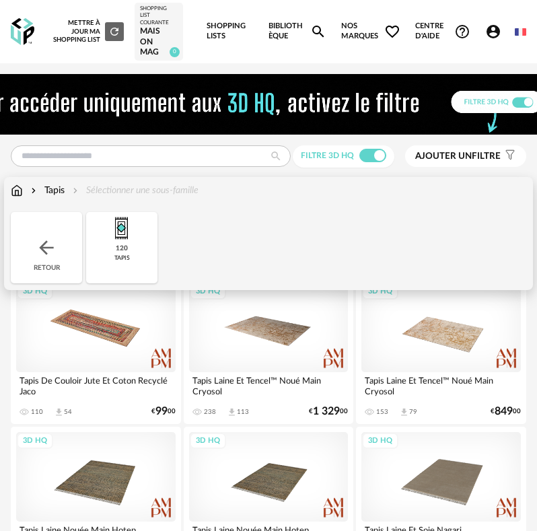
click at [52, 231] on div "Retour" at bounding box center [46, 247] width 71 height 71
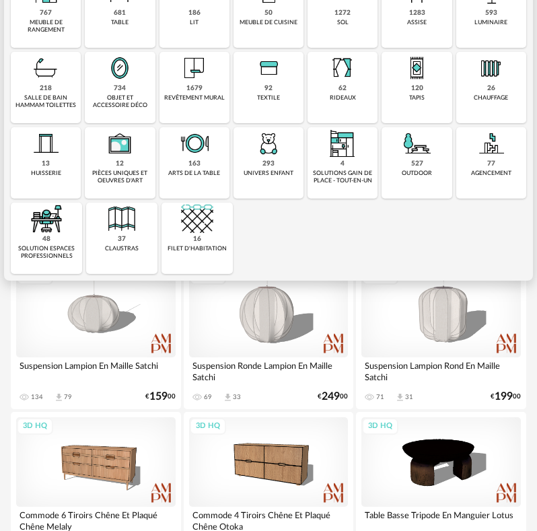
click at [114, 122] on div "734 objet et accessoire déco" at bounding box center [120, 87] width 70 height 71
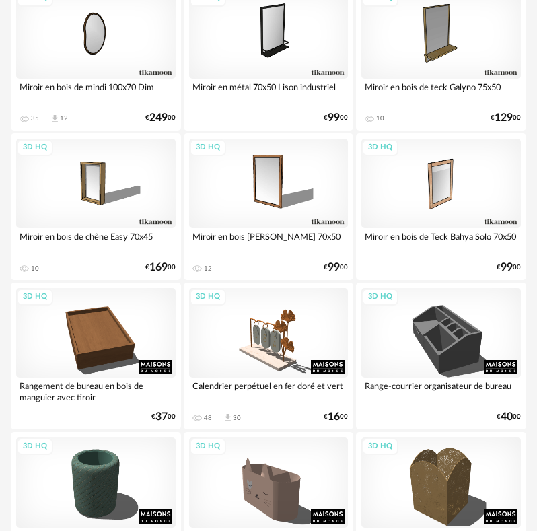
scroll to position [1884, 0]
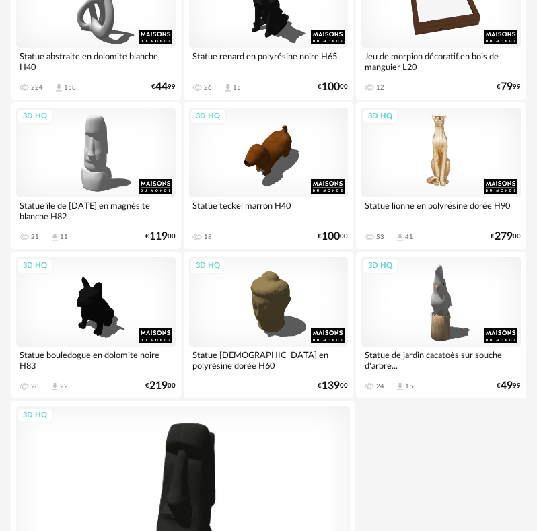
drag, startPoint x: 326, startPoint y: 327, endPoint x: 362, endPoint y: 177, distance: 154.4
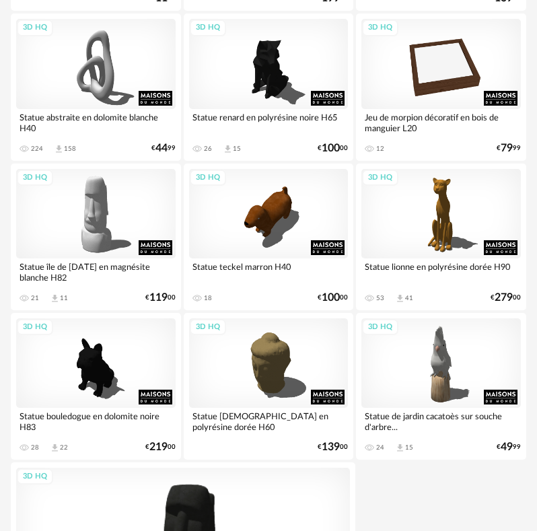
scroll to position [4742, 0]
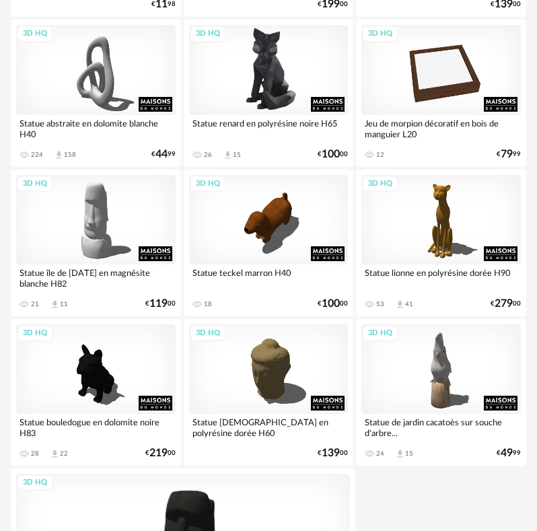
drag, startPoint x: 363, startPoint y: 215, endPoint x: 344, endPoint y: 48, distance: 167.4
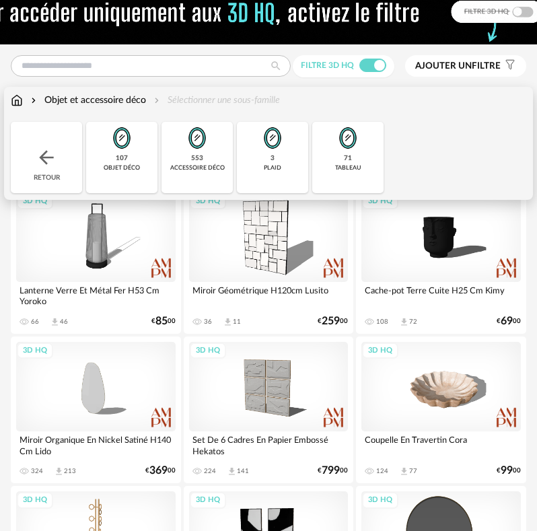
scroll to position [0, 0]
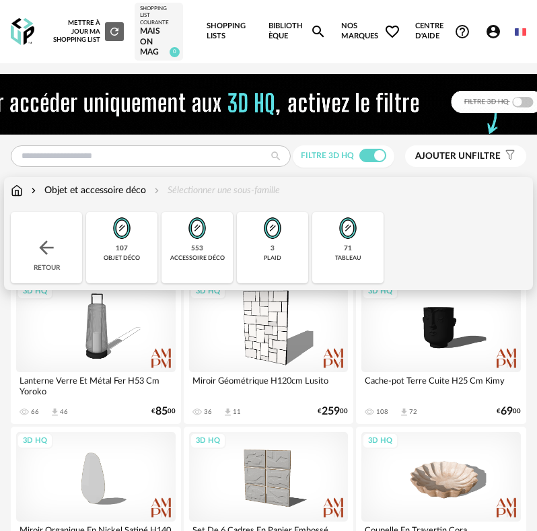
click at [190, 250] on div "553 accessoire déco" at bounding box center [197, 247] width 71 height 71
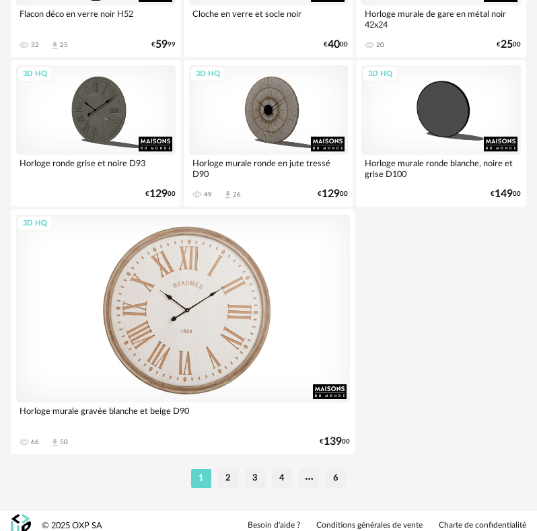
scroll to position [5011, 0]
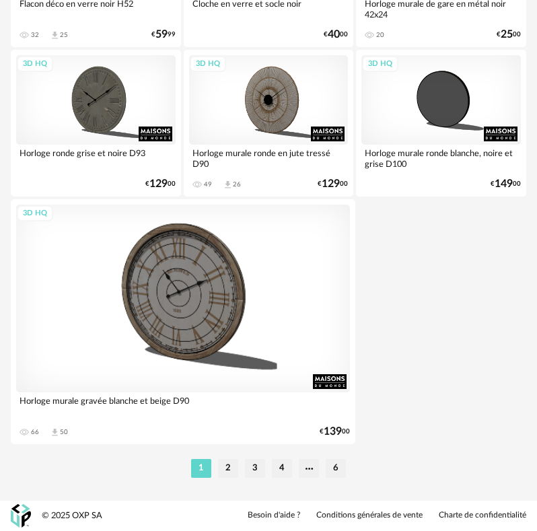
click at [228, 464] on li "2" at bounding box center [228, 468] width 20 height 19
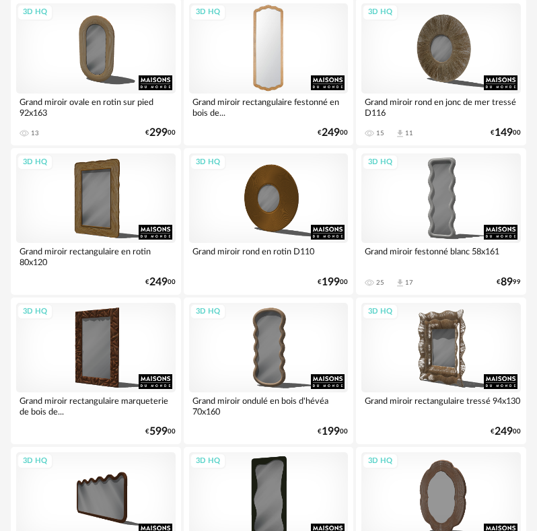
scroll to position [2221, 0]
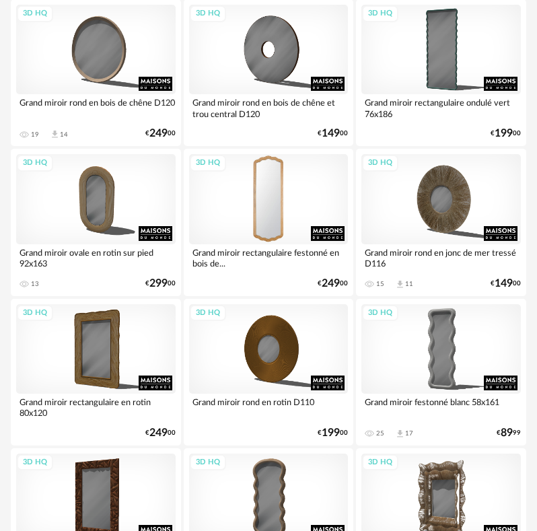
click at [294, 213] on div "3D HQ" at bounding box center [269, 199] width 160 height 90
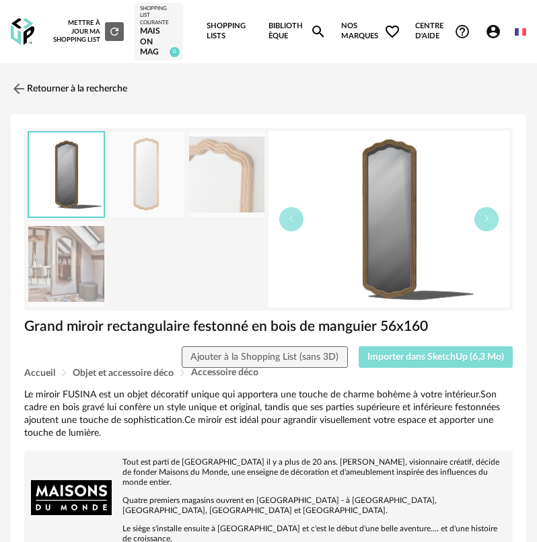
click at [414, 361] on span "Importer dans SketchUp (6,3 Mo)" at bounding box center [435, 357] width 137 height 9
click at [47, 95] on link "Retourner à la recherche" at bounding box center [65, 89] width 116 height 30
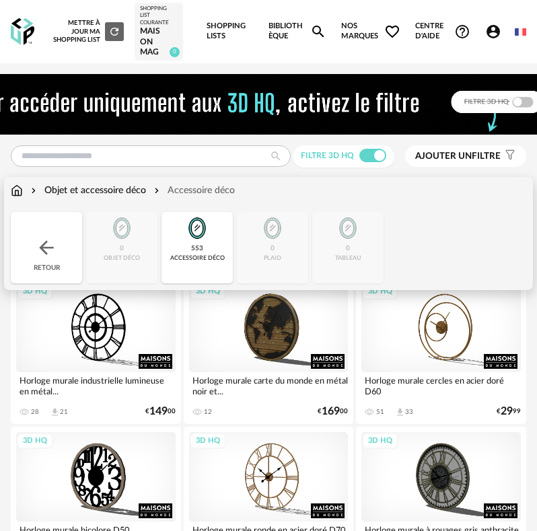
click at [178, 239] on div "553 accessoire déco" at bounding box center [197, 247] width 71 height 71
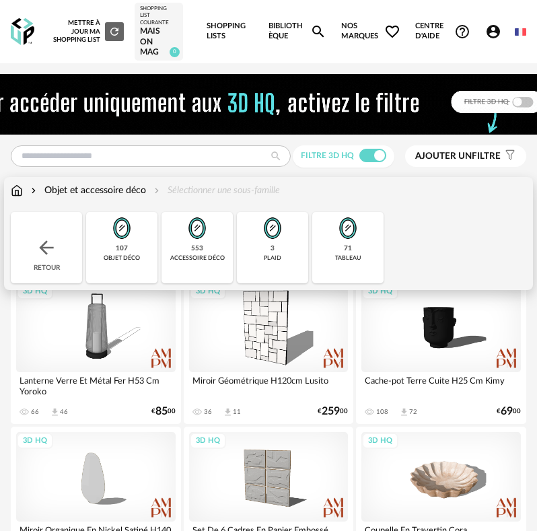
click at [357, 239] on img at bounding box center [348, 228] width 32 height 32
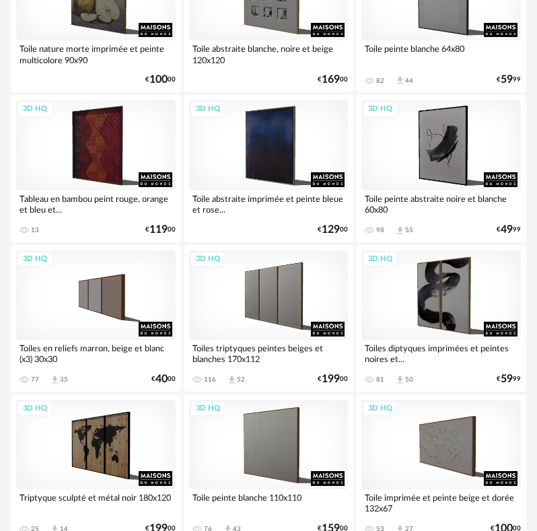
scroll to position [1077, 0]
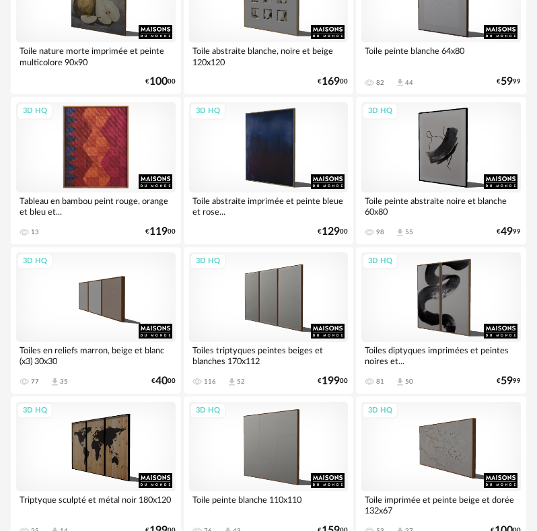
click at [93, 161] on div "3D HQ" at bounding box center [96, 147] width 160 height 90
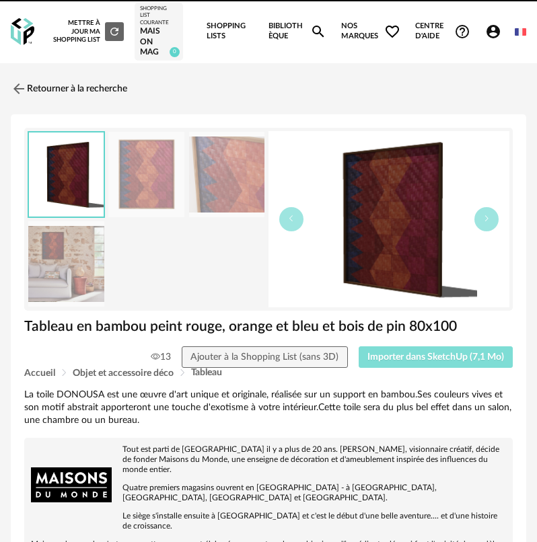
click at [389, 363] on button "Importer dans SketchUp (7,1 Mo)" at bounding box center [436, 358] width 155 height 22
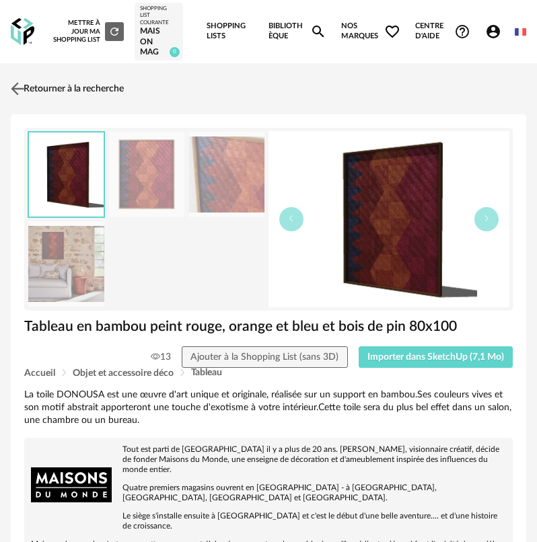
click at [45, 91] on link "Retourner à la recherche" at bounding box center [65, 89] width 116 height 30
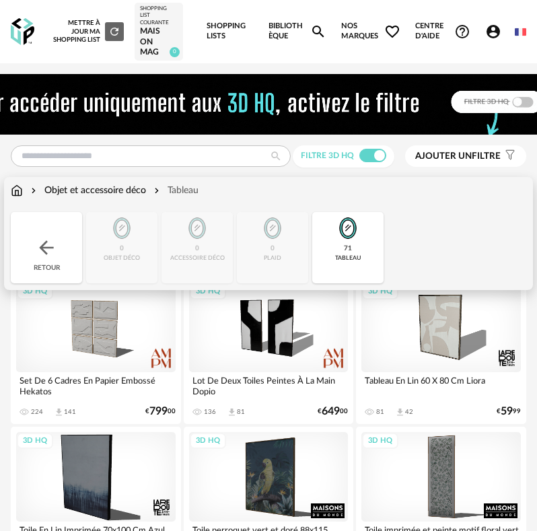
click at [57, 232] on div "Retour" at bounding box center [46, 247] width 71 height 71
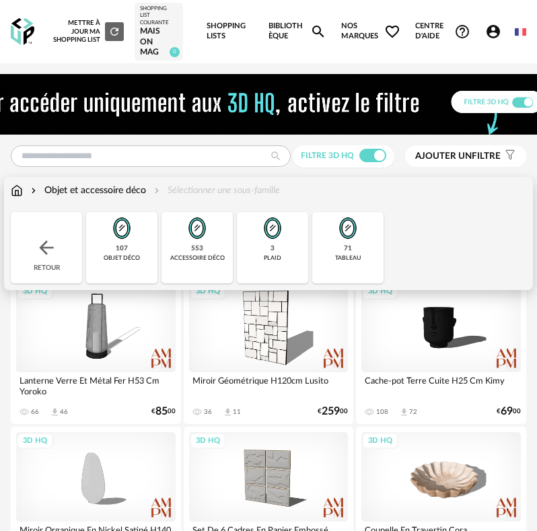
click at [57, 238] on div "Retour" at bounding box center [46, 247] width 71 height 71
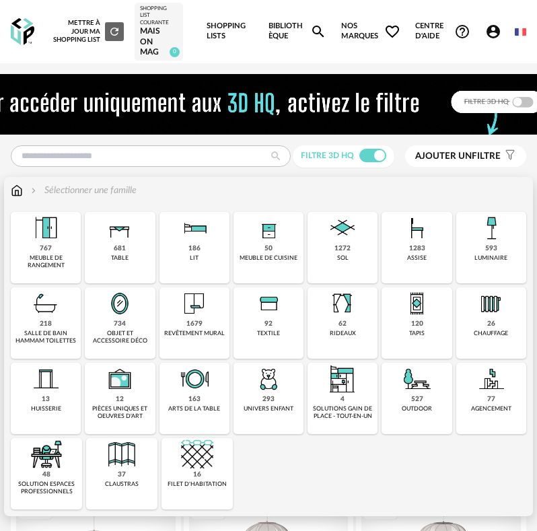
click at [495, 256] on div "luminaire" at bounding box center [490, 257] width 33 height 7
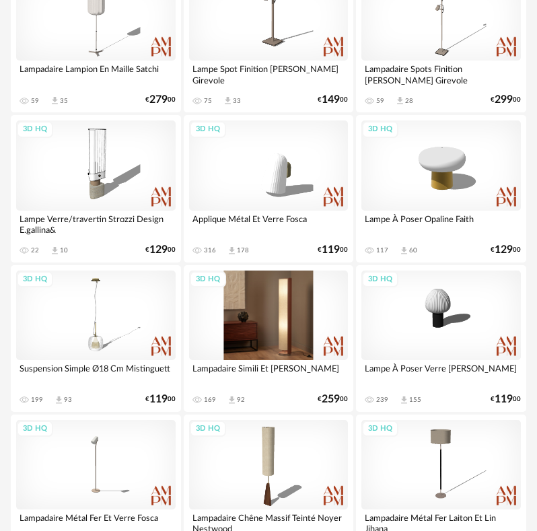
scroll to position [1211, 0]
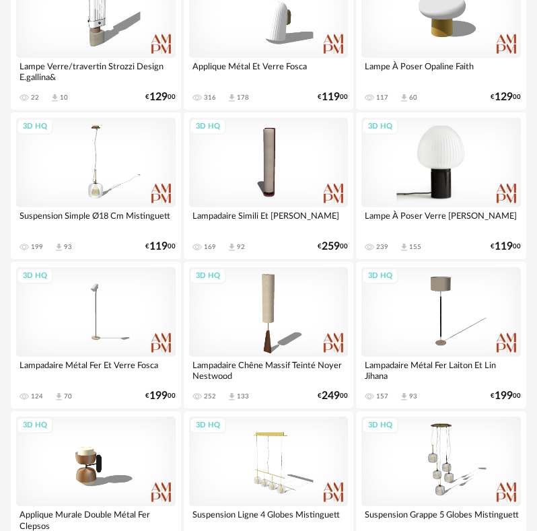
click at [439, 186] on div "3D HQ" at bounding box center [441, 163] width 160 height 90
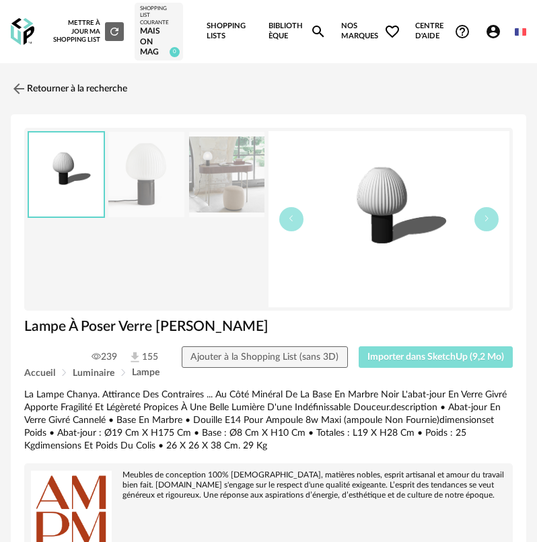
click at [439, 355] on span "Importer dans SketchUp (9,2 Mo)" at bounding box center [435, 357] width 137 height 9
drag, startPoint x: -1, startPoint y: 259, endPoint x: -139, endPoint y: 255, distance: 138.0
click at [33, 83] on link "Retourner à la recherche" at bounding box center [65, 89] width 116 height 30
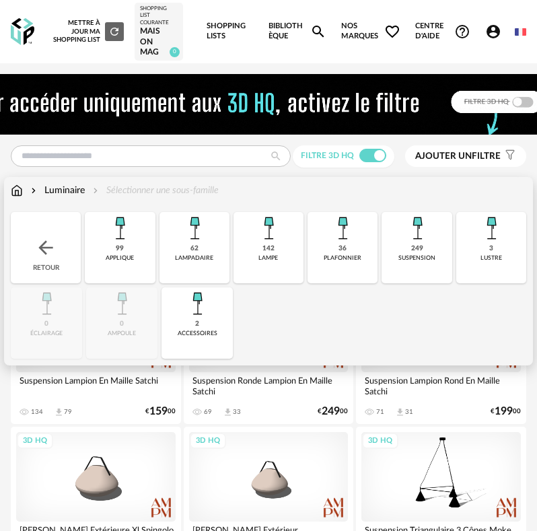
click at [19, 189] on img at bounding box center [17, 190] width 12 height 13
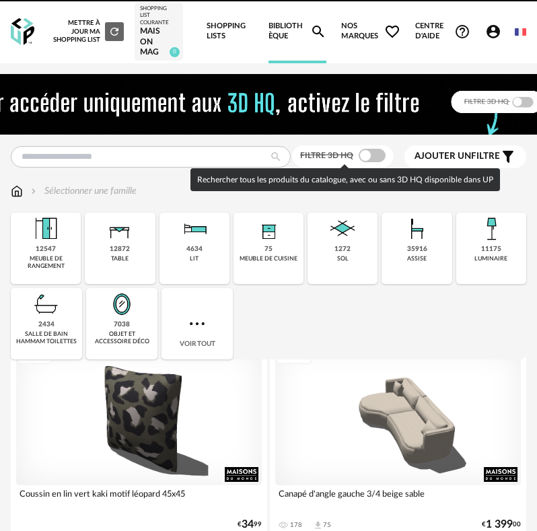
click at [368, 155] on span at bounding box center [372, 155] width 27 height 13
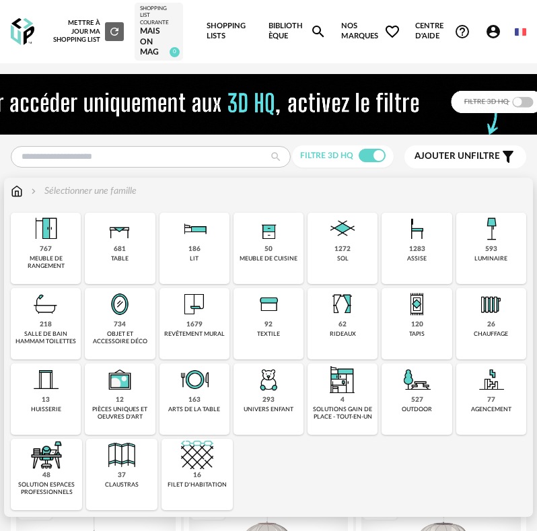
click at [187, 306] on img at bounding box center [194, 304] width 32 height 32
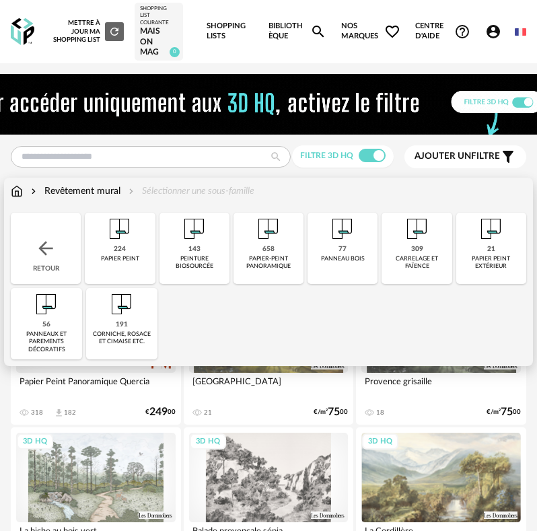
click at [131, 273] on div "224 papier peint" at bounding box center [120, 248] width 70 height 71
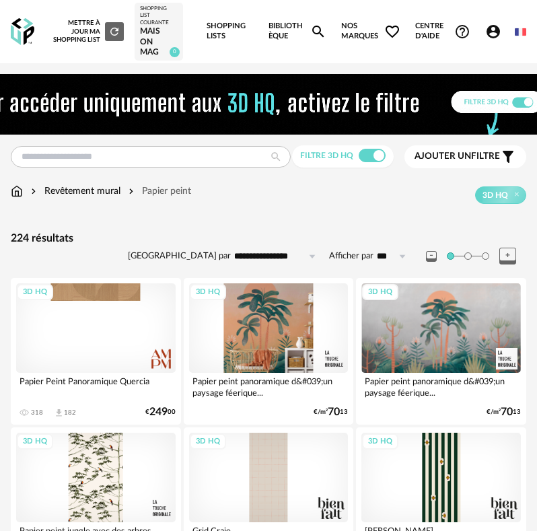
click at [268, 314] on div "3D HQ" at bounding box center [269, 328] width 160 height 90
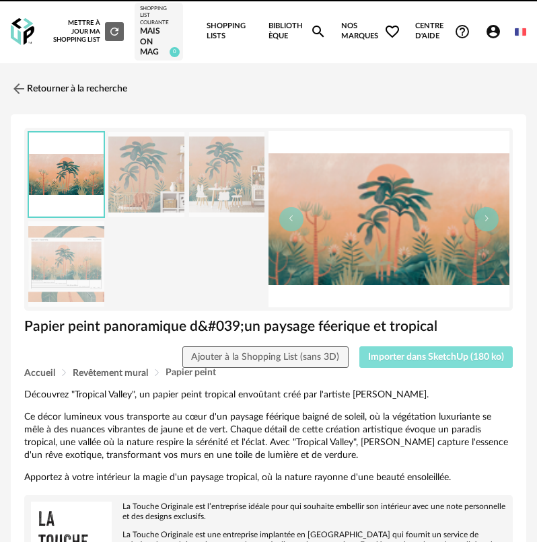
click at [404, 364] on button "Importer dans SketchUp (180 ko)" at bounding box center [436, 358] width 154 height 22
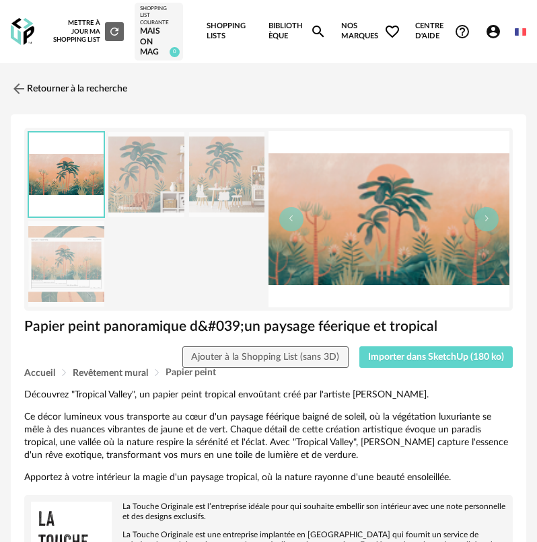
click at [38, 83] on link "Retourner à la recherche" at bounding box center [65, 89] width 116 height 30
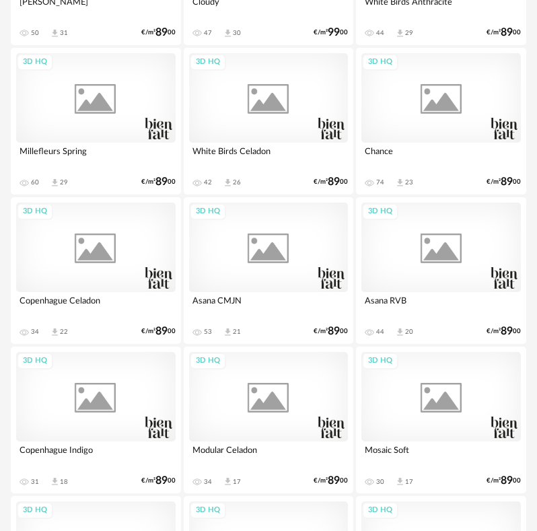
scroll to position [3187, 0]
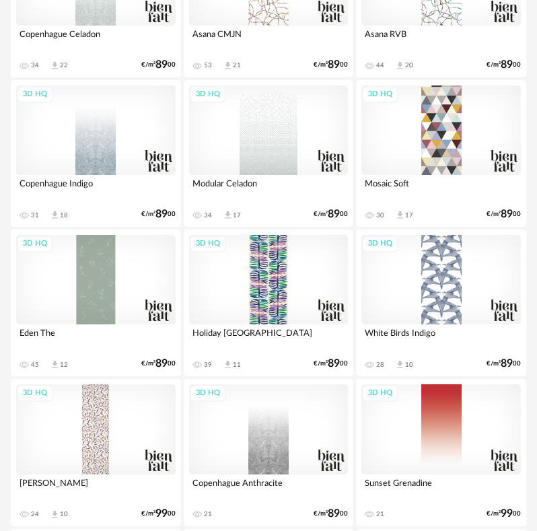
click at [216, 139] on div "3D HQ" at bounding box center [269, 130] width 160 height 90
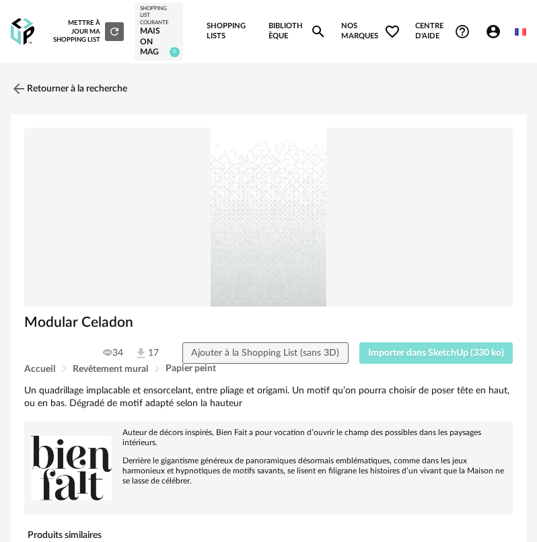
click at [404, 361] on button "Importer dans SketchUp (330 ko)" at bounding box center [436, 354] width 154 height 22
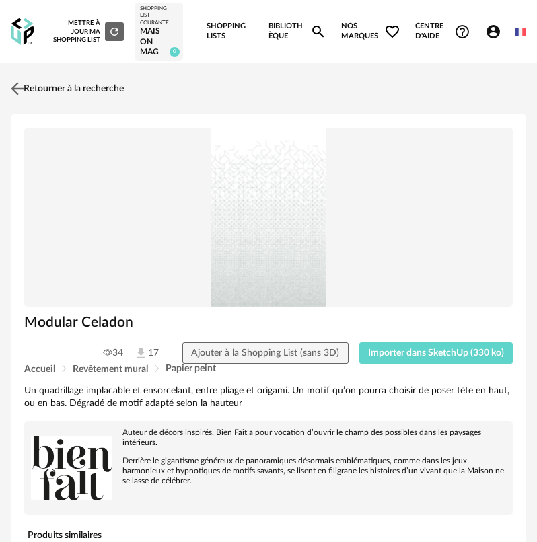
click at [72, 98] on link "Retourner à la recherche" at bounding box center [65, 89] width 116 height 30
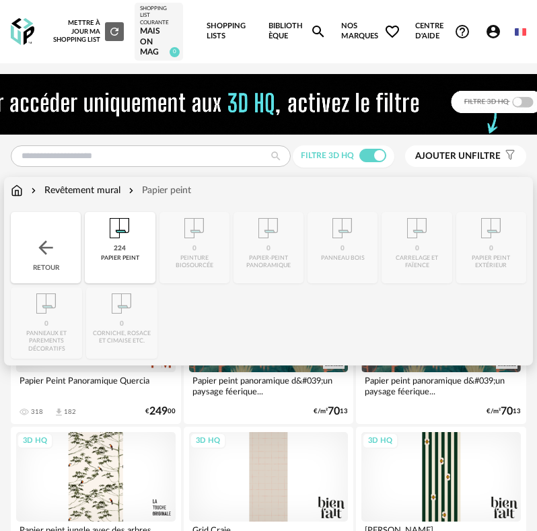
click at [52, 229] on div "Retour" at bounding box center [46, 247] width 70 height 71
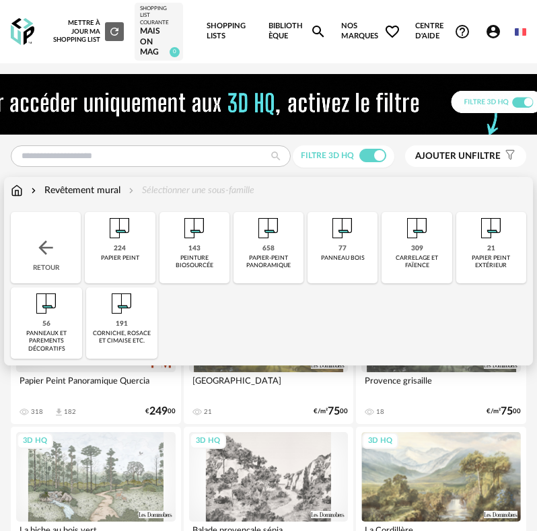
click at [52, 228] on div "Retour" at bounding box center [46, 247] width 70 height 71
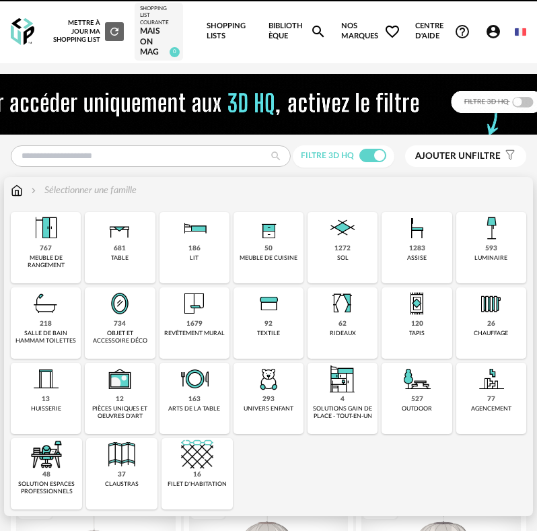
click at [52, 229] on img at bounding box center [46, 228] width 32 height 32
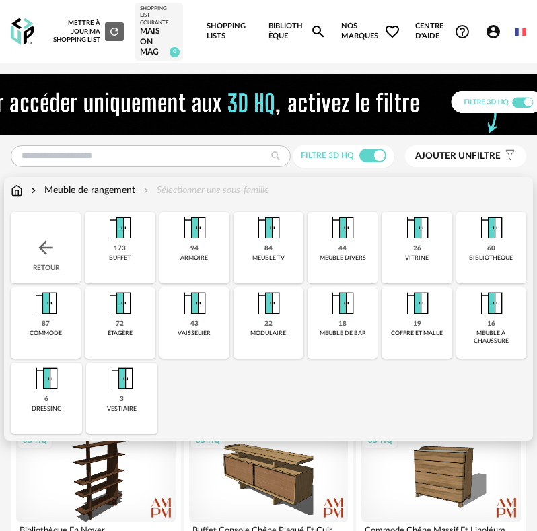
click at [122, 382] on img at bounding box center [122, 379] width 32 height 32
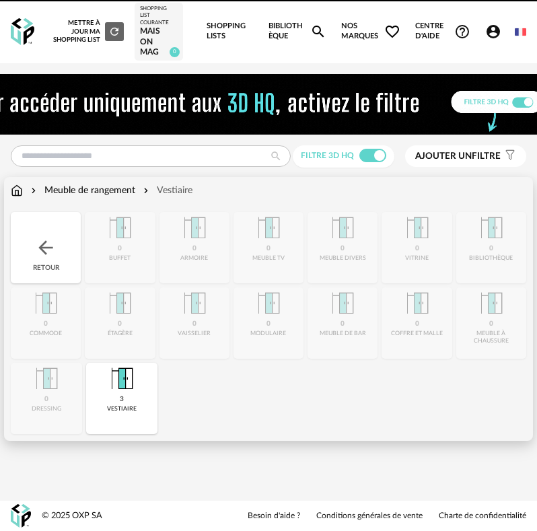
drag, startPoint x: 122, startPoint y: 382, endPoint x: 120, endPoint y: 390, distance: 7.7
click at [180, 384] on div "Close icon Retour 0 buffet 0 armoire 0 meuble tv 0 meuble divers 0 [GEOGRAPHIC_…" at bounding box center [269, 323] width 516 height 222
drag, startPoint x: 110, startPoint y: 388, endPoint x: 96, endPoint y: 391, distance: 15.2
click at [112, 390] on img at bounding box center [122, 379] width 32 height 32
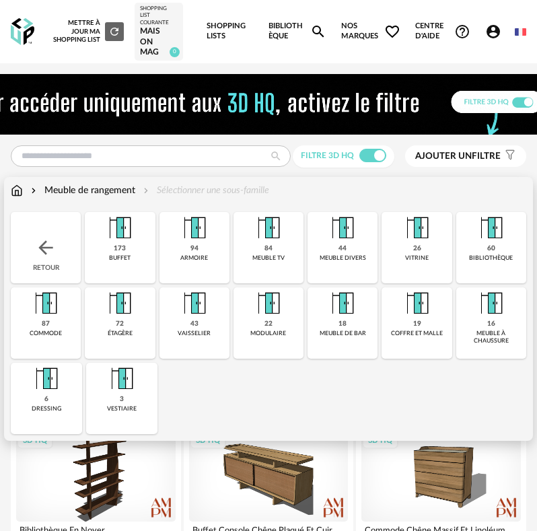
click at [67, 393] on div "6 dressing" at bounding box center [46, 398] width 71 height 71
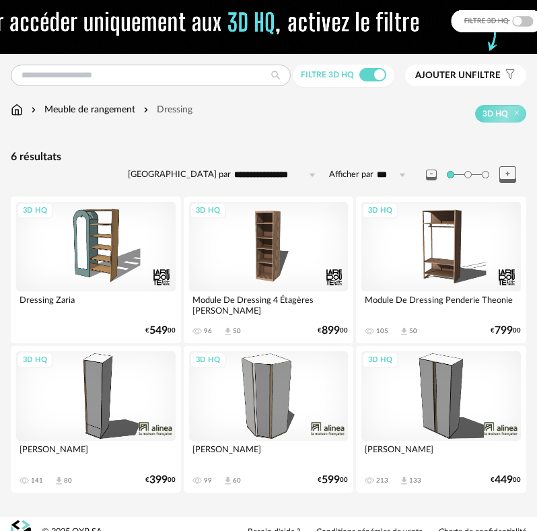
scroll to position [97, 0]
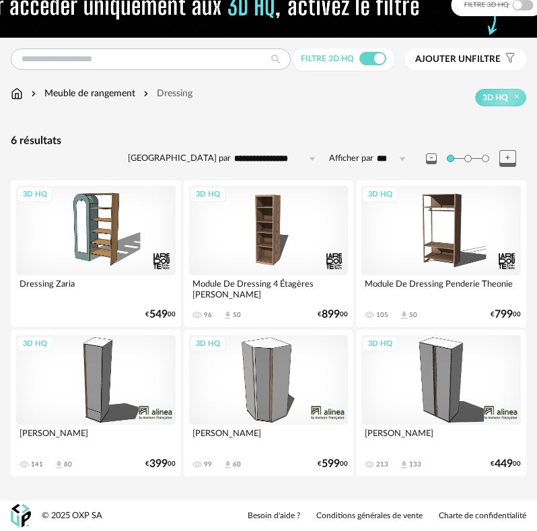
click at [463, 397] on div "3D HQ" at bounding box center [441, 380] width 160 height 90
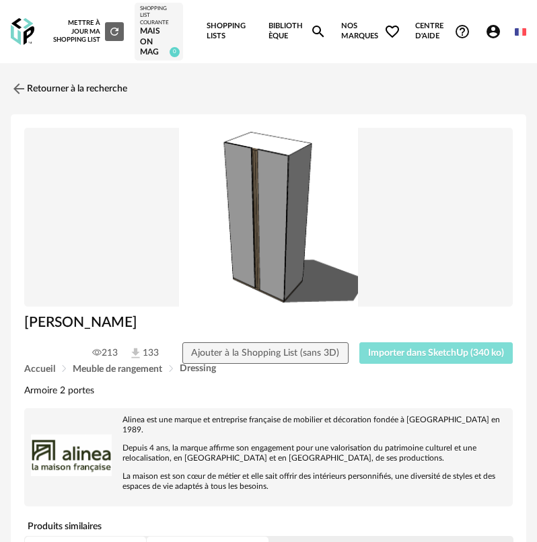
click at [393, 361] on button "Importer dans SketchUp (340 ko)" at bounding box center [436, 354] width 154 height 22
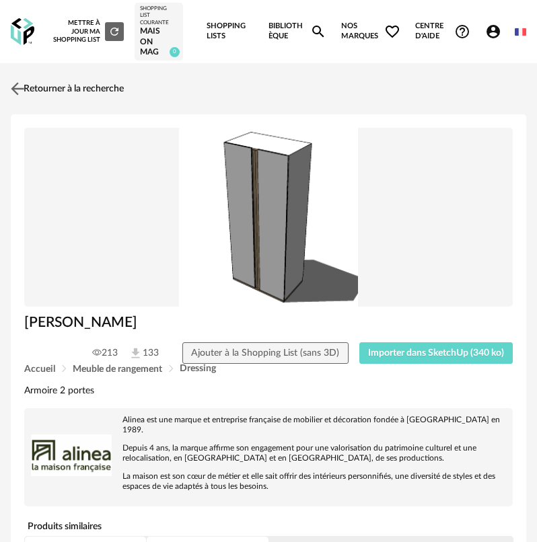
click at [36, 93] on link "Retourner à la recherche" at bounding box center [65, 89] width 116 height 30
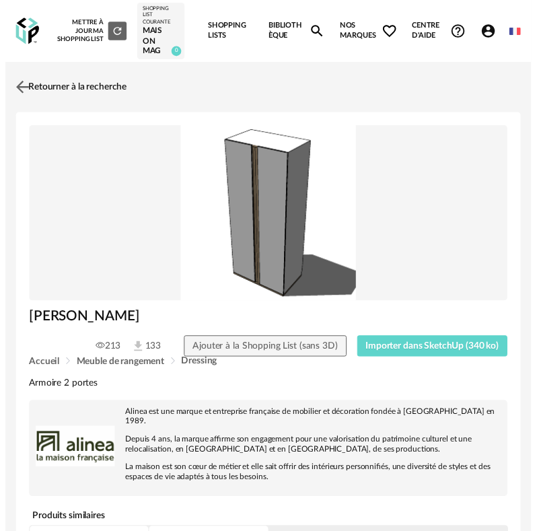
scroll to position [97, 0]
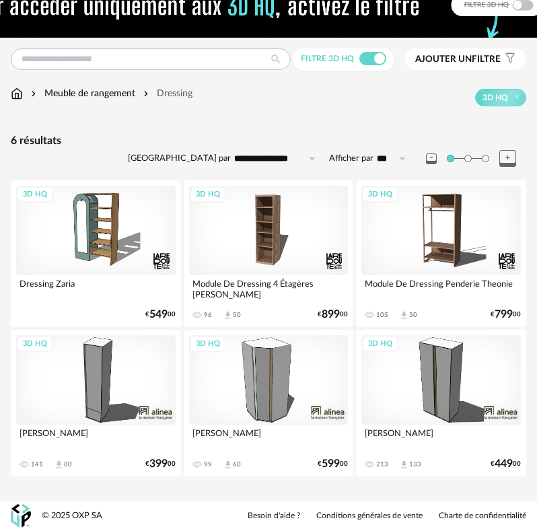
click at [117, 384] on div "3D HQ" at bounding box center [96, 380] width 160 height 90
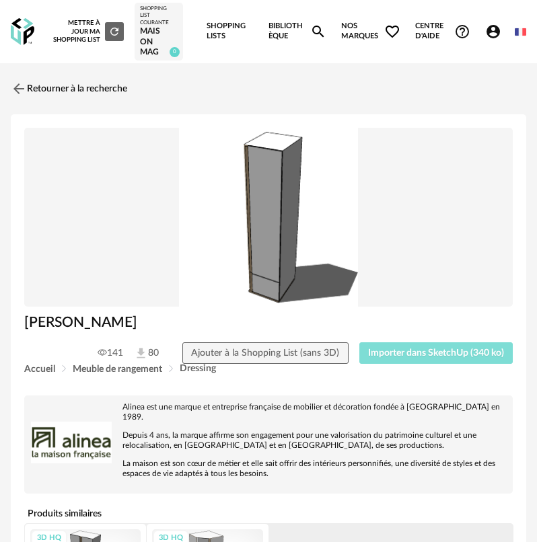
click at [404, 356] on span "Importer dans SketchUp (340 ko)" at bounding box center [436, 353] width 136 height 9
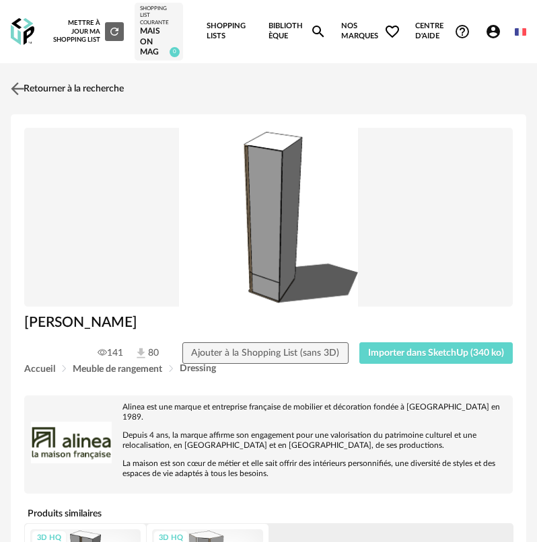
click at [11, 90] on img at bounding box center [18, 89] width 20 height 20
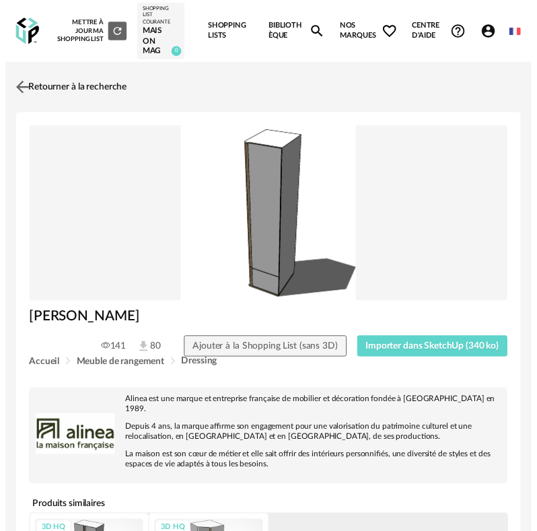
scroll to position [38, 0]
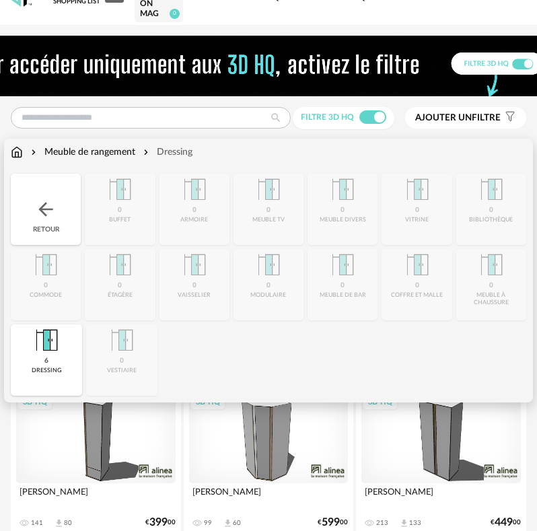
click at [60, 209] on div "Retour" at bounding box center [46, 209] width 70 height 71
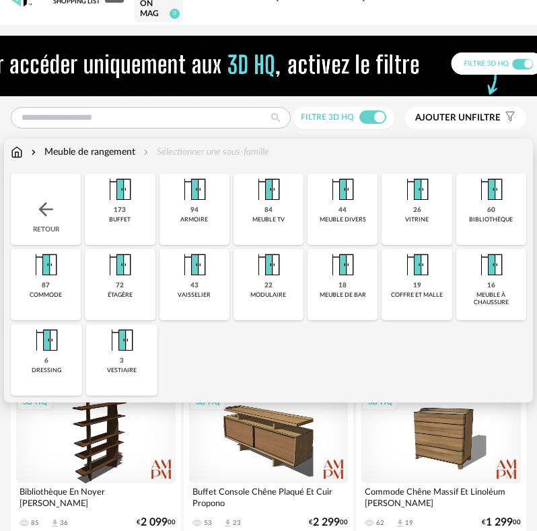
click at [66, 215] on div "Retour" at bounding box center [46, 209] width 70 height 71
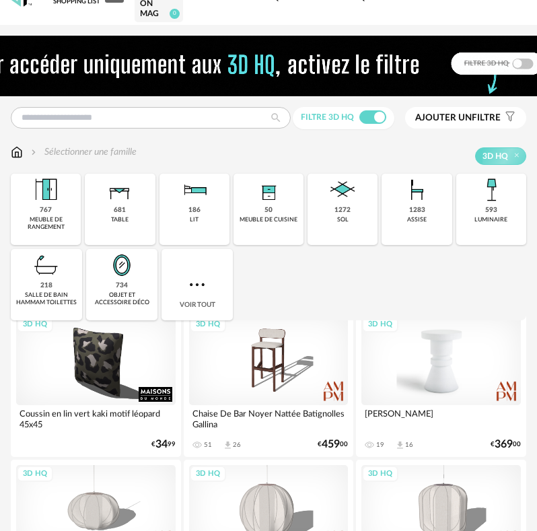
click at [386, 360] on div "3D HQ" at bounding box center [441, 361] width 160 height 90
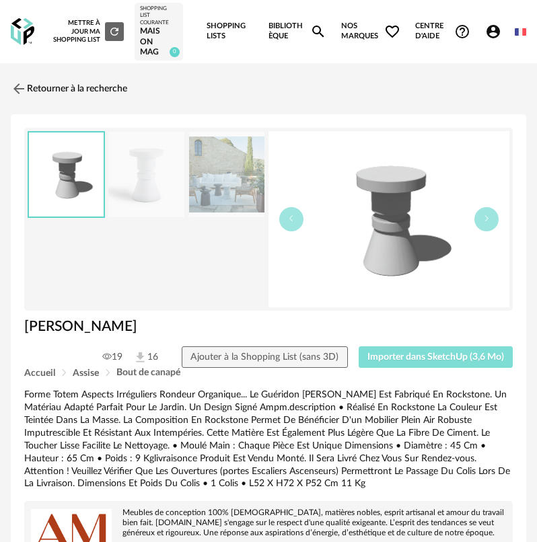
click at [402, 357] on span "Importer dans SketchUp (3,6 Mo)" at bounding box center [435, 357] width 137 height 9
click at [42, 87] on link "Retourner à la recherche" at bounding box center [65, 89] width 116 height 30
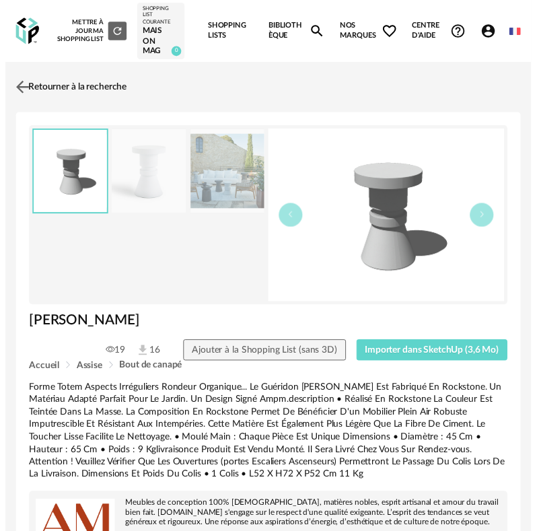
scroll to position [38, 0]
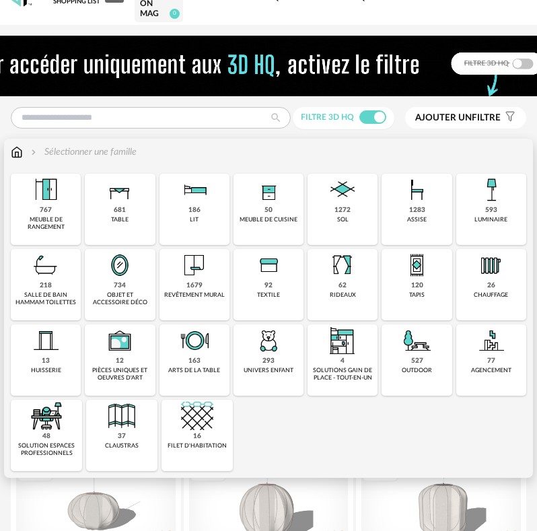
click at [488, 208] on div "593" at bounding box center [491, 210] width 12 height 9
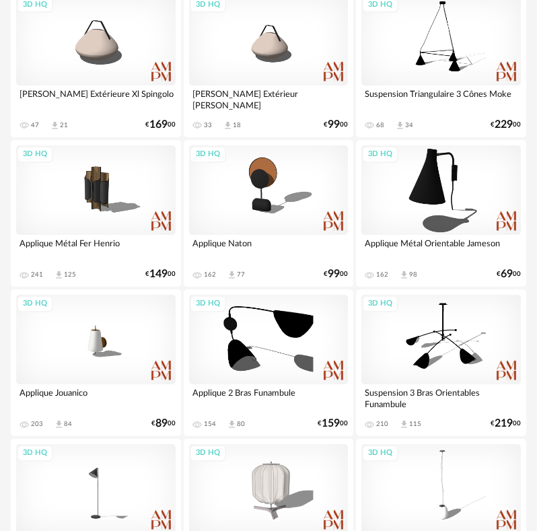
scroll to position [442, 0]
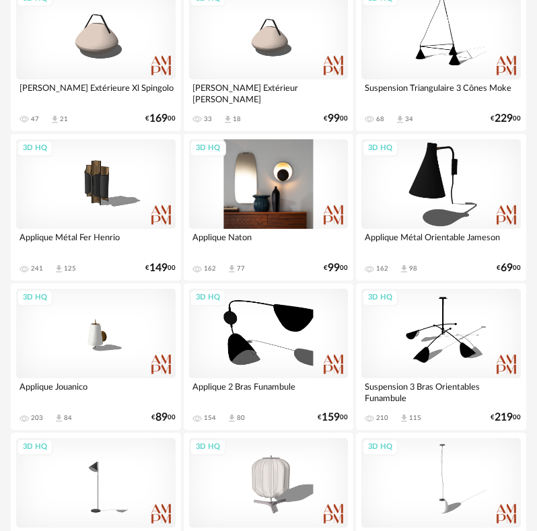
click at [240, 209] on div "3D HQ" at bounding box center [269, 184] width 160 height 90
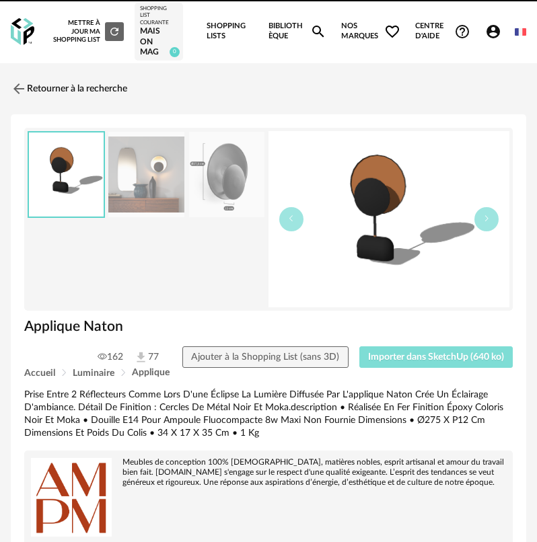
click at [390, 359] on span "Importer dans SketchUp (640 ko)" at bounding box center [436, 357] width 136 height 9
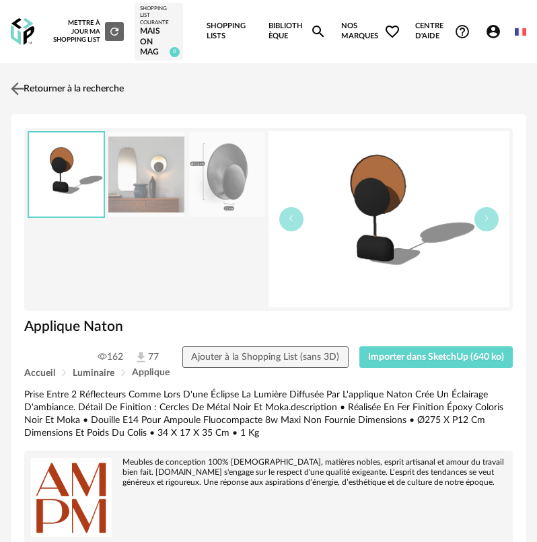
click at [37, 90] on link "Retourner à la recherche" at bounding box center [65, 89] width 116 height 30
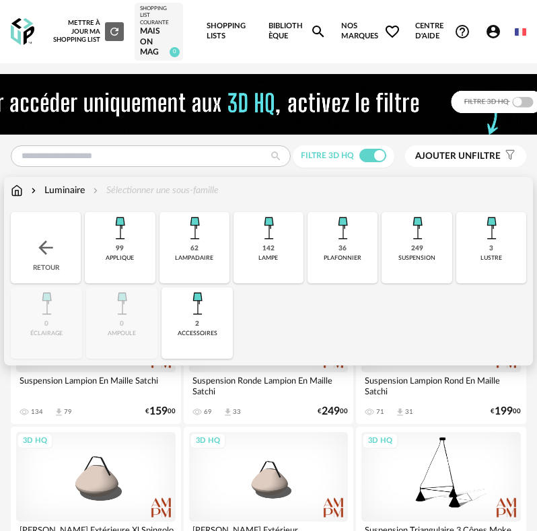
click at [46, 243] on img at bounding box center [46, 248] width 22 height 22
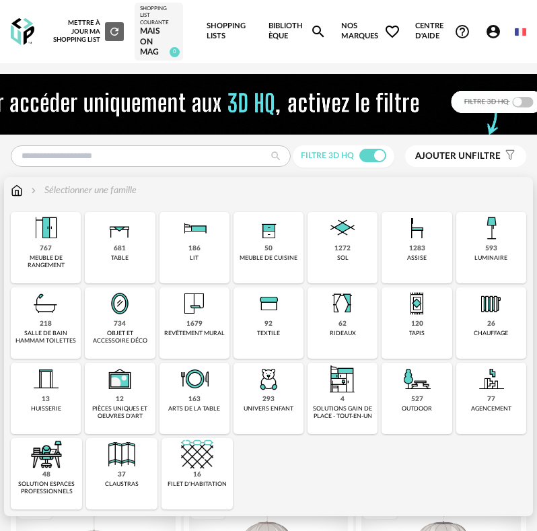
click at [129, 300] on img at bounding box center [120, 303] width 32 height 32
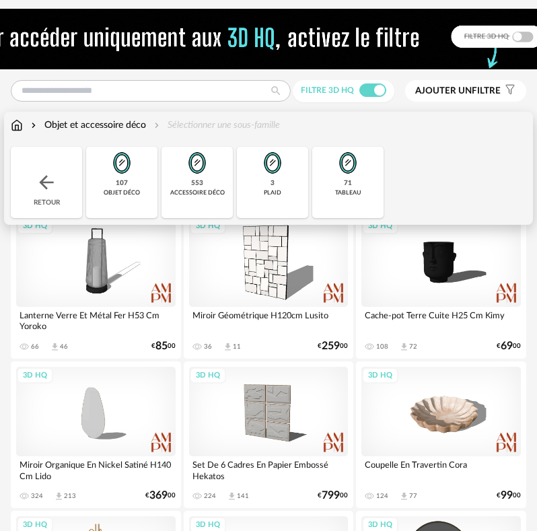
scroll to position [67, 0]
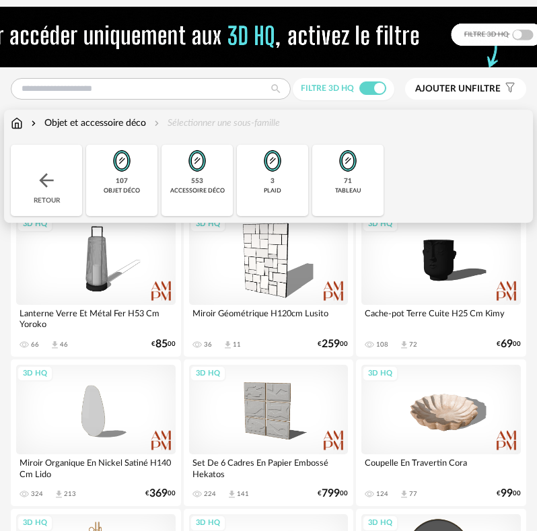
click at [328, 184] on div "71 tableau" at bounding box center [347, 180] width 71 height 71
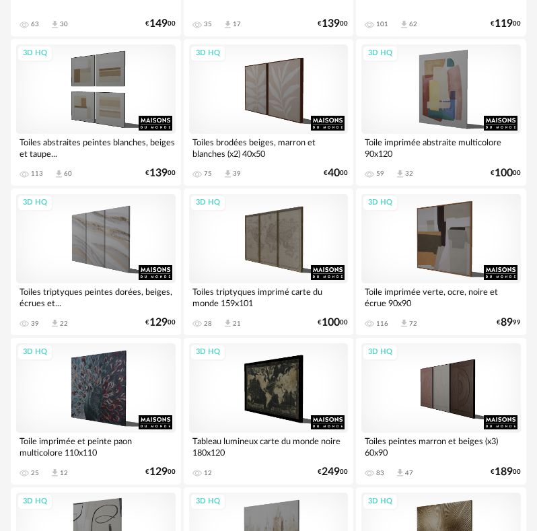
scroll to position [1884, 0]
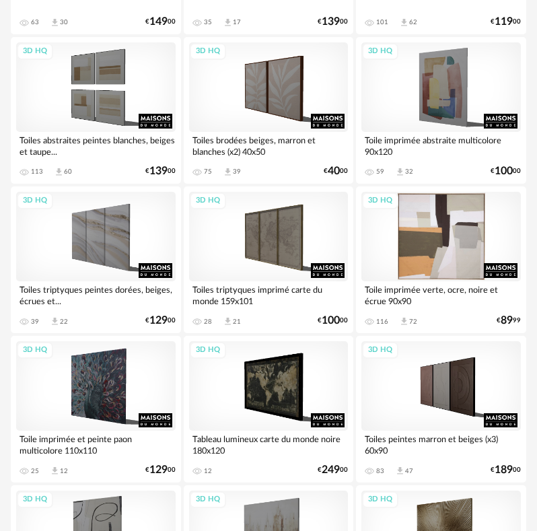
click at [447, 247] on div "3D HQ" at bounding box center [441, 237] width 160 height 90
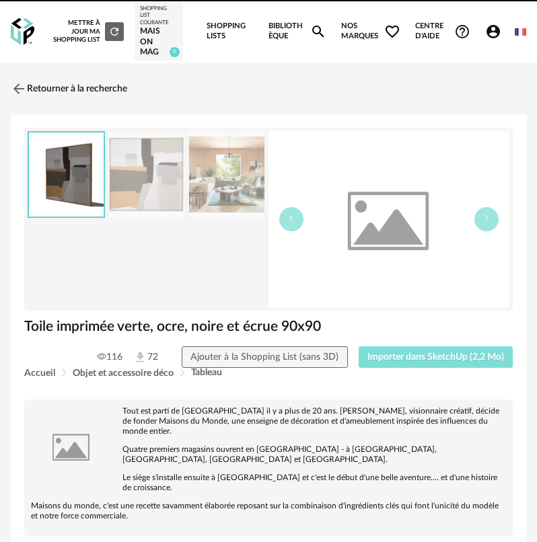
click at [426, 353] on span "Importer dans SketchUp (2,2 Mo)" at bounding box center [435, 357] width 137 height 9
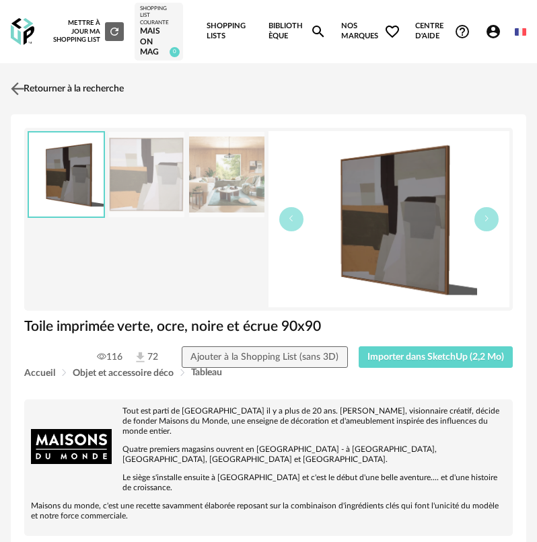
click at [28, 87] on link "Retourner à la recherche" at bounding box center [65, 89] width 116 height 30
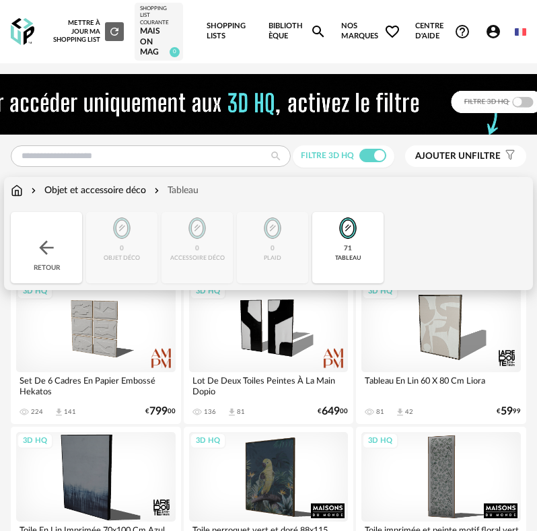
click at [59, 229] on div "Retour" at bounding box center [46, 247] width 71 height 71
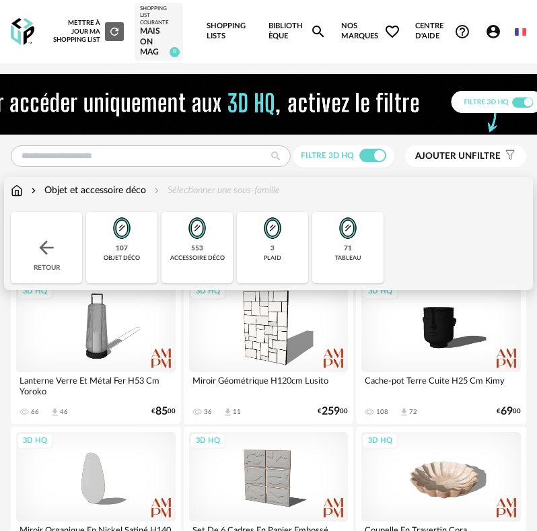
click at [44, 238] on img at bounding box center [47, 248] width 22 height 22
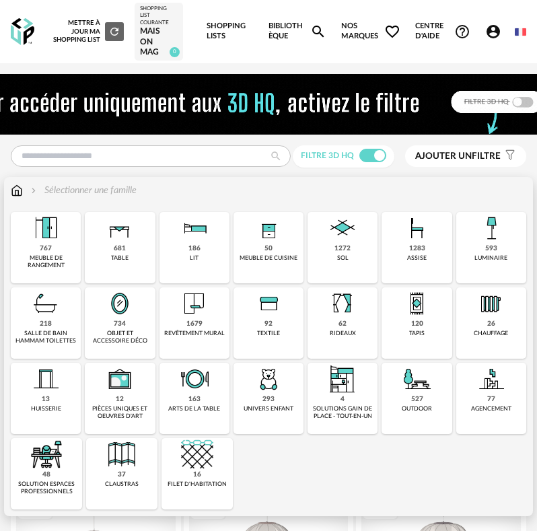
click at [330, 306] on img at bounding box center [342, 303] width 32 height 32
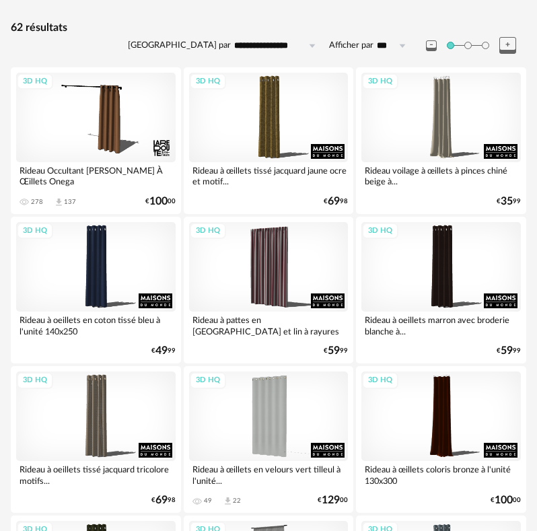
scroll to position [202, 0]
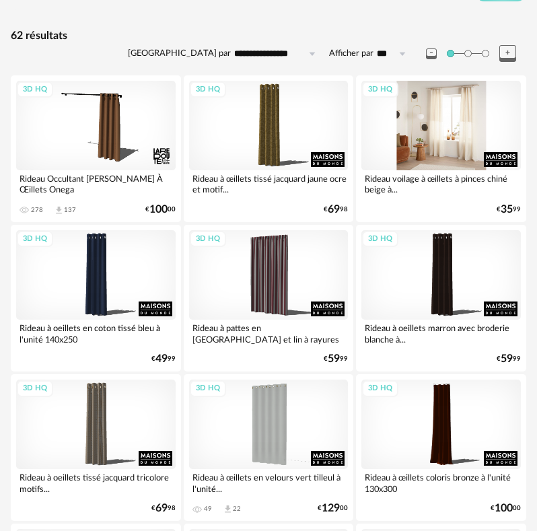
click at [454, 149] on div "3D HQ" at bounding box center [441, 126] width 160 height 90
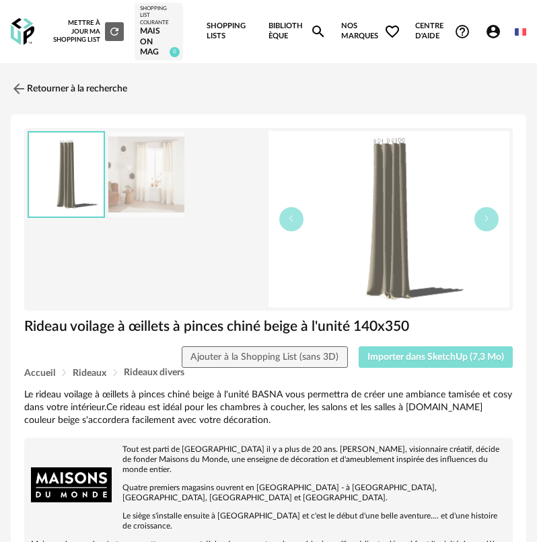
click at [423, 364] on button "Importer dans SketchUp (7,3 Mo)" at bounding box center [436, 358] width 155 height 22
click at [11, 93] on img at bounding box center [18, 89] width 20 height 20
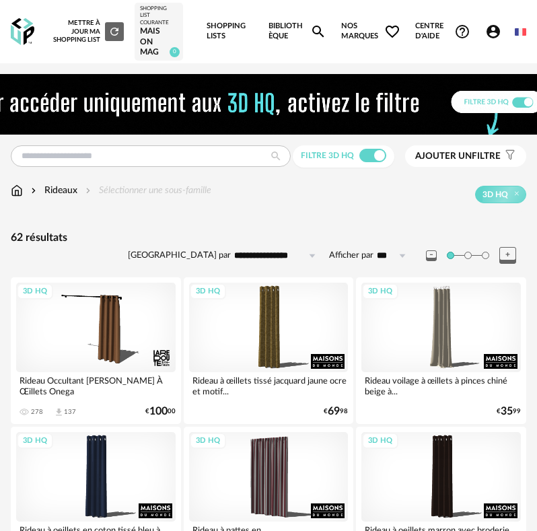
drag, startPoint x: 22, startPoint y: 38, endPoint x: 96, endPoint y: 110, distance: 103.3
click at [21, 38] on img at bounding box center [23, 32] width 24 height 28
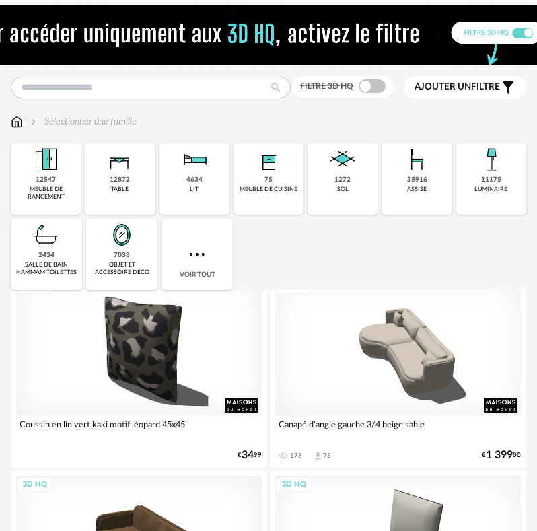
scroll to position [67, 0]
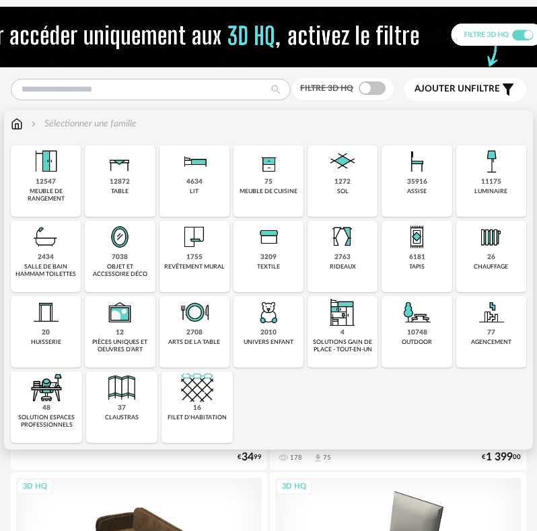
drag, startPoint x: 199, startPoint y: 240, endPoint x: 226, endPoint y: 179, distance: 67.2
click at [199, 242] on img at bounding box center [194, 237] width 32 height 32
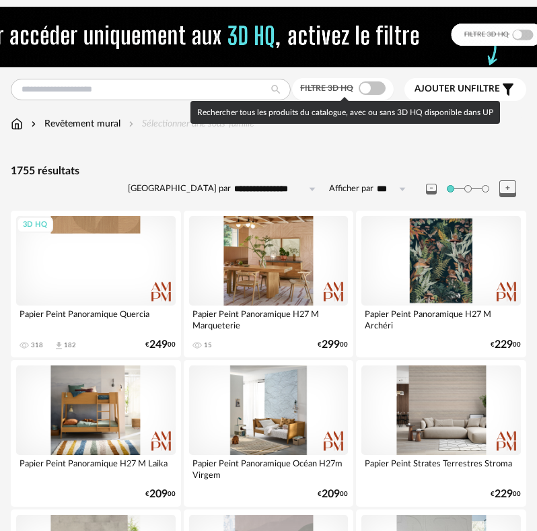
click at [370, 90] on span at bounding box center [372, 87] width 27 height 13
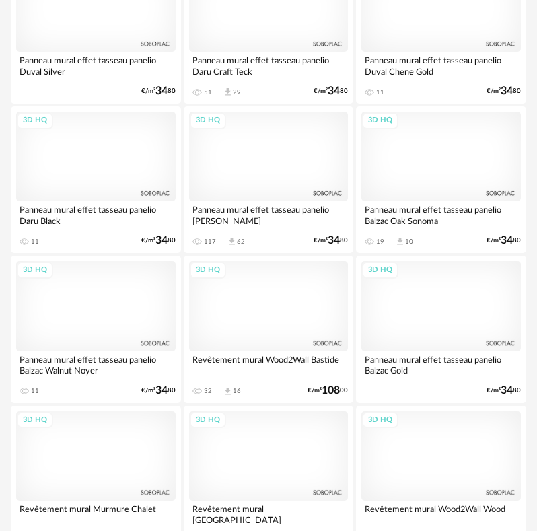
scroll to position [3163, 0]
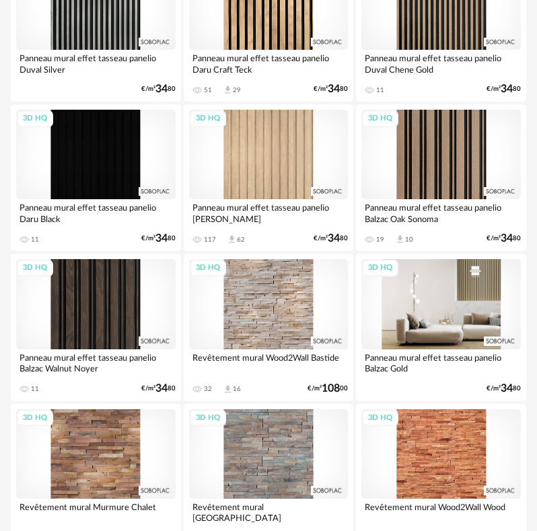
click at [408, 269] on div "3D HQ" at bounding box center [441, 304] width 160 height 90
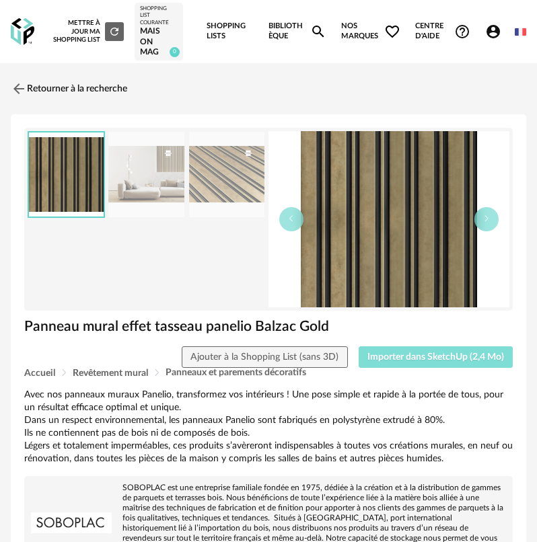
click at [388, 358] on span "Importer dans SketchUp (2,4 Mo)" at bounding box center [435, 357] width 137 height 9
click at [55, 83] on link "Retourner à la recherche" at bounding box center [65, 89] width 116 height 30
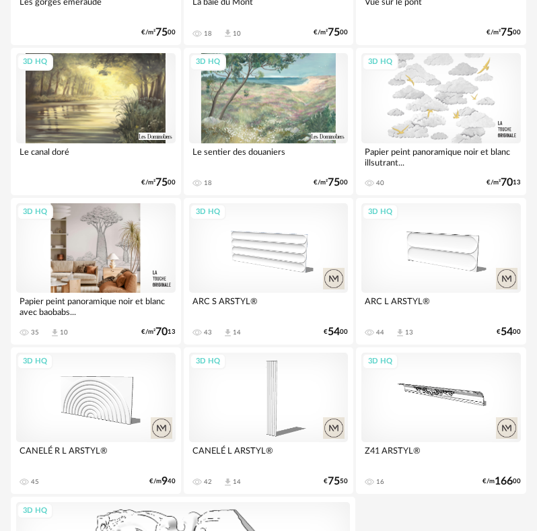
scroll to position [5011, 0]
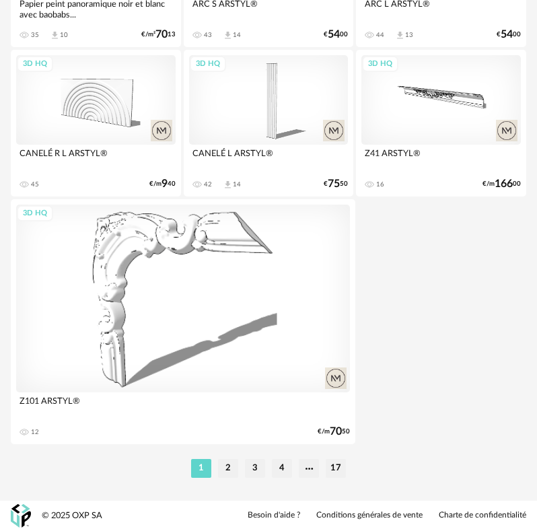
click at [240, 474] on ul "1 2 3 4 17" at bounding box center [269, 468] width 162 height 19
click at [238, 475] on ul "1 2 3 4 17" at bounding box center [269, 468] width 162 height 19
click at [236, 472] on li "2" at bounding box center [228, 468] width 20 height 19
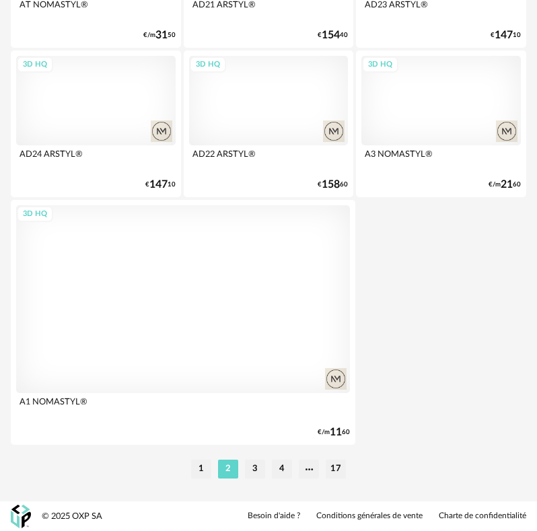
scroll to position [5011, 0]
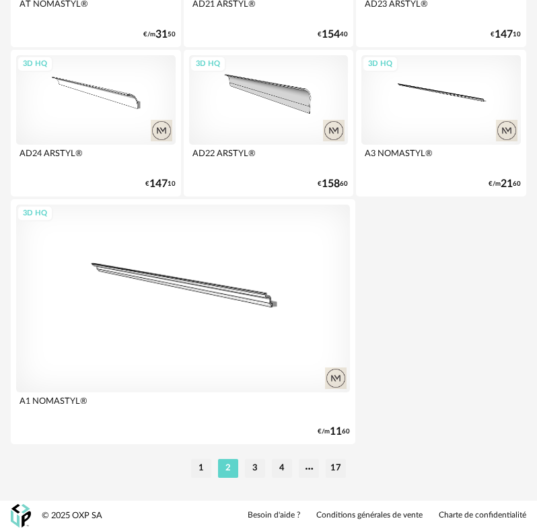
click at [248, 472] on li "3" at bounding box center [255, 468] width 20 height 19
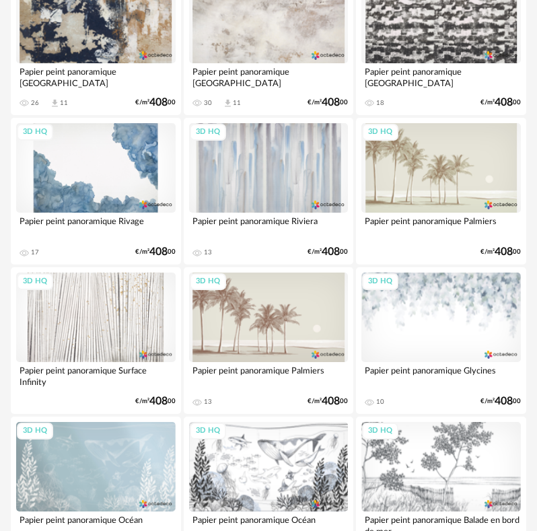
scroll to position [269, 0]
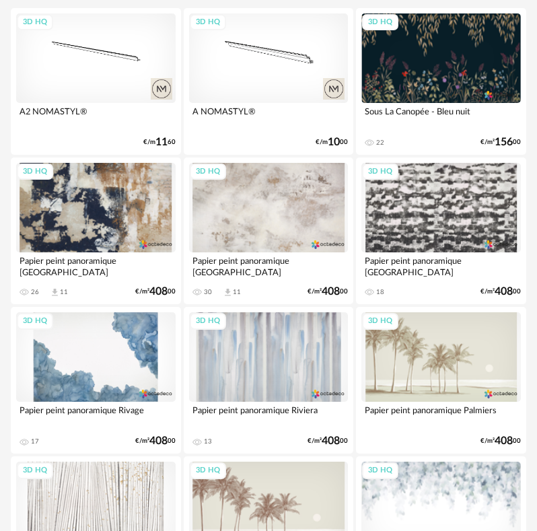
click at [158, 409] on div "Papier peint panoramique Rivage" at bounding box center [96, 415] width 160 height 27
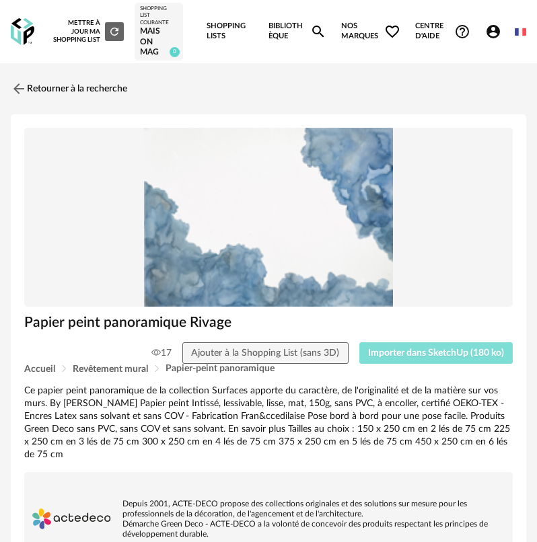
click at [411, 348] on button "Importer dans SketchUp (180 ko)" at bounding box center [436, 354] width 154 height 22
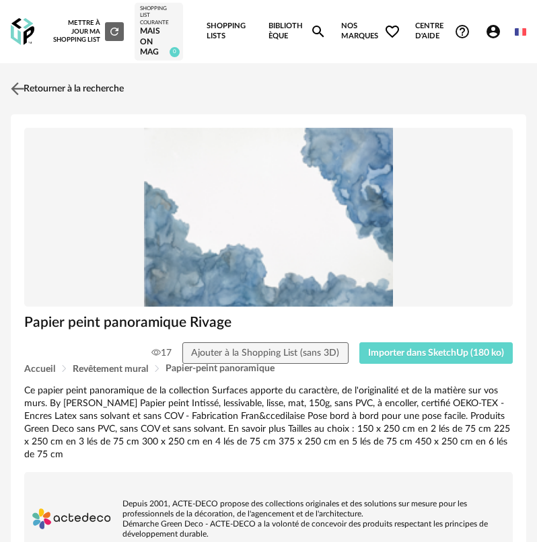
click at [25, 79] on link "Retourner à la recherche" at bounding box center [65, 89] width 116 height 30
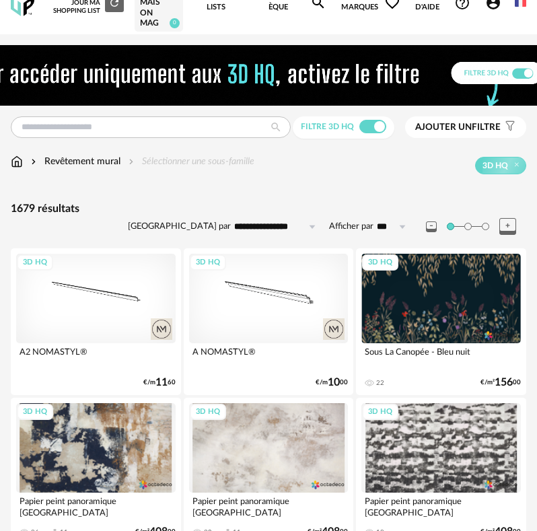
scroll to position [67, 0]
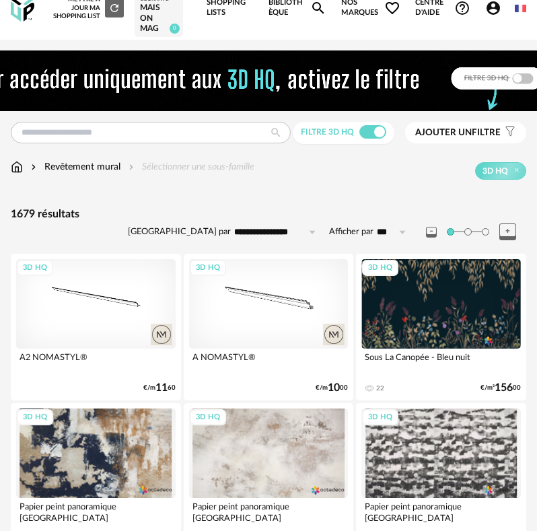
scroll to position [0, 0]
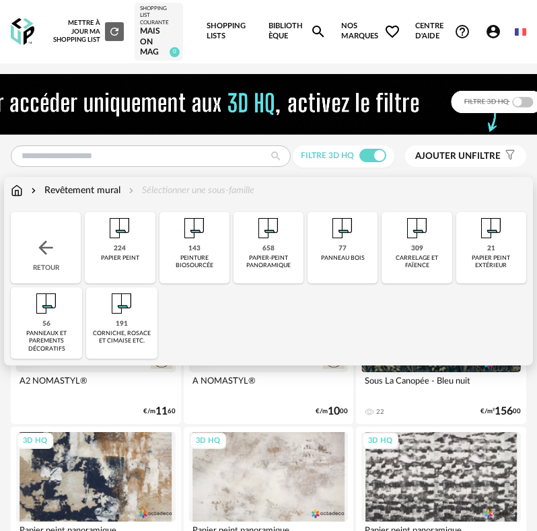
click at [60, 246] on div "Retour" at bounding box center [46, 247] width 70 height 71
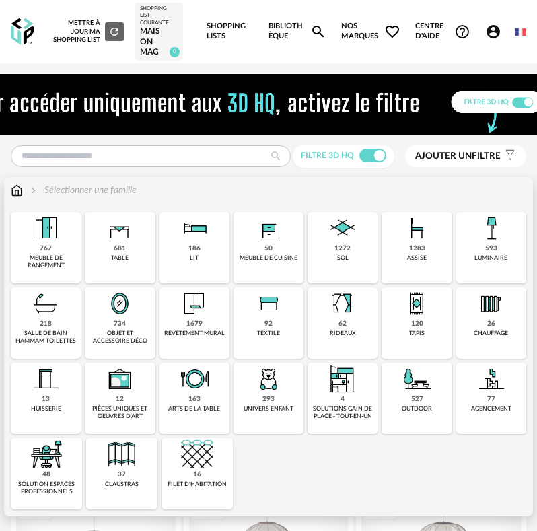
click at [421, 294] on img at bounding box center [417, 303] width 32 height 32
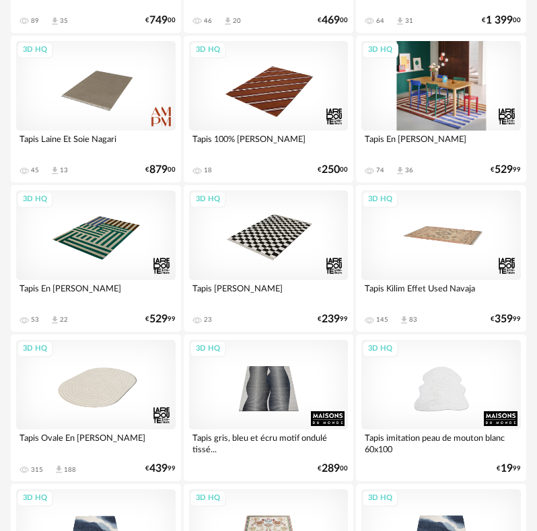
scroll to position [538, 0]
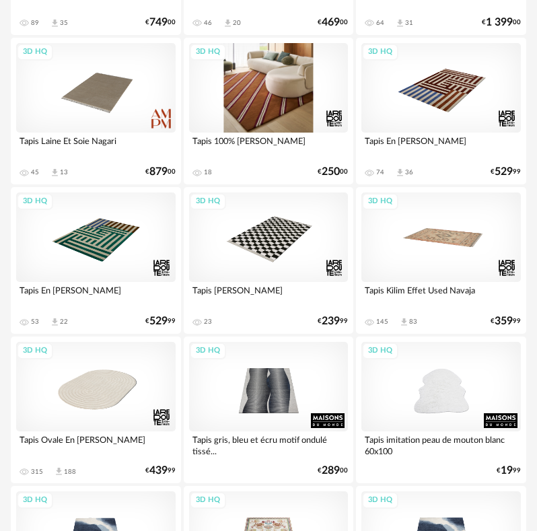
click at [227, 118] on div "3D HQ" at bounding box center [269, 88] width 160 height 90
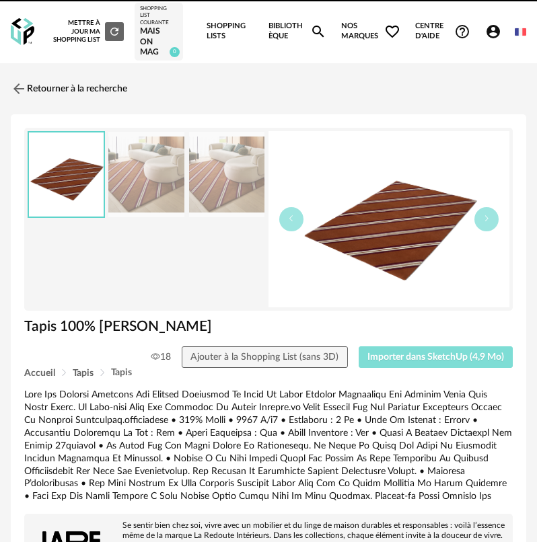
click at [394, 357] on span "Importer dans SketchUp (4,9 Mo)" at bounding box center [435, 357] width 137 height 9
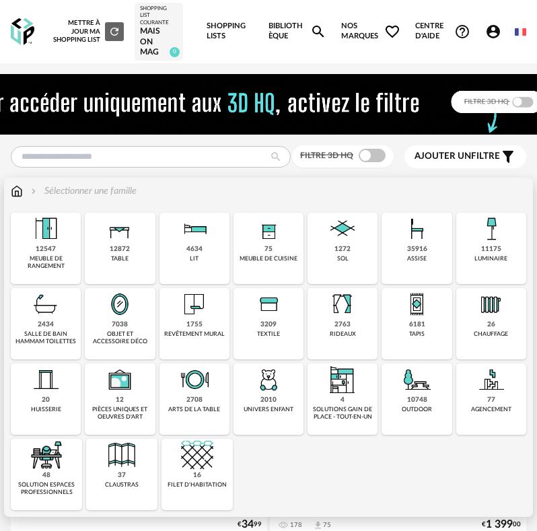
click at [335, 249] on div "1272" at bounding box center [342, 249] width 16 height 9
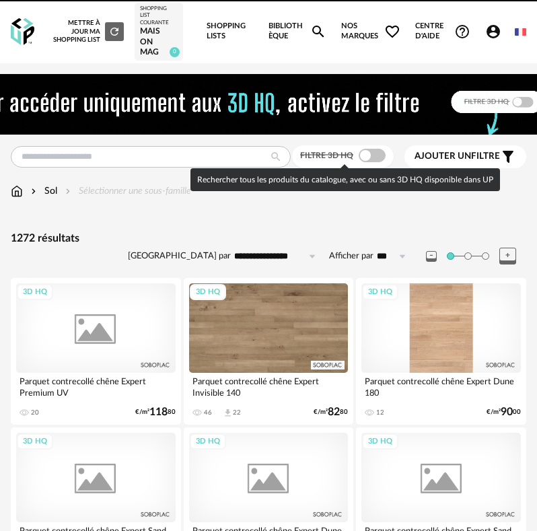
click at [372, 155] on span at bounding box center [372, 155] width 27 height 13
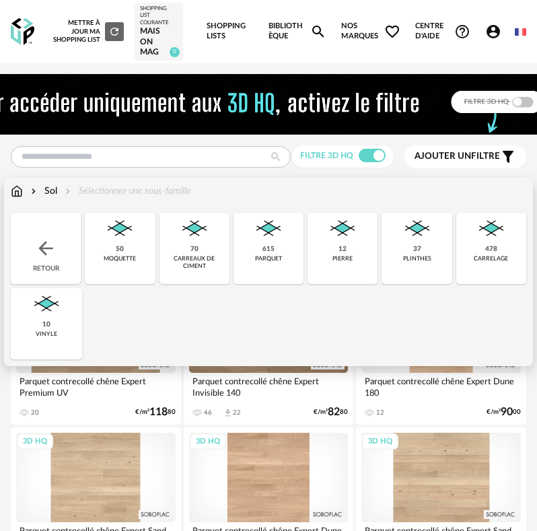
click at [473, 246] on div "478 [GEOGRAPHIC_DATA]" at bounding box center [491, 248] width 70 height 71
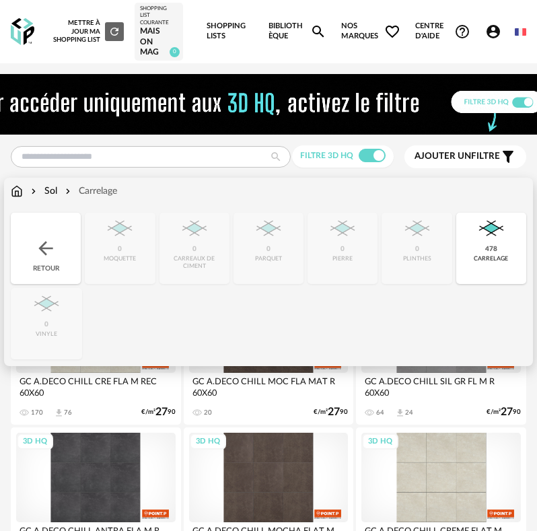
click at [481, 249] on div "478 [GEOGRAPHIC_DATA]" at bounding box center [491, 248] width 70 height 71
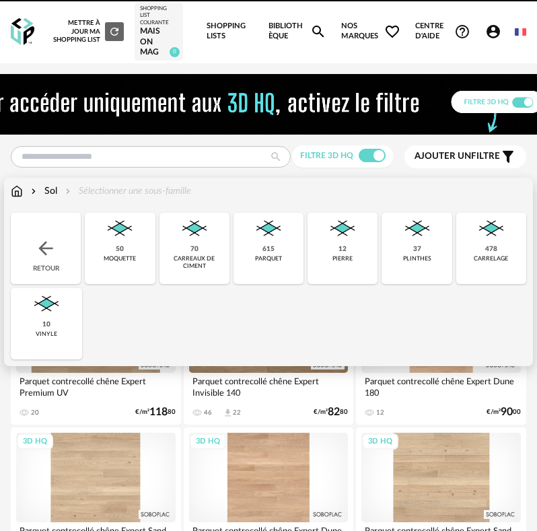
click at [334, 243] on img at bounding box center [342, 229] width 32 height 32
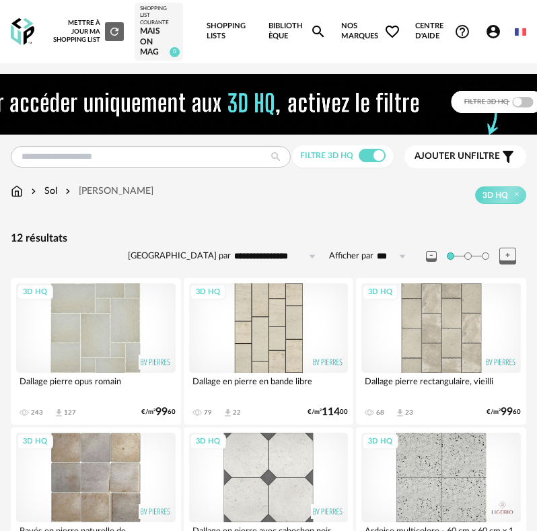
click at [133, 297] on div "3D HQ" at bounding box center [96, 328] width 160 height 90
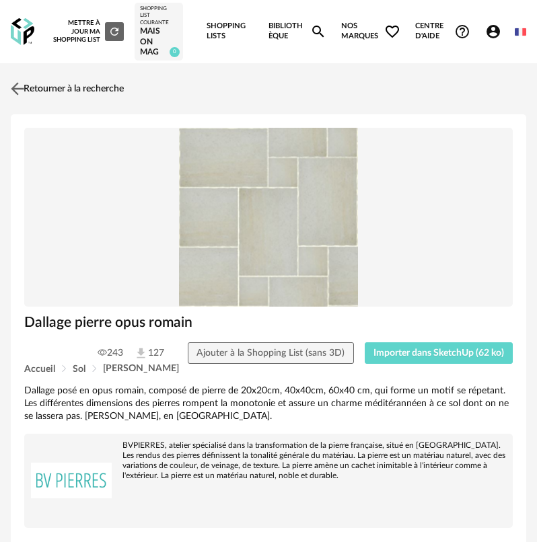
click at [65, 99] on link "Retourner à la recherche" at bounding box center [65, 89] width 116 height 30
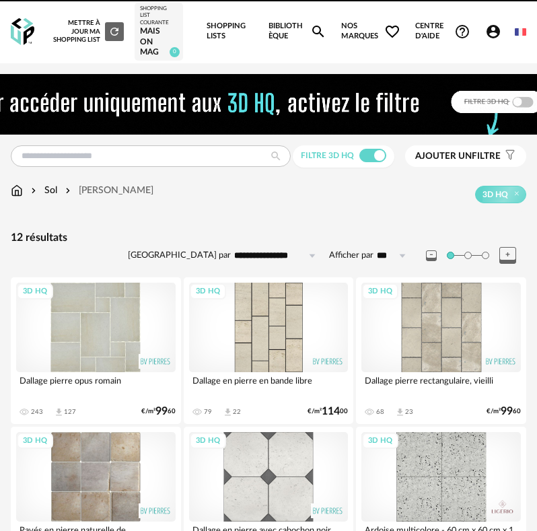
click at [280, 310] on div "3D HQ" at bounding box center [269, 328] width 160 height 90
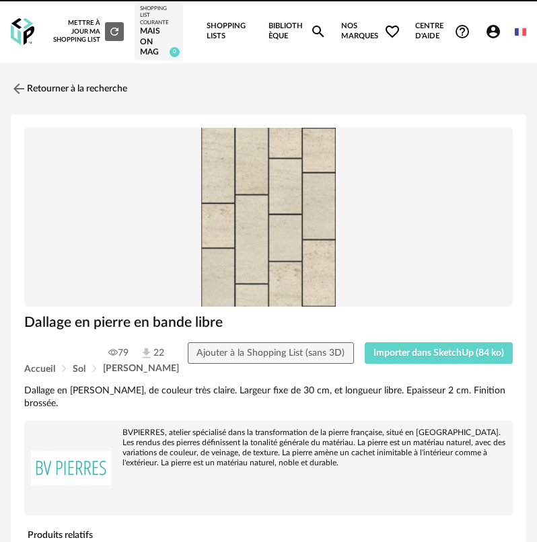
drag, startPoint x: 402, startPoint y: 369, endPoint x: 405, endPoint y: 355, distance: 14.4
click at [404, 368] on div "Accueil Sol [PERSON_NAME]" at bounding box center [268, 369] width 489 height 10
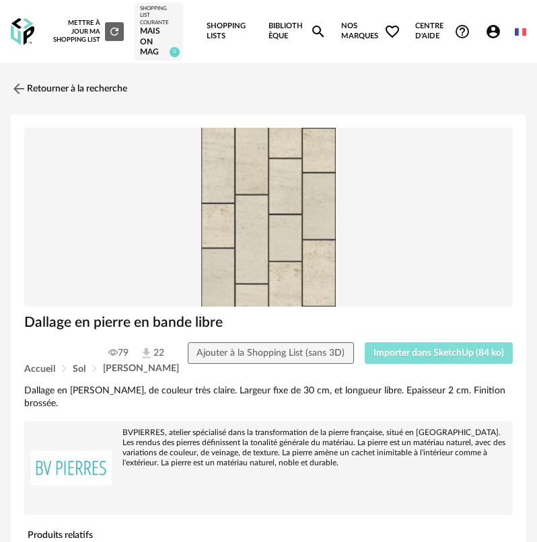
click at [404, 353] on span "Importer dans SketchUp (84 ko)" at bounding box center [439, 353] width 131 height 9
